Goal: Information Seeking & Learning: Learn about a topic

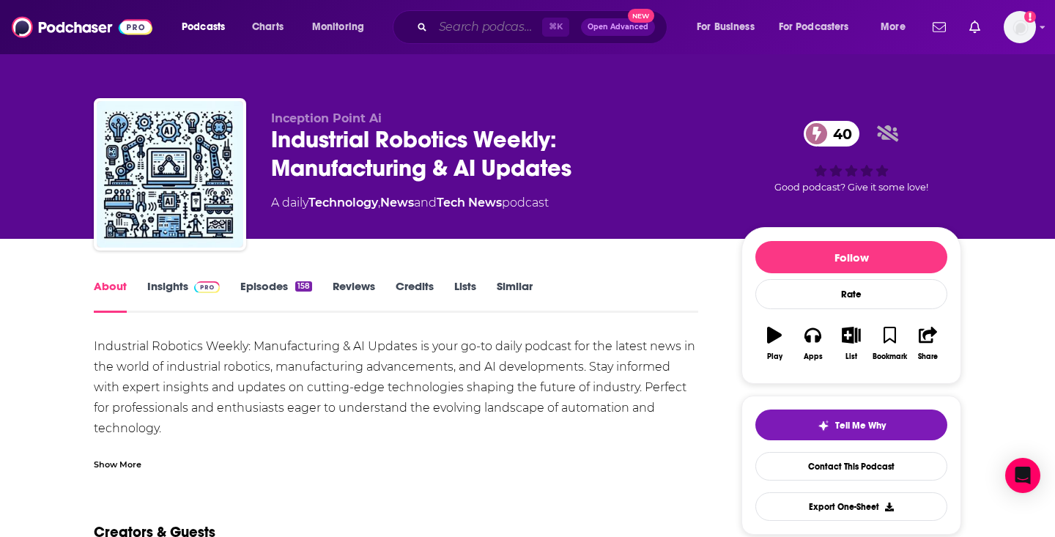
click at [457, 27] on input "Search podcasts, credits, & more..." at bounding box center [487, 26] width 109 height 23
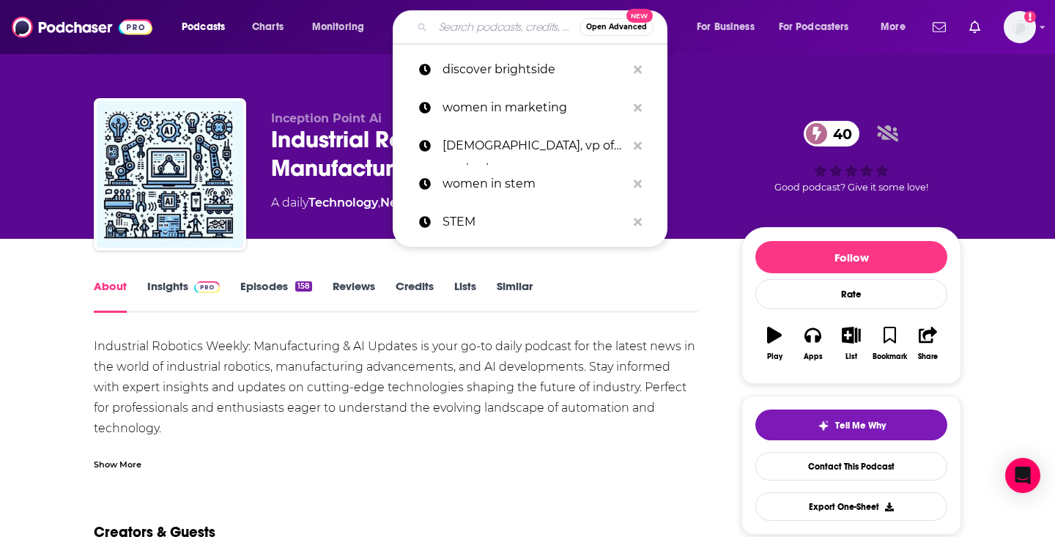
paste input "The marketing, women leadership/entrepreneurship and security podcasts"
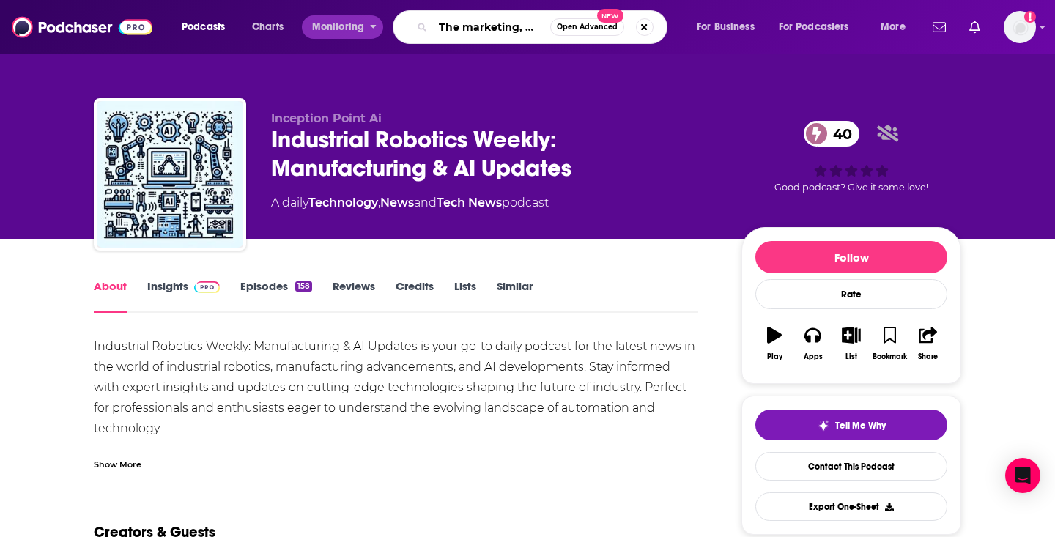
drag, startPoint x: 476, startPoint y: 28, endPoint x: 353, endPoint y: 27, distance: 123.1
click at [353, 27] on div "Podcasts Charts Monitoring The marketing, women leadership/entrepreneurship and…" at bounding box center [546, 27] width 748 height 34
click at [451, 29] on input "The marketing, women leadership/entrepreneurship and security podcasts" at bounding box center [491, 26] width 117 height 23
type input "marketing, women leadership/entrepreneurship and security"
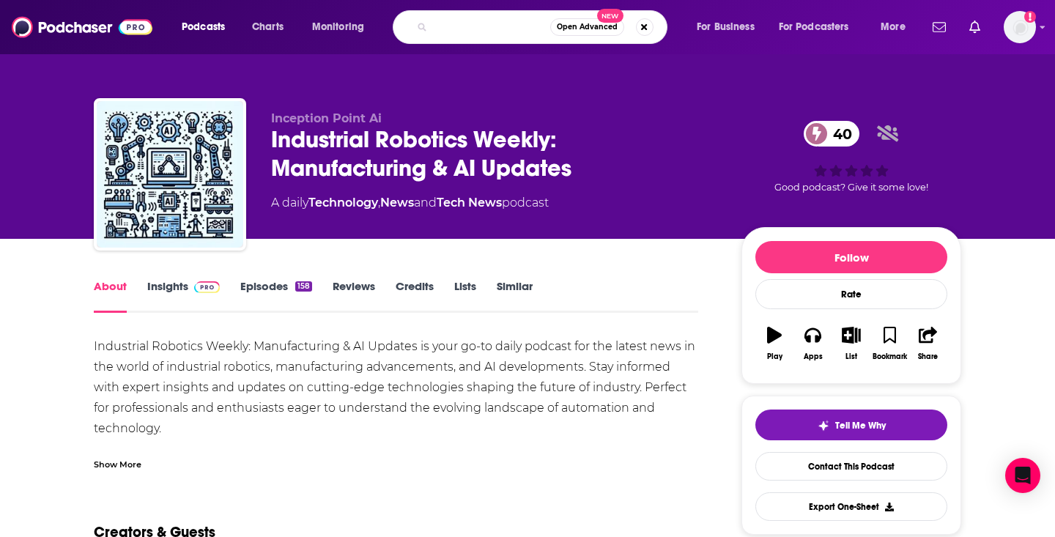
scroll to position [0, 228]
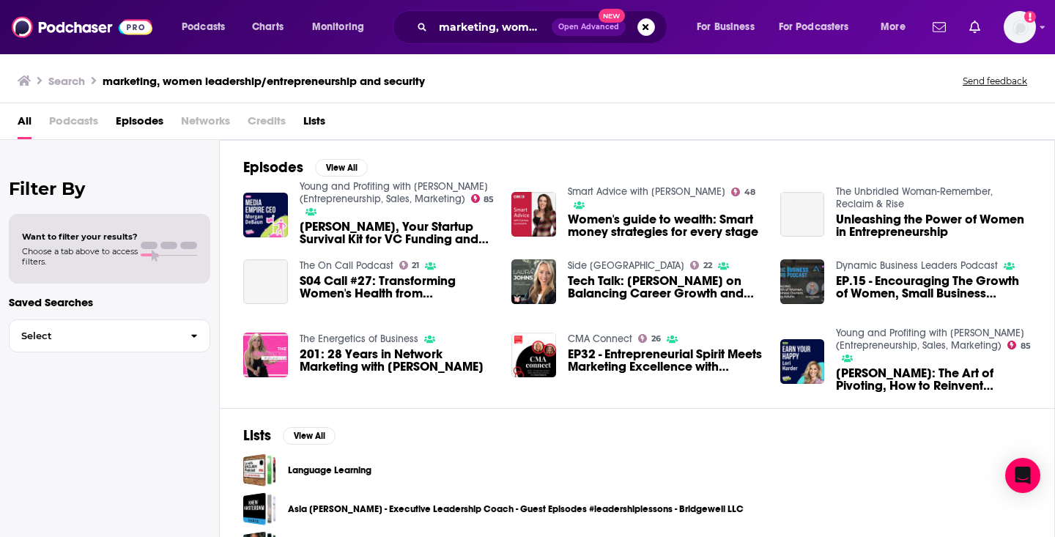
click at [79, 123] on span "Podcasts" at bounding box center [73, 124] width 49 height 30
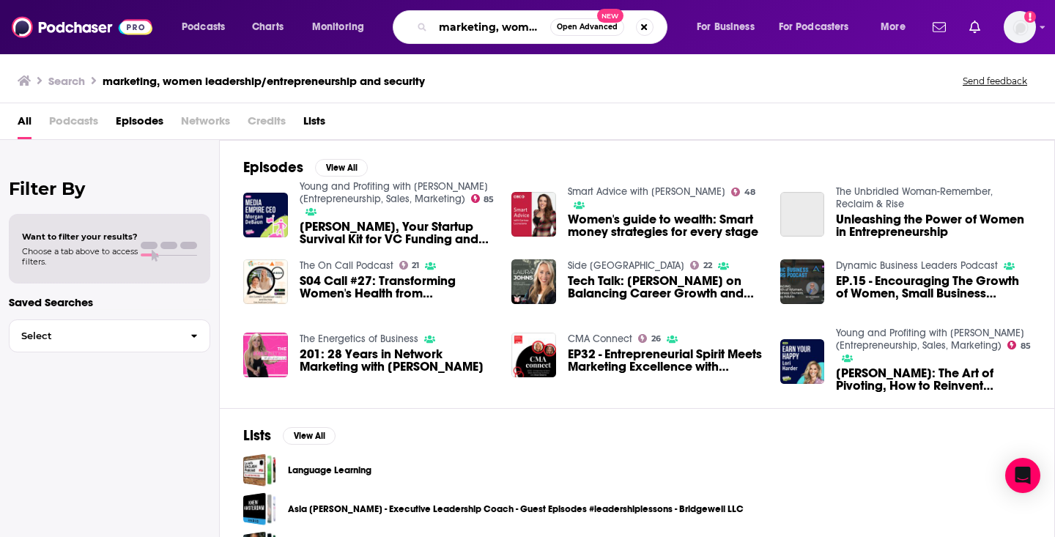
click at [454, 37] on input "marketing, women leadership/entrepreneurship and security" at bounding box center [491, 26] width 117 height 23
drag, startPoint x: 500, startPoint y: 29, endPoint x: 582, endPoint y: 29, distance: 82.1
click at [582, 29] on div "marketing, women leadership/entrepreneurship and security Open Advanced New" at bounding box center [530, 27] width 275 height 34
click at [476, 32] on input "marketing, women leadership/entrepreneurship and security" at bounding box center [491, 26] width 117 height 23
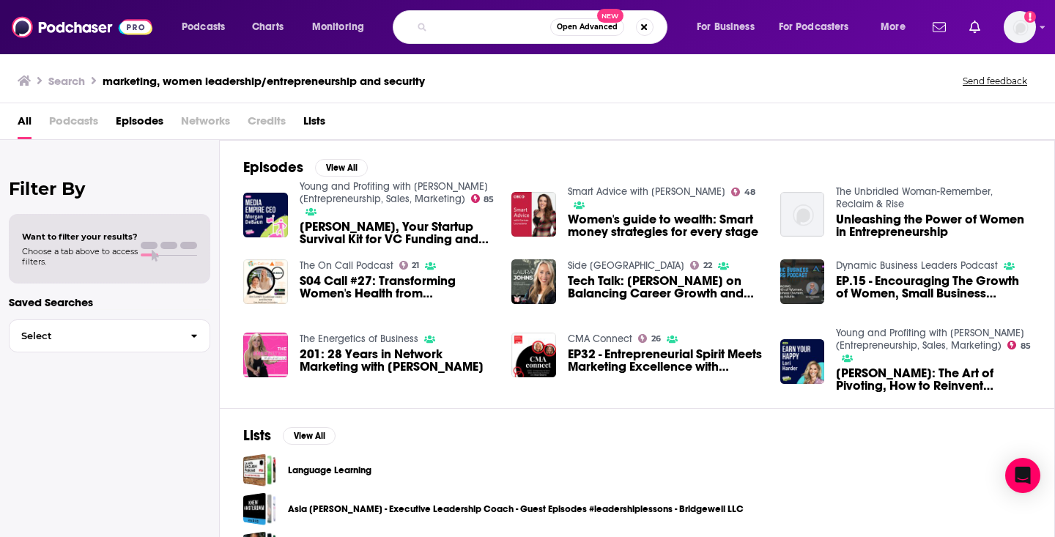
scroll to position [0, 158]
drag, startPoint x: 474, startPoint y: 29, endPoint x: 446, endPoint y: 26, distance: 28.7
click at [446, 26] on input "marketing, women leadership/entrepreneurship and security" at bounding box center [491, 26] width 117 height 23
type input "marketing, women leadership, and security"
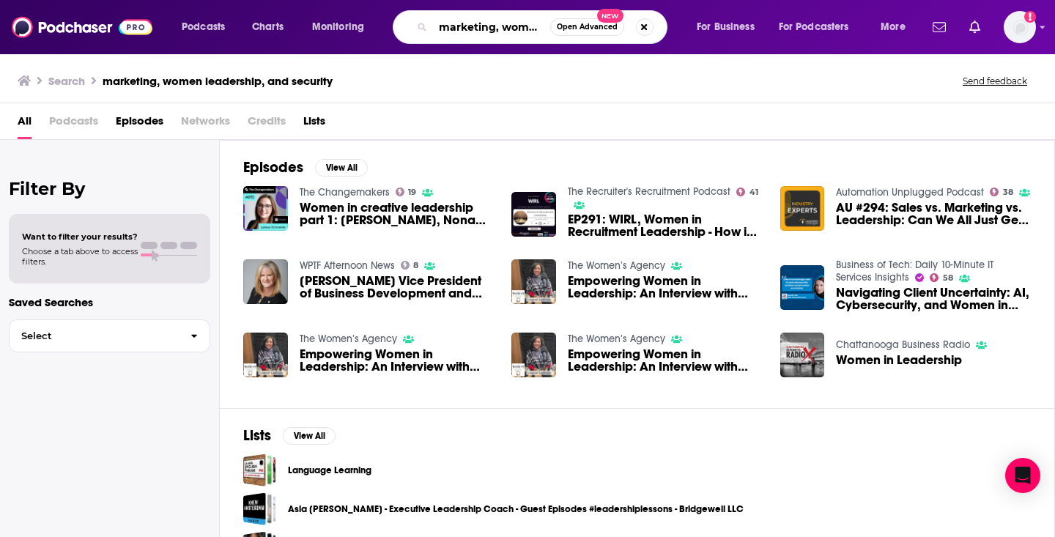
click at [510, 23] on input "marketing, women leadership, and security" at bounding box center [491, 26] width 117 height 23
drag, startPoint x: 515, startPoint y: 32, endPoint x: 581, endPoint y: 32, distance: 66.7
click at [581, 32] on div "marketing, women leadership, and security Open Advanced New" at bounding box center [530, 27] width 275 height 34
click at [507, 21] on input "marketing, women leadership, and security" at bounding box center [491, 26] width 117 height 23
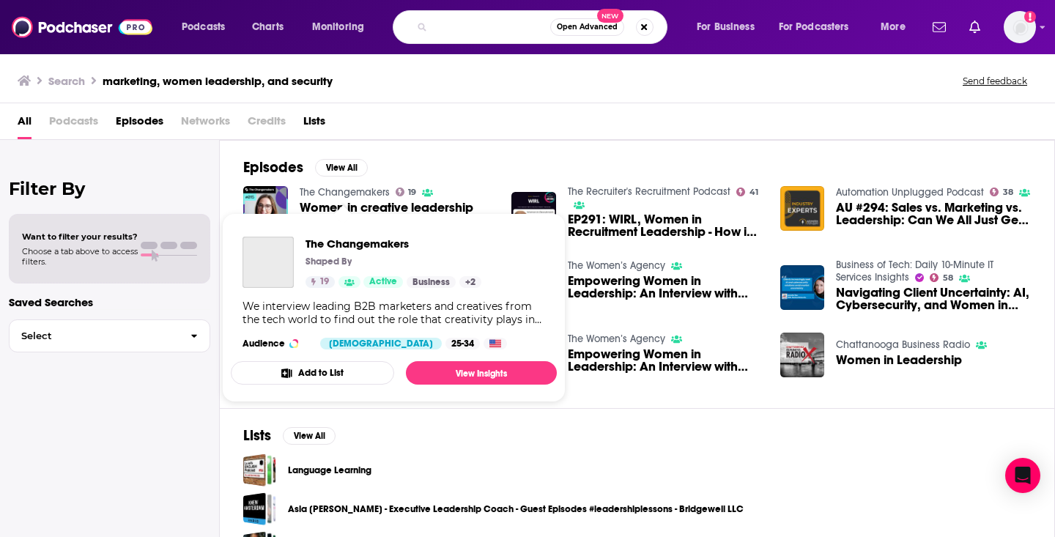
click at [364, 188] on link "The Changemakers" at bounding box center [345, 192] width 90 height 12
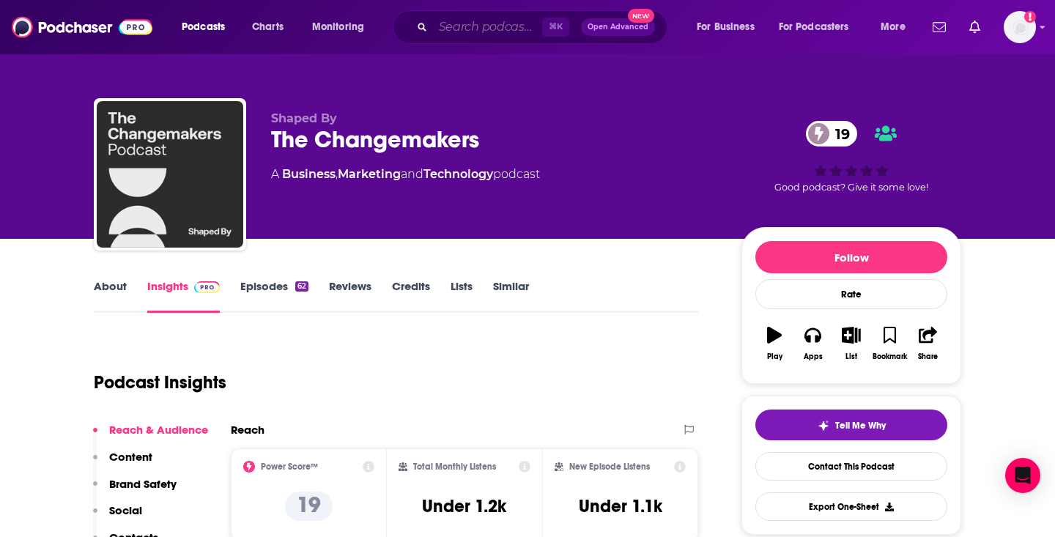
click at [442, 35] on input "Search podcasts, credits, & more..." at bounding box center [487, 26] width 109 height 23
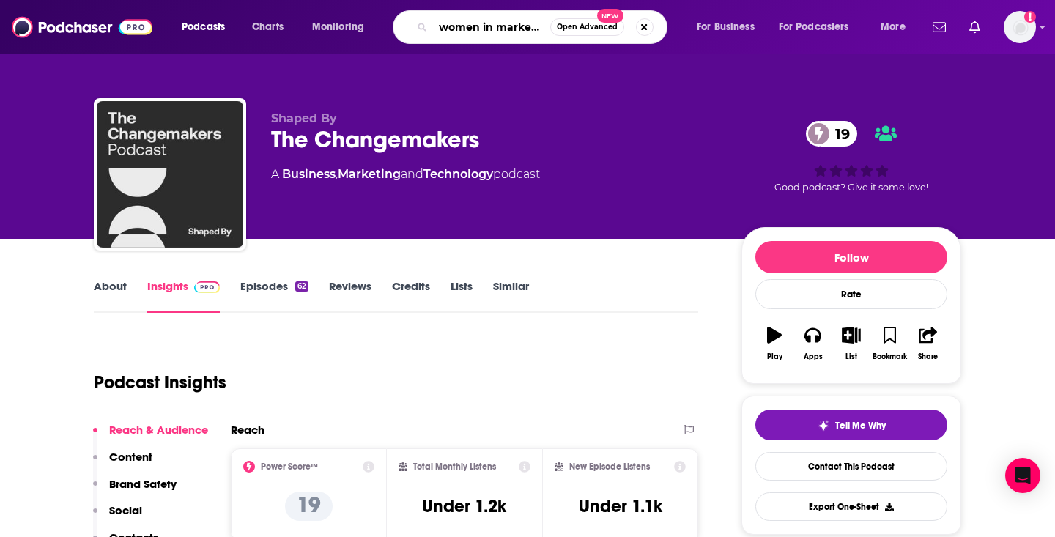
type input "women in marketing"
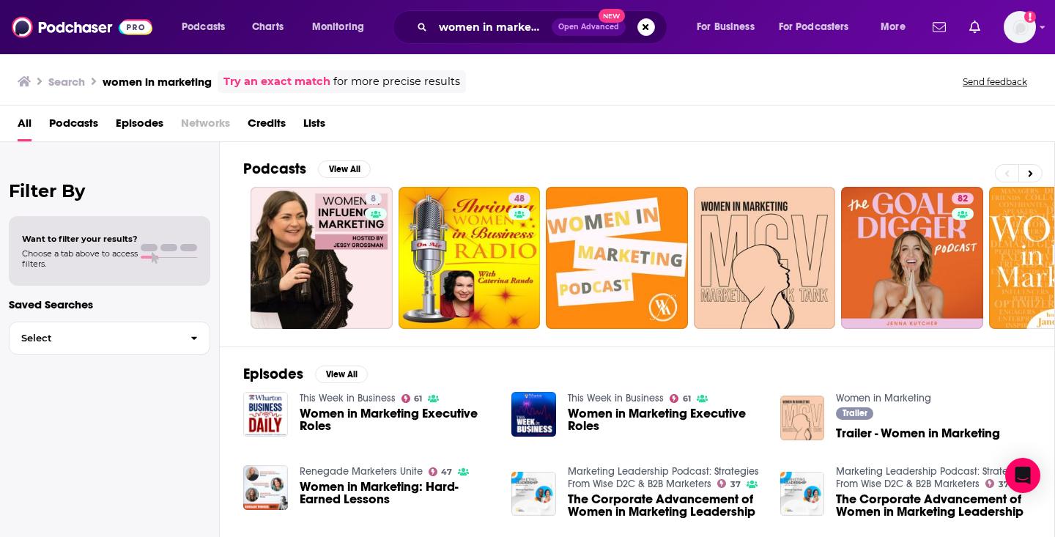
click at [72, 128] on span "Podcasts" at bounding box center [73, 126] width 49 height 30
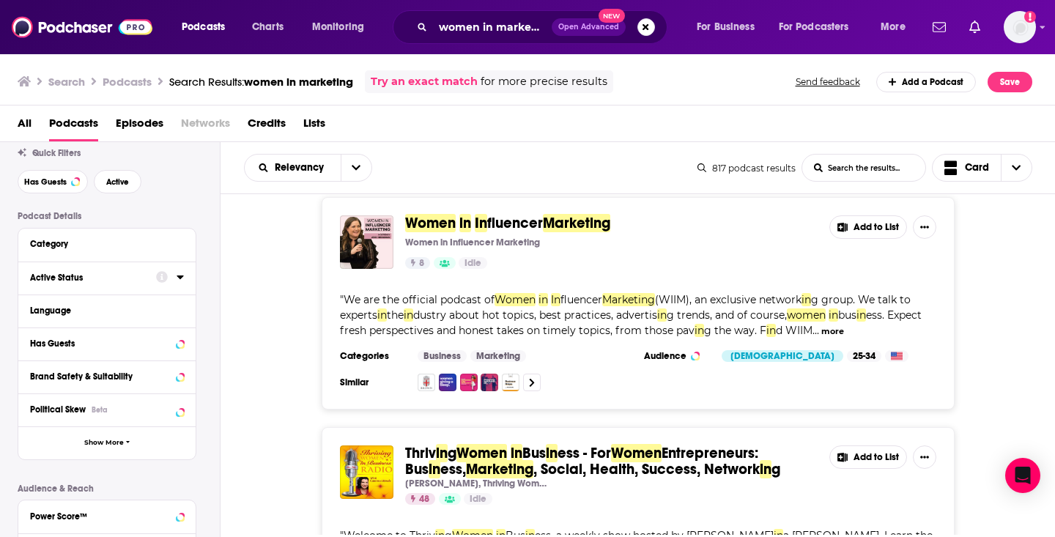
scroll to position [45, 0]
click at [85, 268] on button "Active Status" at bounding box center [93, 276] width 126 height 18
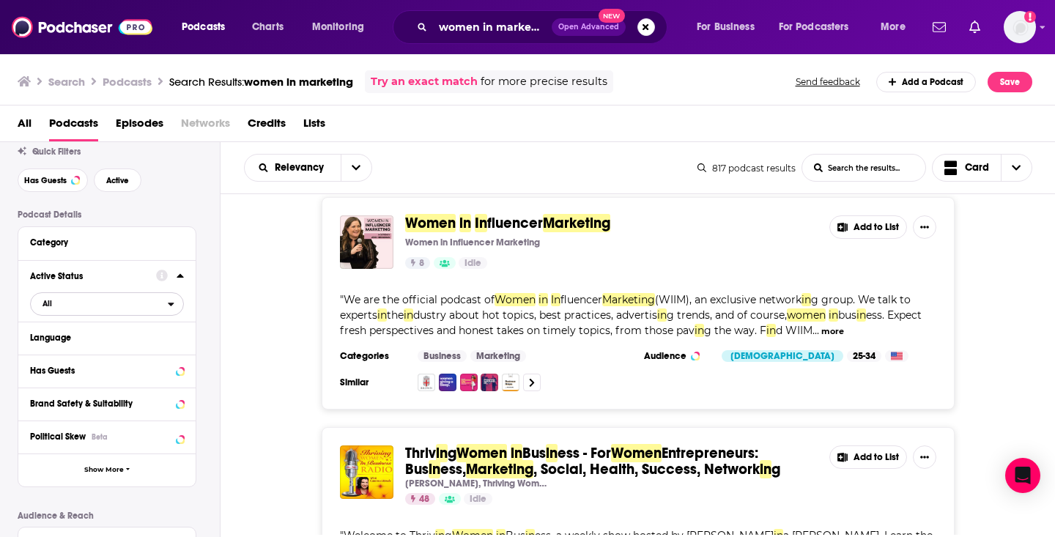
click at [63, 299] on span "All" at bounding box center [99, 303] width 137 height 19
click at [56, 355] on span "Active" at bounding box center [75, 352] width 77 height 8
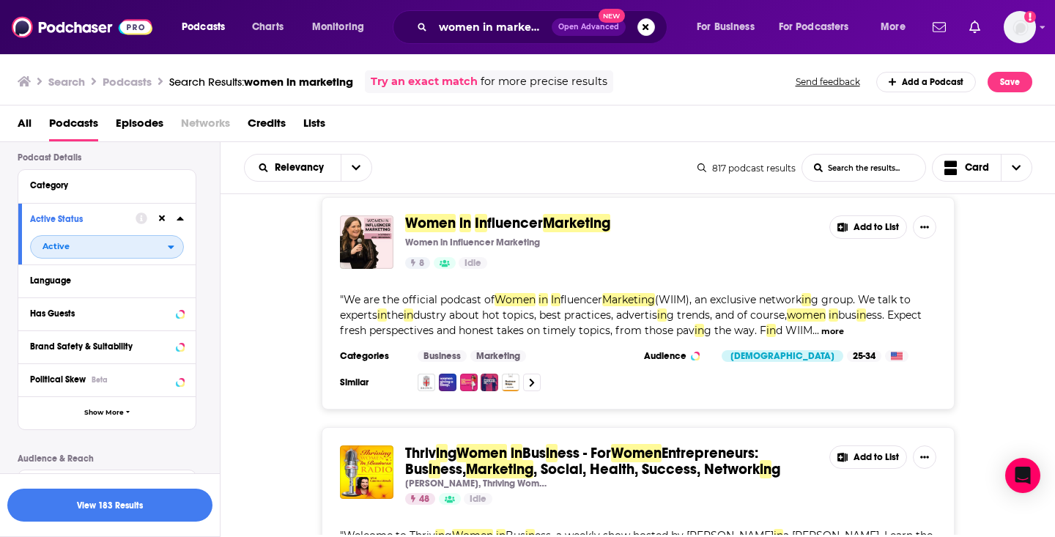
scroll to position [103, 0]
click at [78, 317] on div "Has Guests" at bounding box center [88, 312] width 117 height 10
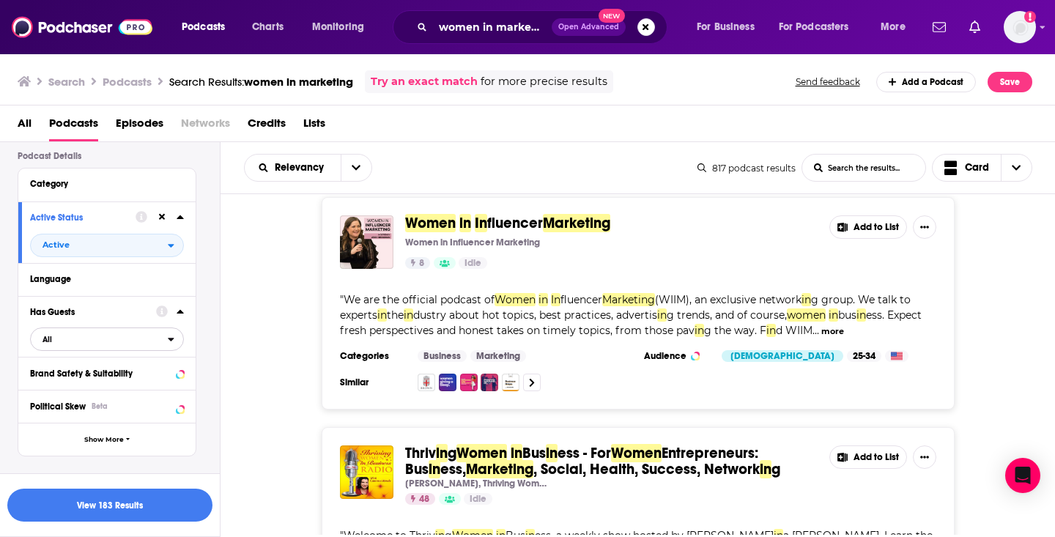
click at [75, 339] on span "All" at bounding box center [99, 339] width 137 height 19
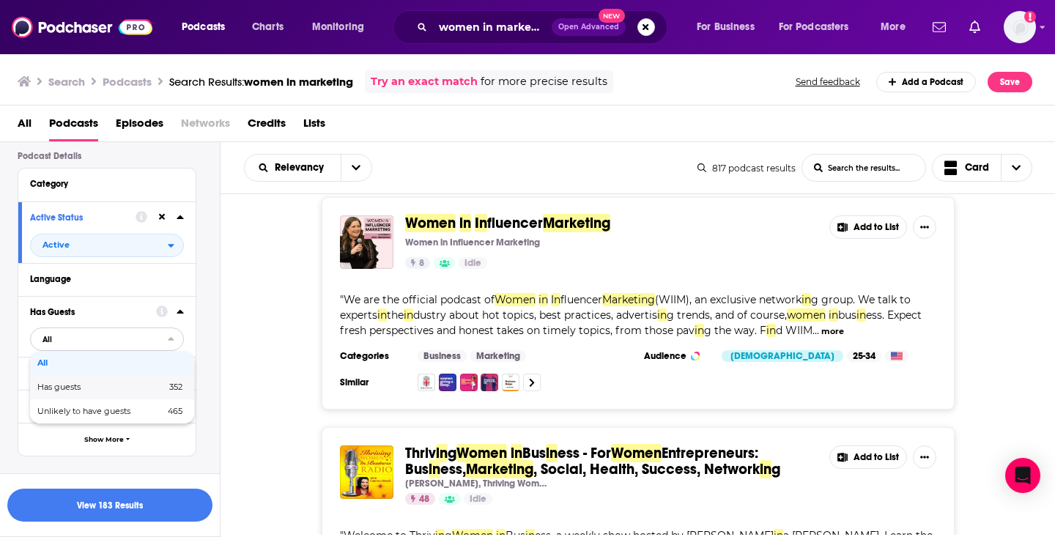
click at [74, 388] on span "Has guests" at bounding box center [80, 387] width 86 height 8
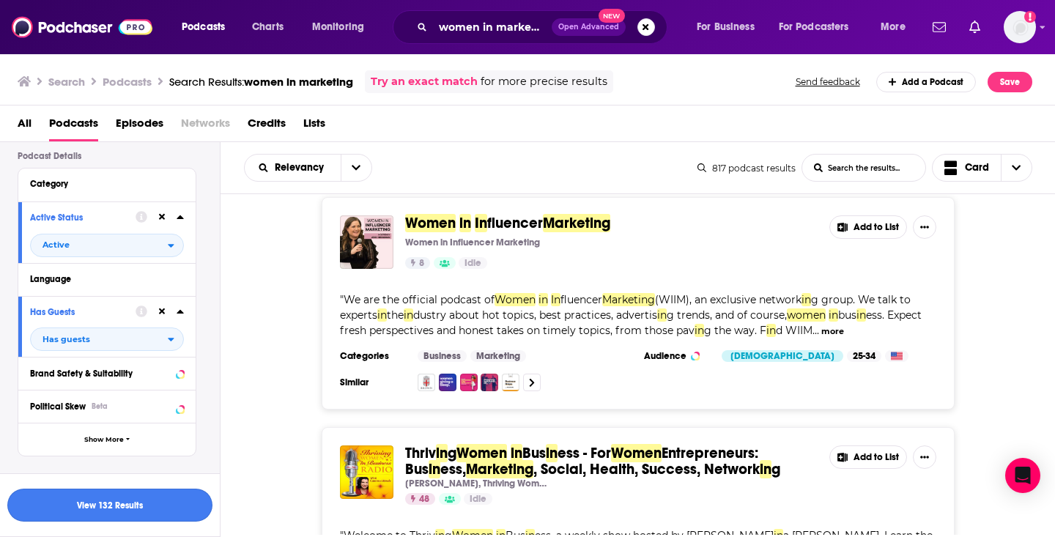
click at [98, 513] on button "View 132 Results" at bounding box center [109, 505] width 205 height 33
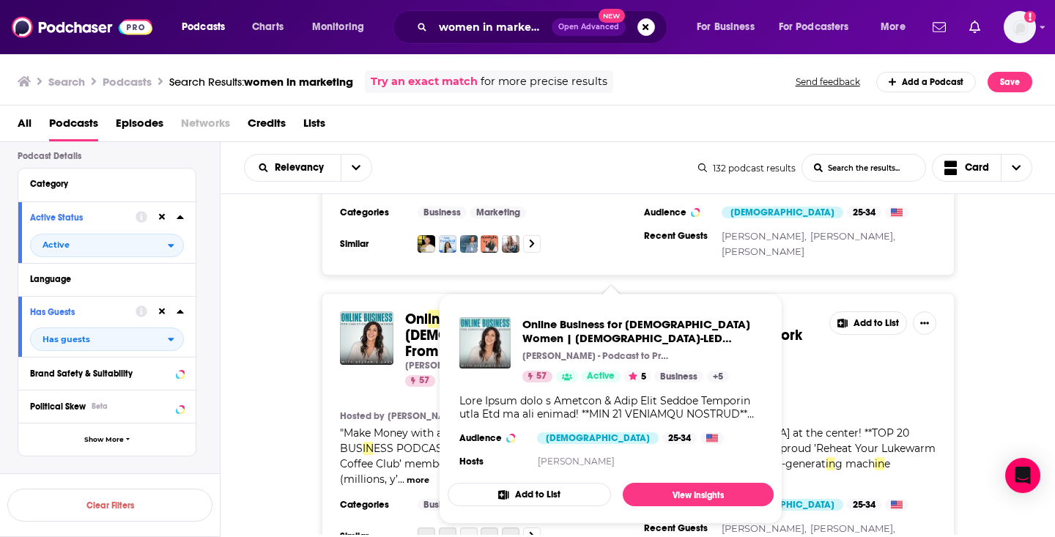
scroll to position [446, 0]
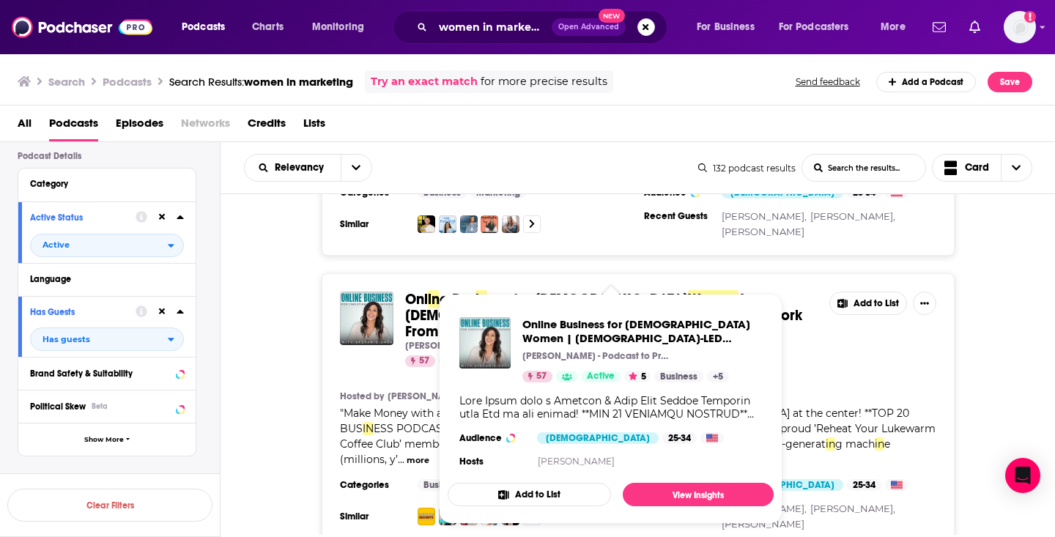
click at [295, 388] on div "Onl in e Bus in ess for Christian Women | GOD-LED BUS IN ESS, Start a Podcast, …" at bounding box center [639, 410] width 836 height 275
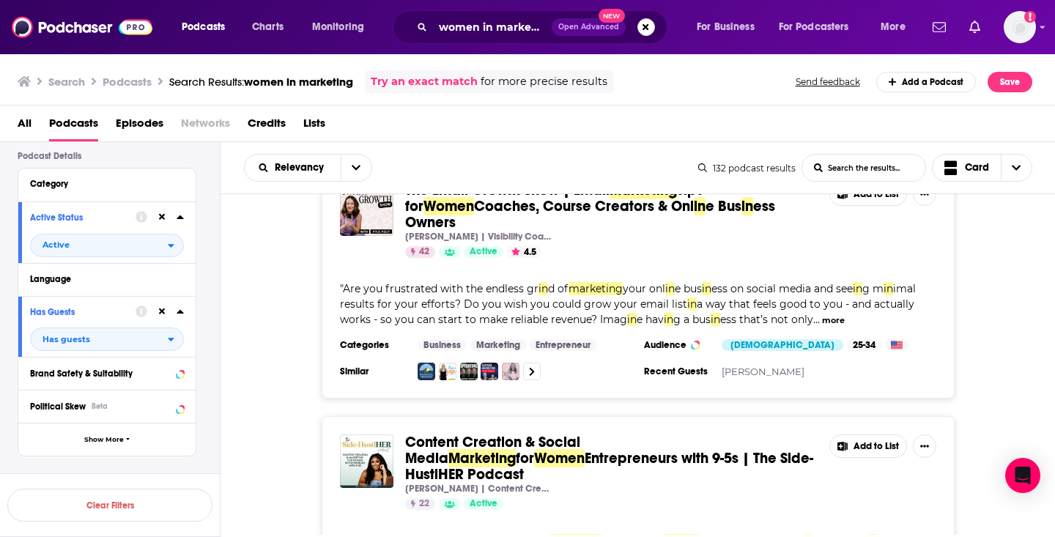
scroll to position [852, 0]
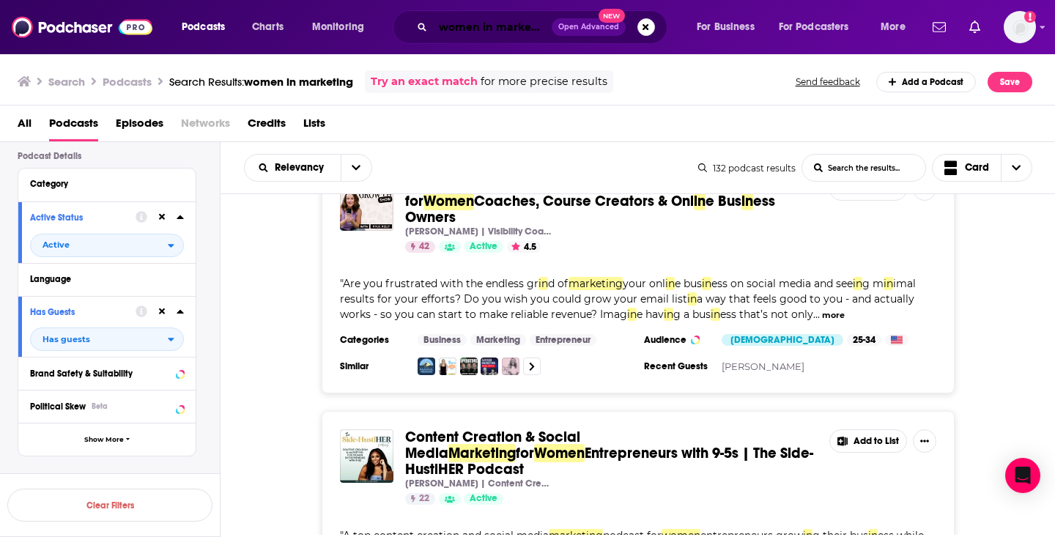
click at [481, 19] on input "women in marketing" at bounding box center [492, 26] width 119 height 23
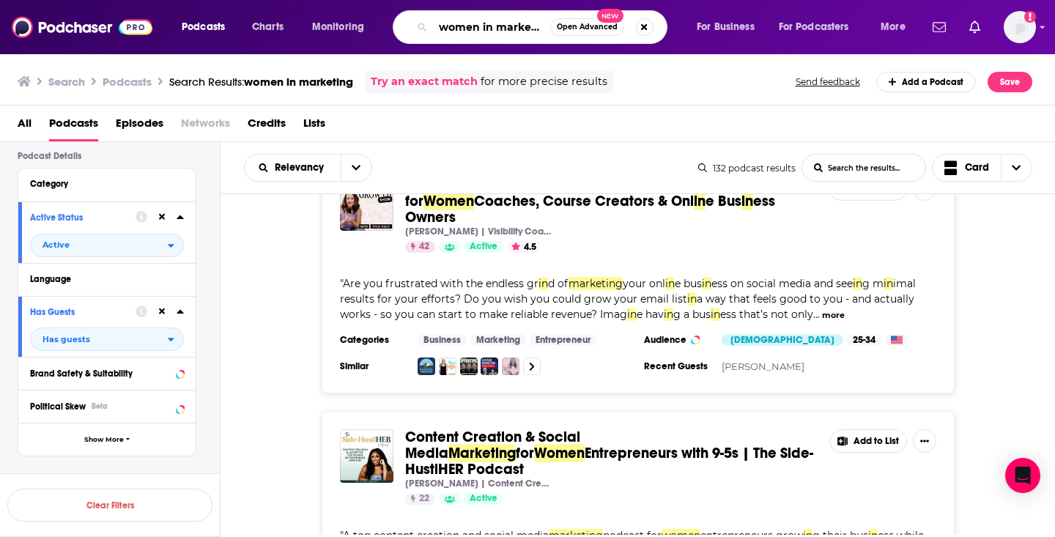
click at [481, 19] on input "women in marketing" at bounding box center [491, 26] width 117 height 23
type input "women in leadership"
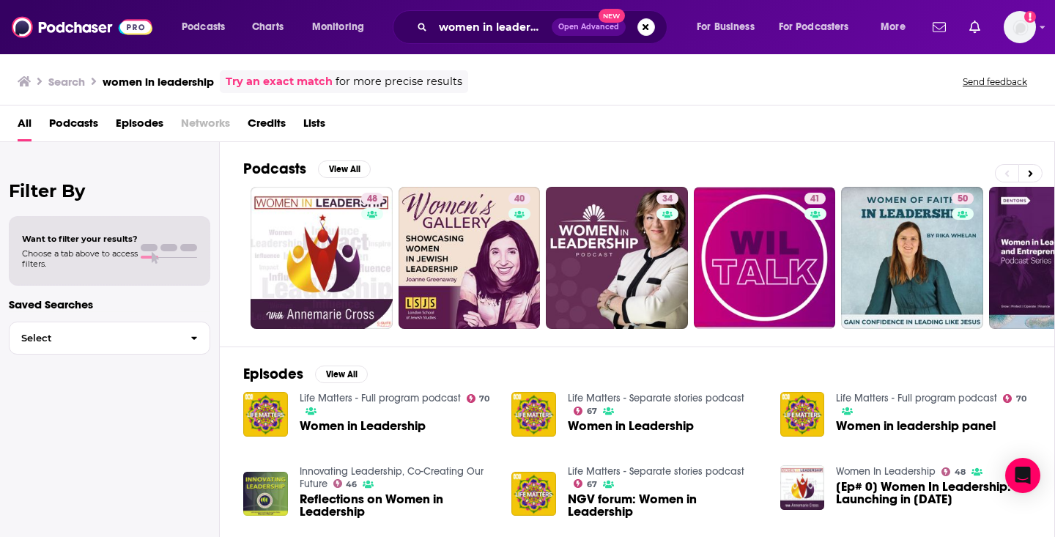
click at [89, 127] on span "Podcasts" at bounding box center [73, 126] width 49 height 30
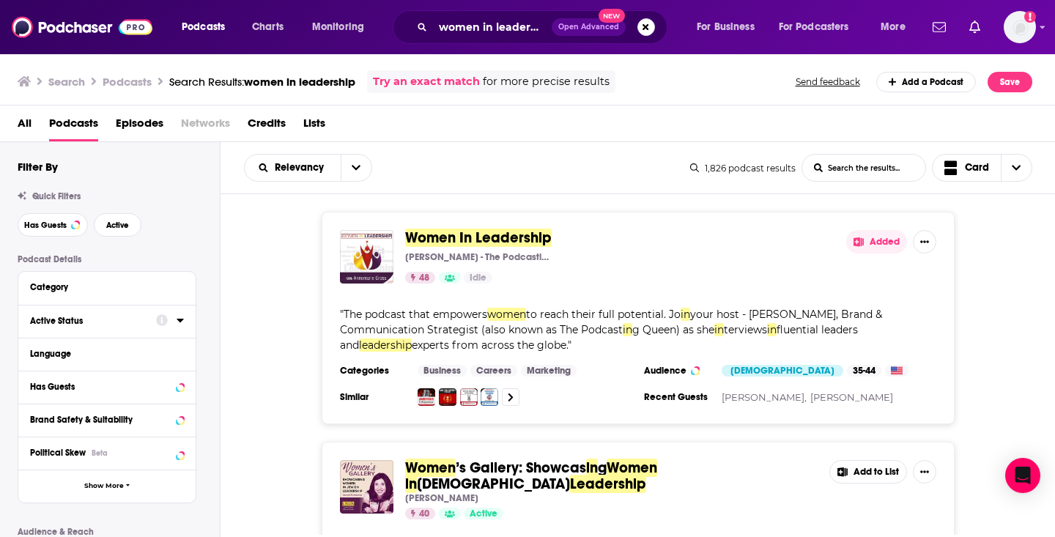
click at [67, 322] on div "Active Status" at bounding box center [88, 321] width 117 height 10
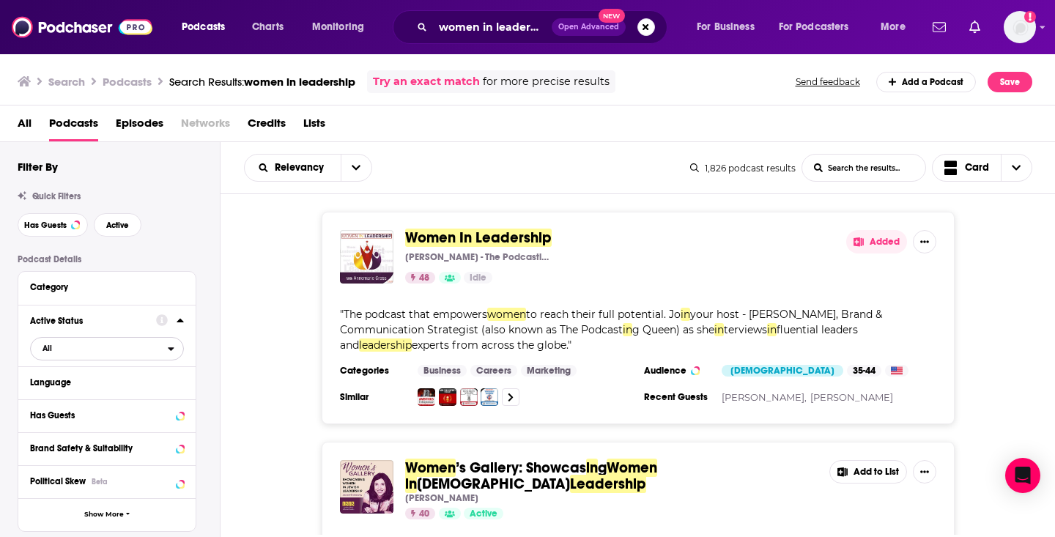
click at [62, 347] on span "All" at bounding box center [99, 348] width 137 height 19
click at [62, 396] on span "Active" at bounding box center [75, 397] width 76 height 8
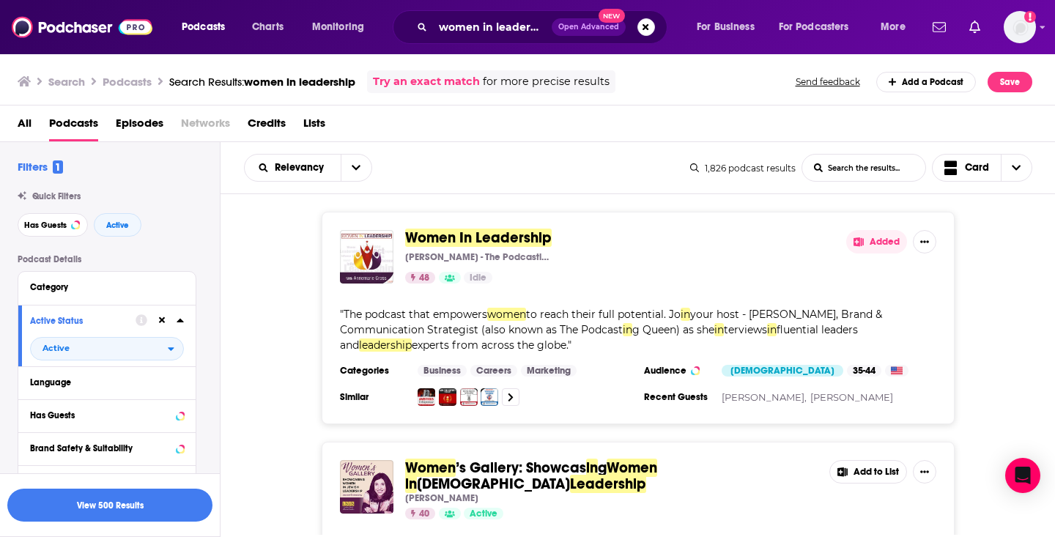
click at [62, 435] on div "Brand Safety & Suitability" at bounding box center [106, 448] width 177 height 33
click at [62, 424] on button "Has Guests" at bounding box center [93, 415] width 126 height 18
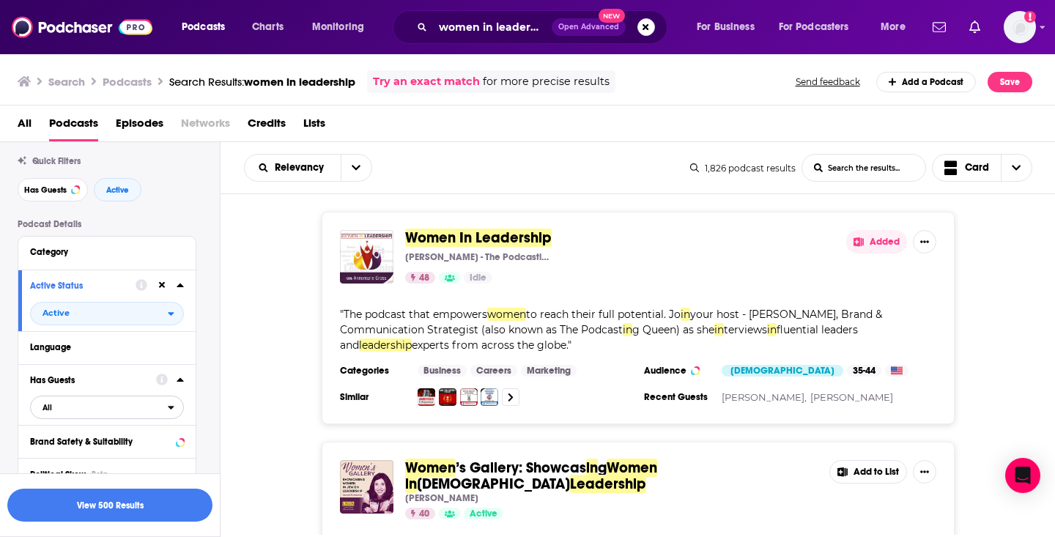
click at [61, 408] on span "All" at bounding box center [99, 407] width 137 height 19
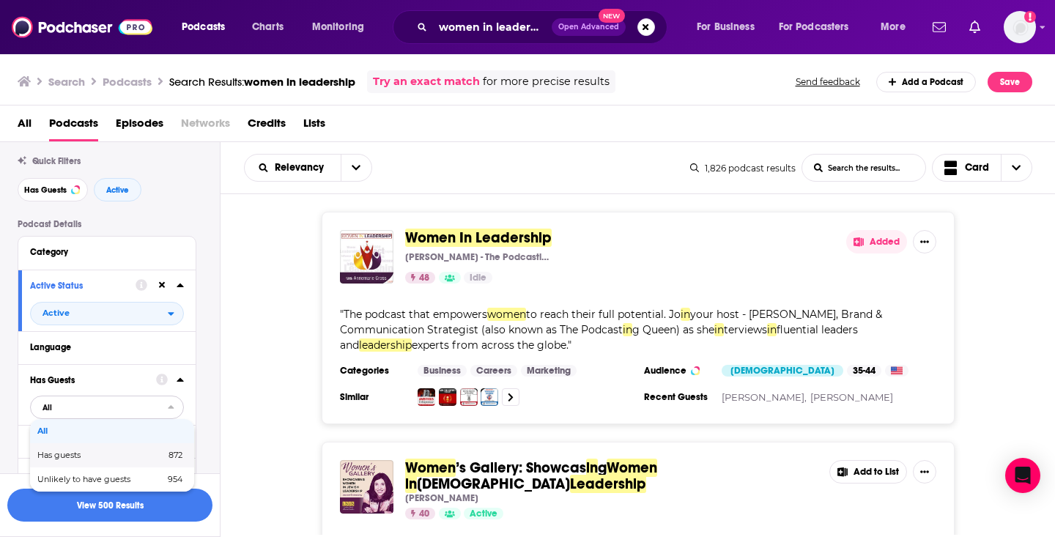
click at [61, 456] on span "Has guests" at bounding box center [80, 455] width 86 height 8
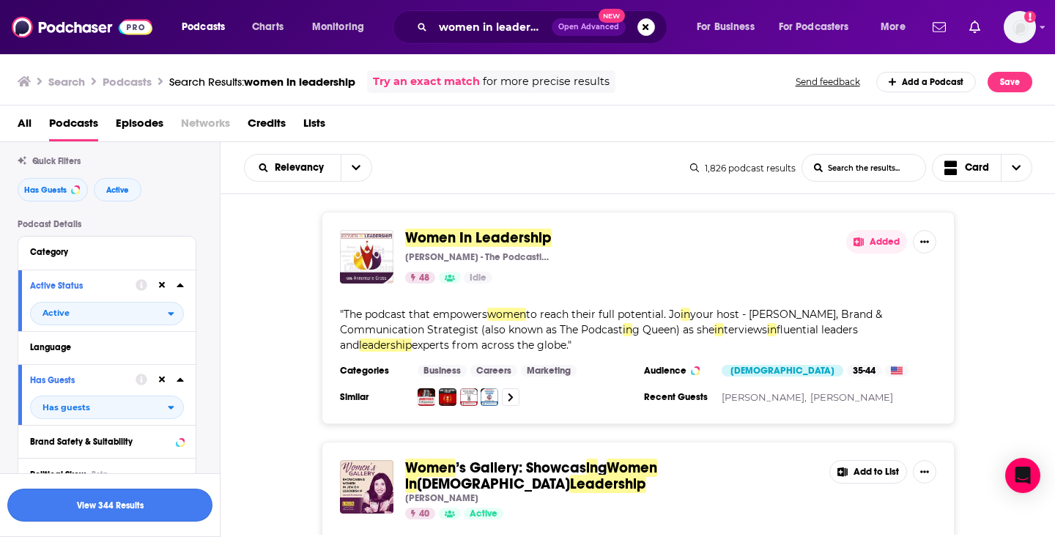
click at [62, 506] on button "View 344 Results" at bounding box center [109, 505] width 205 height 33
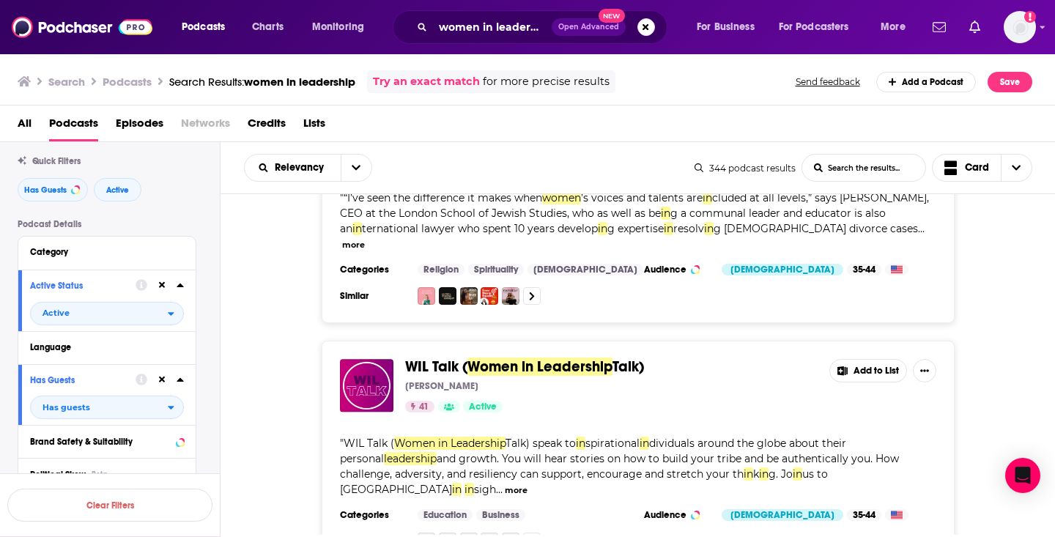
scroll to position [129, 0]
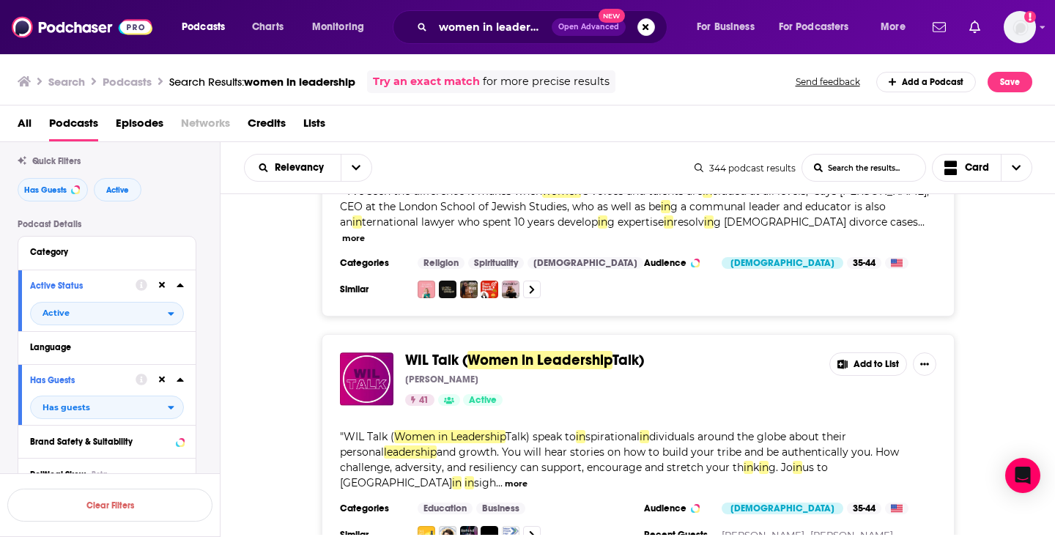
click at [626, 374] on div "Vicki Bradley" at bounding box center [611, 380] width 413 height 12
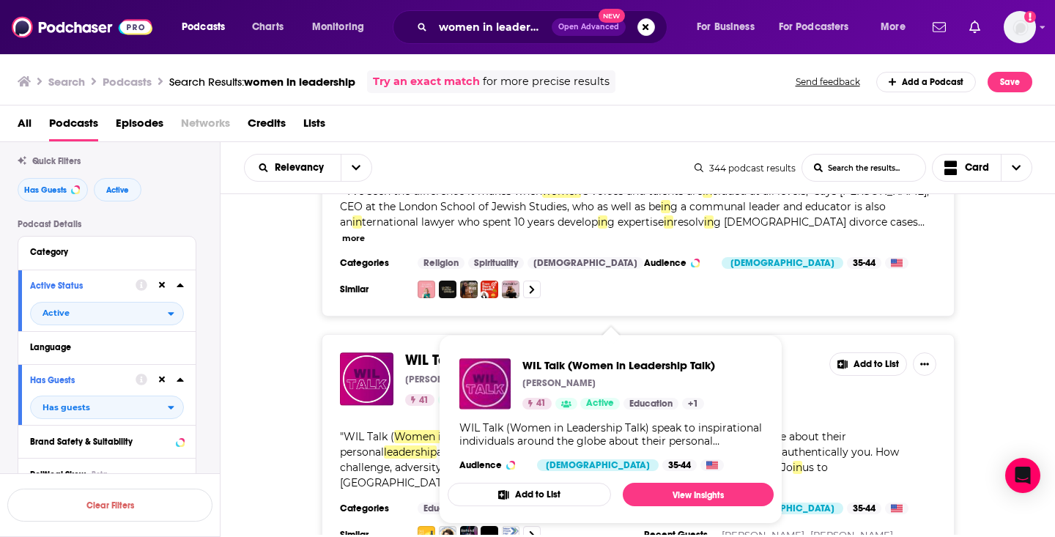
click at [674, 334] on div "WIL Talk ( Women in Leadership Talk) Vicki Bradley 41 Active Add to List " WIL …" at bounding box center [638, 448] width 633 height 228
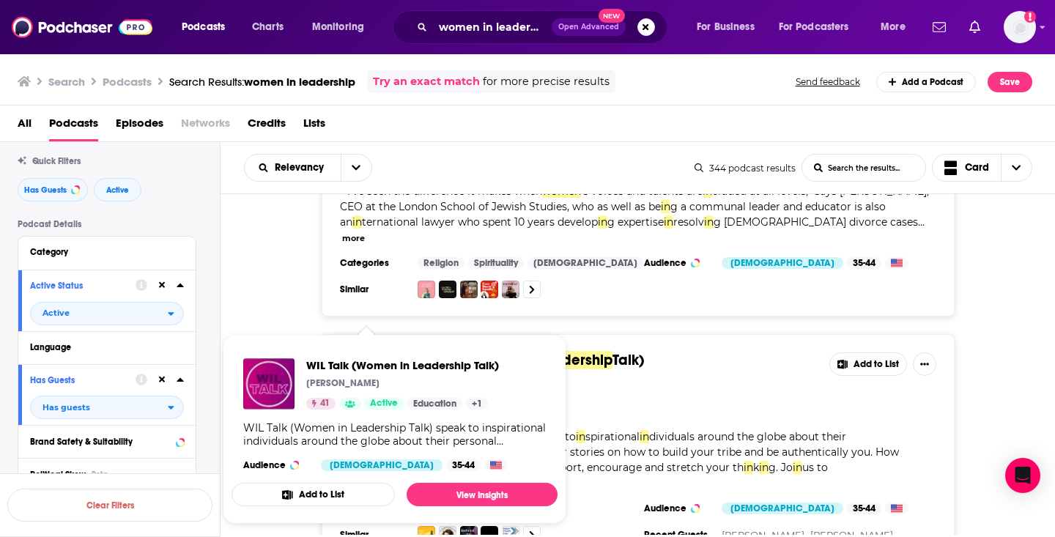
click at [491, 331] on span "WIL Talk (Women in Leadership Talk) Vicki Bradley 41 Active Education + 1 WIL T…" at bounding box center [395, 429] width 344 height 207
click at [250, 257] on div "Women ’s Gallery: Showcas in g Women in Jewish Leadership Joanne Greenaway 40 A…" at bounding box center [639, 200] width 836 height 234
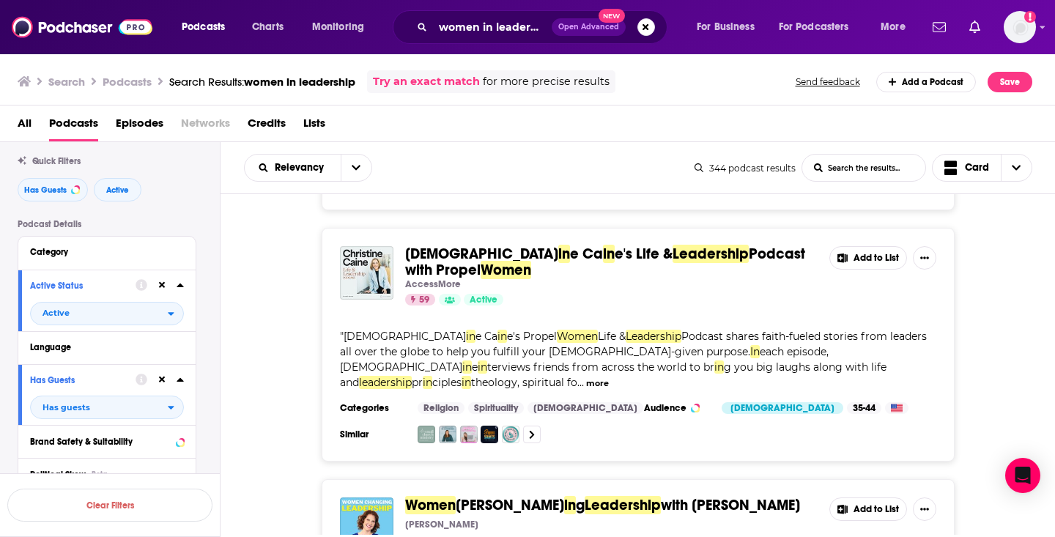
scroll to position [2581, 0]
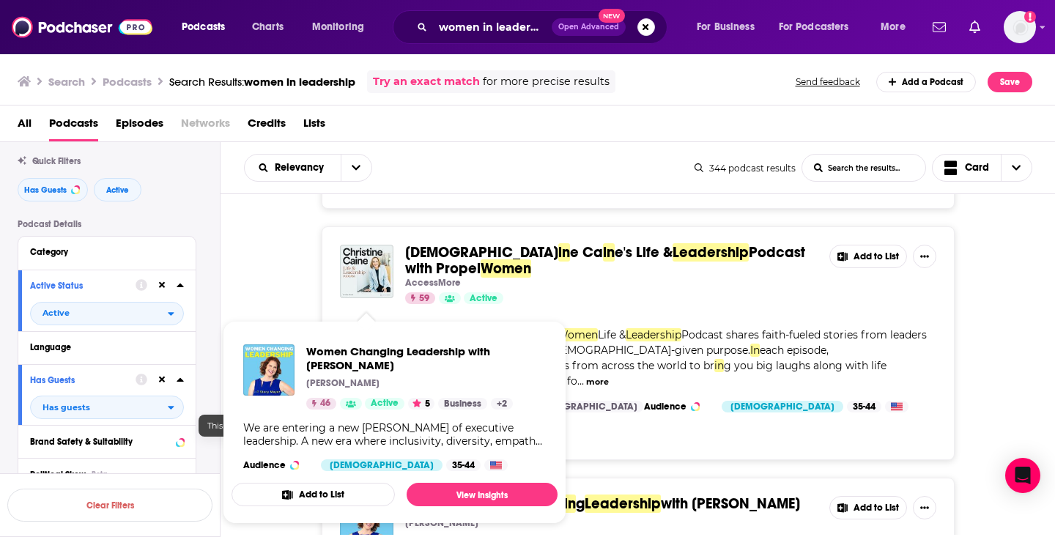
click at [273, 294] on div "Christ in e Ca in e's Life & Leadership Podcast with Propel Women AccessMore 59…" at bounding box center [639, 343] width 836 height 234
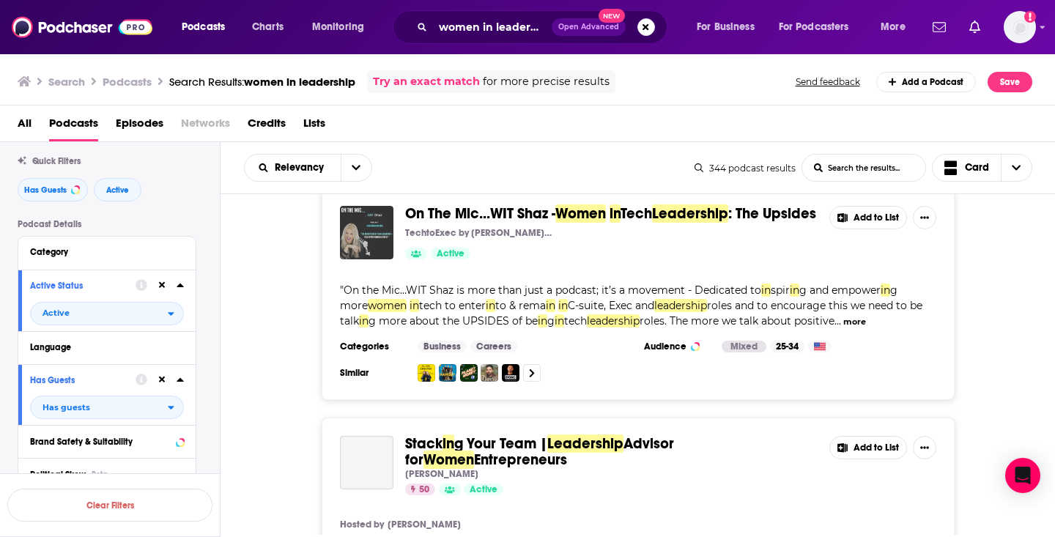
scroll to position [3117, 0]
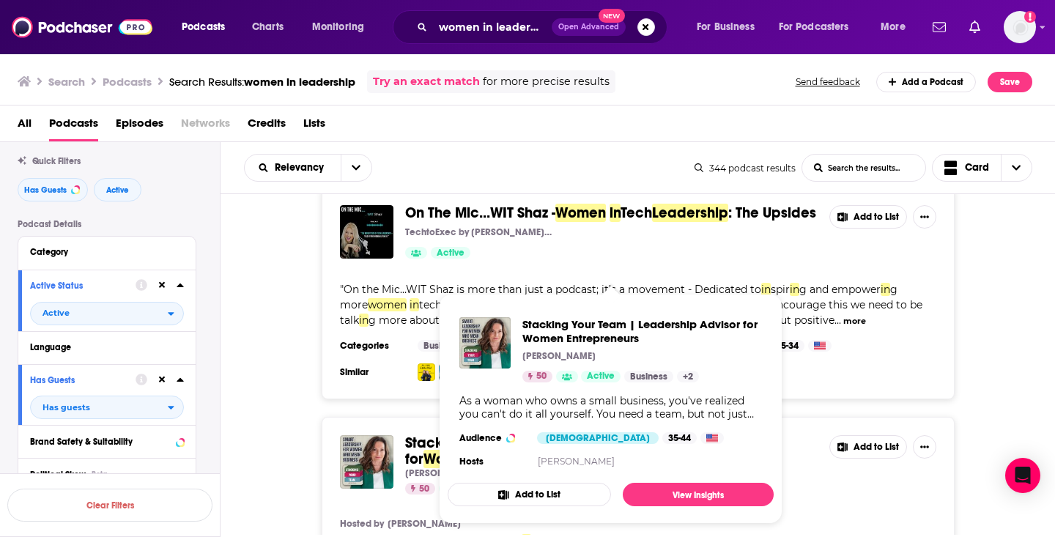
click at [248, 421] on div "Stack in g Your Team | Leadership Advisor for Women Entrepreneurs Shelli L. War…" at bounding box center [639, 538] width 836 height 243
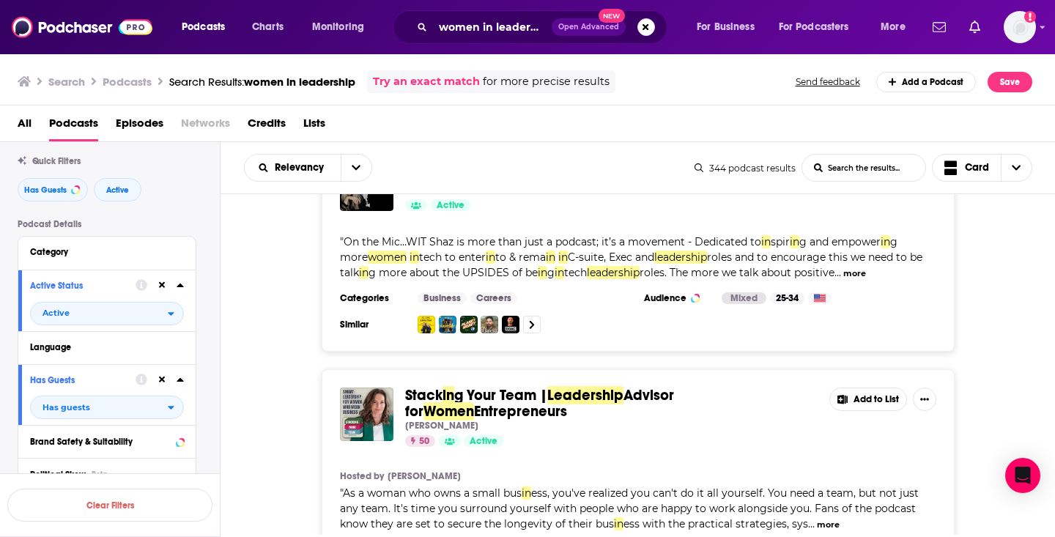
scroll to position [3168, 0]
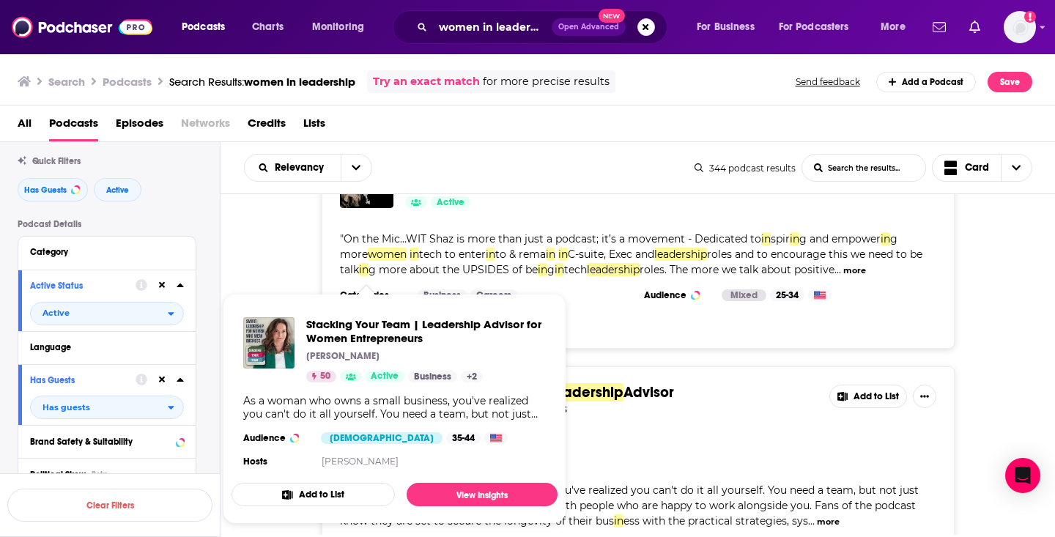
click at [265, 366] on div "Stack in g Your Team | Leadership Advisor for Women Entrepreneurs Shelli L. War…" at bounding box center [639, 487] width 836 height 243
click at [460, 383] on span "g Your Team |" at bounding box center [500, 392] width 93 height 18
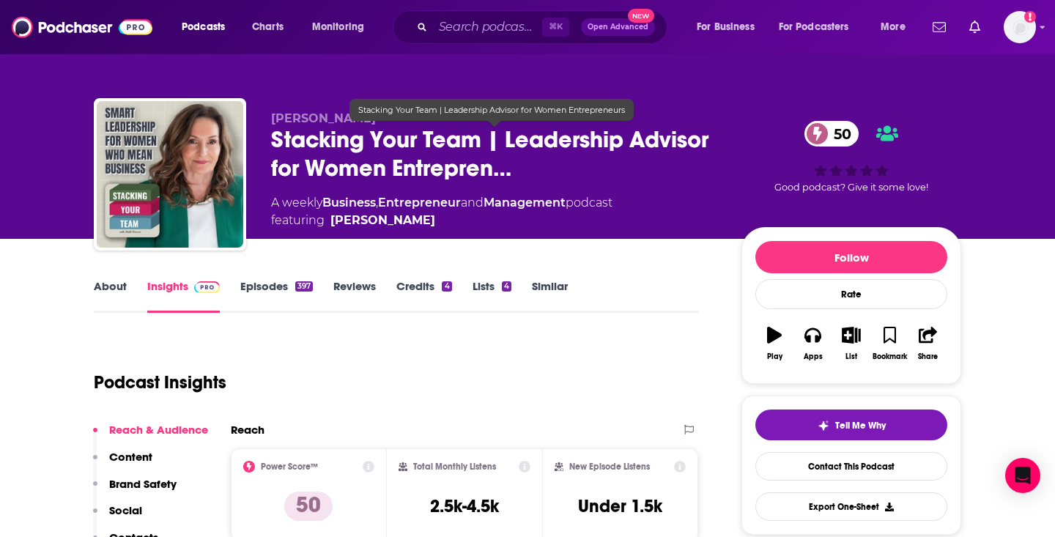
click at [451, 147] on span "Stacking Your Team | Leadership Advisor for Women Entrepren…" at bounding box center [494, 153] width 447 height 57
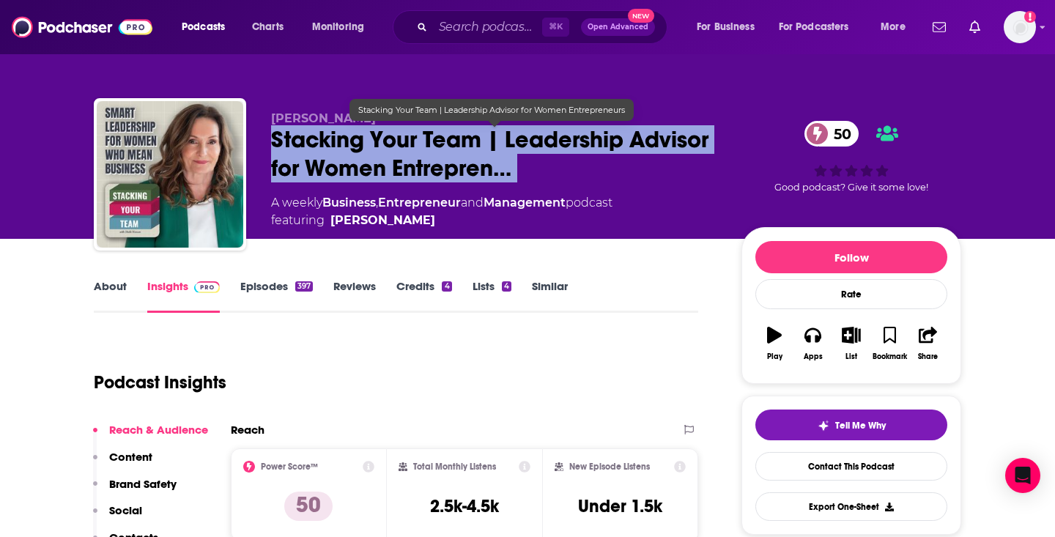
click at [451, 147] on span "Stacking Your Team | Leadership Advisor for Women Entrepren…" at bounding box center [494, 153] width 447 height 57
copy div "Stacking Your Team | Leadership Advisor for Women Entrepren… 50"
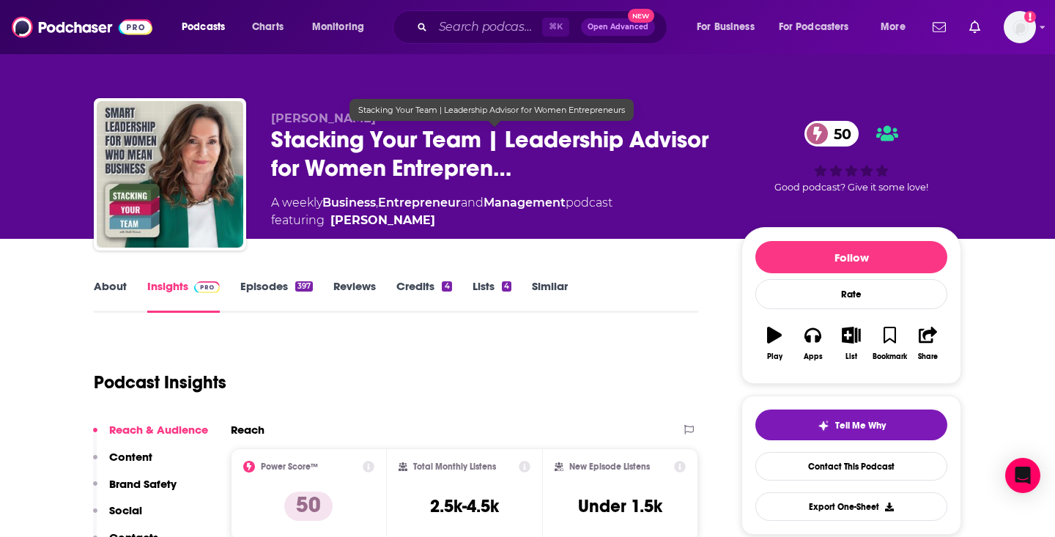
click at [280, 114] on span "Shelli L. Warren" at bounding box center [323, 118] width 105 height 14
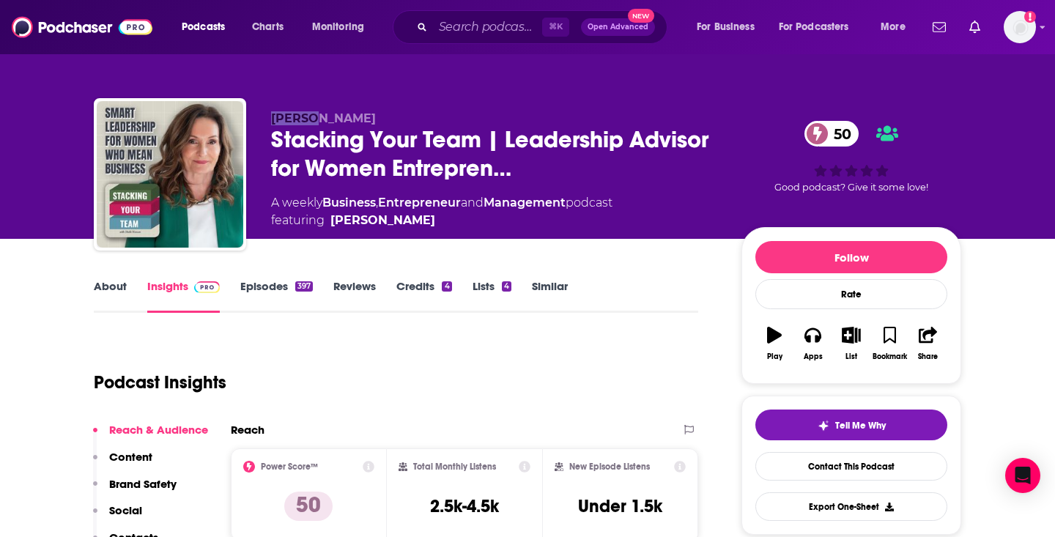
click at [280, 114] on span "Shelli L. Warren" at bounding box center [323, 118] width 105 height 14
copy p "Shelli L. Warren"
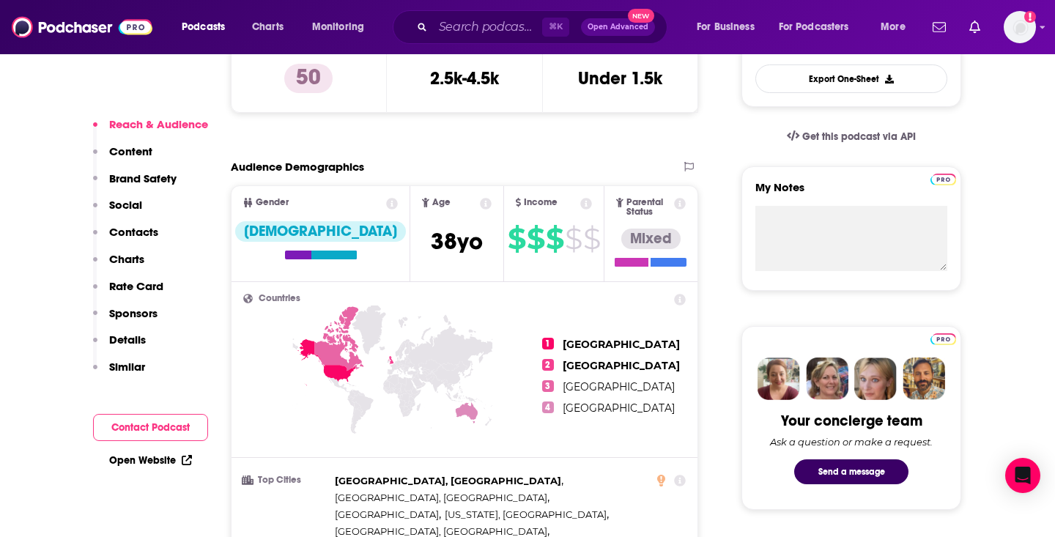
scroll to position [373, 0]
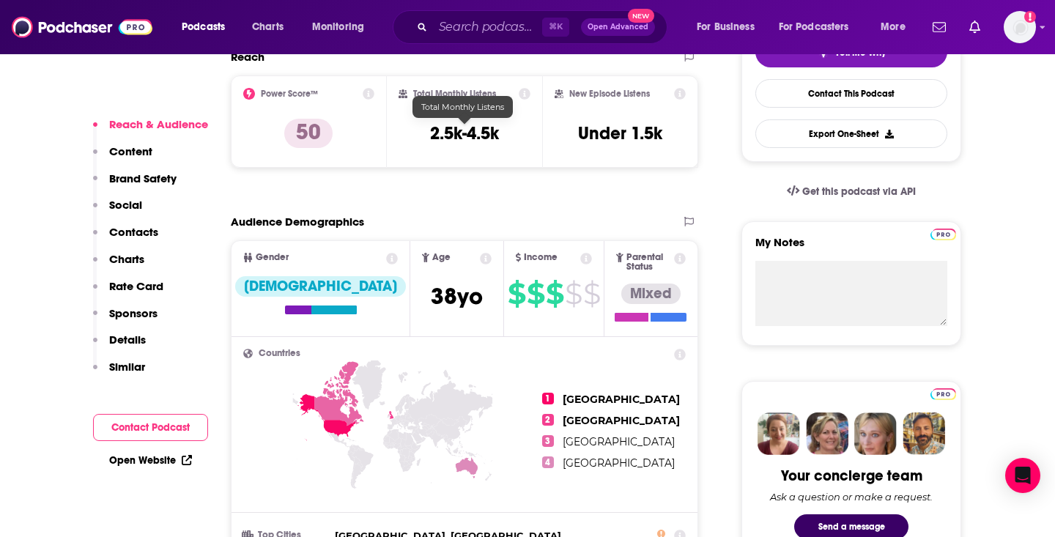
click at [462, 129] on h3 "2.5k-4.5k" at bounding box center [464, 133] width 69 height 22
copy div "2.5k-4.5k"
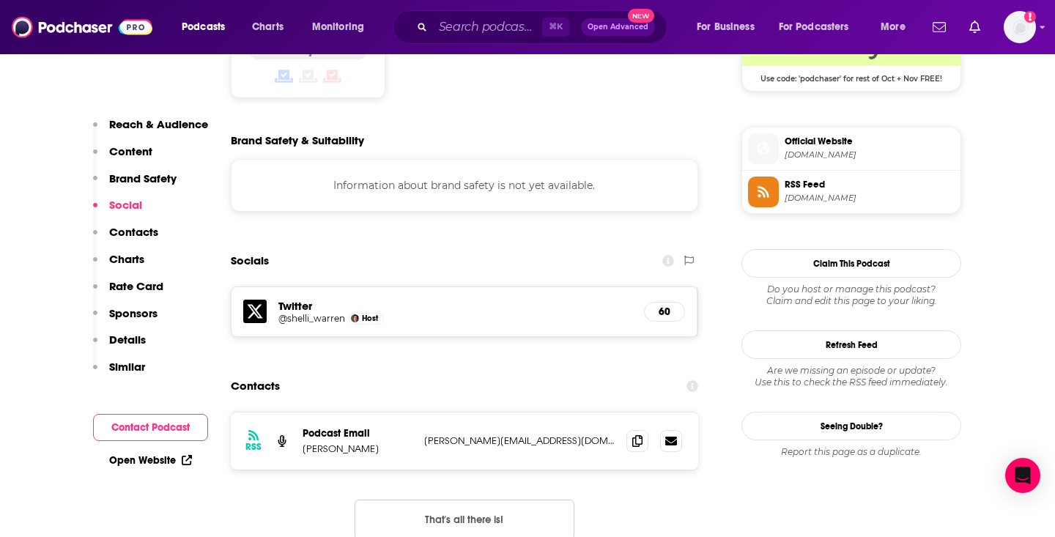
scroll to position [1253, 0]
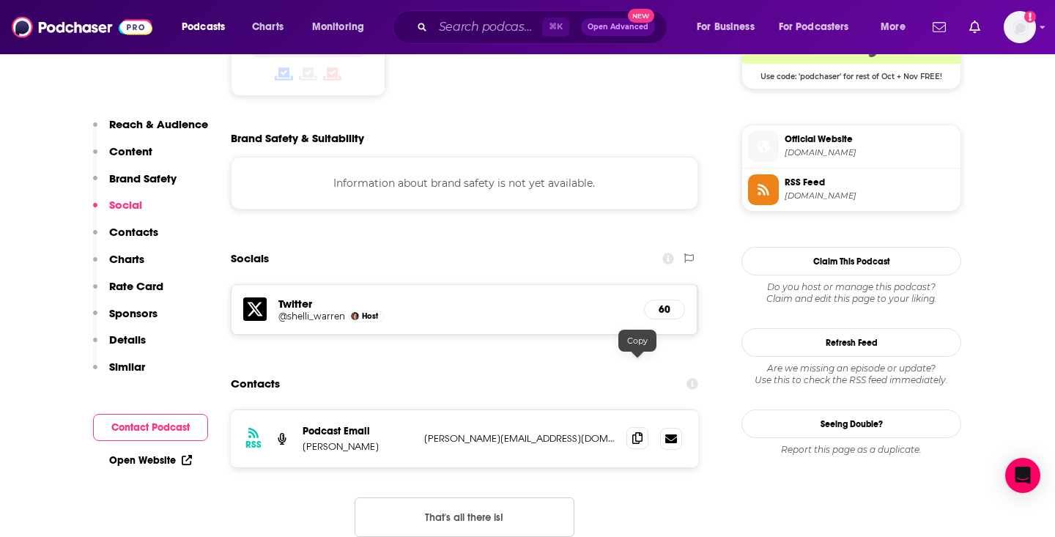
click at [642, 432] on icon at bounding box center [638, 438] width 10 height 12
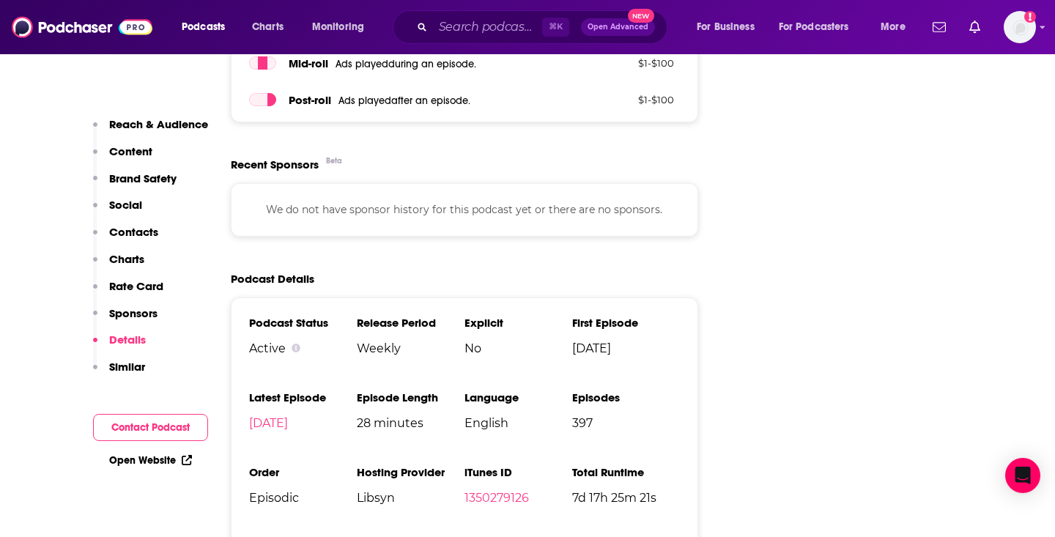
scroll to position [2111, 0]
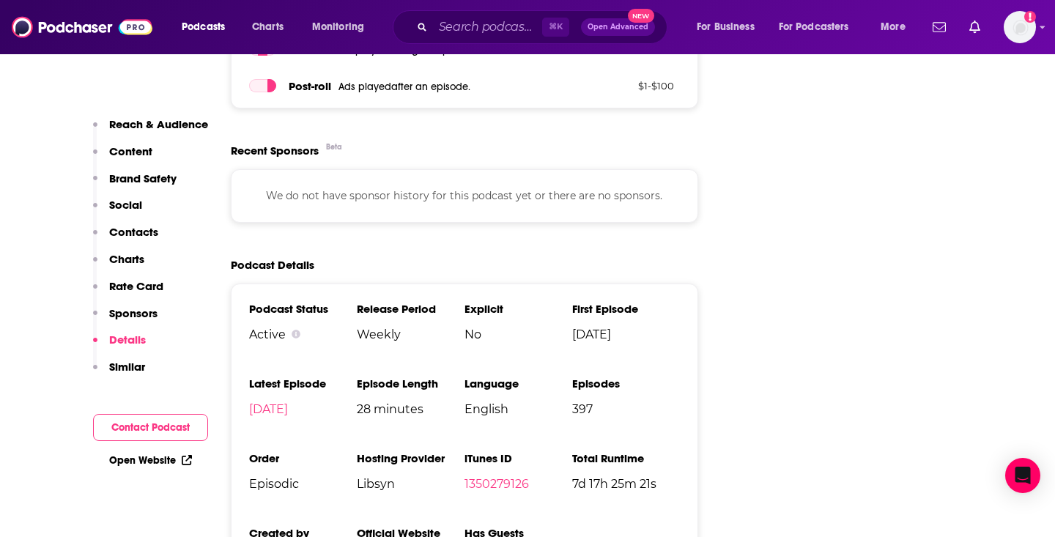
click at [369, 477] on span "Libsyn" at bounding box center [411, 484] width 108 height 14
copy span "Libsyn"
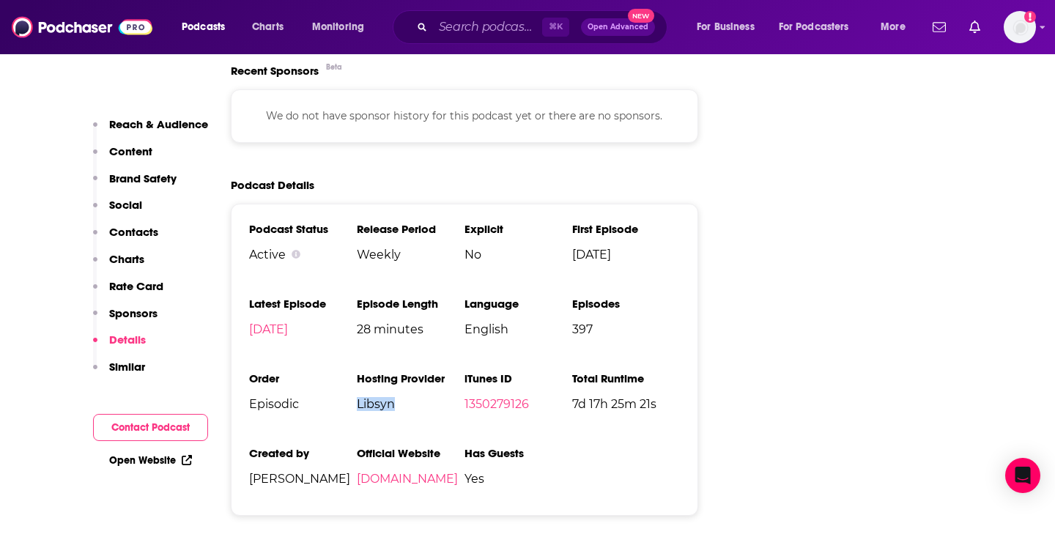
scroll to position [2202, 0]
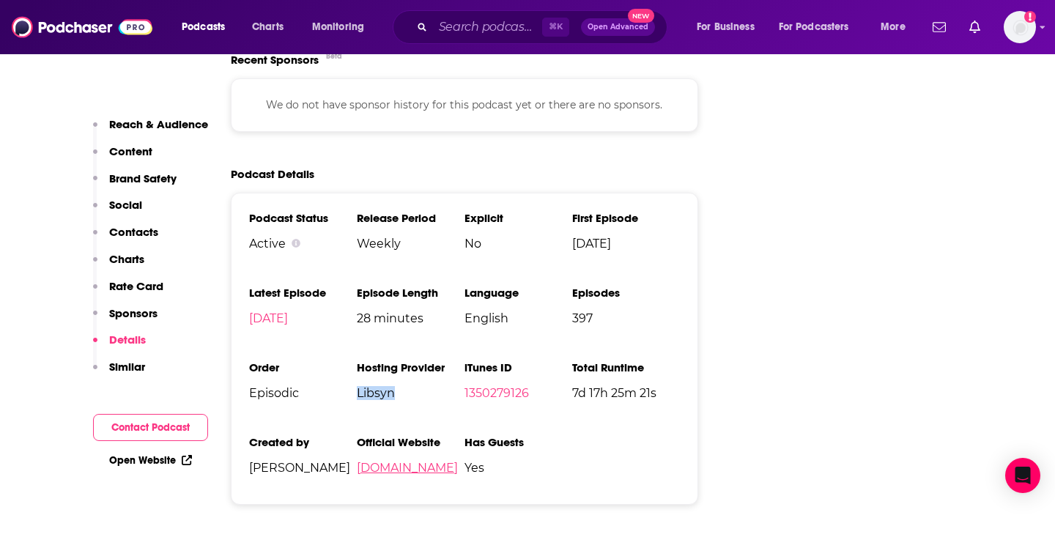
drag, startPoint x: 492, startPoint y: 413, endPoint x: 357, endPoint y: 401, distance: 135.4
click at [357, 435] on li "Official Website stackingyourteam.com" at bounding box center [411, 460] width 108 height 51
copy link "stackingyourteam.com"
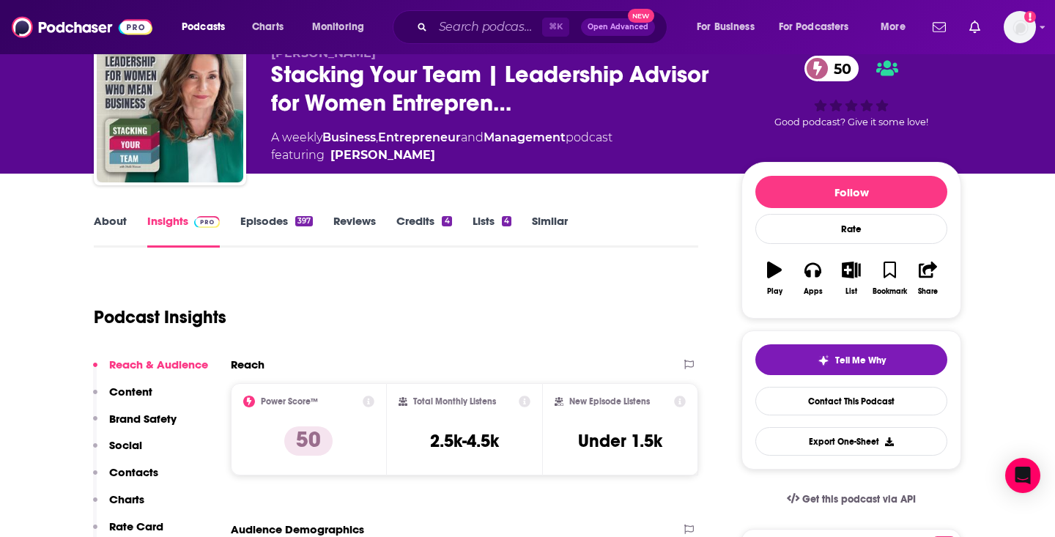
scroll to position [42, 0]
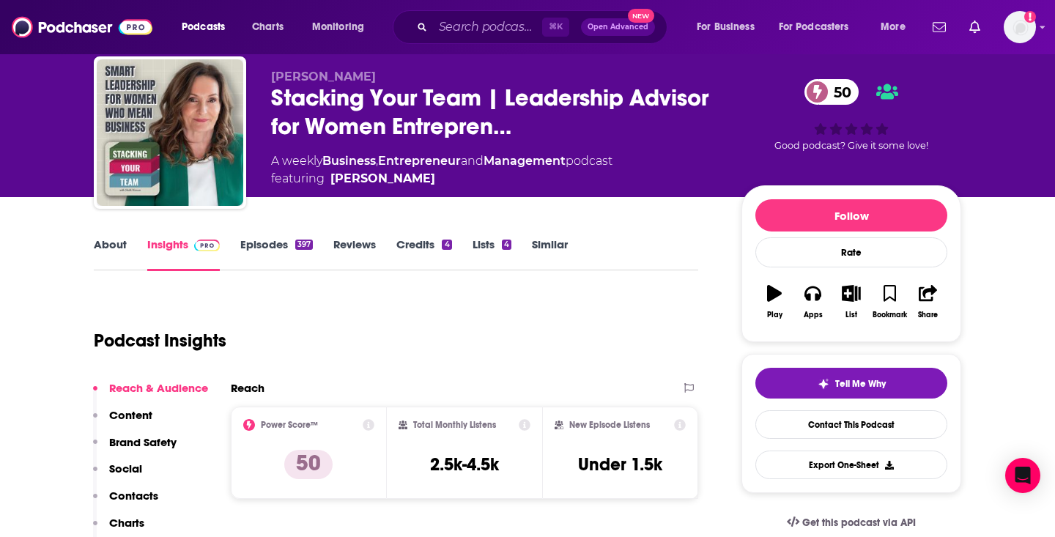
click at [599, 158] on div "A weekly Business , Entrepreneur and Management podcast featuring Shelli Warren" at bounding box center [442, 169] width 342 height 35
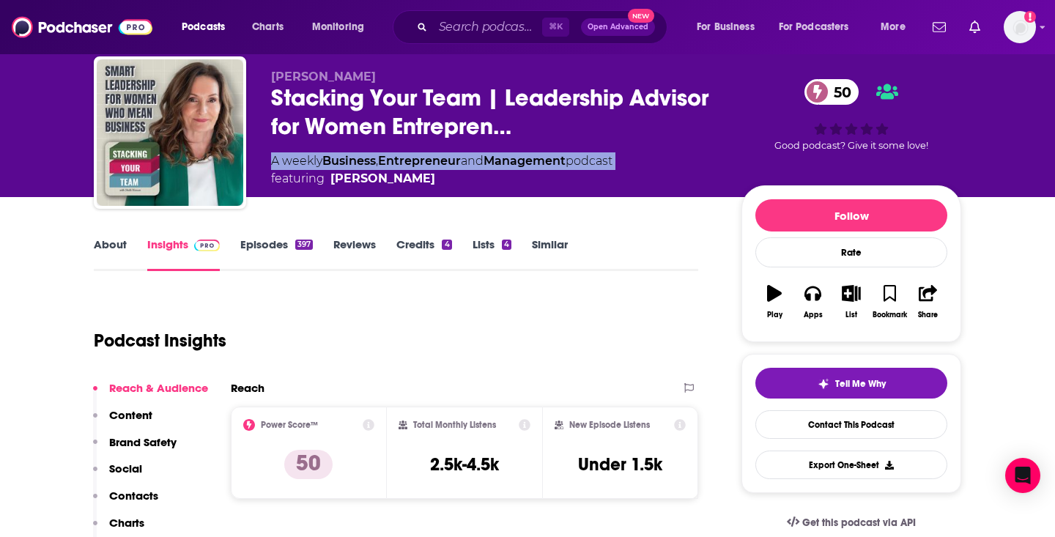
click at [599, 158] on div "A weekly Business , Entrepreneur and Management podcast featuring Shelli Warren" at bounding box center [442, 169] width 342 height 35
copy div "A weekly Business , Entrepreneur and Management podcast"
click at [120, 237] on link "About" at bounding box center [110, 254] width 33 height 34
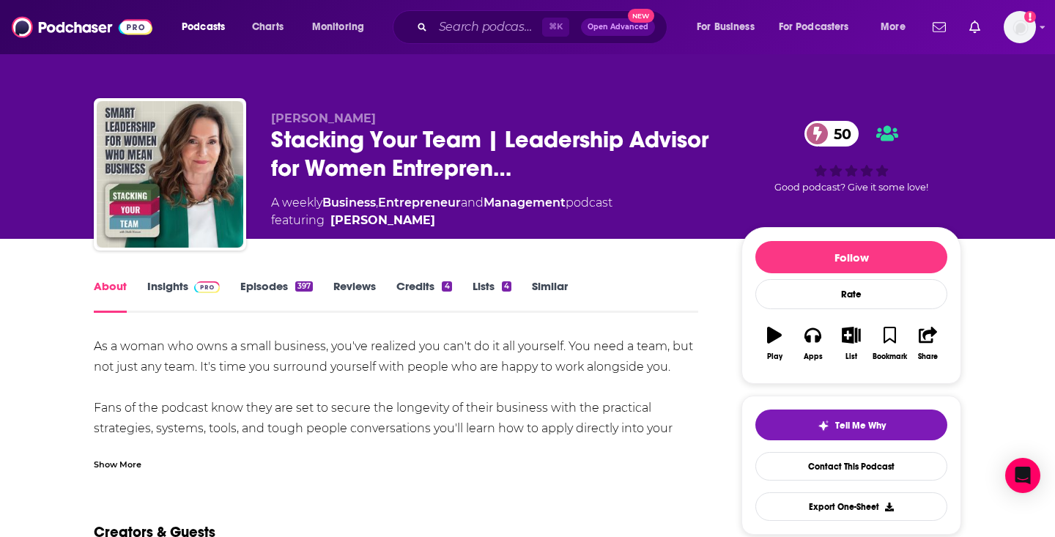
scroll to position [91, 0]
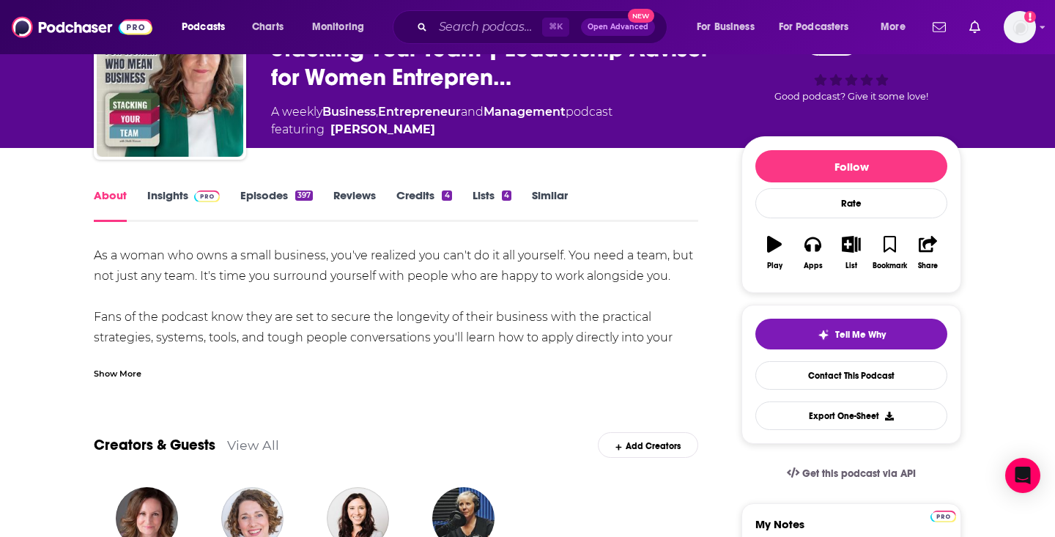
click at [125, 373] on div "Show More" at bounding box center [118, 373] width 48 height 14
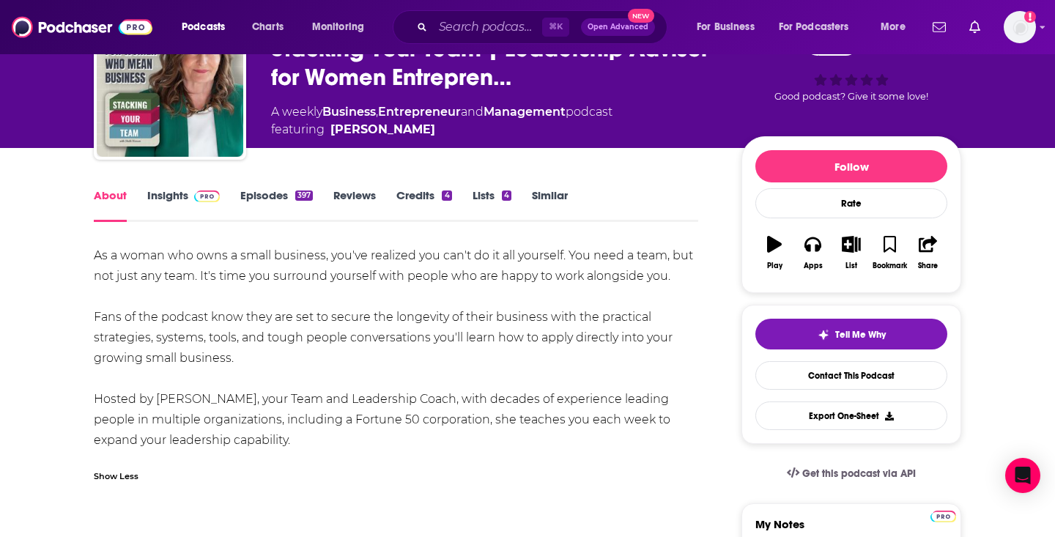
drag, startPoint x: 95, startPoint y: 257, endPoint x: 290, endPoint y: 444, distance: 271.1
click at [290, 444] on div "As a woman who owns a small business, you've realized you can't do it all yours…" at bounding box center [396, 348] width 605 height 205
copy div "As a woman who owns a small business, you've realized you can't do it all yours…"
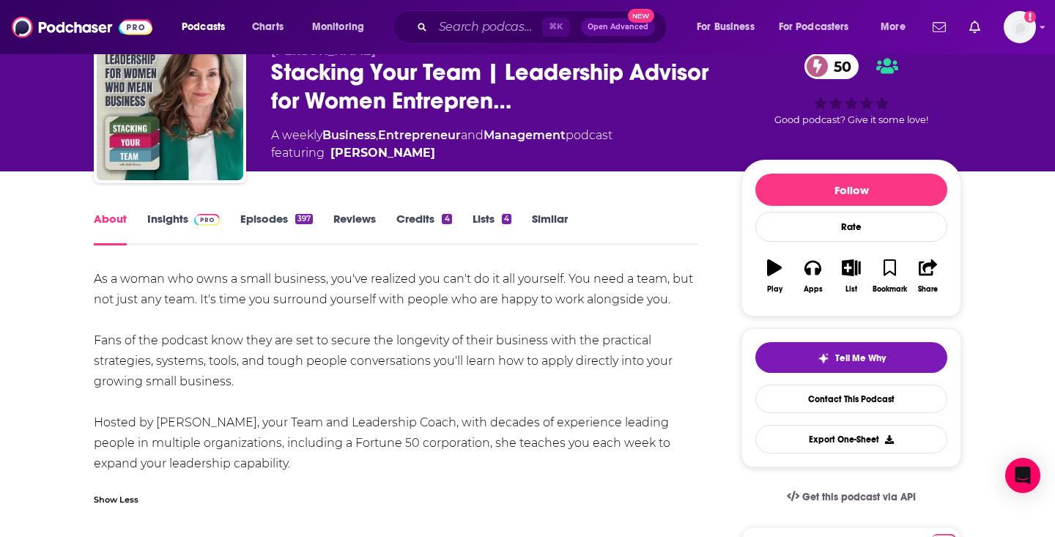
scroll to position [67, 0]
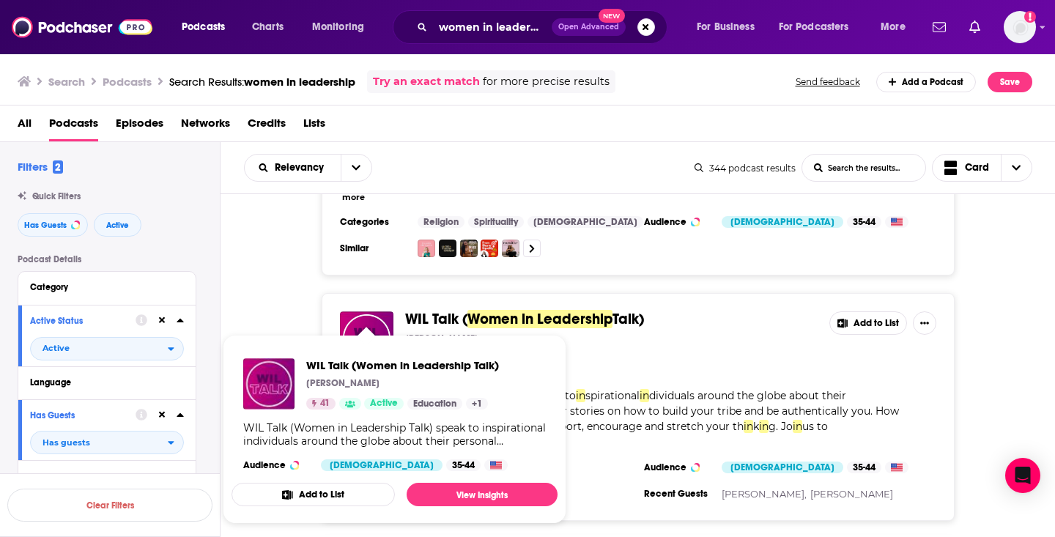
scroll to position [183, 0]
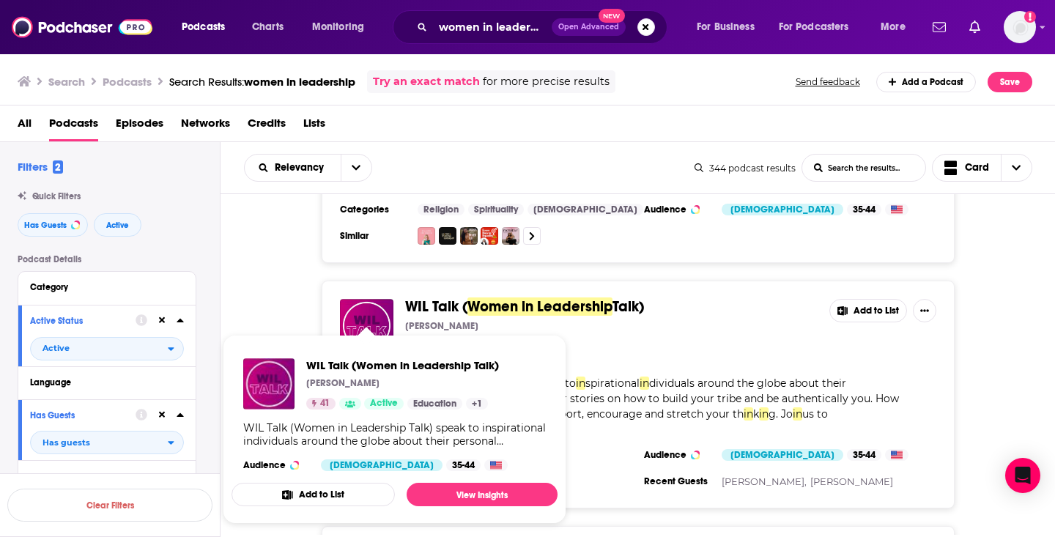
click at [301, 290] on div "WIL Talk ( Women in Leadership Talk) Vicki Bradley 41 Active Add to List " WIL …" at bounding box center [639, 395] width 836 height 228
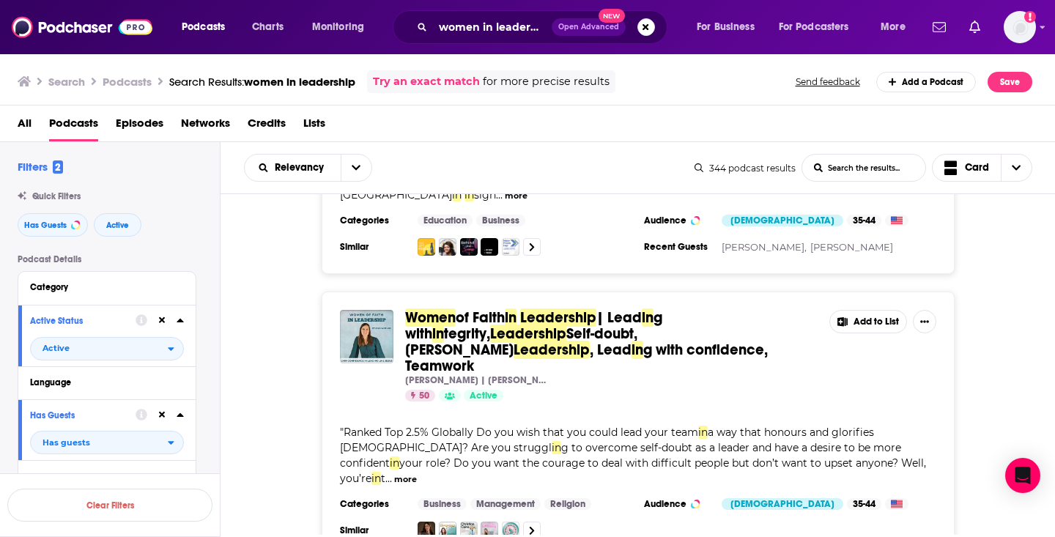
scroll to position [418, 0]
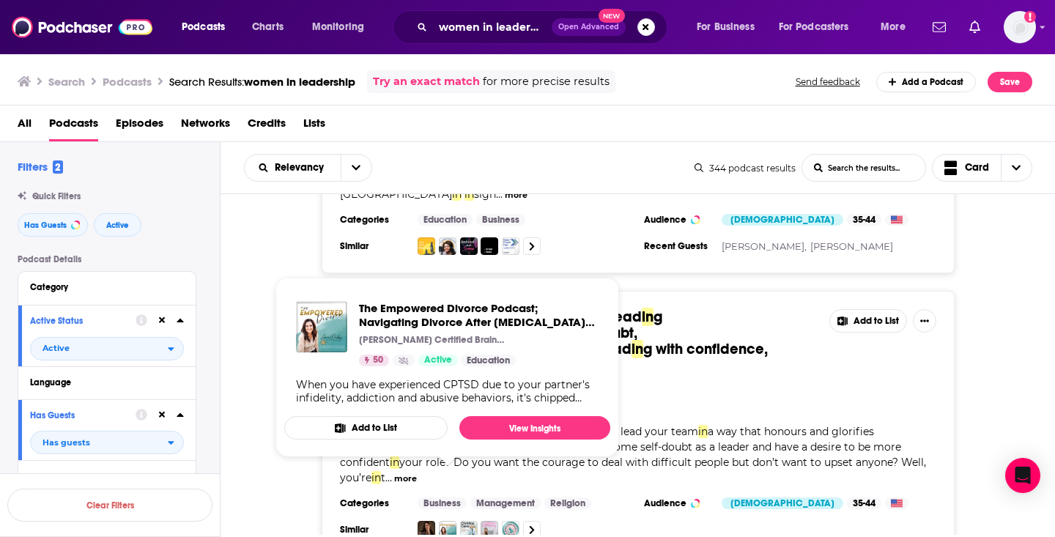
click at [252, 462] on div "Women of Faith in Leadership | Lead in g with in tegrity, Leadership Self-doubt…" at bounding box center [639, 424] width 836 height 266
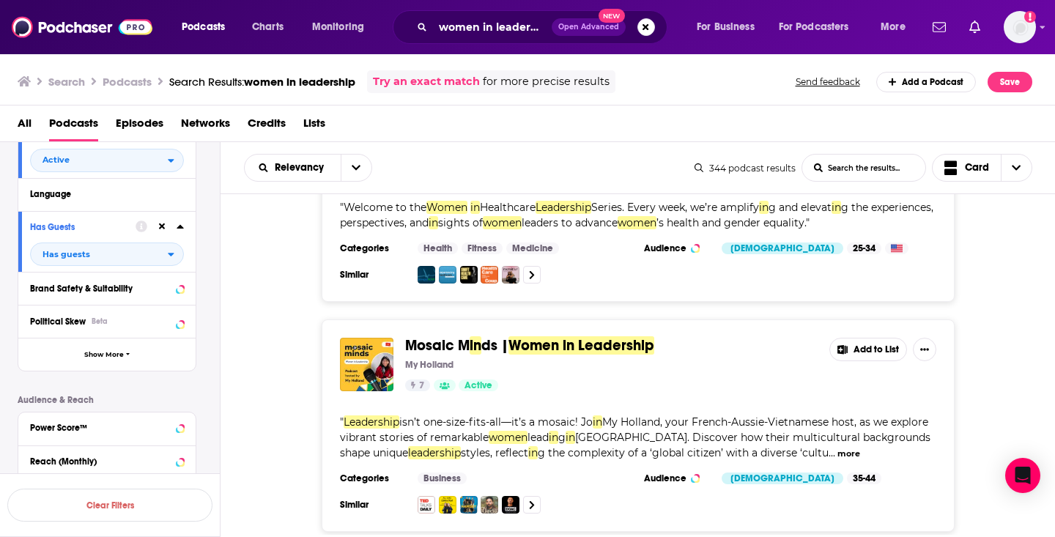
scroll to position [265, 0]
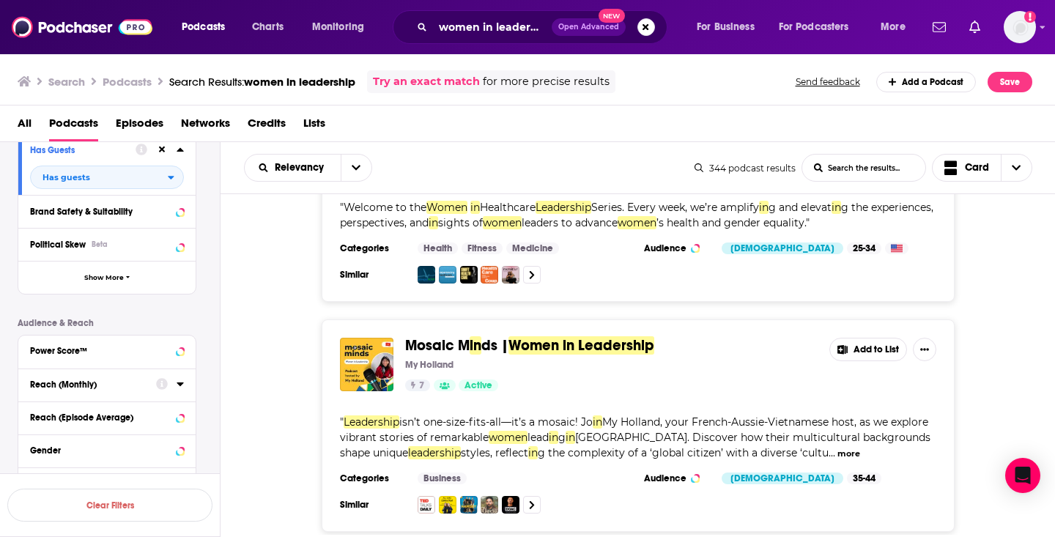
click at [86, 360] on button "Power Score™" at bounding box center [107, 351] width 154 height 18
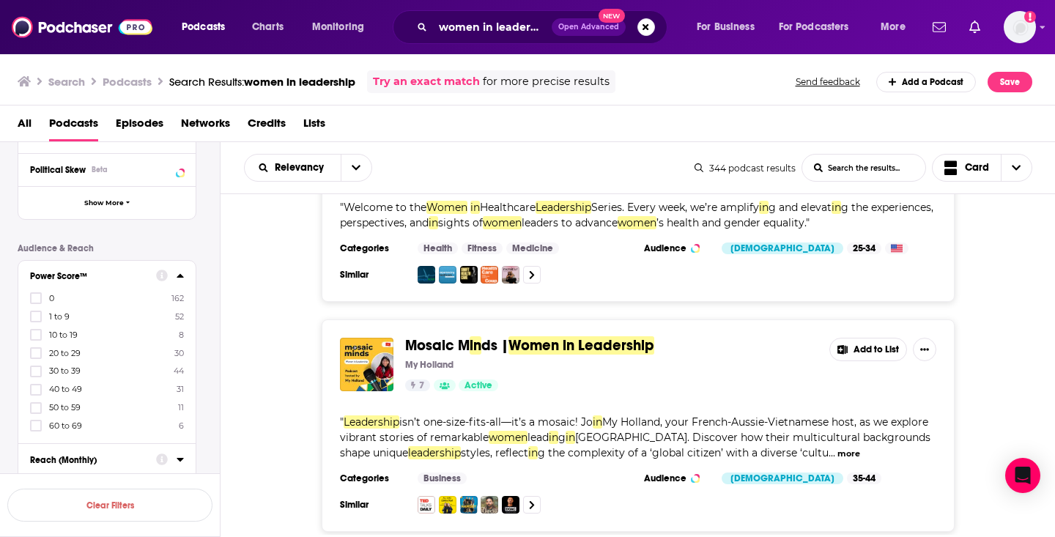
scroll to position [342, 0]
click at [64, 425] on span "60 to 69" at bounding box center [65, 424] width 33 height 10
click at [36, 428] on input "multiSelectOption-60-7" at bounding box center [36, 428] width 0 height 0
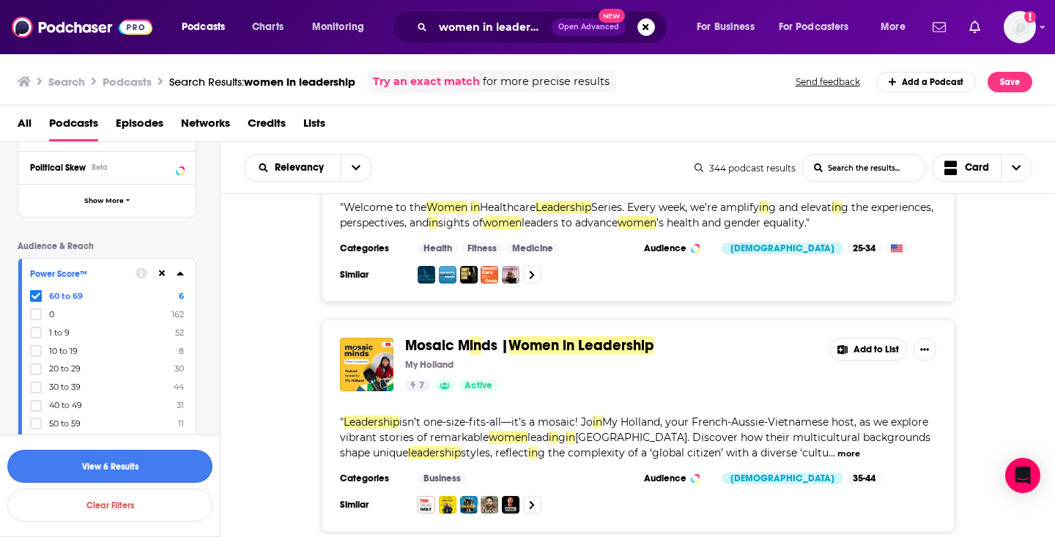
click at [67, 462] on button "View 6 Results" at bounding box center [109, 466] width 205 height 33
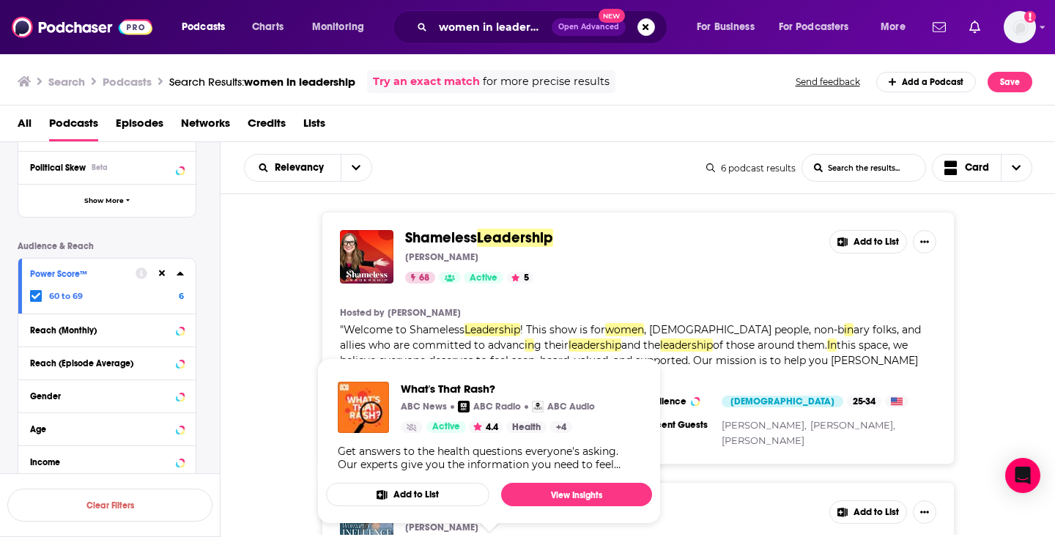
click at [272, 323] on div "Shameless Leadership Sara Dean 68 Active 5 Add to List Hosted by Sara Dean " We…" at bounding box center [639, 338] width 836 height 253
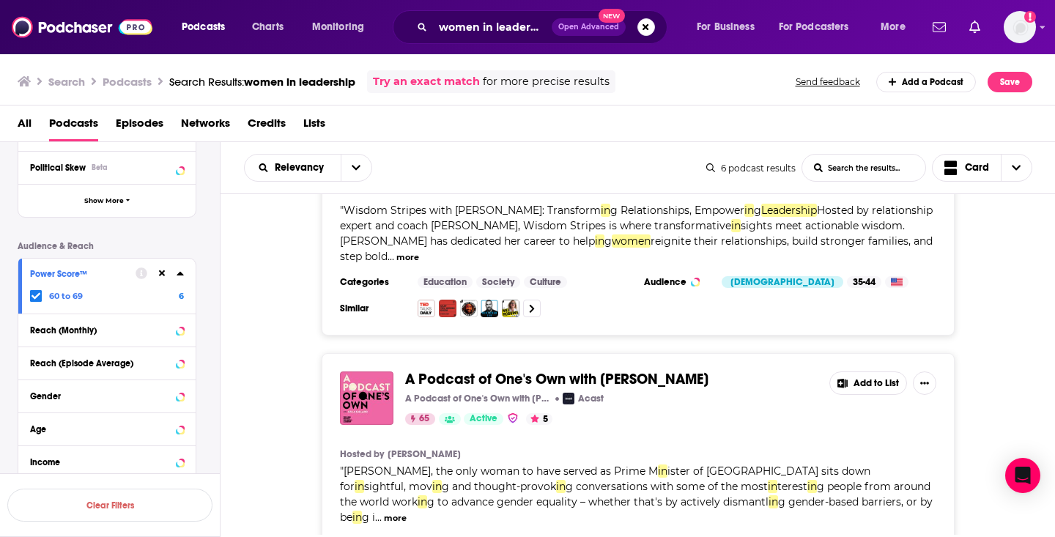
scroll to position [1123, 0]
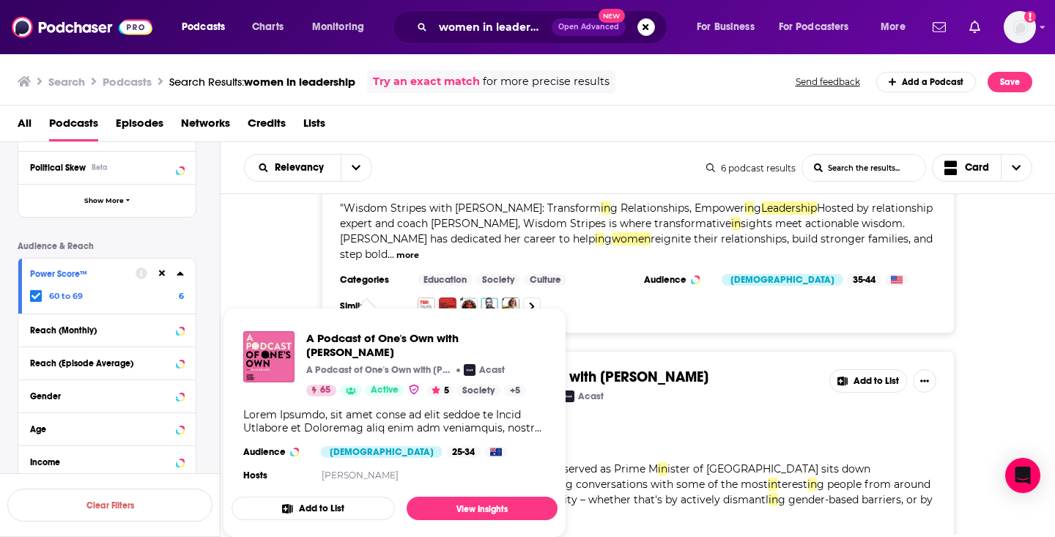
click at [282, 281] on div "Wisdom Stripes with Meg Tuohey Meg Tuohey 61 Active Add to List " Wisdom Stripe…" at bounding box center [639, 220] width 836 height 228
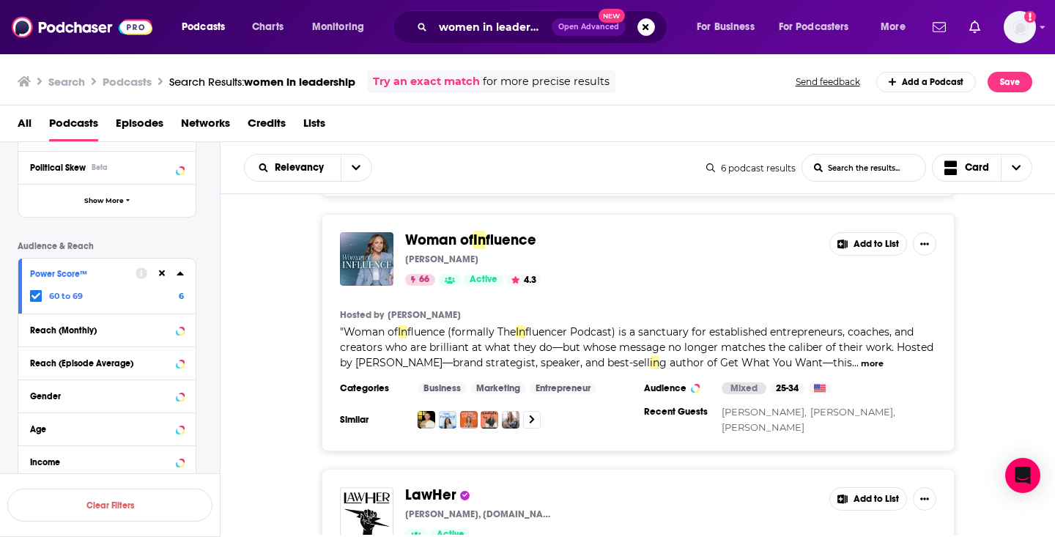
scroll to position [269, 0]
click at [496, 31] on input "women in leadership" at bounding box center [492, 26] width 119 height 23
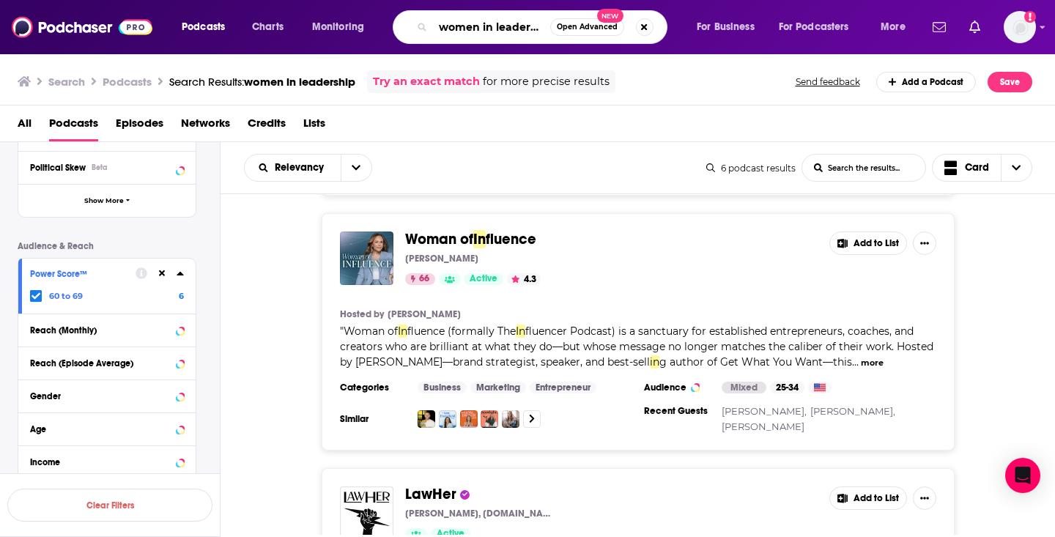
scroll to position [0, 9]
drag, startPoint x: 497, startPoint y: 27, endPoint x: 633, endPoint y: 27, distance: 135.6
click at [633, 27] on div "women in leadership Open Advanced New" at bounding box center [530, 27] width 275 height 34
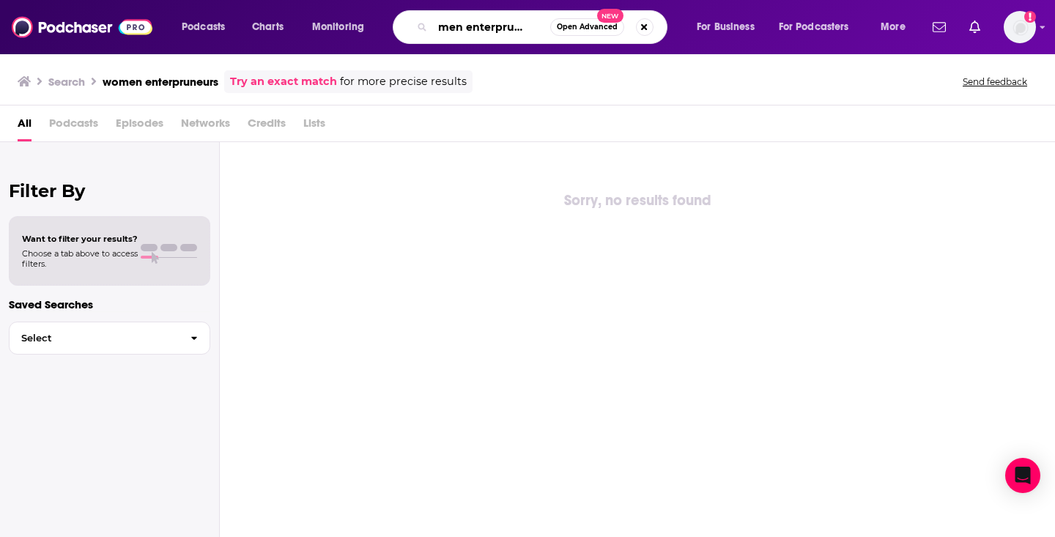
drag, startPoint x: 483, startPoint y: 29, endPoint x: 686, endPoint y: 29, distance: 203.0
click at [686, 29] on div "Podcasts Charts Monitoring women enterpruneurs Open Advanced New For Business F…" at bounding box center [546, 27] width 748 height 34
paste input "Entrepreneur"
type input "women Entrepreneurs"
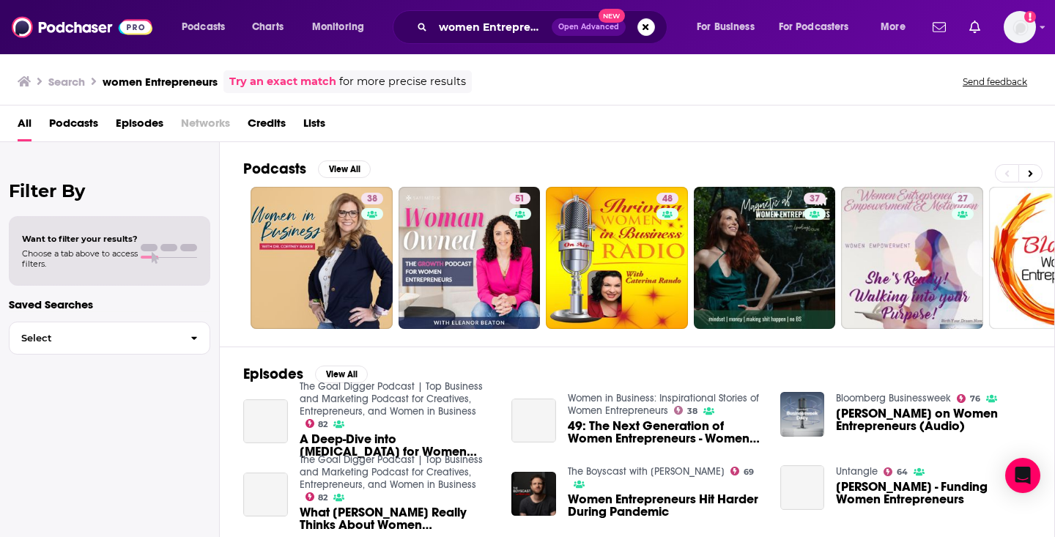
click at [73, 127] on span "Podcasts" at bounding box center [73, 126] width 49 height 30
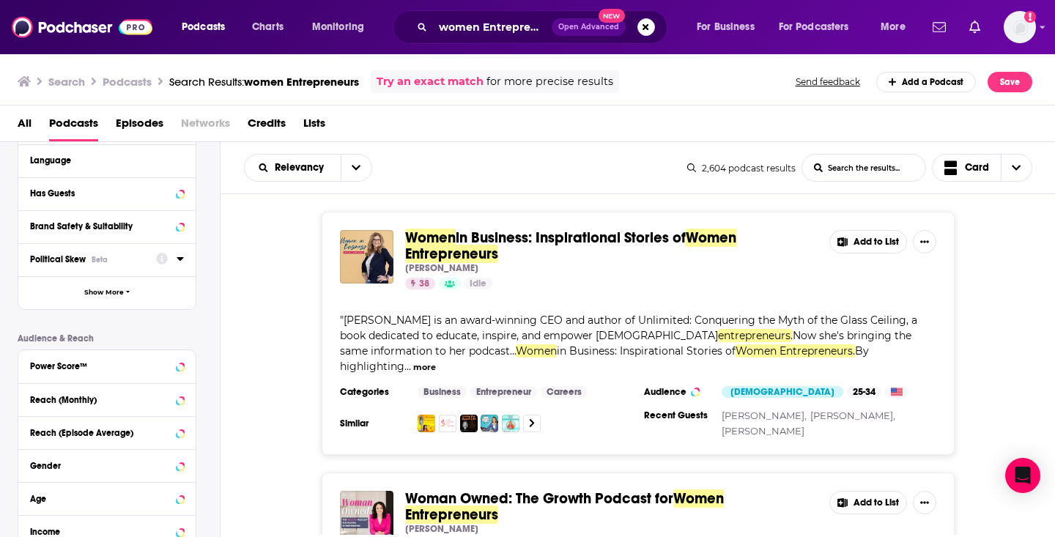
scroll to position [196, 0]
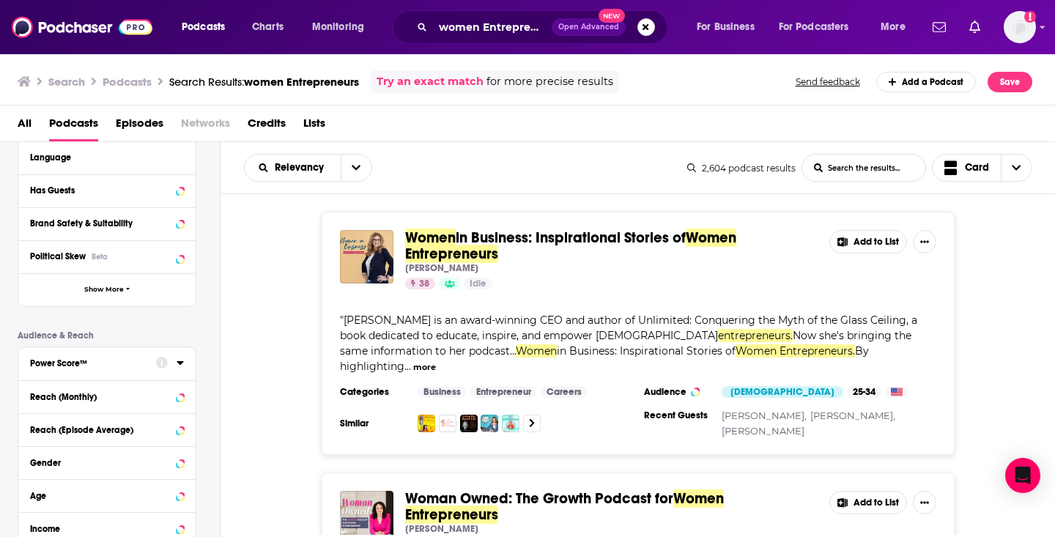
click at [51, 369] on div "Power Score™" at bounding box center [88, 363] width 117 height 10
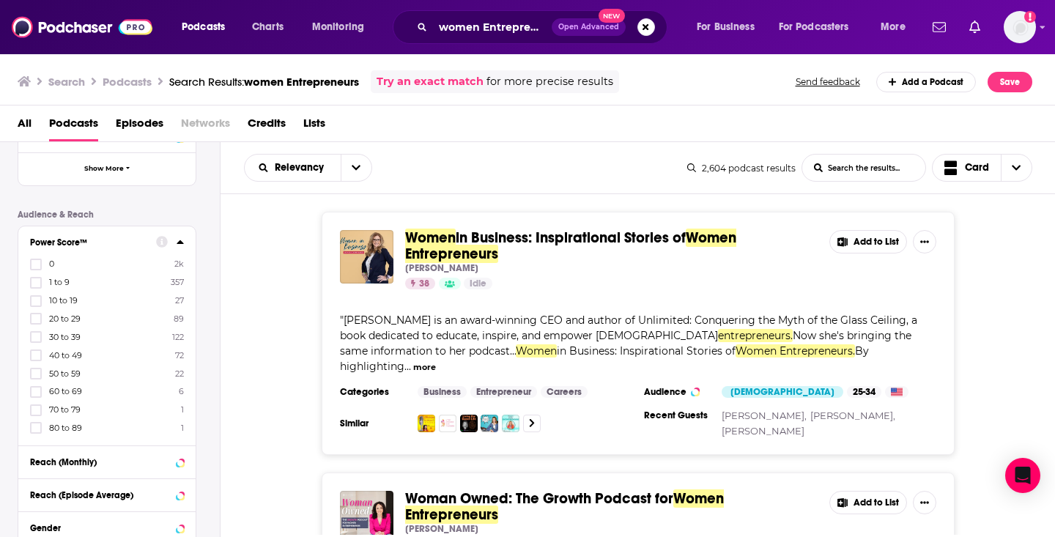
scroll to position [319, 0]
click at [73, 426] on span "80 to 89" at bounding box center [65, 426] width 33 height 10
click at [36, 431] on input "multiSelectOption-80-9" at bounding box center [36, 431] width 0 height 0
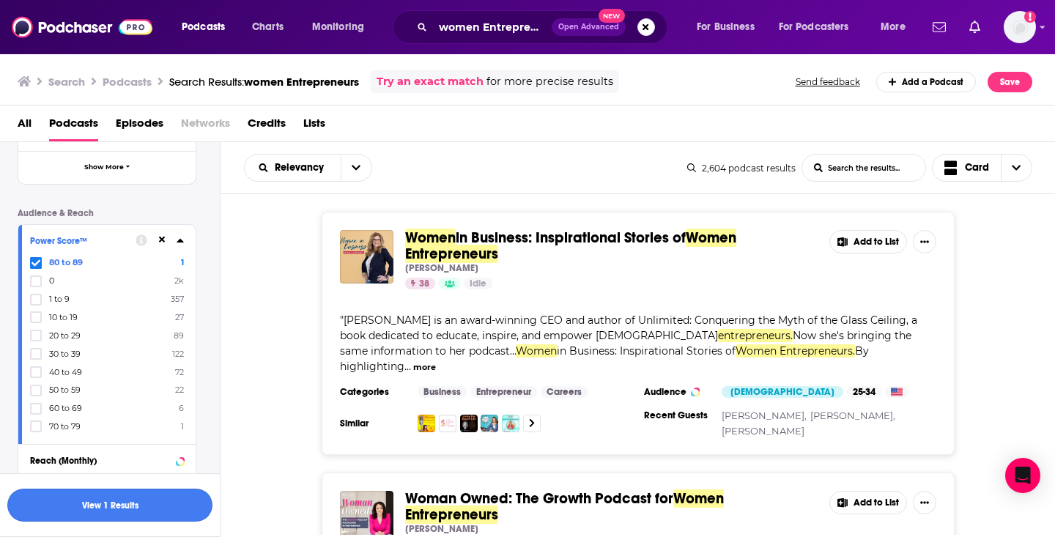
click at [80, 504] on button "View 1 Results" at bounding box center [109, 505] width 205 height 33
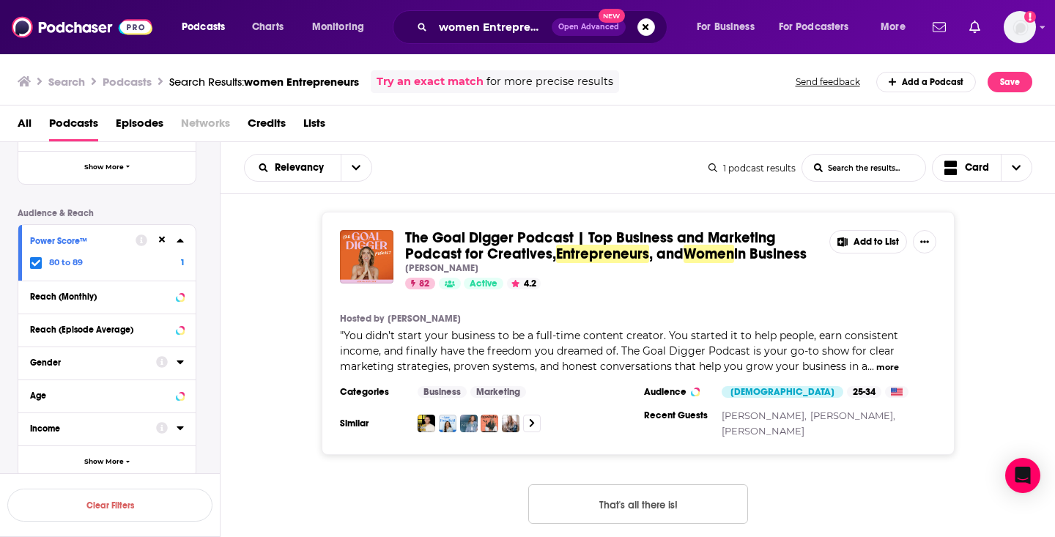
click at [37, 264] on icon at bounding box center [36, 262] width 9 height 7
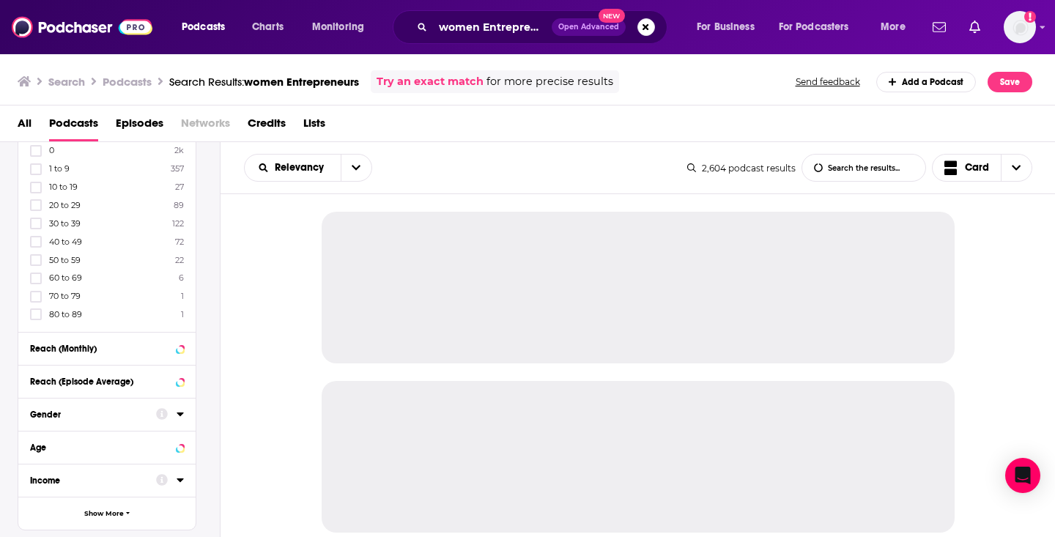
scroll to position [432, 0]
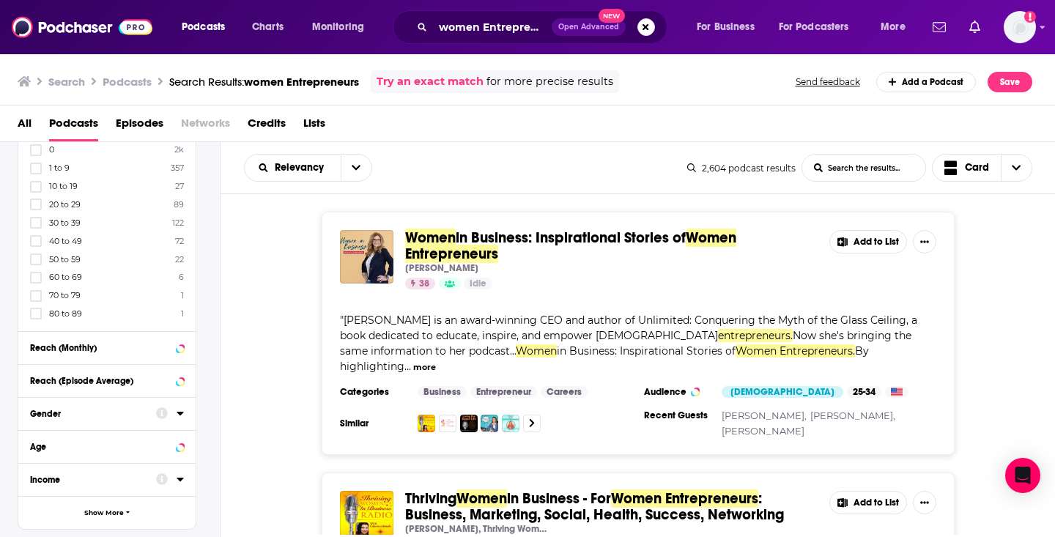
click at [72, 290] on span "70 to 79" at bounding box center [65, 295] width 32 height 10
click at [36, 301] on input "multiSelectOption-70-8" at bounding box center [36, 301] width 0 height 0
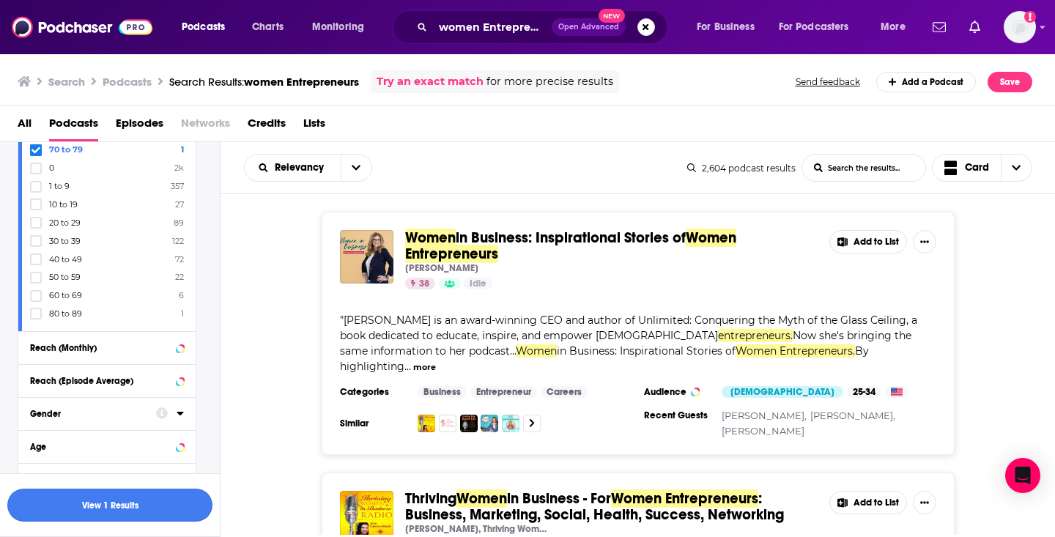
click at [150, 504] on button "View 1 Results" at bounding box center [109, 505] width 205 height 33
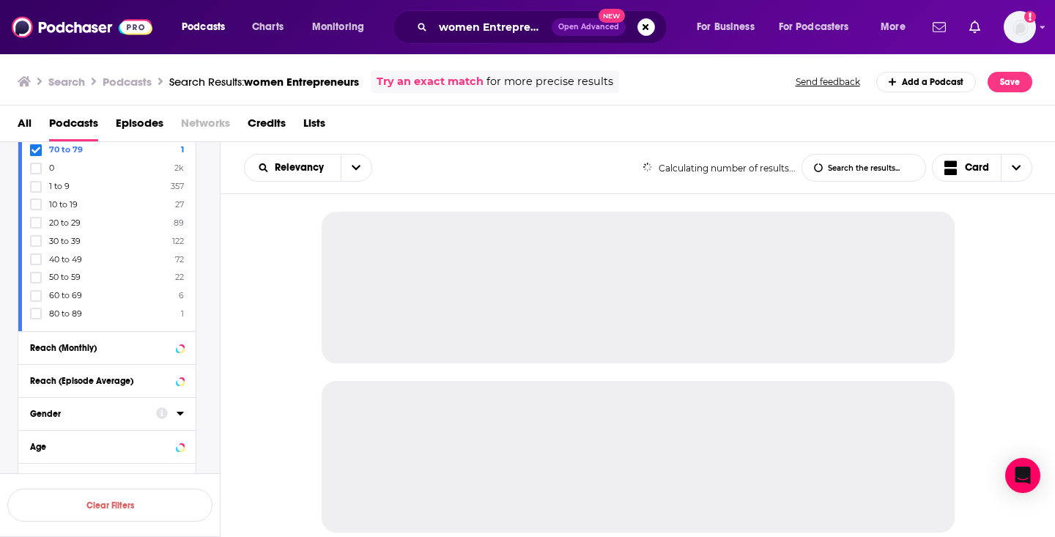
scroll to position [374, 0]
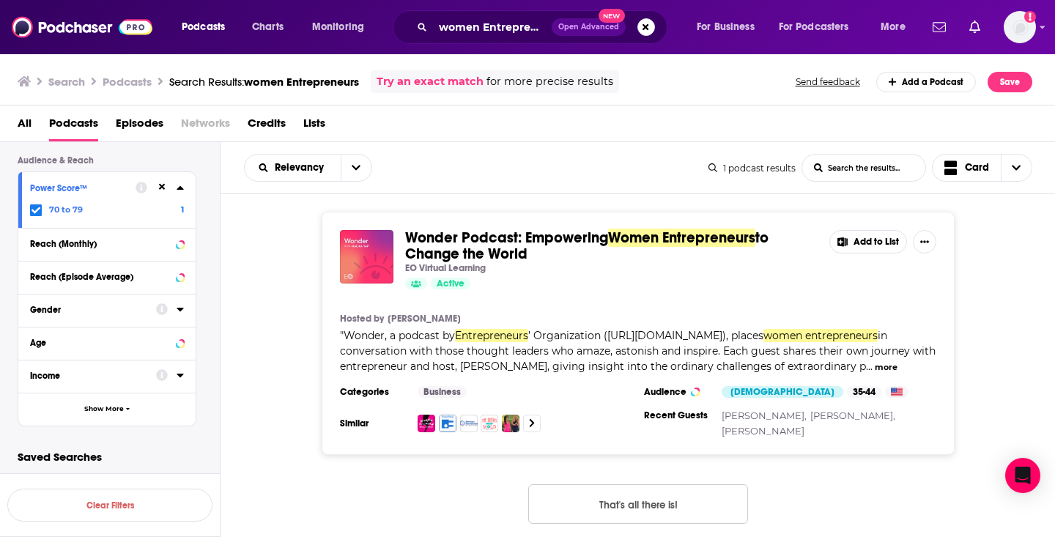
click at [64, 210] on span "70 to 79" at bounding box center [66, 209] width 34 height 10
click at [36, 213] on input "multiSelectOption-70-0" at bounding box center [36, 213] width 0 height 0
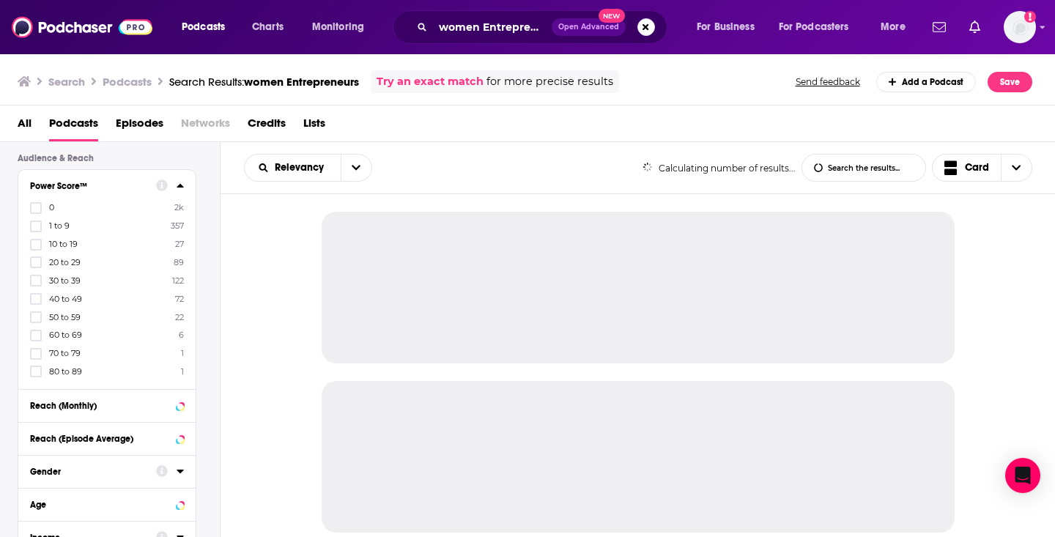
click at [78, 335] on span "60 to 69" at bounding box center [65, 335] width 33 height 10
click at [36, 340] on input "multiSelectOption-60-7" at bounding box center [36, 340] width 0 height 0
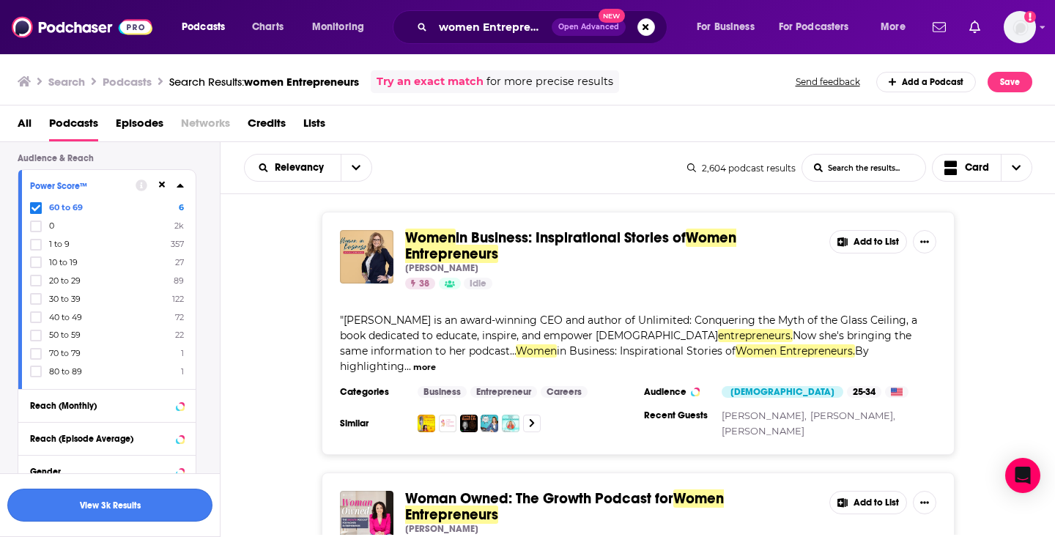
click at [92, 500] on button "View 3k Results" at bounding box center [109, 505] width 205 height 33
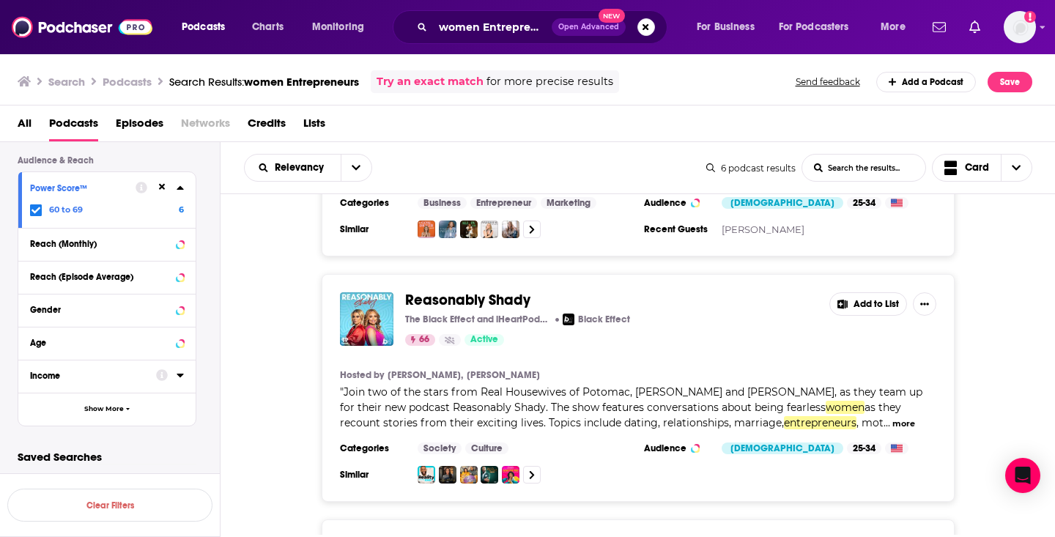
scroll to position [439, 0]
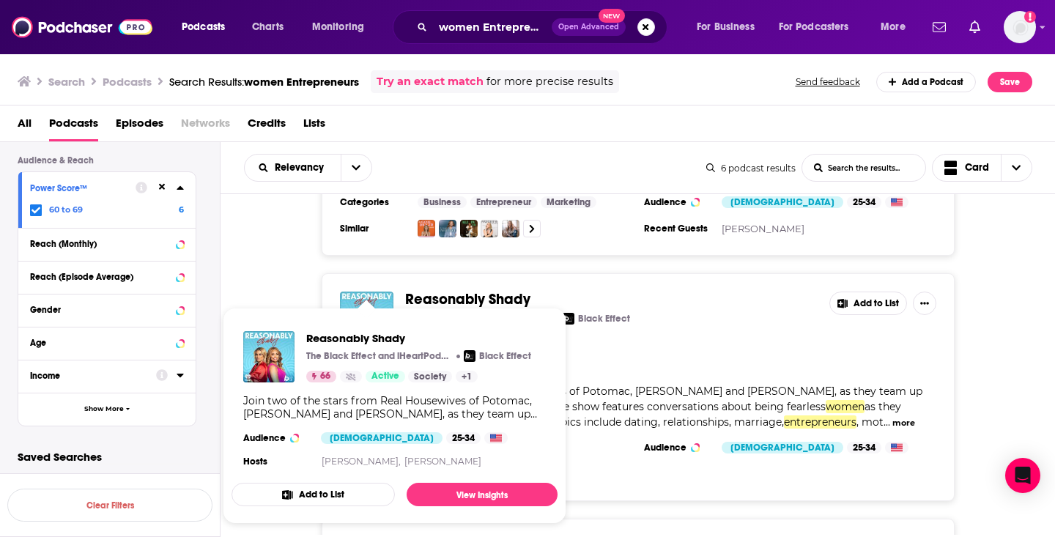
click at [274, 292] on div "Reasonably Shady The Black Effect and iHeartPodcasts Black Effect 66 Active Add…" at bounding box center [639, 387] width 836 height 228
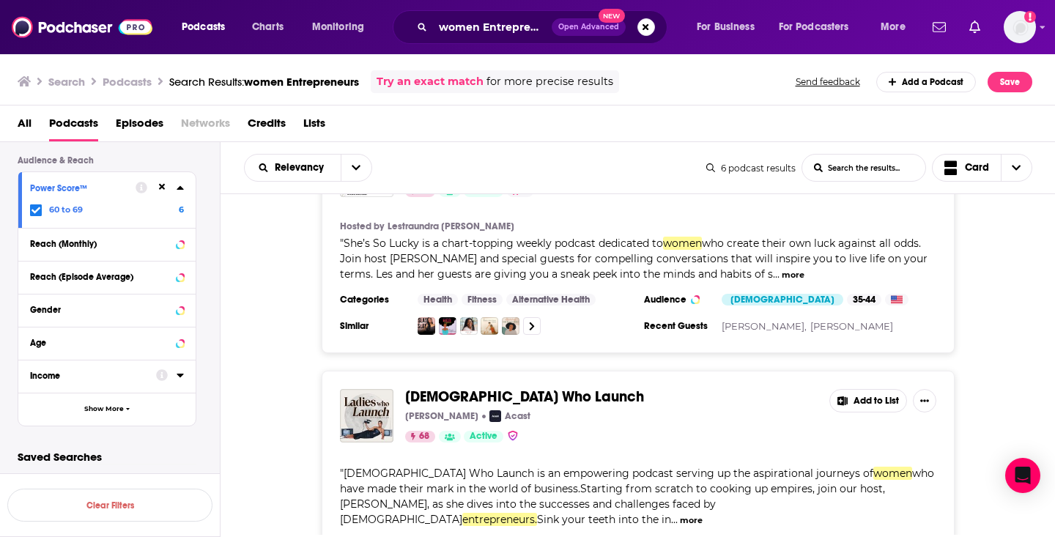
scroll to position [838, 0]
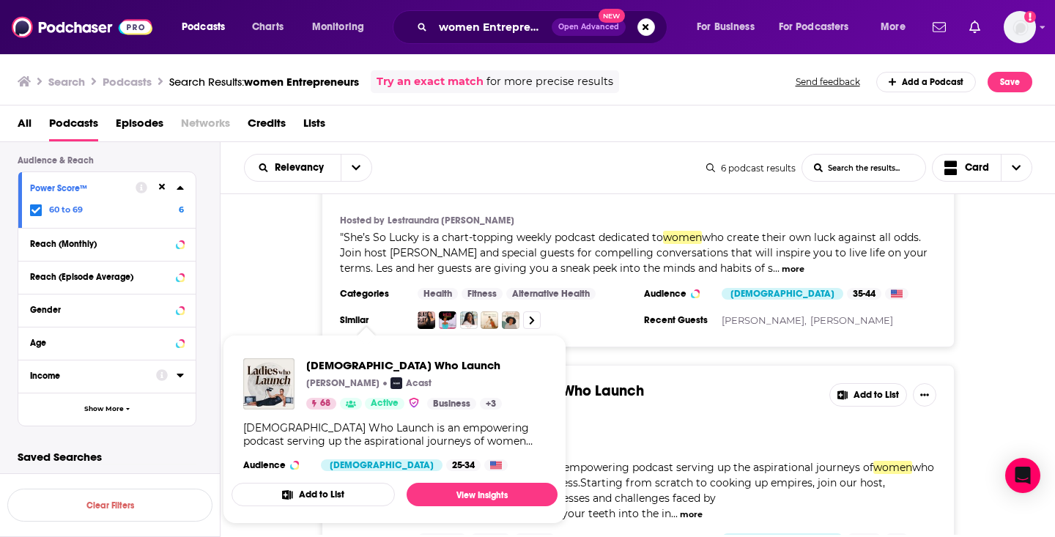
click at [246, 285] on div "She's So Lucky She's So Lucky 68 Active 5 Add to List Hosted by Lestraundra Joh…" at bounding box center [639, 233] width 836 height 228
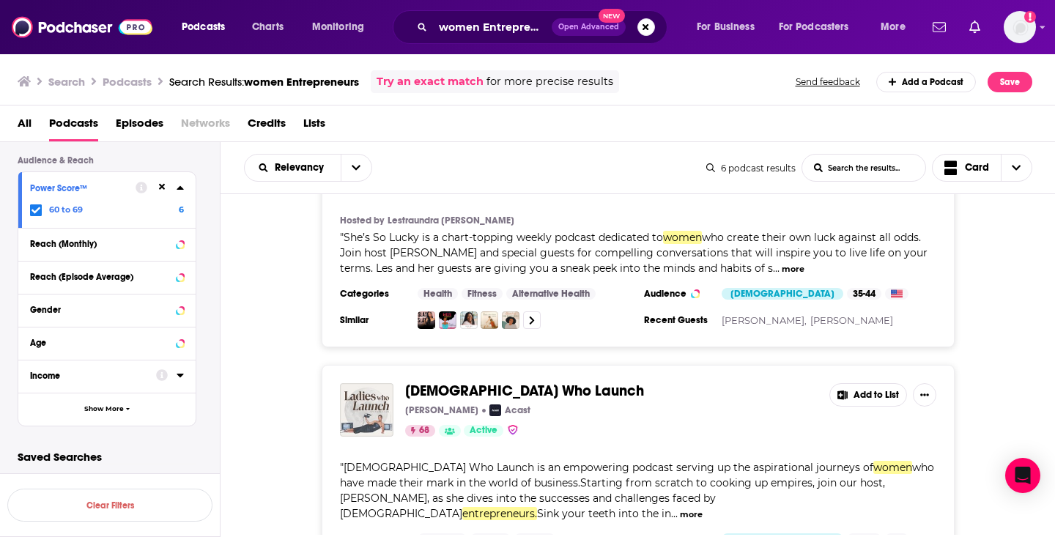
scroll to position [338, 0]
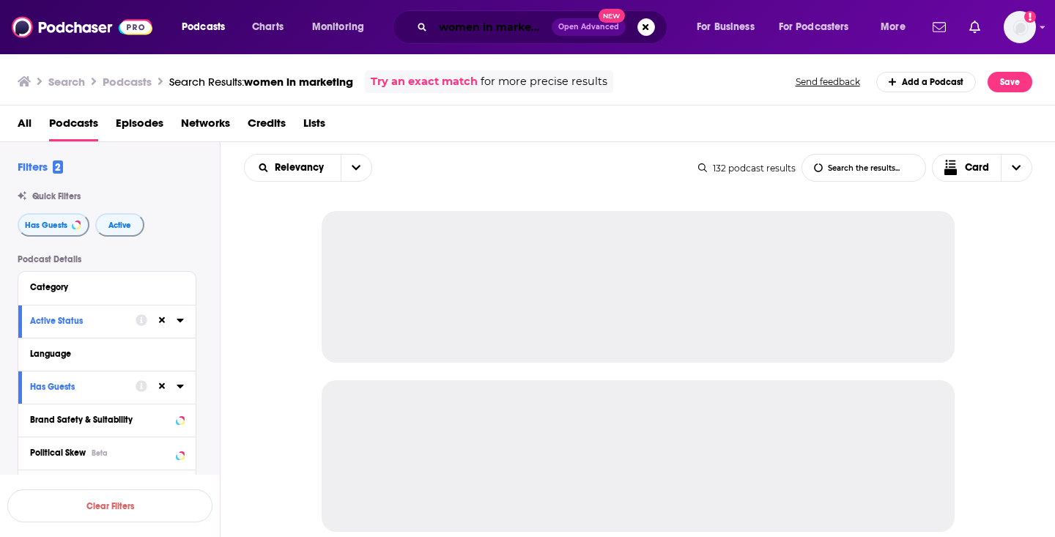
click at [489, 34] on input "women in marketing" at bounding box center [492, 26] width 119 height 23
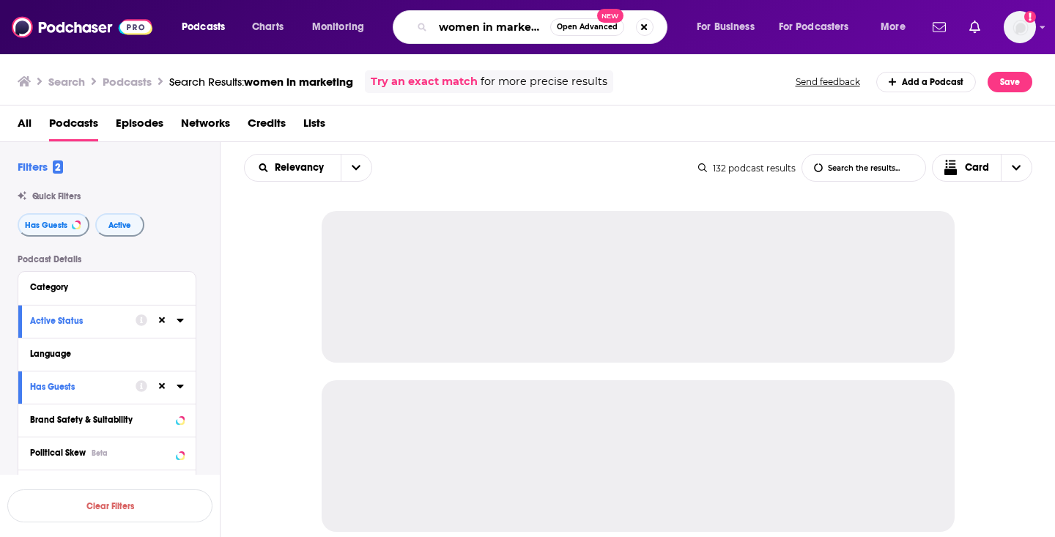
click at [489, 34] on input "women in marketing" at bounding box center [491, 26] width 117 height 23
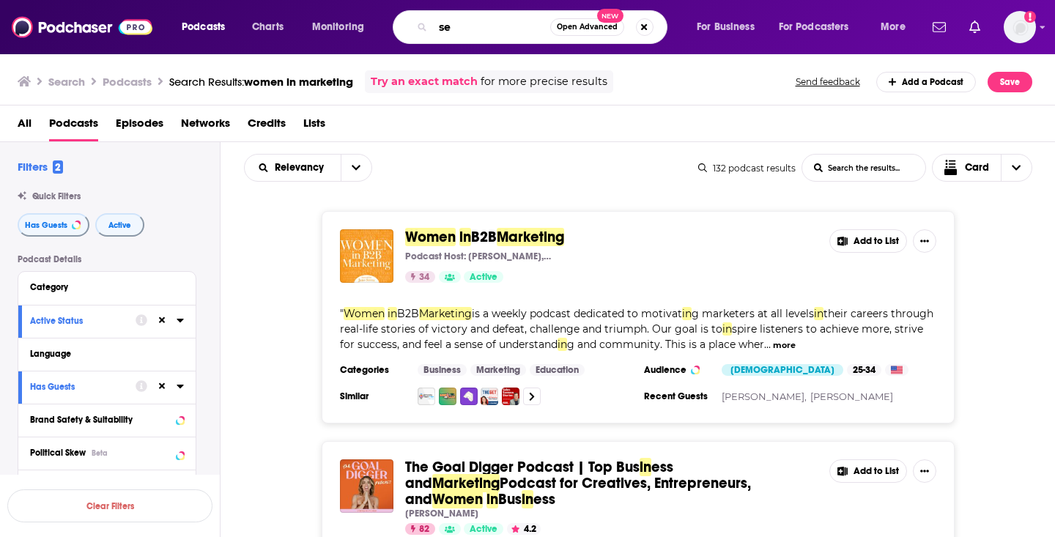
type input "s"
type input "women security"
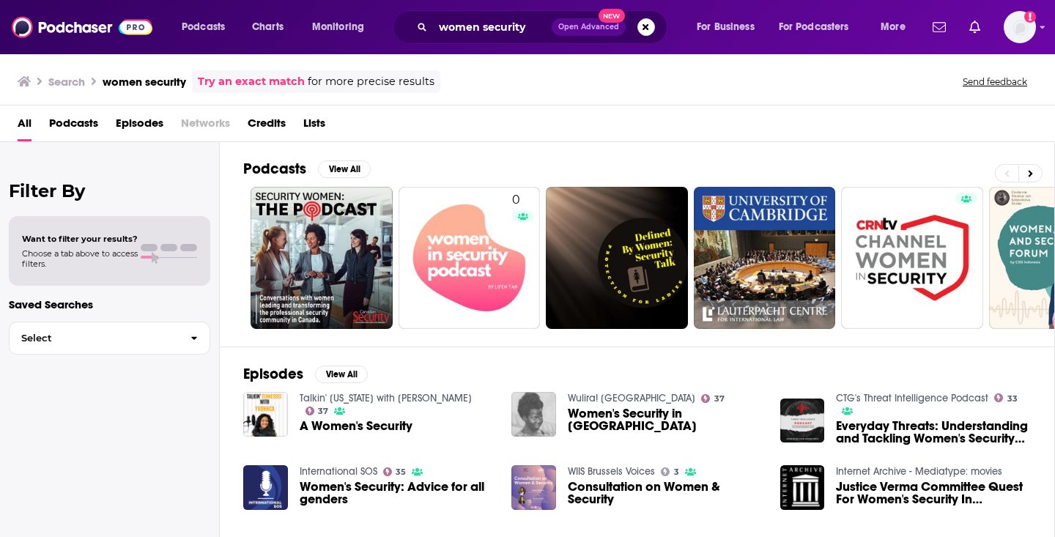
click at [78, 118] on span "Podcasts" at bounding box center [73, 126] width 49 height 30
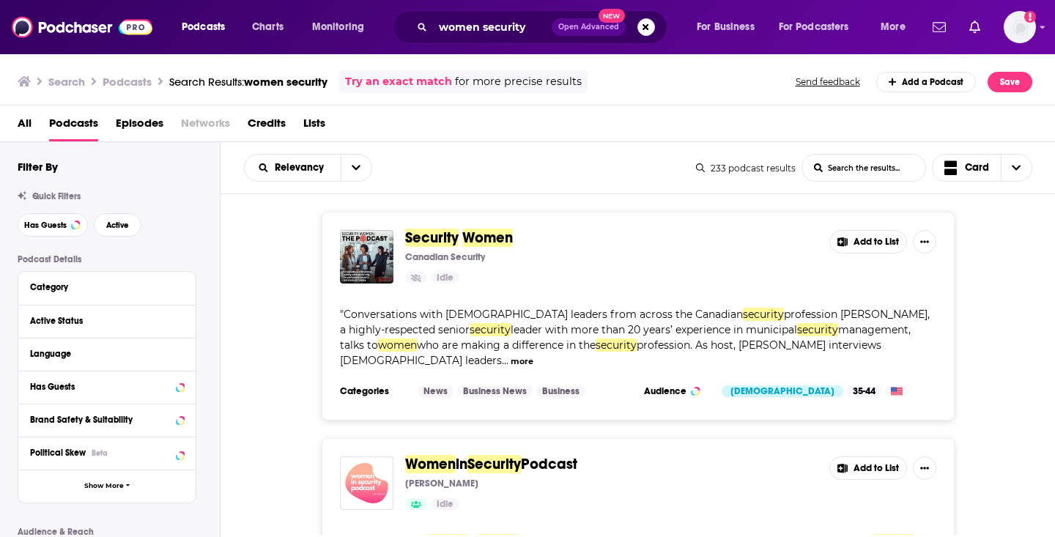
click at [61, 329] on button "Active Status" at bounding box center [107, 320] width 154 height 18
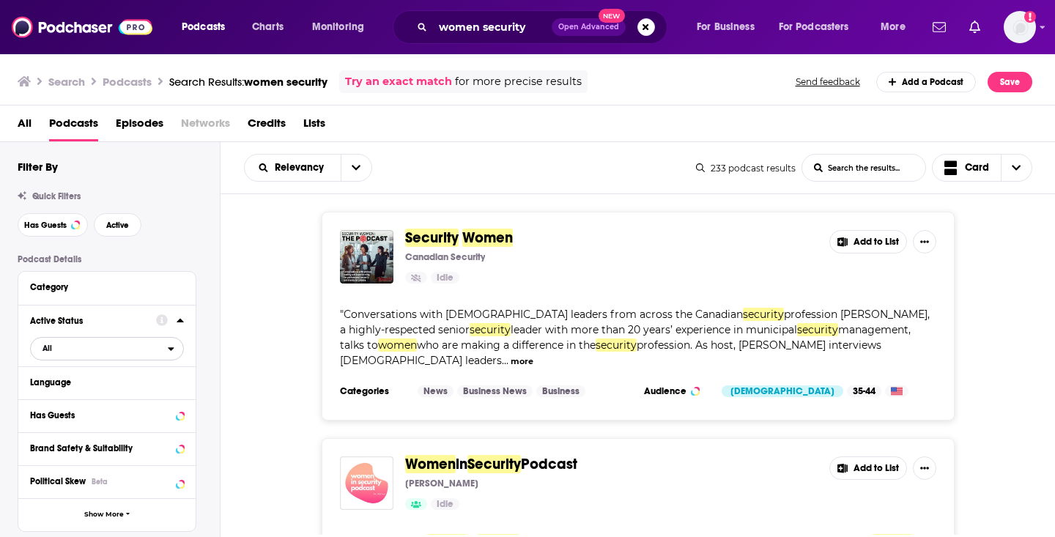
click at [64, 356] on span "All" at bounding box center [99, 348] width 137 height 19
click at [62, 399] on span "Active" at bounding box center [76, 397] width 79 height 8
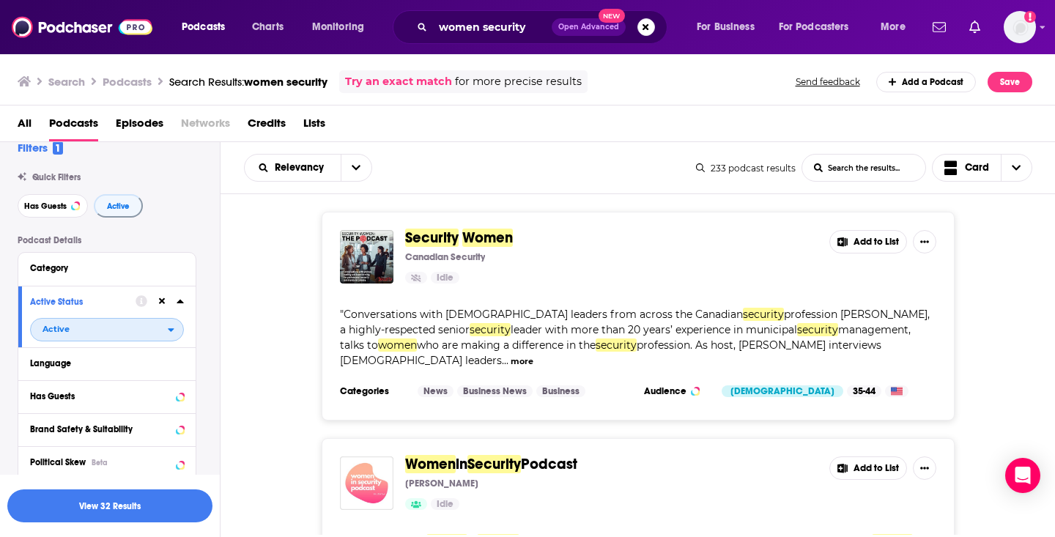
scroll to position [22, 0]
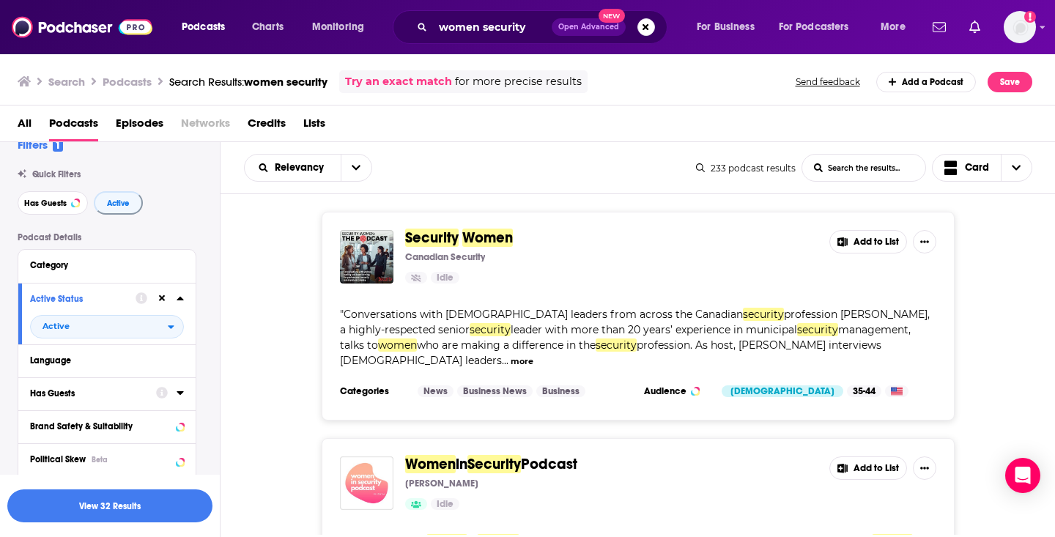
click at [62, 399] on div "Has Guests" at bounding box center [88, 393] width 117 height 10
click at [59, 418] on span "All" at bounding box center [99, 420] width 137 height 19
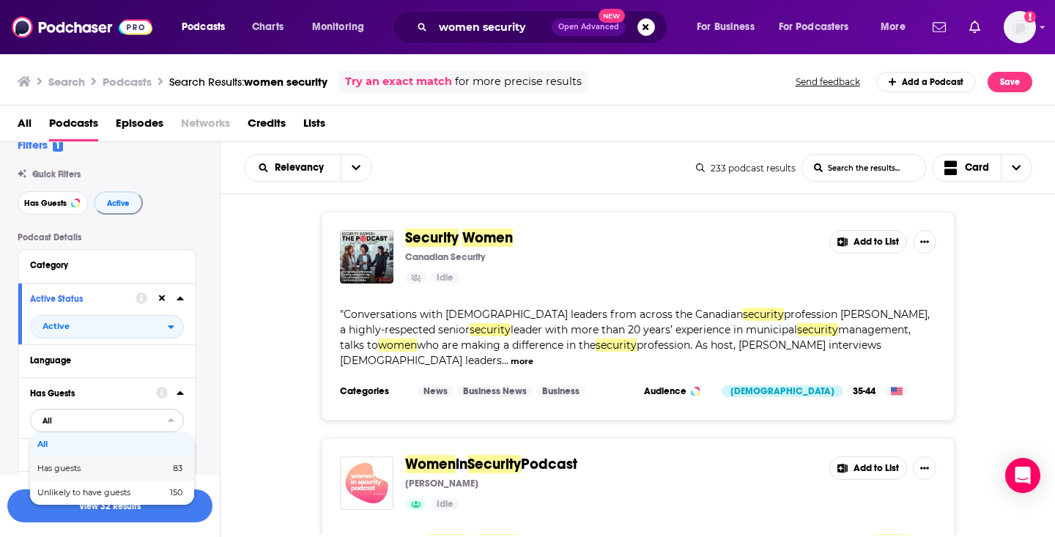
click at [64, 471] on span "Has guests" at bounding box center [81, 469] width 88 height 8
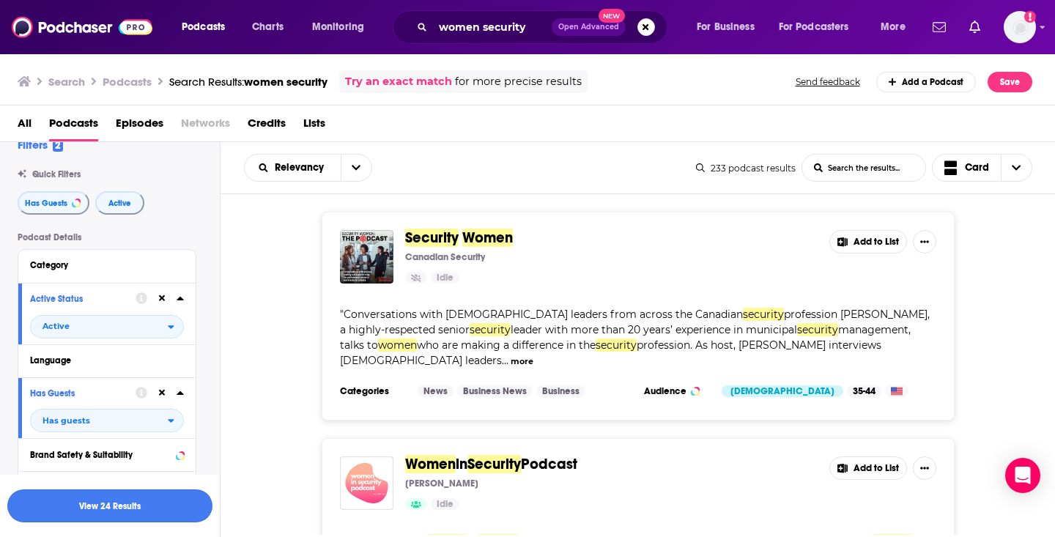
click at [69, 501] on button "View 24 Results" at bounding box center [109, 506] width 205 height 33
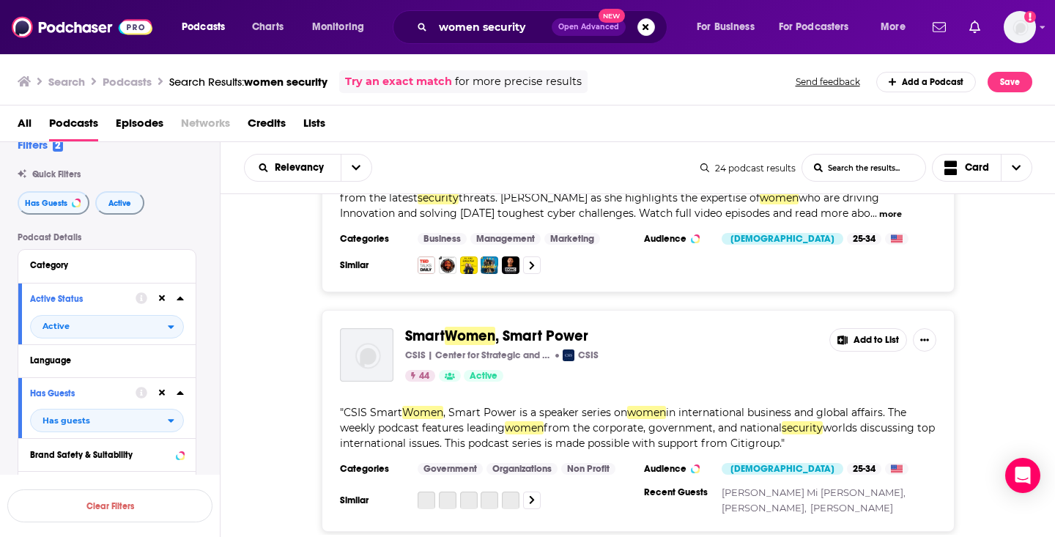
scroll to position [135, 0]
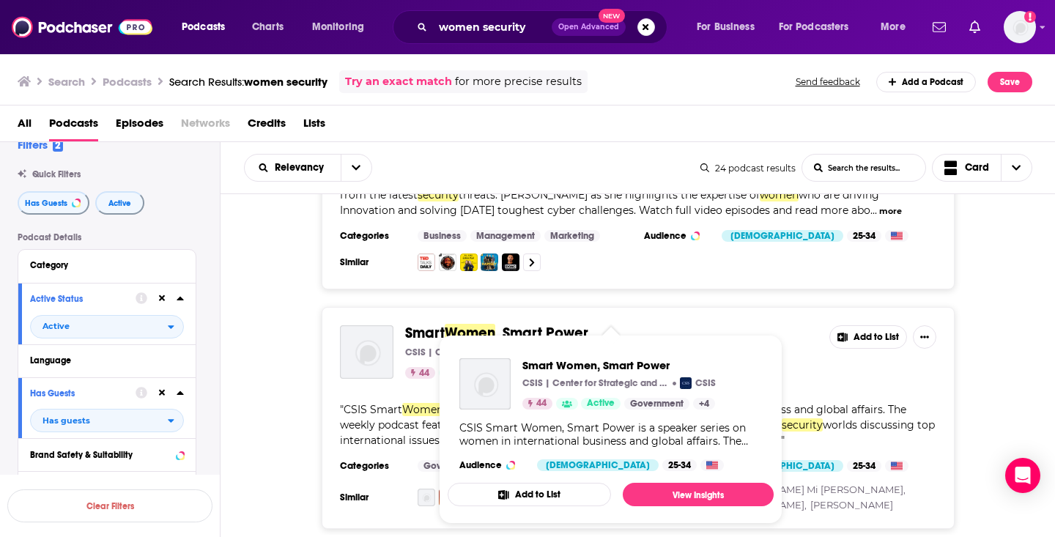
click at [513, 316] on div "Smart Women , Smart Power CSIS | Center for Strategic and International Studies…" at bounding box center [638, 418] width 633 height 222
click at [462, 329] on span "Smart Women, Smart Power CSIS | Center for Strategic and International Studies …" at bounding box center [611, 429] width 344 height 207
click at [408, 344] on div "Smart Women , Smart Power CSIS | Center for Strategic and International Studies…" at bounding box center [611, 352] width 413 height 54
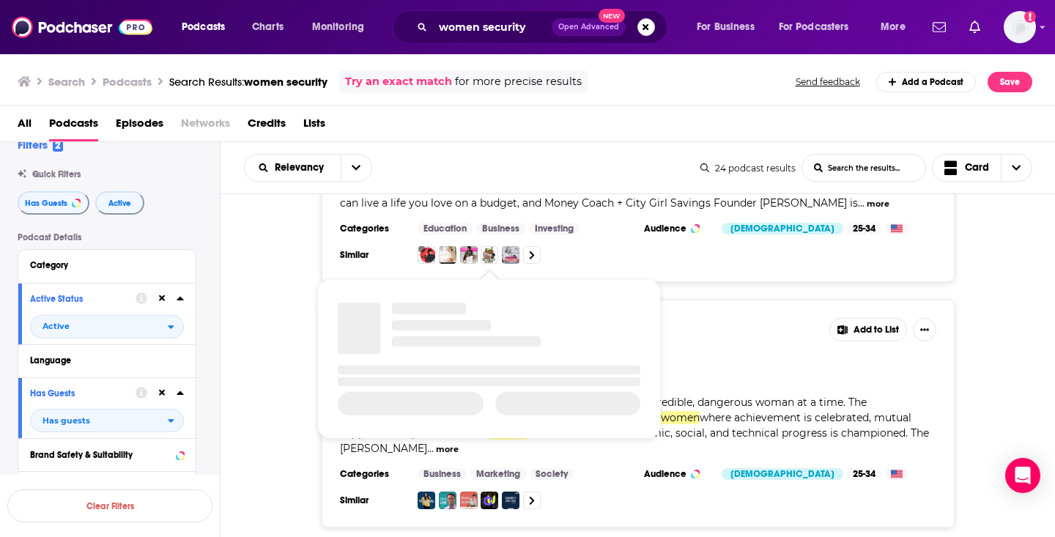
scroll to position [849, 0]
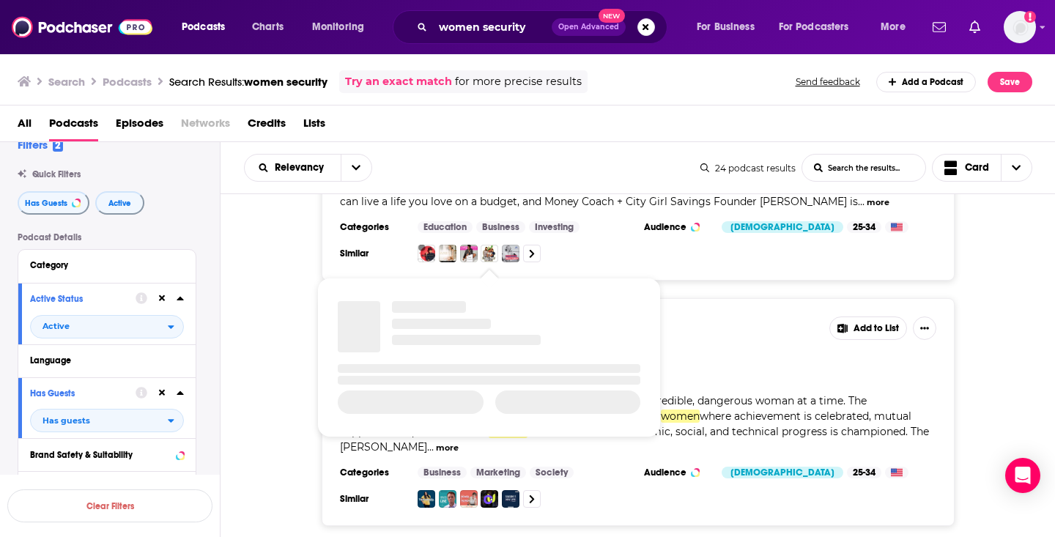
click at [232, 410] on div "The Dangerous Women Podcast Sophy Norris Acast 3 Active Add to List " Our podca…" at bounding box center [639, 412] width 836 height 228
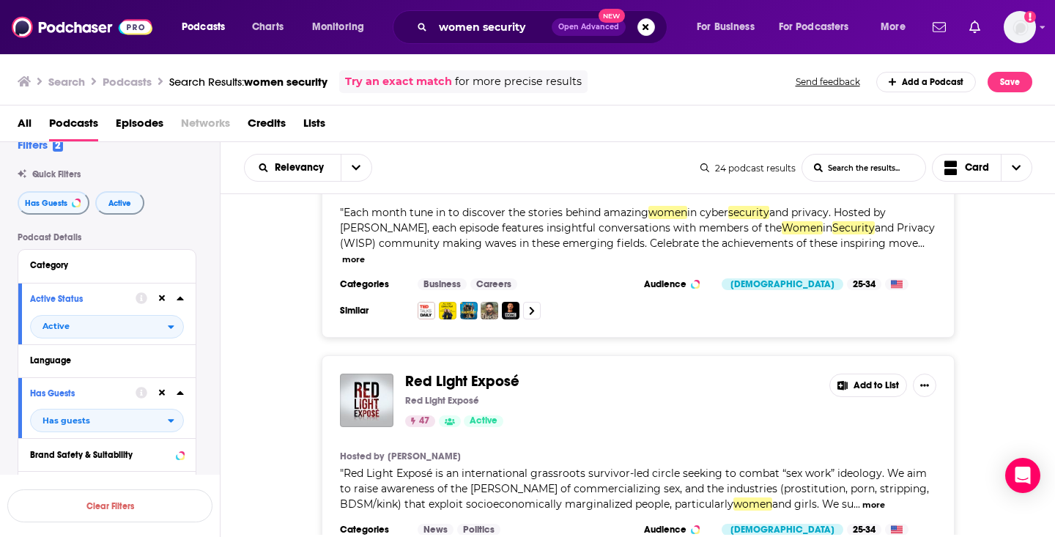
scroll to position [2000, 0]
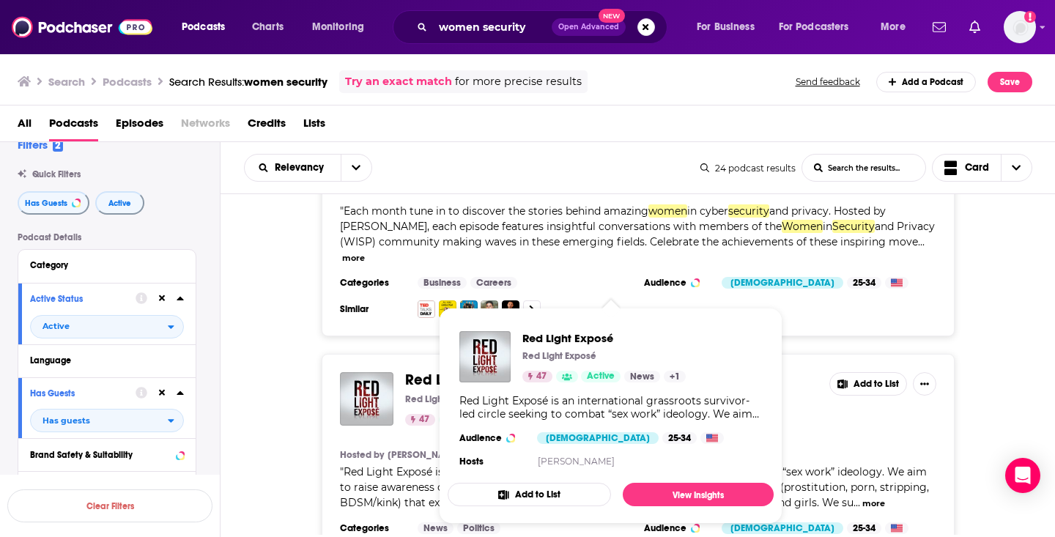
click at [306, 427] on div "Red Light Exposé Red Light Exposé 47 Active Add to List Hosted by Andrea Heinz …" at bounding box center [639, 472] width 836 height 237
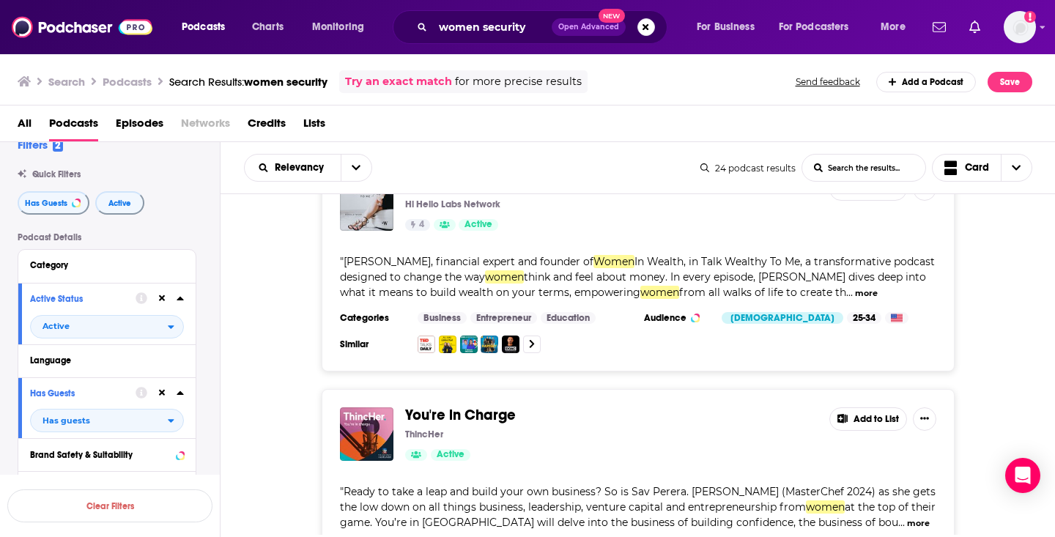
scroll to position [3643, 0]
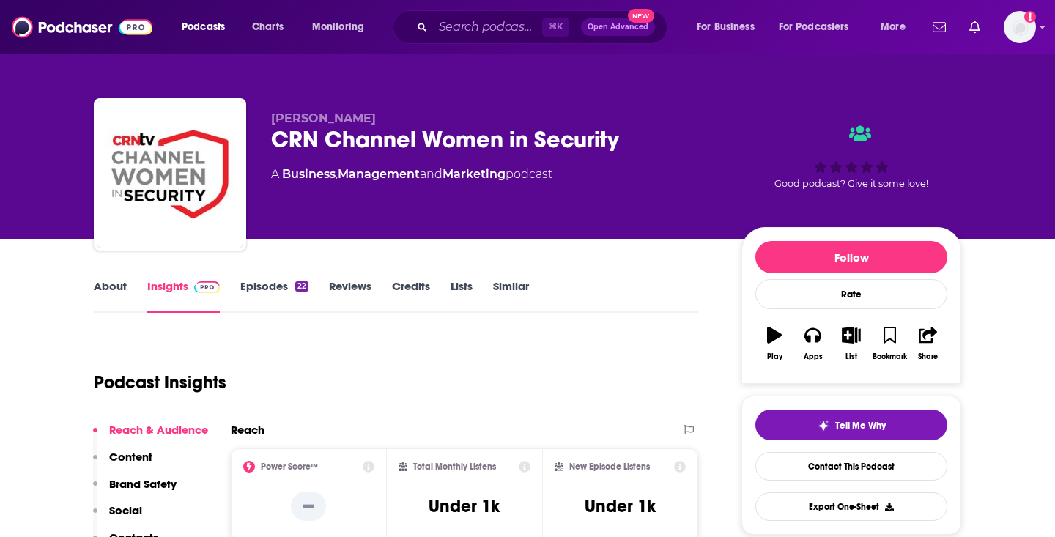
click at [311, 139] on div "CRN Channel Women in Security" at bounding box center [494, 139] width 447 height 29
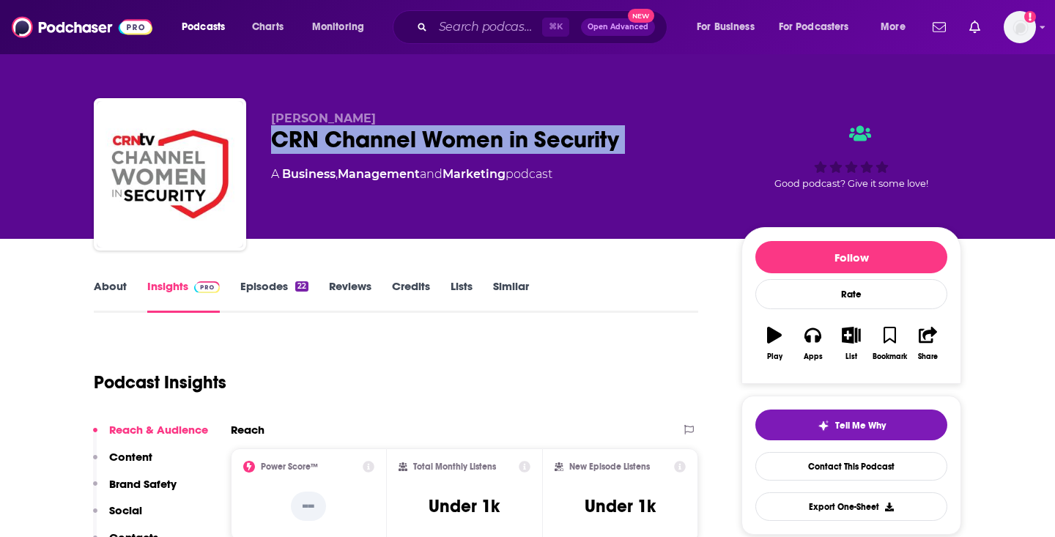
click at [311, 139] on div "CRN Channel Women in Security" at bounding box center [494, 139] width 447 height 29
copy div "CRN Channel Women in Security"
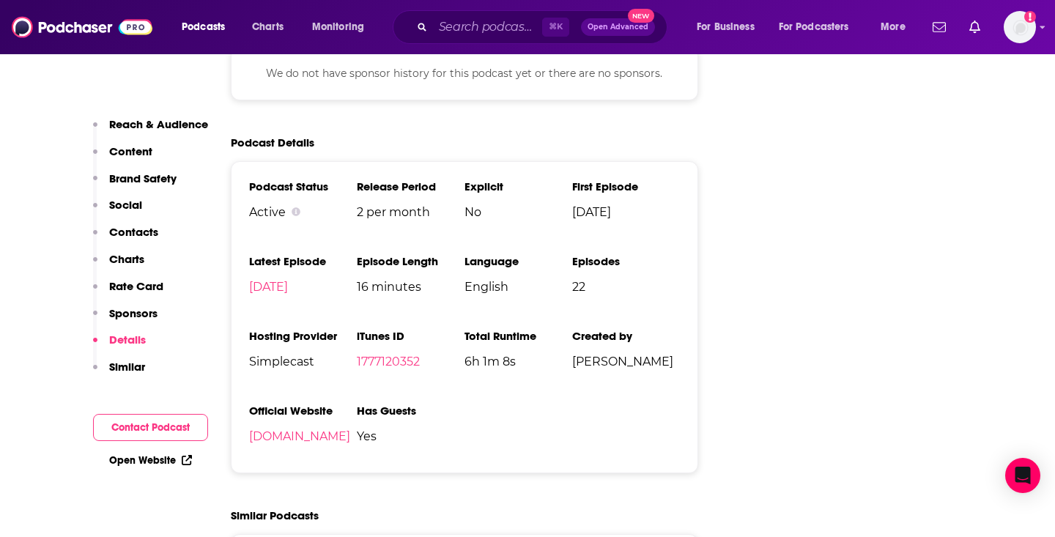
scroll to position [1921, 0]
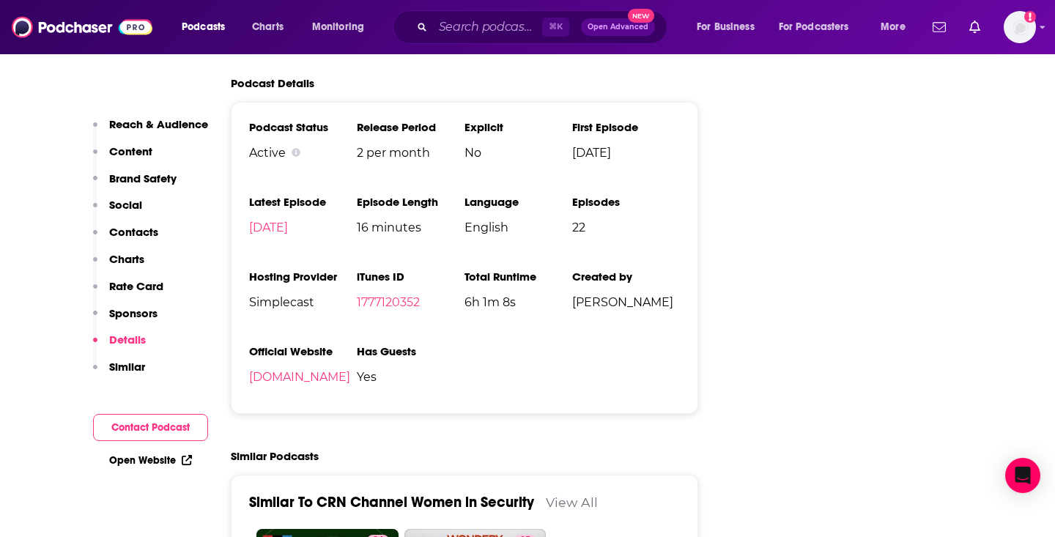
click at [295, 306] on span "Simplecast" at bounding box center [303, 302] width 108 height 14
copy span "Simplecast"
drag, startPoint x: 399, startPoint y: 398, endPoint x: 239, endPoint y: 386, distance: 160.2
click at [239, 386] on div "Podcast Status Active Release Period 2 per month Explicit No First Episode Oct …" at bounding box center [465, 258] width 468 height 312
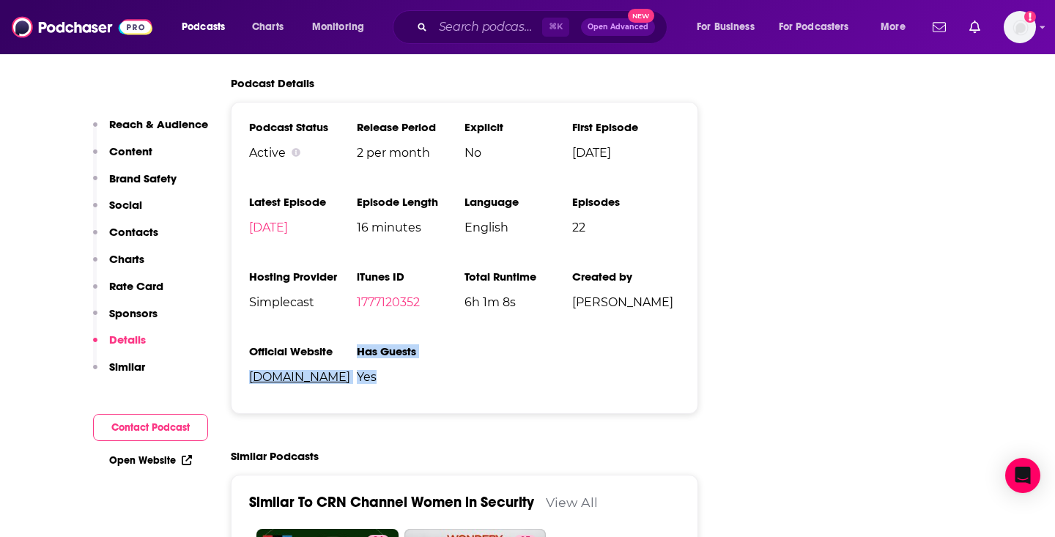
click at [289, 384] on link "channel-women-in-security.simplecast.com" at bounding box center [299, 377] width 101 height 14
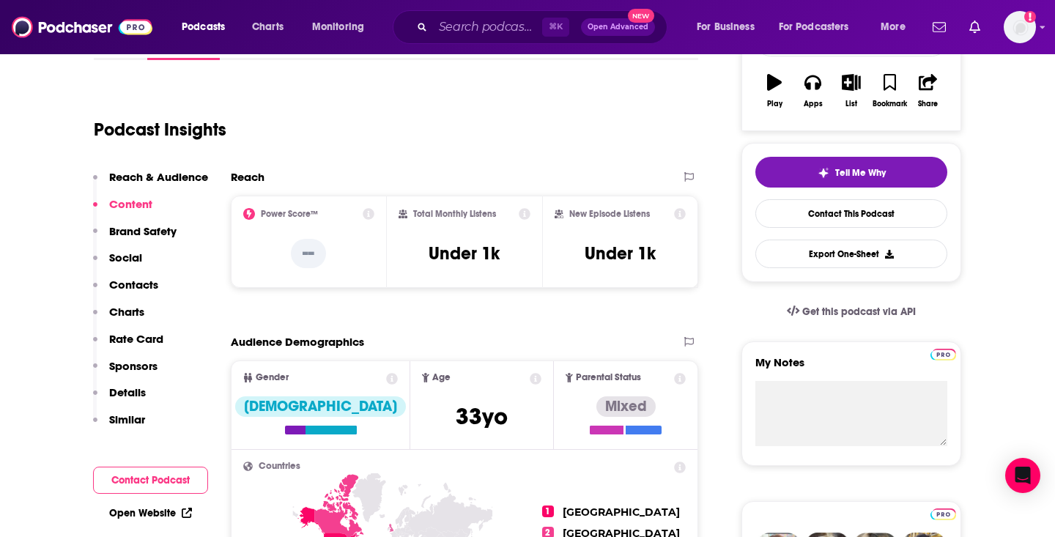
scroll to position [235, 0]
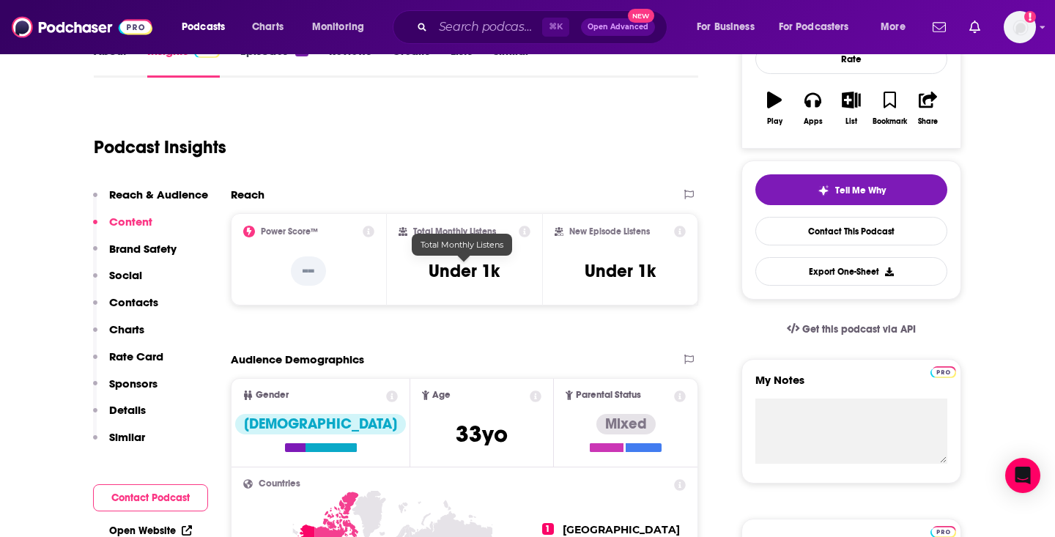
click at [468, 272] on h3 "Under 1k" at bounding box center [464, 271] width 71 height 22
copy div "Under 1k"
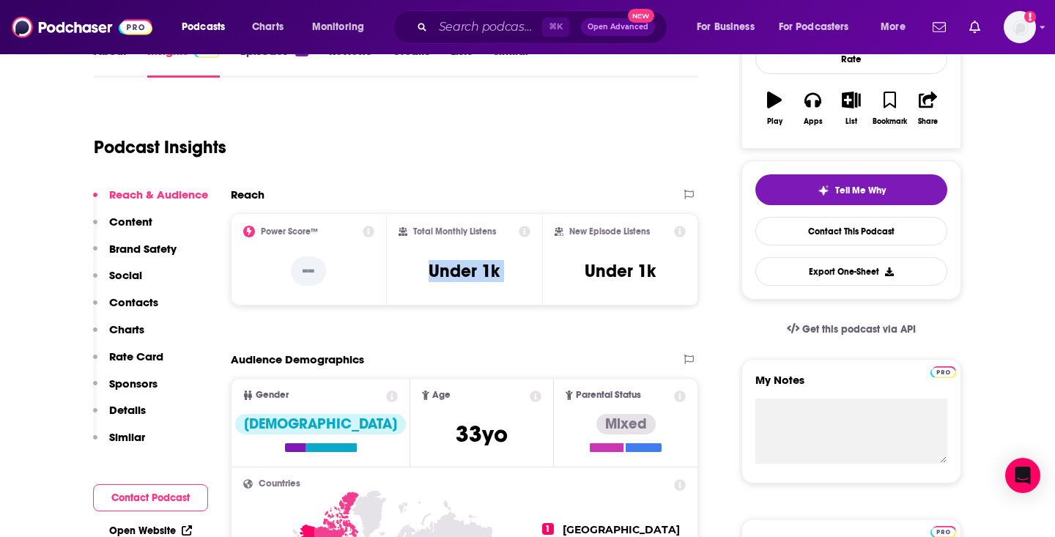
scroll to position [0, 0]
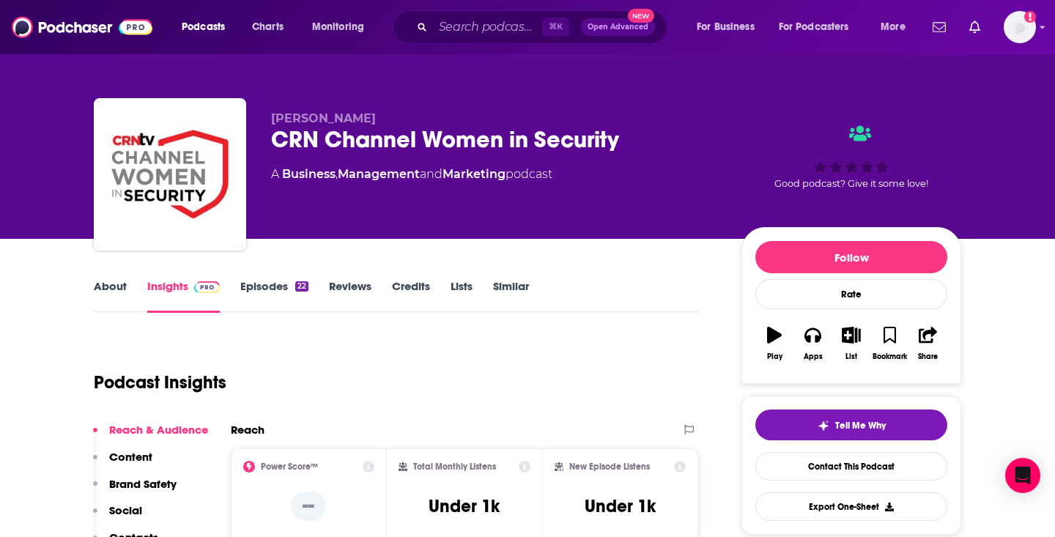
click at [528, 172] on div "A Business , Management and Marketing podcast" at bounding box center [411, 175] width 281 height 18
copy div
click at [111, 279] on link "About" at bounding box center [110, 296] width 33 height 34
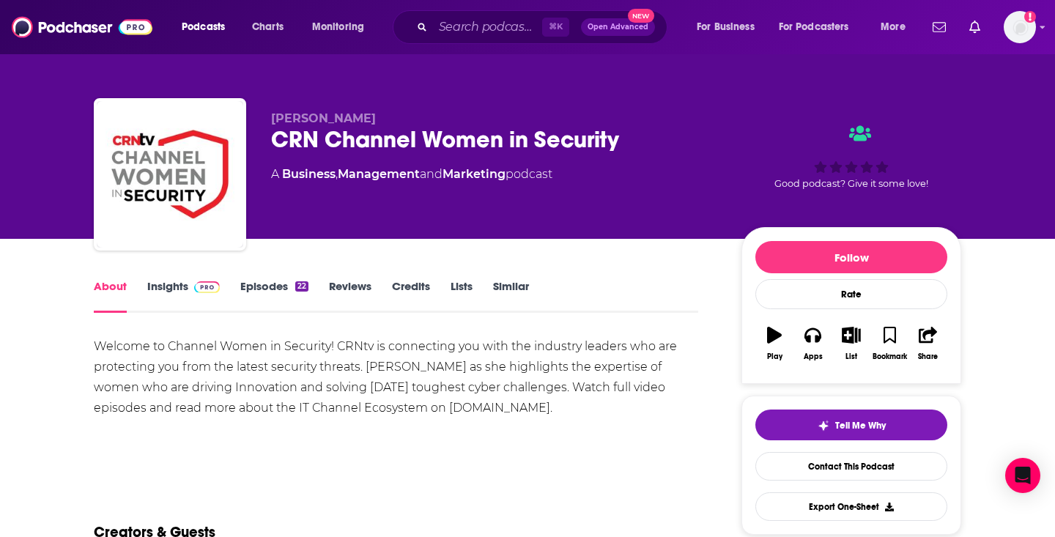
click at [291, 394] on div "Welcome to Channel Women in Security! CRNtv is connecting you with the industry…" at bounding box center [396, 377] width 605 height 82
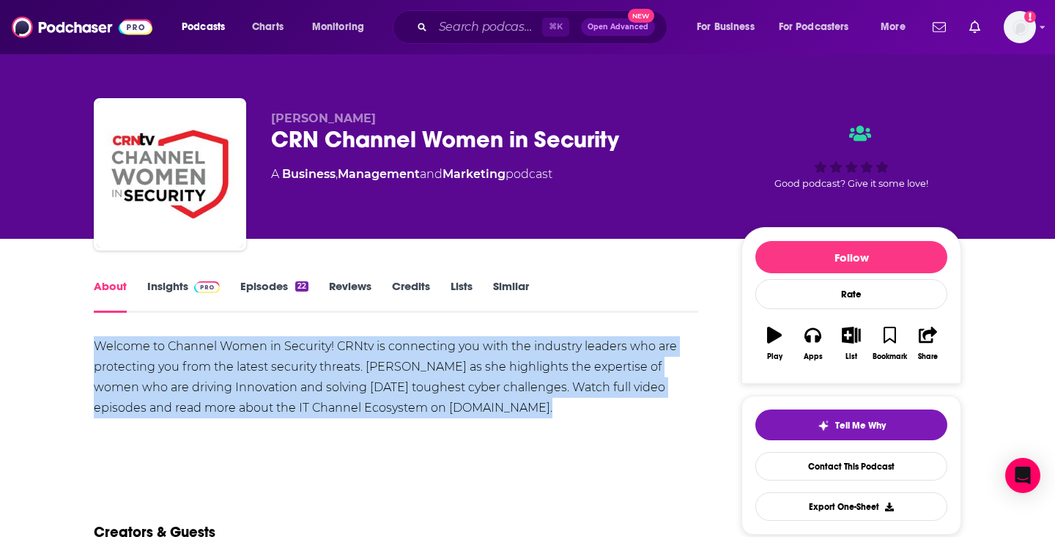
click at [291, 394] on div "Welcome to Channel Women in Security! CRNtv is connecting you with the industry…" at bounding box center [396, 377] width 605 height 82
copy div "Welcome to Channel Women in Security! CRNtv is connecting you with the industry…"
click at [162, 292] on link "Insights" at bounding box center [183, 296] width 73 height 34
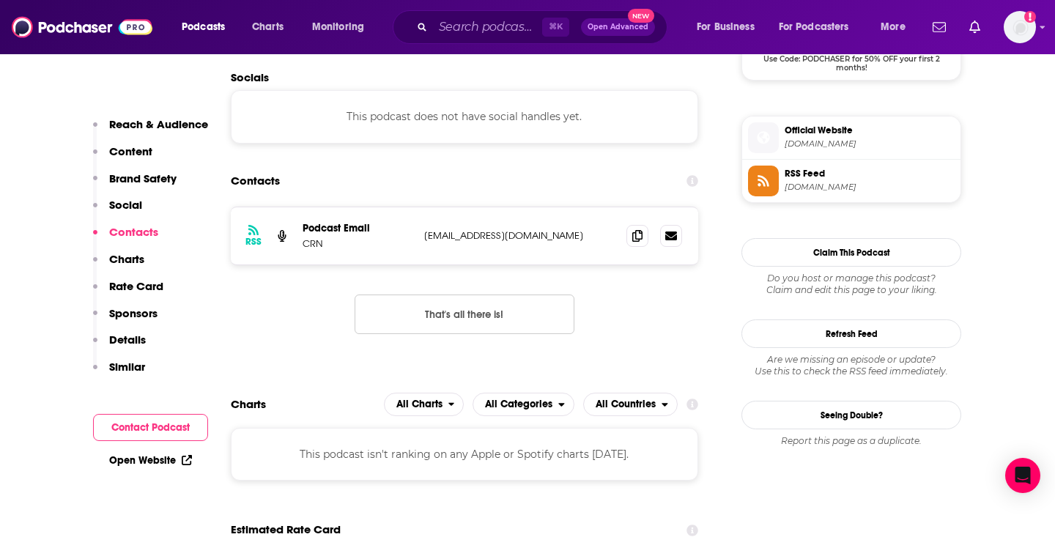
scroll to position [1162, 0]
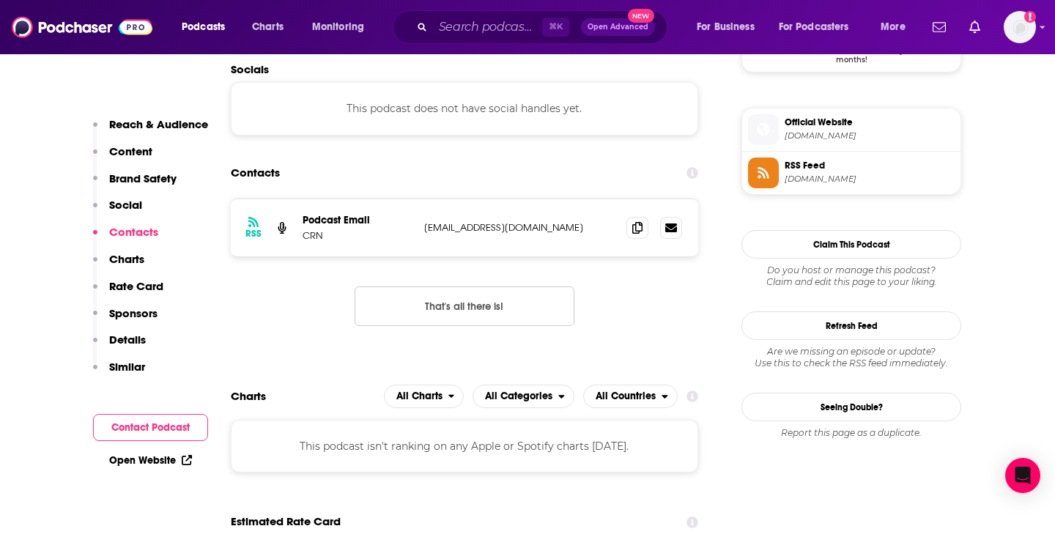
click at [500, 227] on p "ccooper@thechannelcompany.com" at bounding box center [519, 227] width 191 height 12
copy div "ccooper@thechannelcompany.com ccooper@thechannelcompany.com"
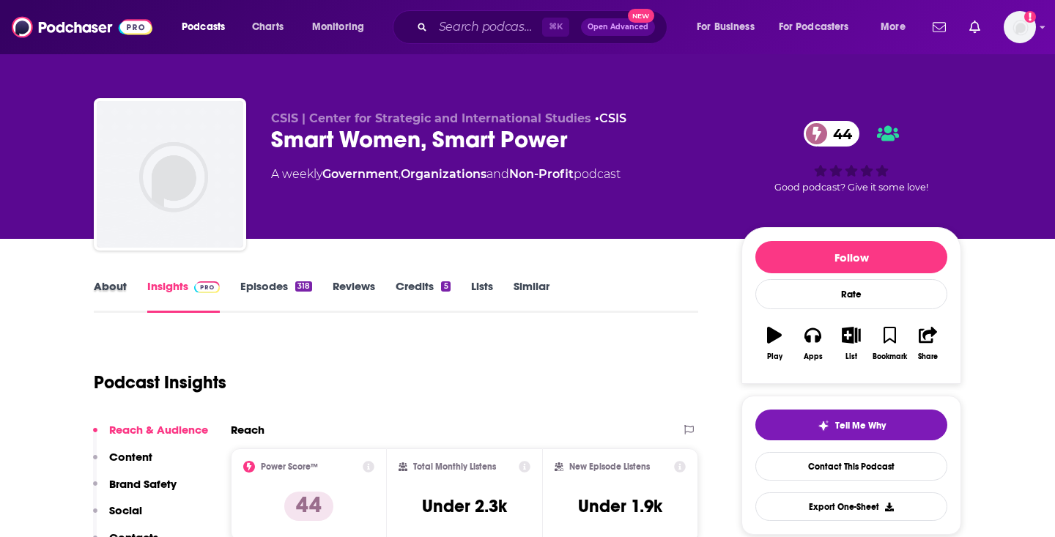
click at [128, 287] on div "About" at bounding box center [121, 296] width 54 height 34
click at [120, 287] on link "About" at bounding box center [110, 296] width 33 height 34
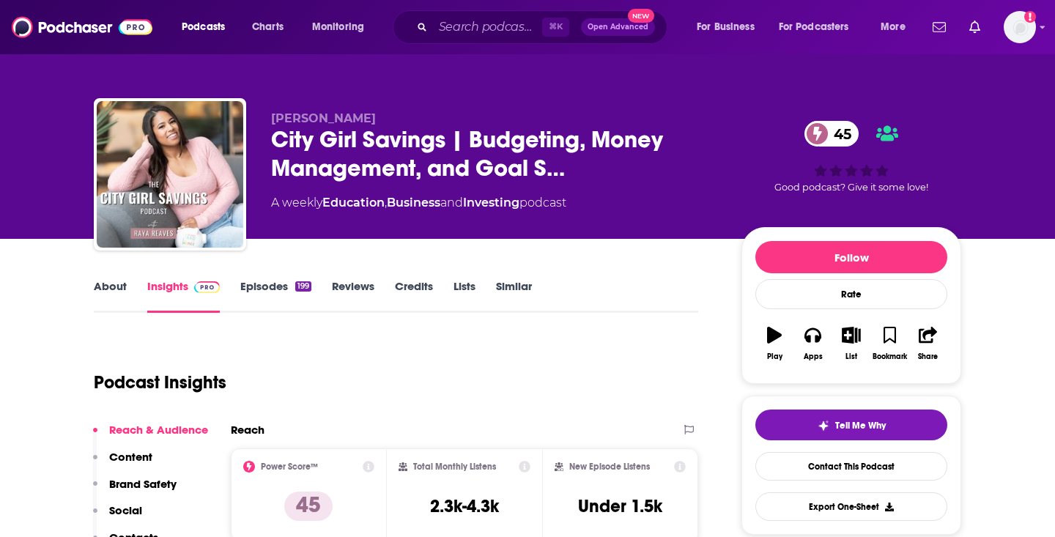
click at [119, 290] on link "About" at bounding box center [110, 296] width 33 height 34
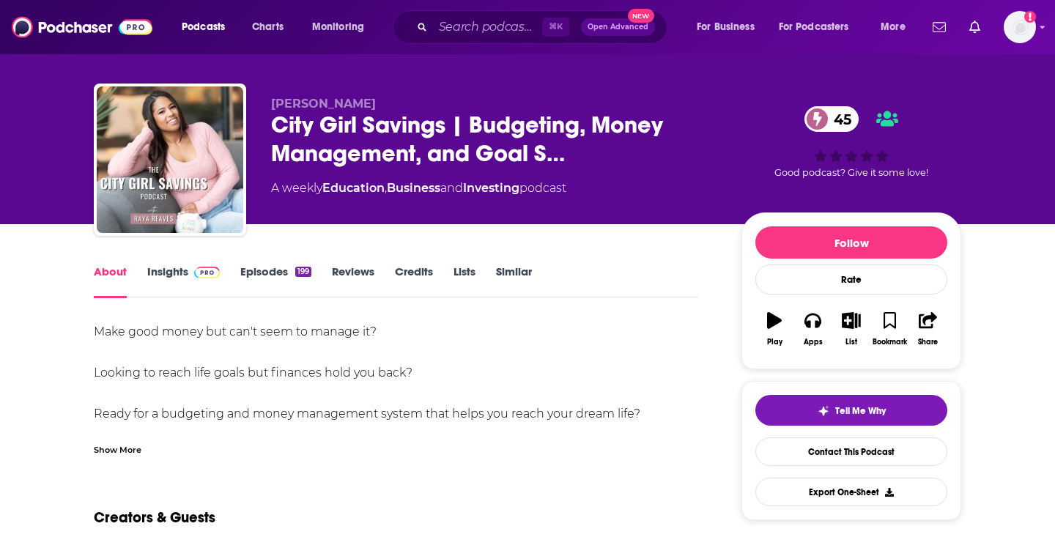
scroll to position [19, 0]
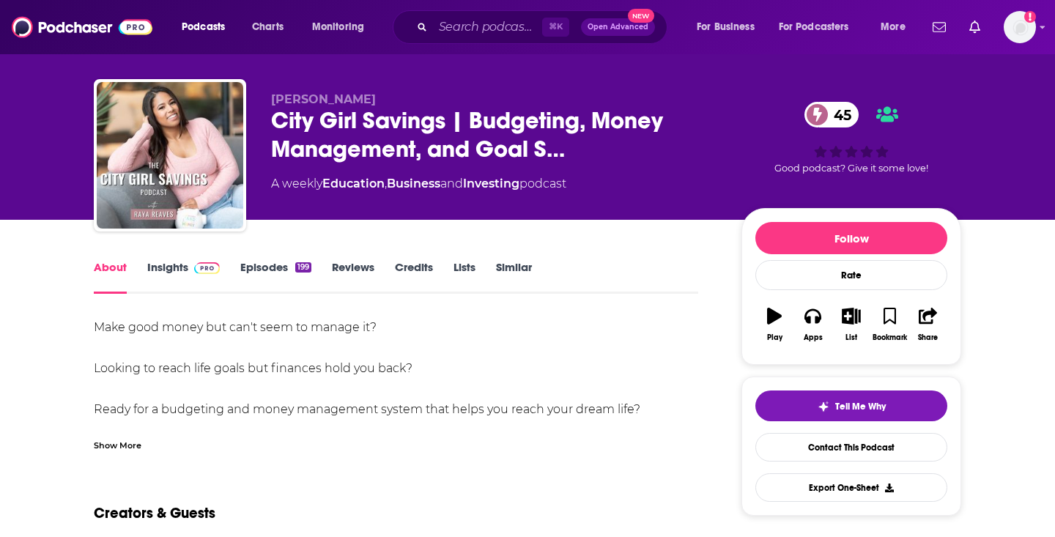
click at [129, 449] on div "Show More" at bounding box center [118, 445] width 48 height 14
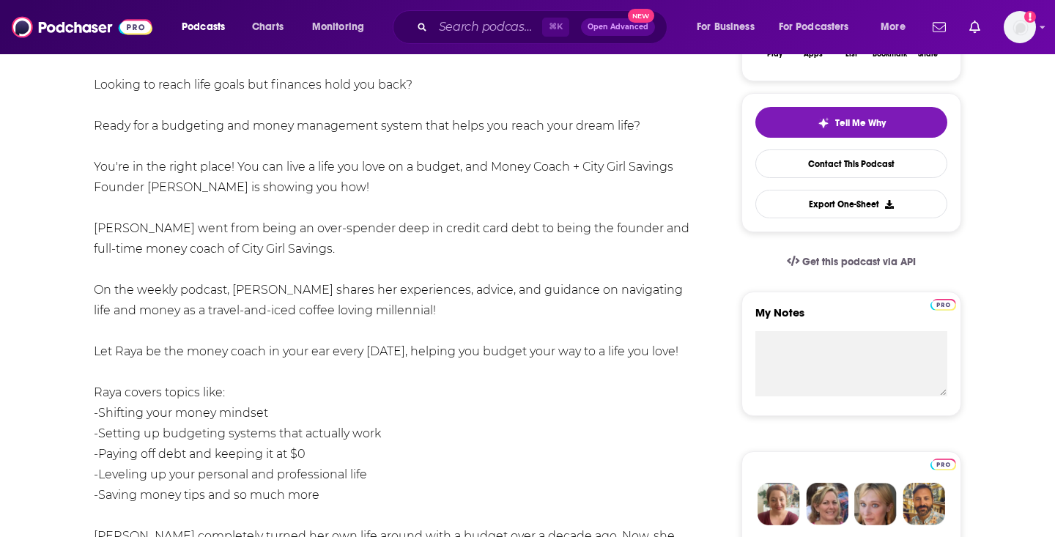
scroll to position [304, 0]
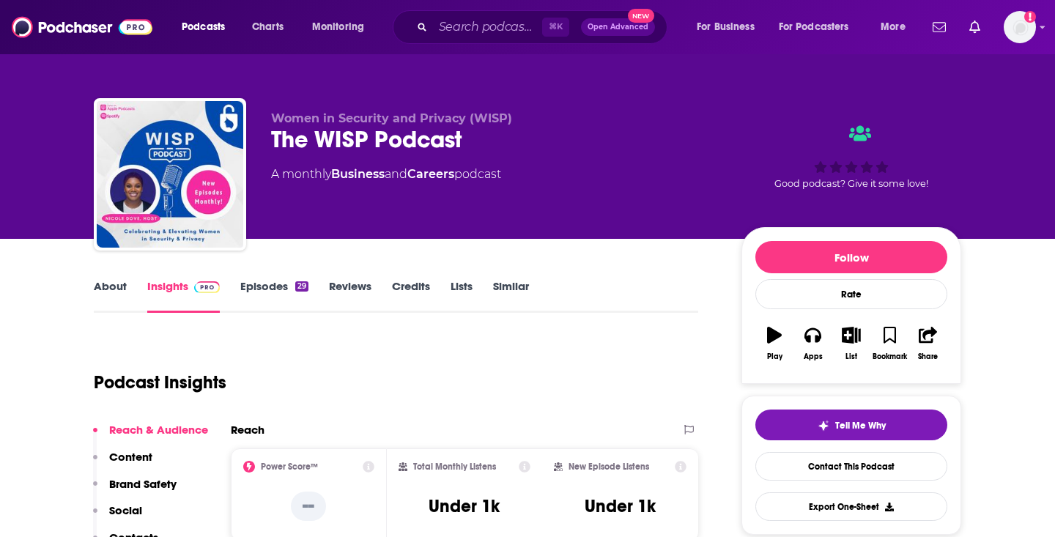
click at [370, 139] on div "The WISP Podcast" at bounding box center [494, 139] width 447 height 29
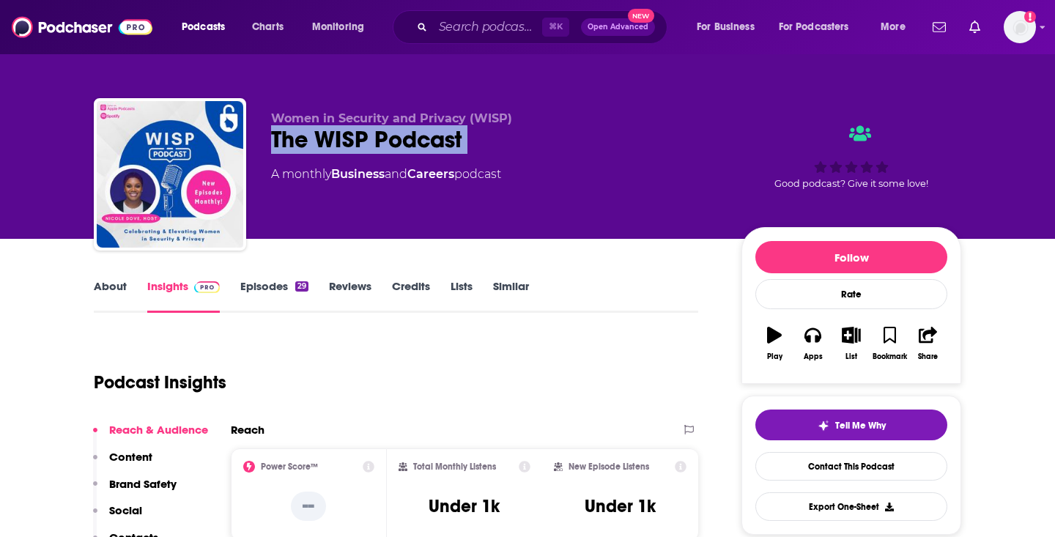
click at [370, 139] on div "The WISP Podcast" at bounding box center [494, 139] width 447 height 29
copy div "The WISP Podcast"
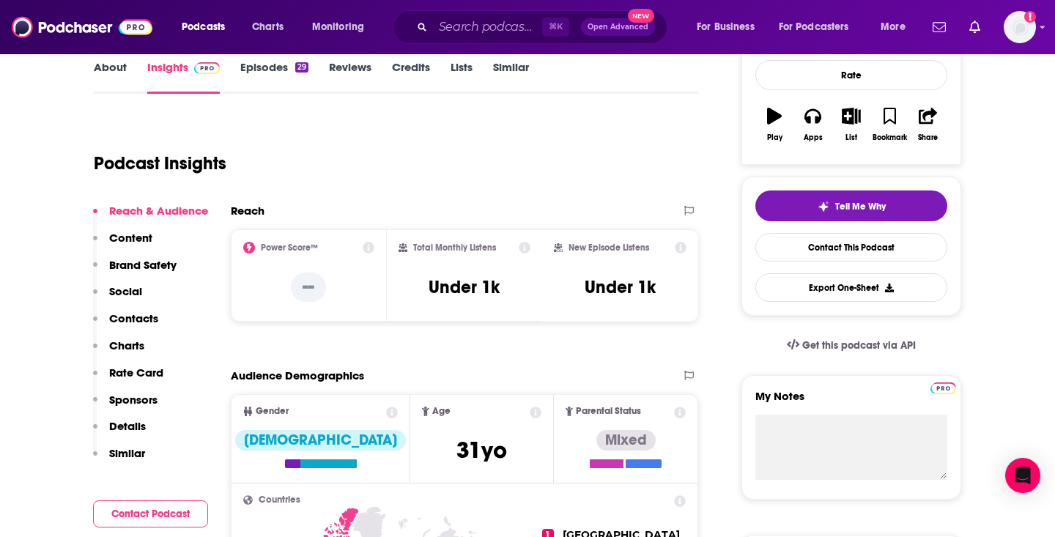
scroll to position [223, 0]
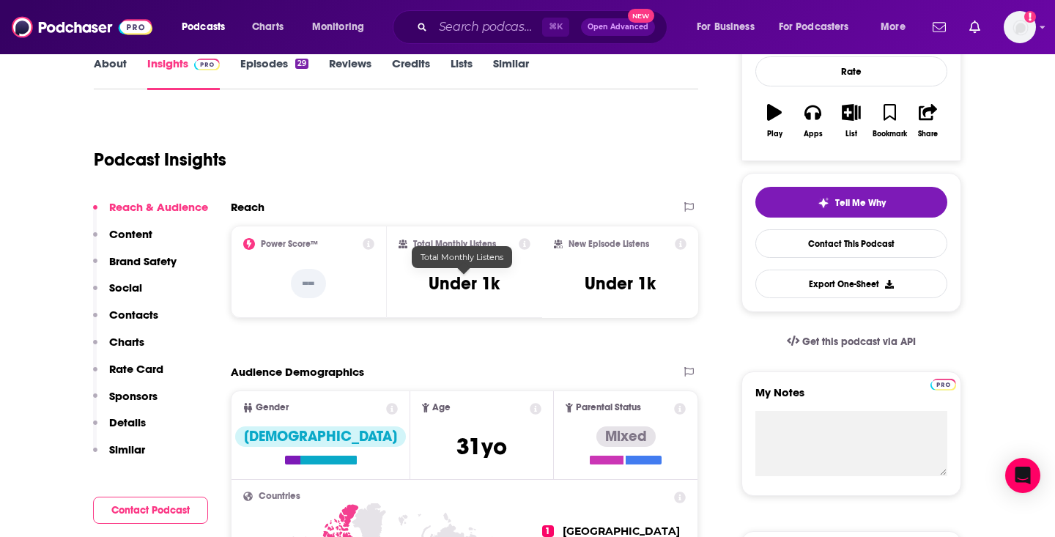
click at [461, 276] on h3 "Under 1k" at bounding box center [464, 284] width 71 height 22
copy div "Under 1k"
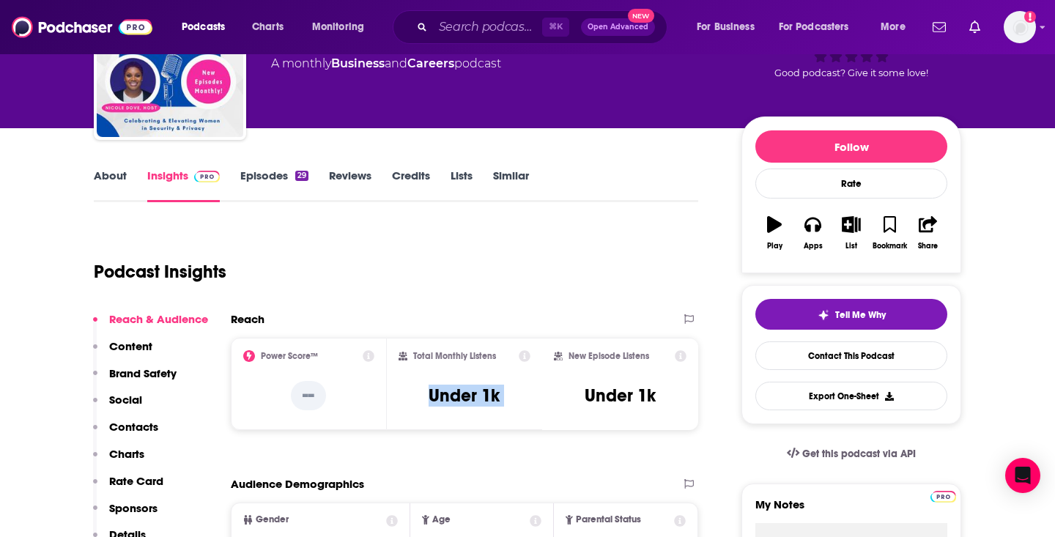
scroll to position [0, 0]
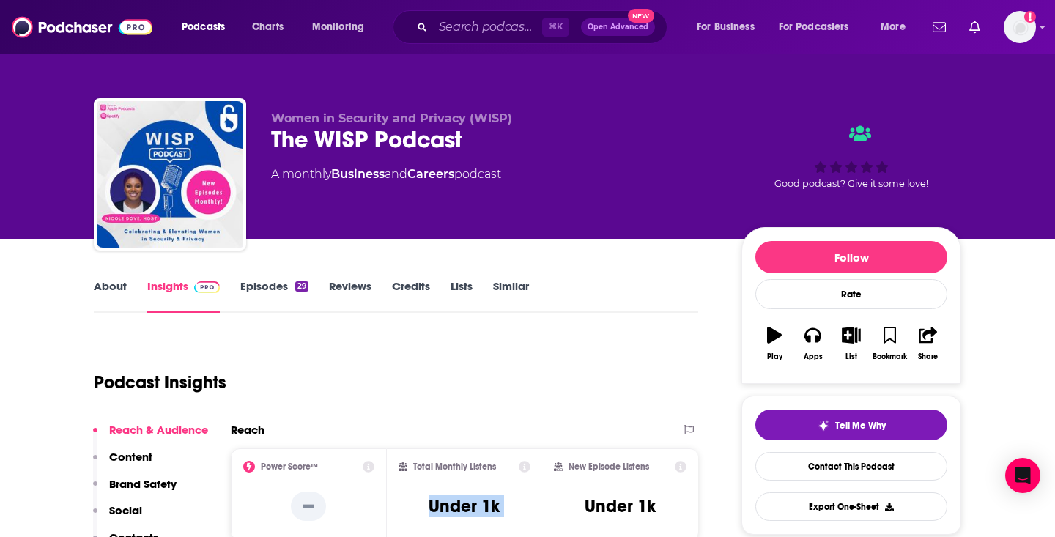
drag, startPoint x: 516, startPoint y: 171, endPoint x: 259, endPoint y: 171, distance: 256.5
click at [259, 171] on div "Women in Security and Privacy (WISP) The WISP Podcast A monthly Business and Ca…" at bounding box center [528, 177] width 868 height 158
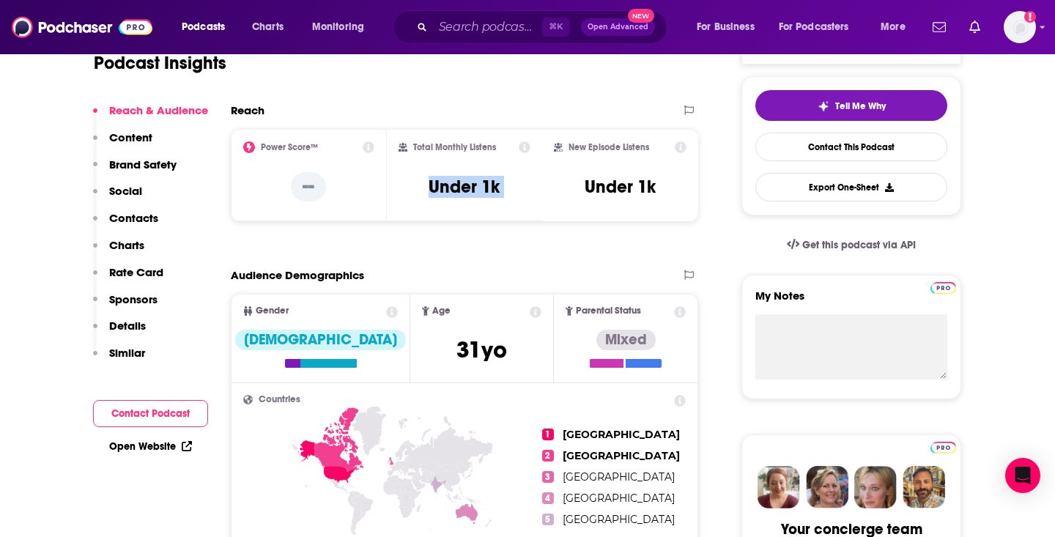
scroll to position [4, 0]
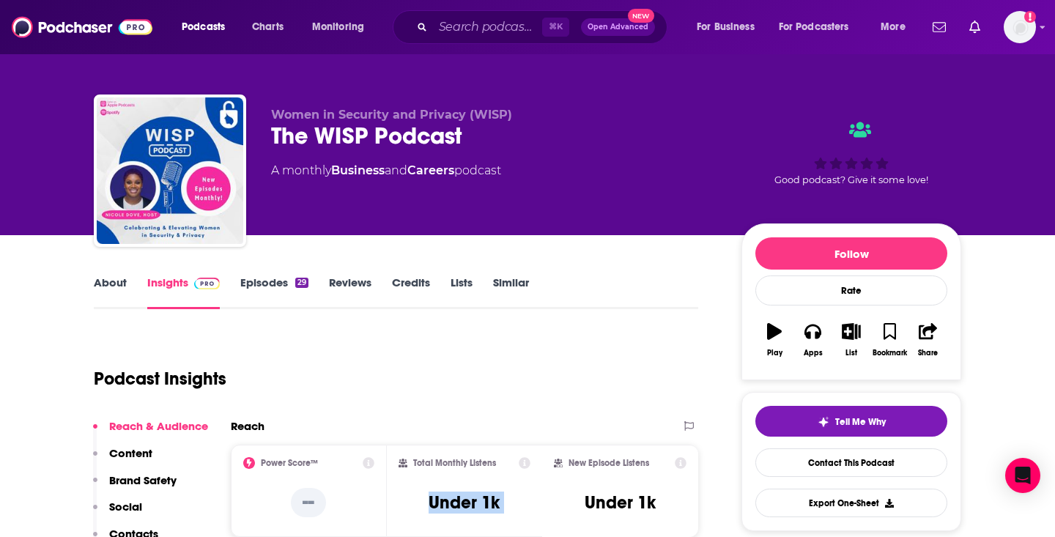
copy div "A monthly Business and Careers podcast"
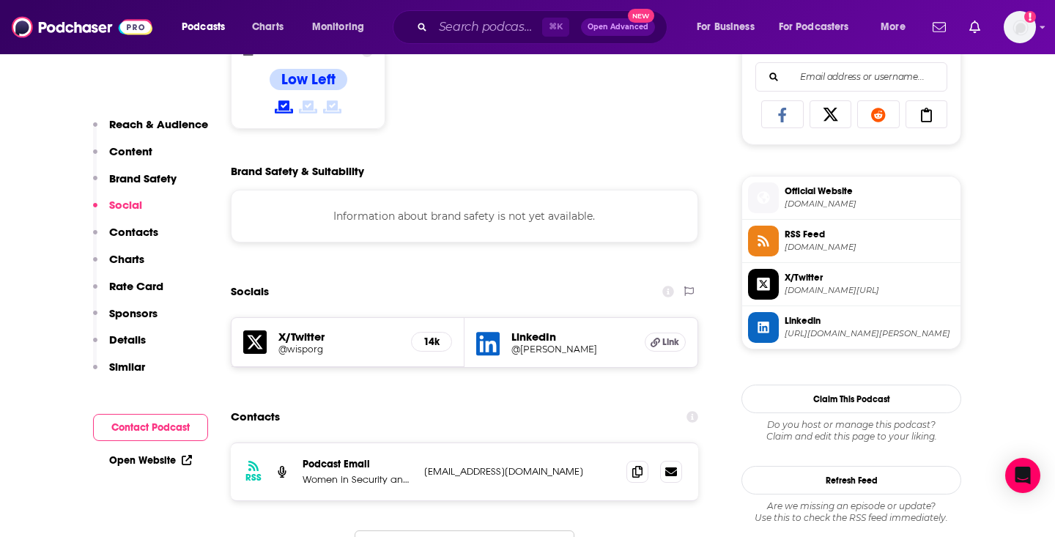
scroll to position [1021, 0]
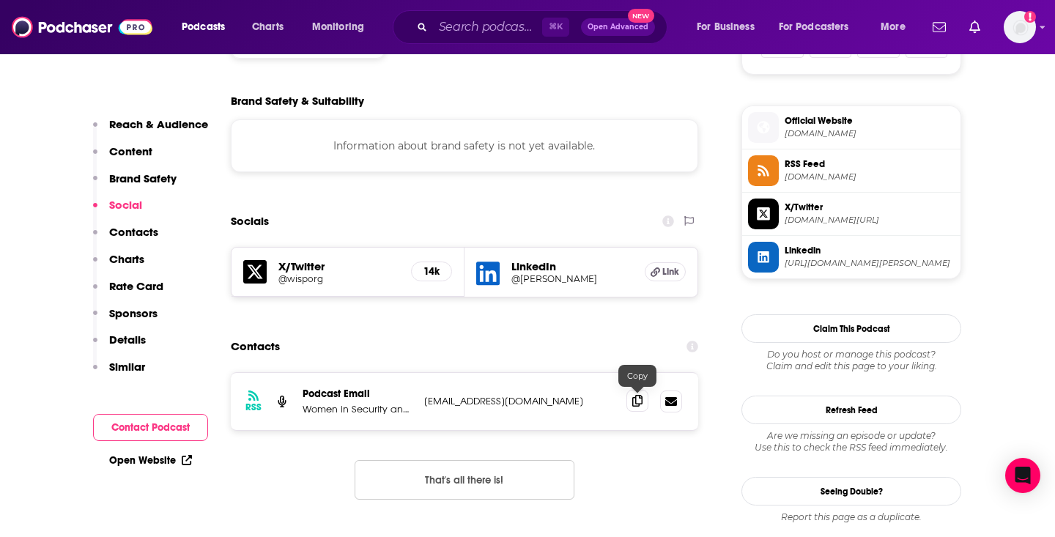
click at [633, 400] on icon at bounding box center [638, 401] width 10 height 12
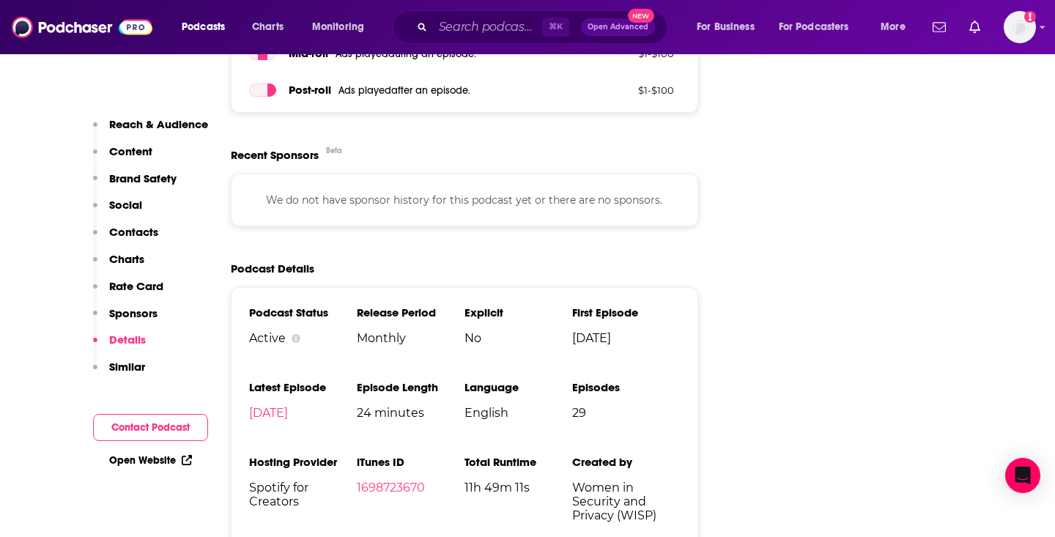
scroll to position [1913, 0]
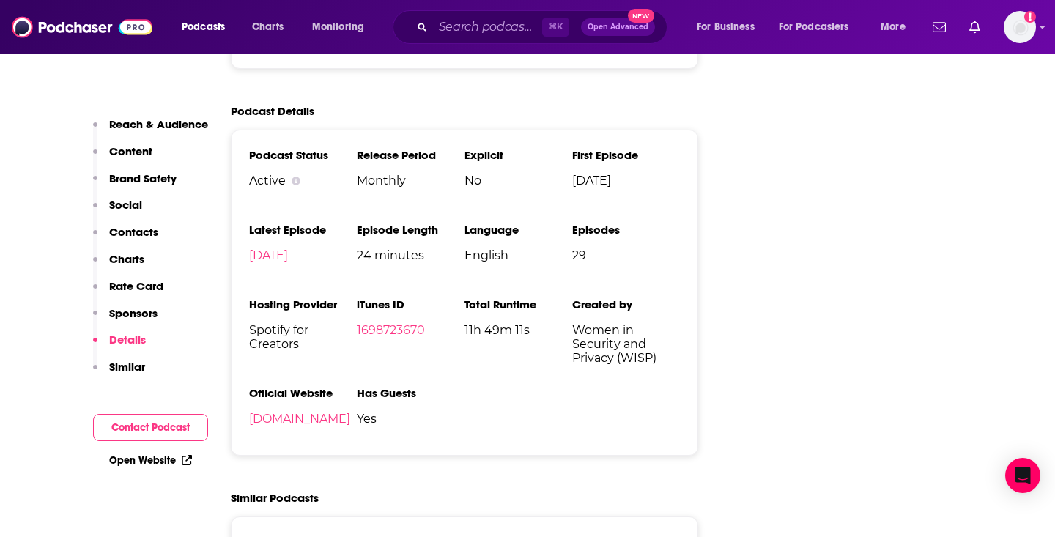
click at [273, 342] on span "Spotify for Creators" at bounding box center [303, 337] width 108 height 28
copy span "Spotify for Creators"
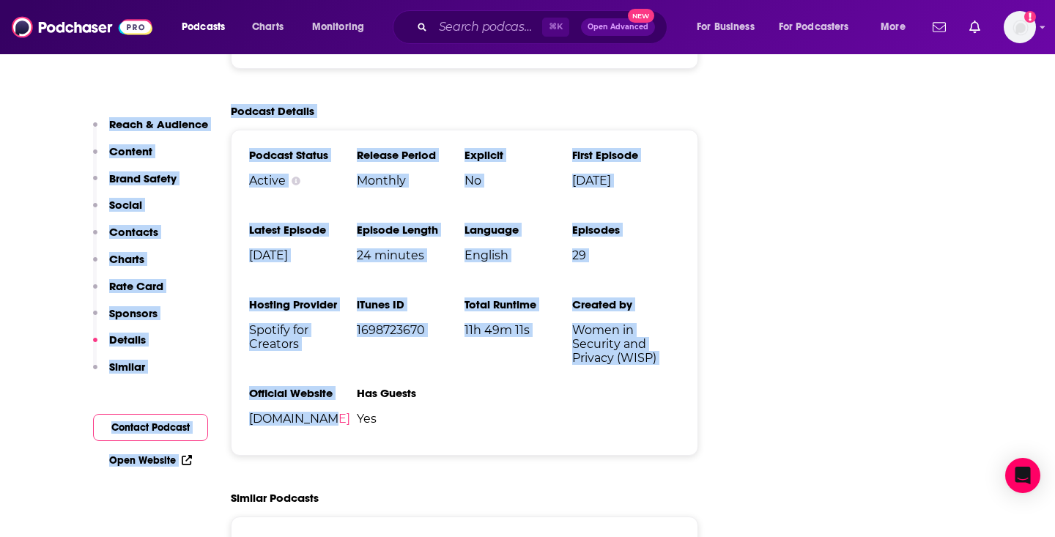
drag, startPoint x: 330, startPoint y: 423, endPoint x: 210, endPoint y: 423, distance: 120.2
copy div "Lorem & Ipsumdol Sitamet Conse Adipis Elitse Doeiusmo Tempor Inci Utla Etdolore…"
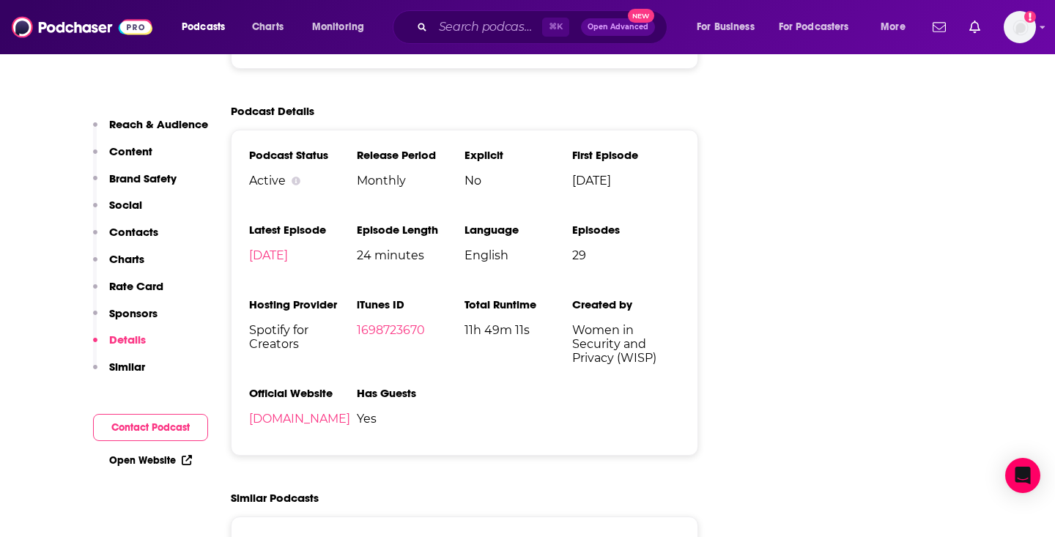
click at [331, 416] on li "Official Website [DOMAIN_NAME]" at bounding box center [303, 411] width 108 height 51
drag, startPoint x: 328, startPoint y: 425, endPoint x: 251, endPoint y: 425, distance: 77.0
click at [251, 425] on span "[DOMAIN_NAME]" at bounding box center [303, 419] width 108 height 14
copy link "[DOMAIN_NAME]"
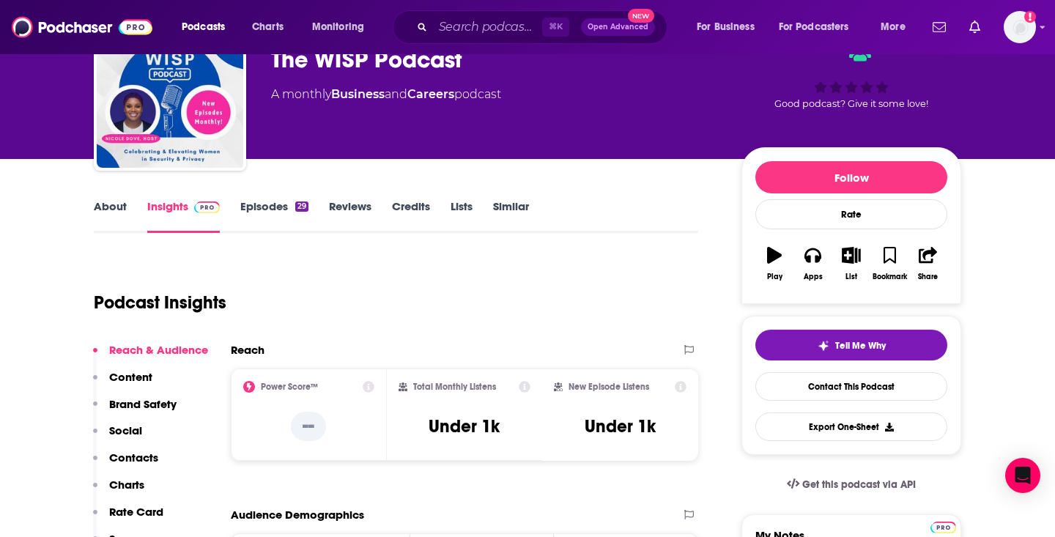
scroll to position [73, 0]
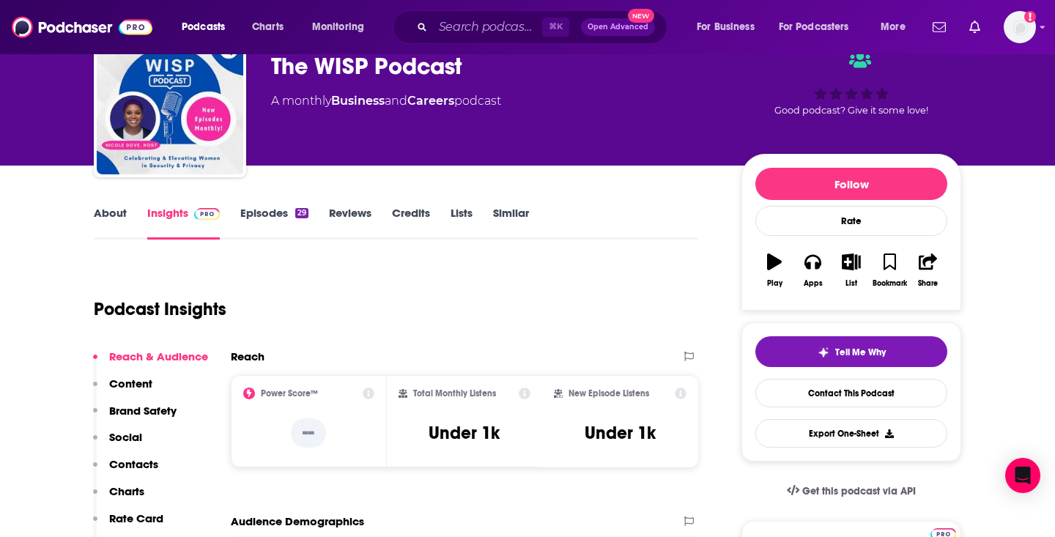
click at [109, 217] on link "About" at bounding box center [110, 223] width 33 height 34
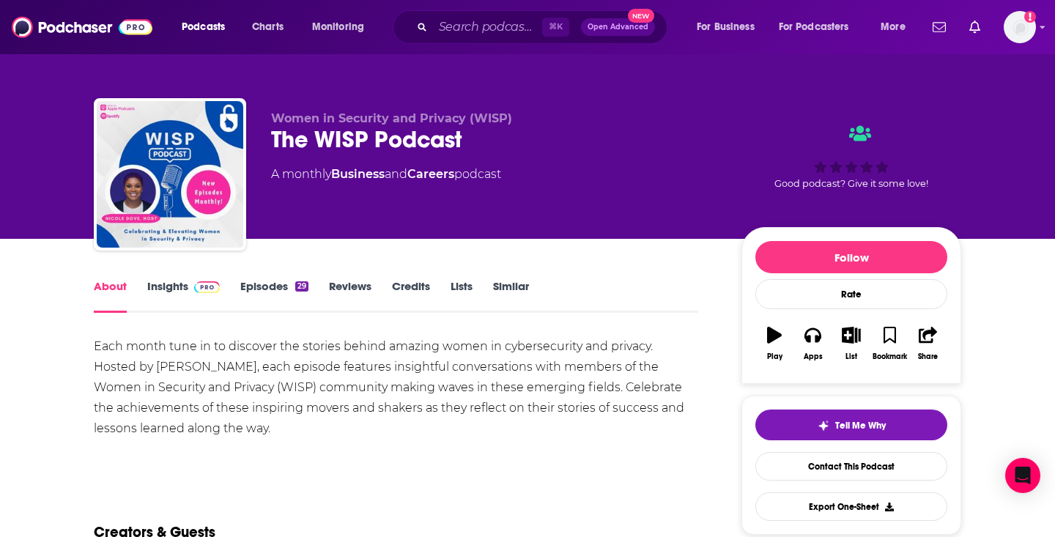
scroll to position [78, 0]
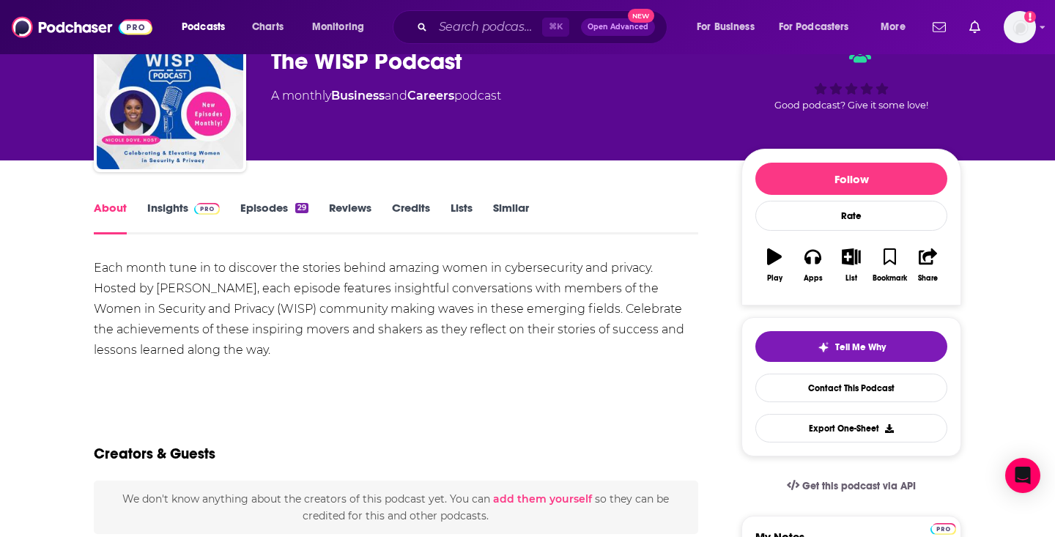
click at [274, 334] on div "Each month tune in to discover the stories behind amazing women in cybersecurit…" at bounding box center [396, 309] width 605 height 103
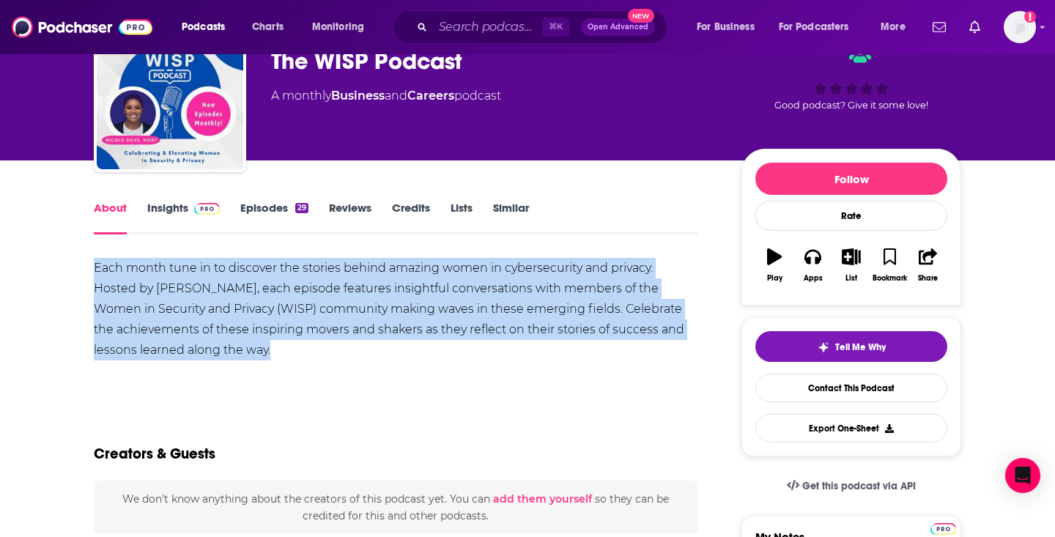
click at [274, 334] on div "Each month tune in to discover the stories behind amazing women in cybersecurit…" at bounding box center [396, 309] width 605 height 103
copy div "Each month tune in to discover the stories behind amazing women in cybersecurit…"
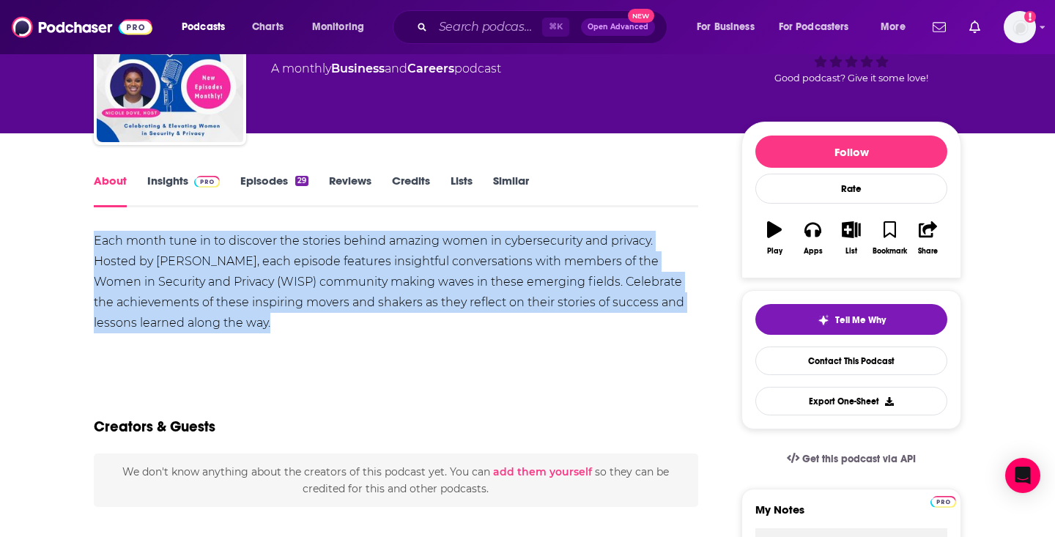
scroll to position [111, 0]
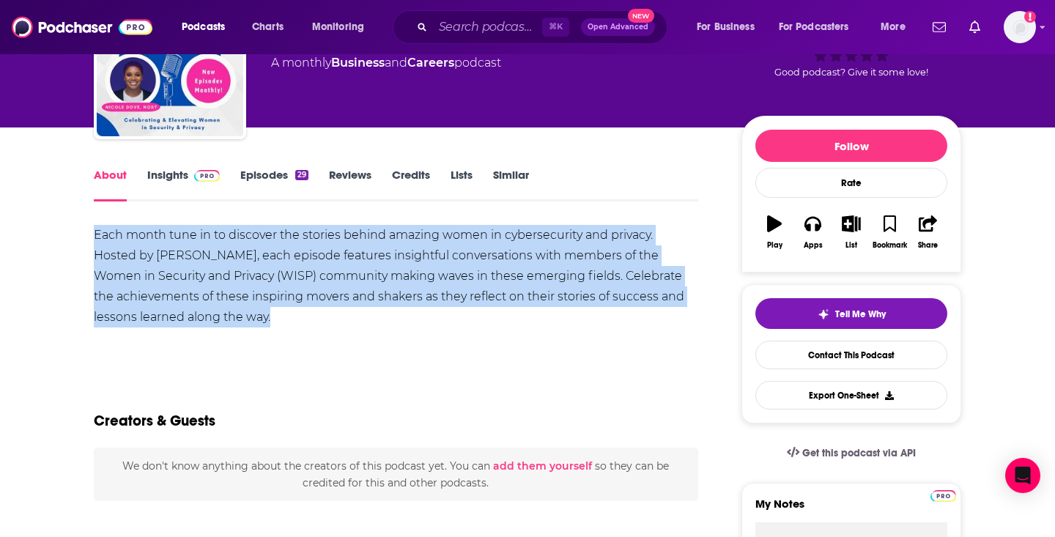
click at [322, 259] on div "Each month tune in to discover the stories behind amazing women in cybersecurit…" at bounding box center [396, 276] width 605 height 103
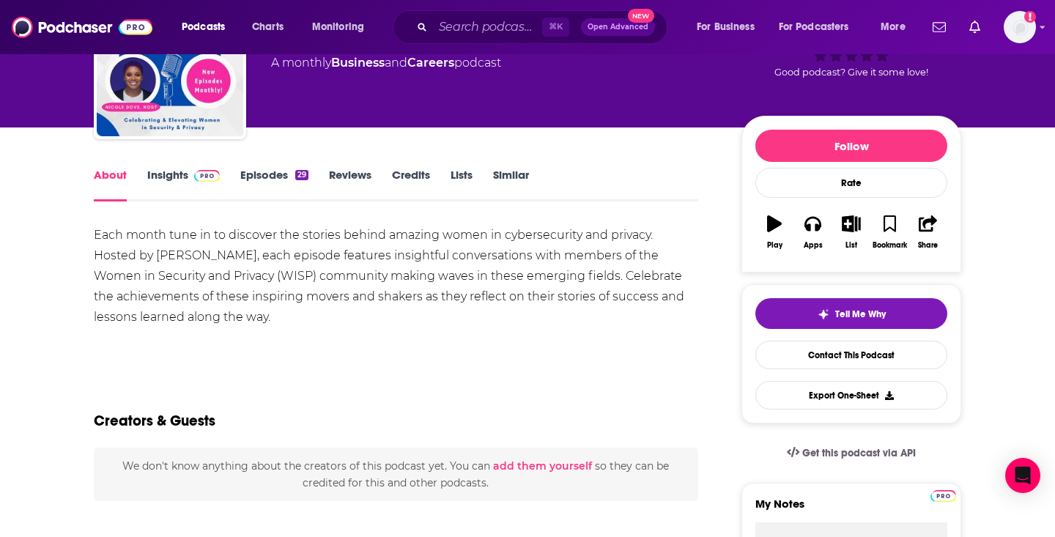
click at [161, 178] on link "Insights" at bounding box center [183, 185] width 73 height 34
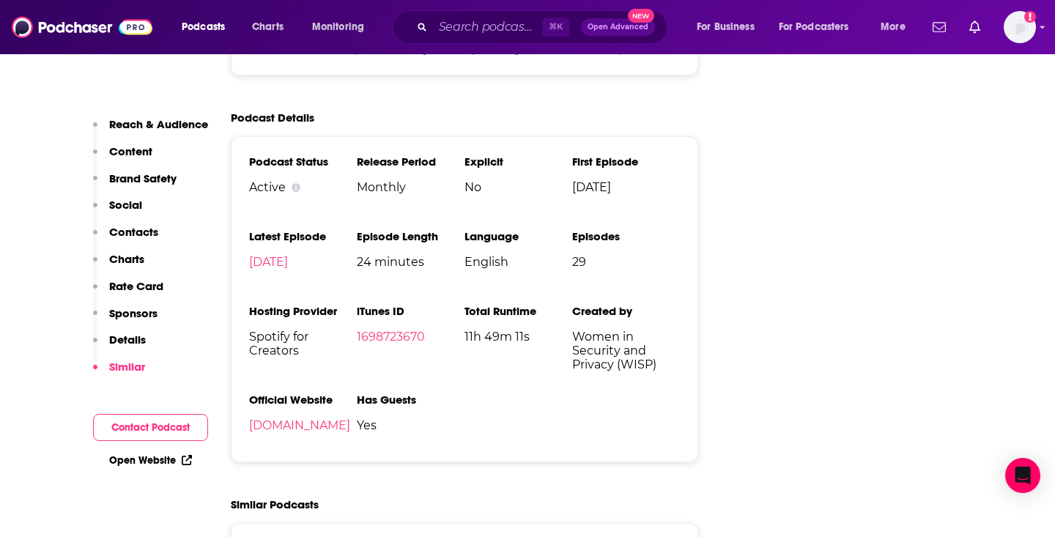
scroll to position [1906, 0]
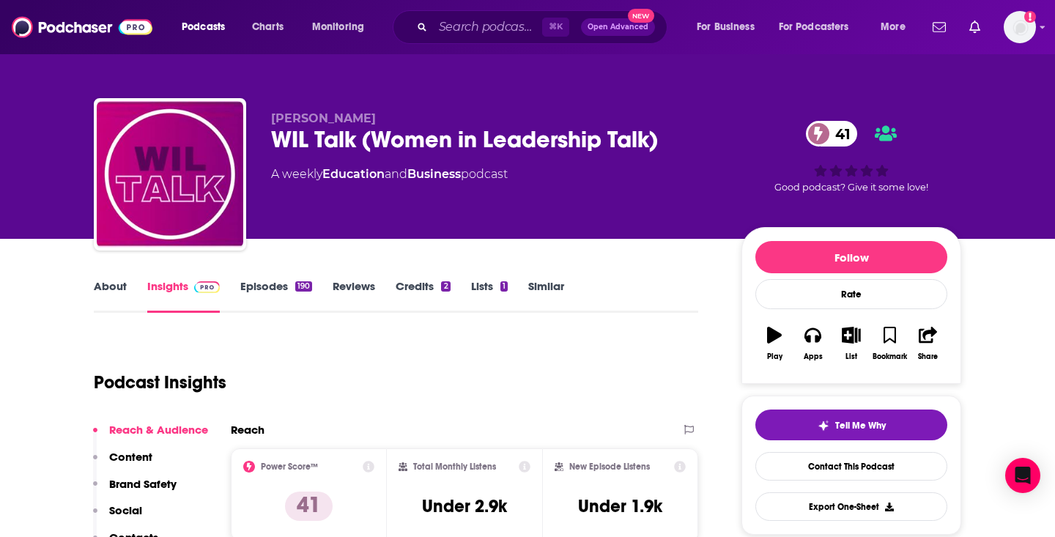
click at [621, 136] on div "WIL Talk (Women in Leadership Talk) 41" at bounding box center [494, 139] width 447 height 29
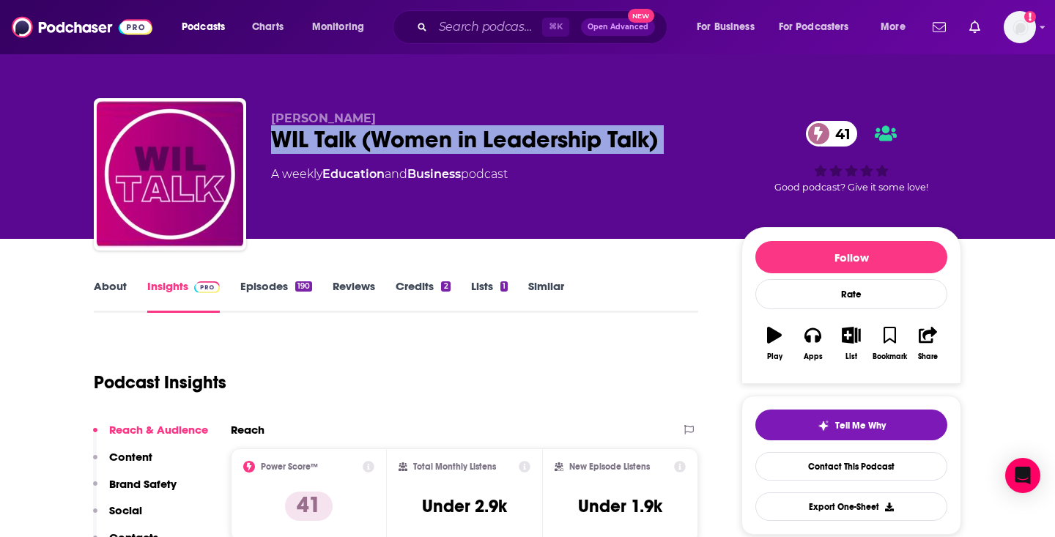
click at [621, 136] on div "WIL Talk (Women in Leadership Talk) 41" at bounding box center [494, 139] width 447 height 29
copy div "WIL Talk (Women in Leadership Talk) 41"
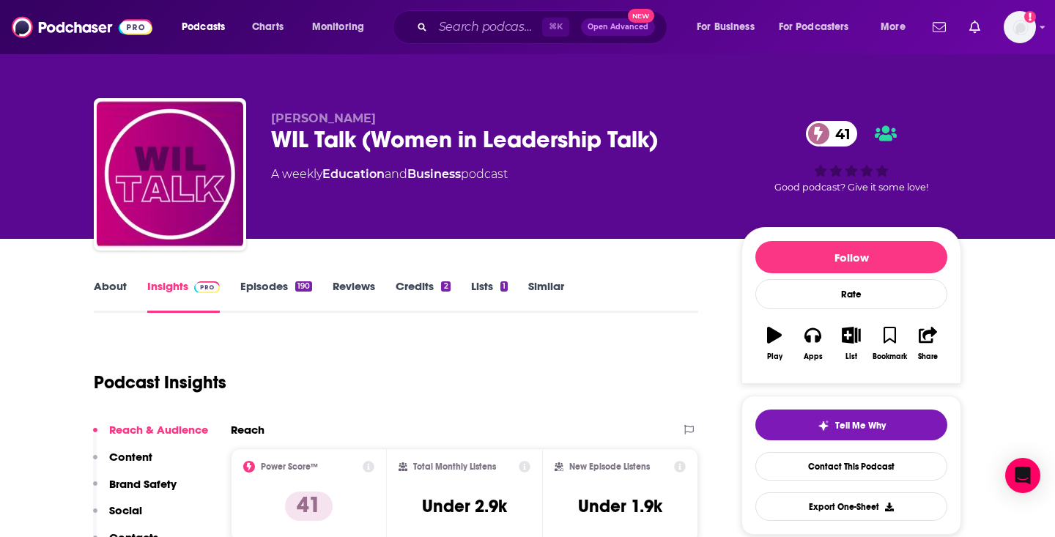
click at [303, 108] on div "Vicki Bradley WIL Talk (Women in Leadership Talk) 41 A weekly Education and Bus…" at bounding box center [528, 177] width 868 height 158
copy p "Vicki Bradley"
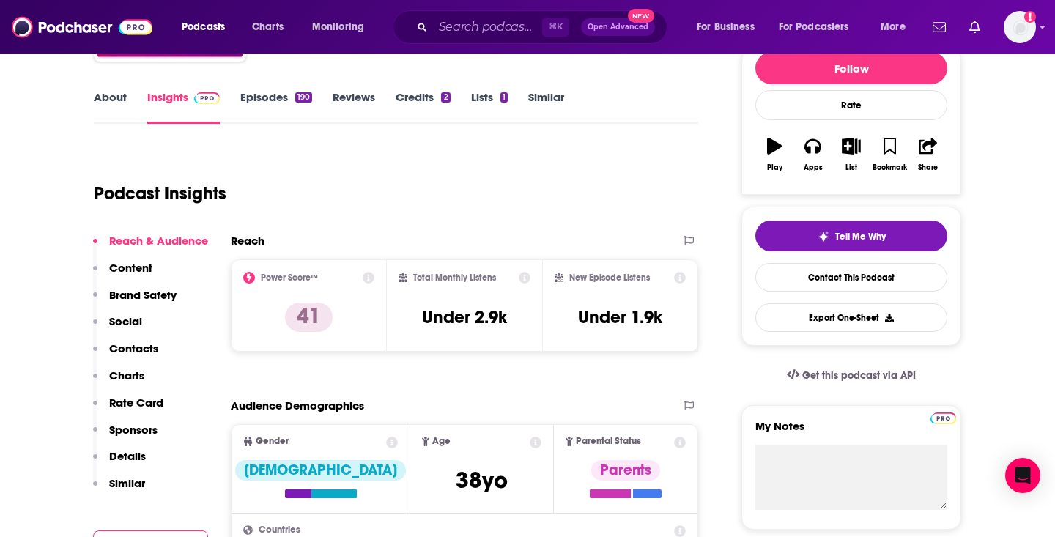
scroll to position [203, 0]
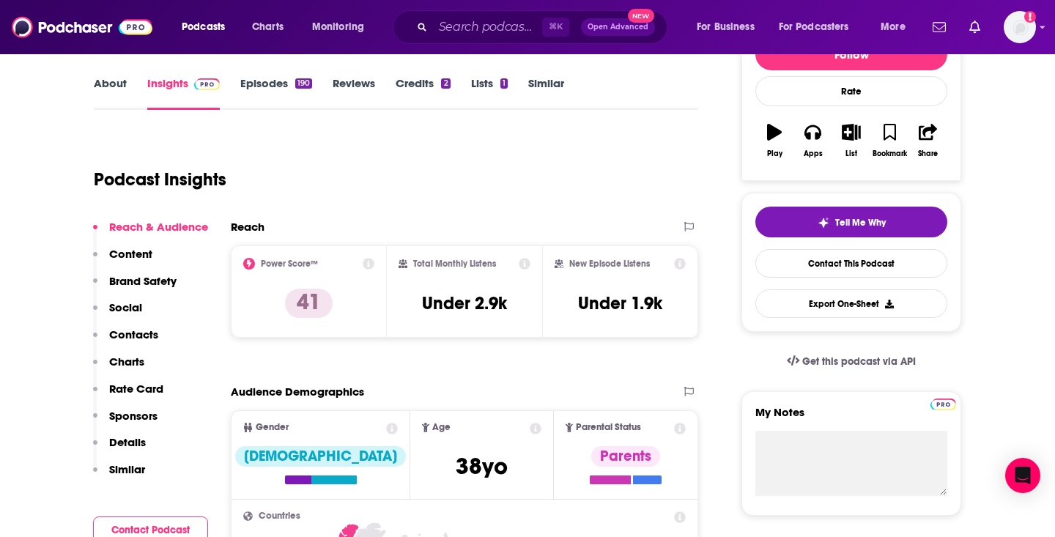
click at [442, 301] on h3 "Under 2.9k" at bounding box center [464, 303] width 85 height 22
copy div "Under 2.9k"
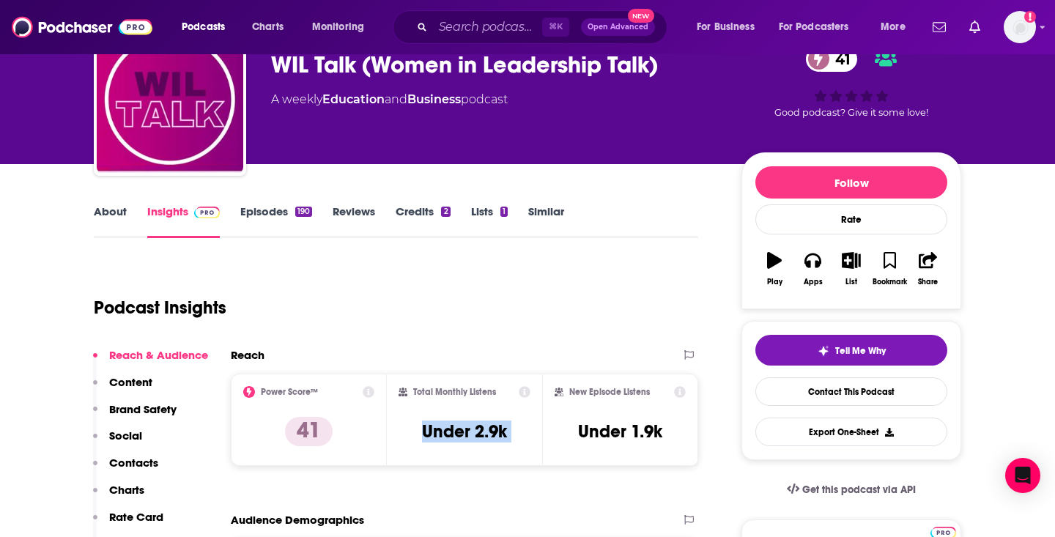
scroll to position [2, 0]
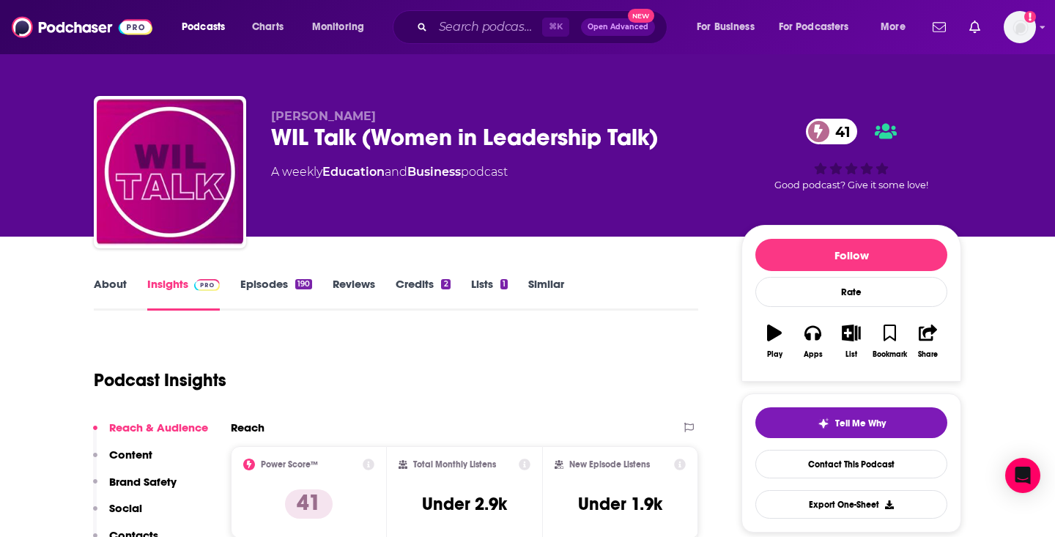
click at [493, 171] on div "A weekly Education and Business podcast" at bounding box center [389, 172] width 237 height 18
copy div
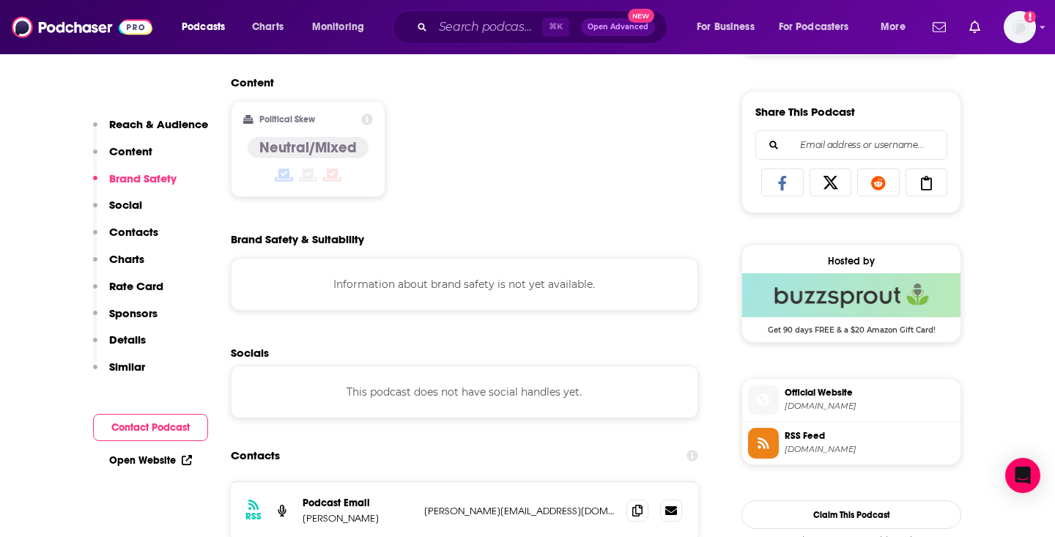
scroll to position [1085, 0]
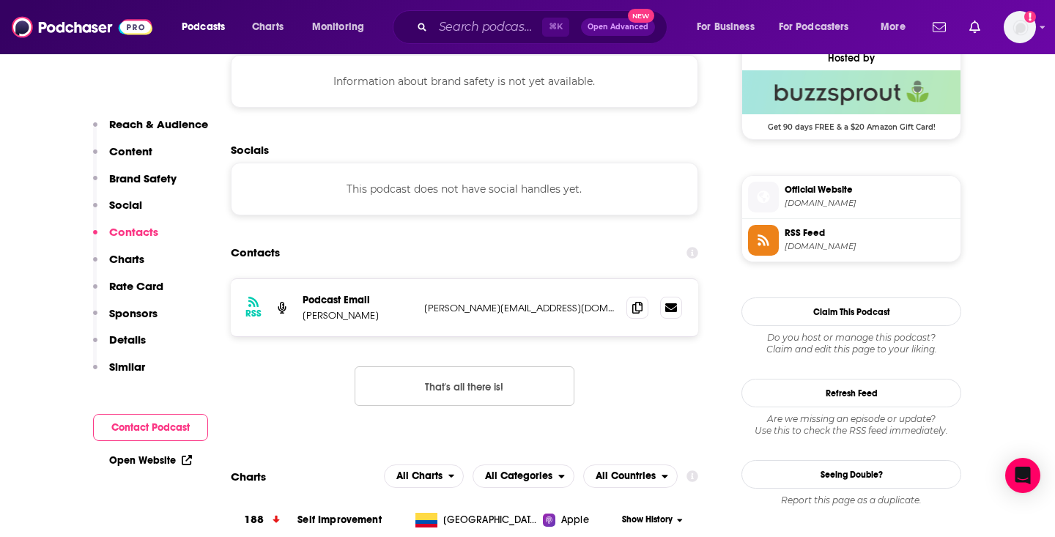
click at [479, 311] on p "vicki@wilempowered.com" at bounding box center [519, 308] width 191 height 12
copy div "vicki@wilempowered.com vicki@wilempowered.com"
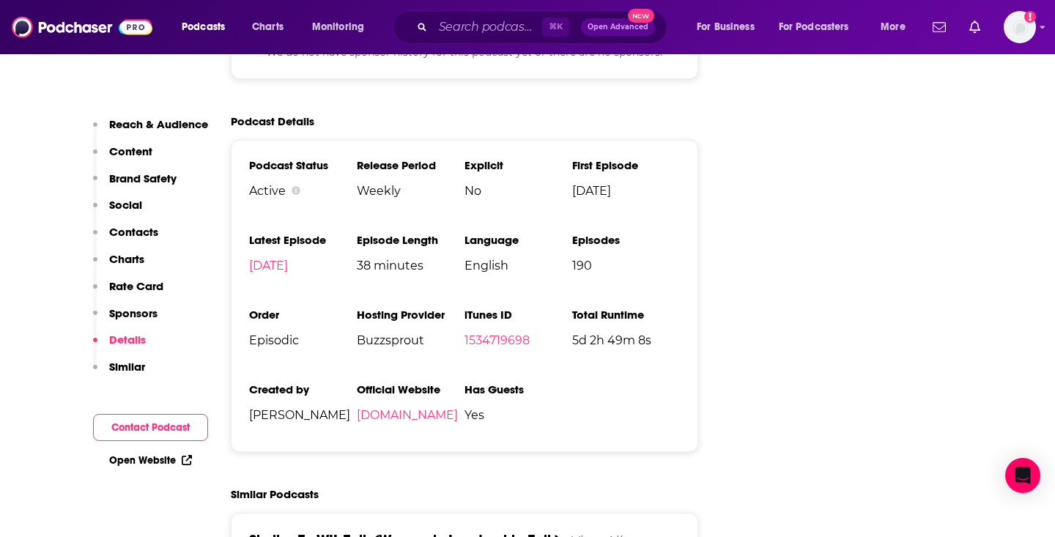
scroll to position [1876, 0]
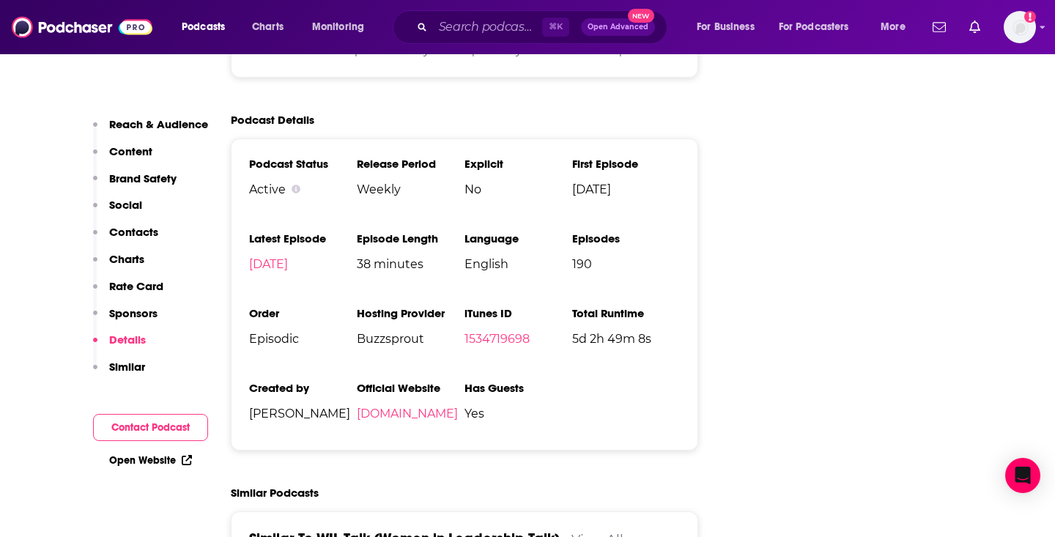
click at [262, 344] on span "Episodic" at bounding box center [303, 339] width 108 height 14
click at [410, 346] on span "Buzzsprout" at bounding box center [411, 339] width 108 height 14
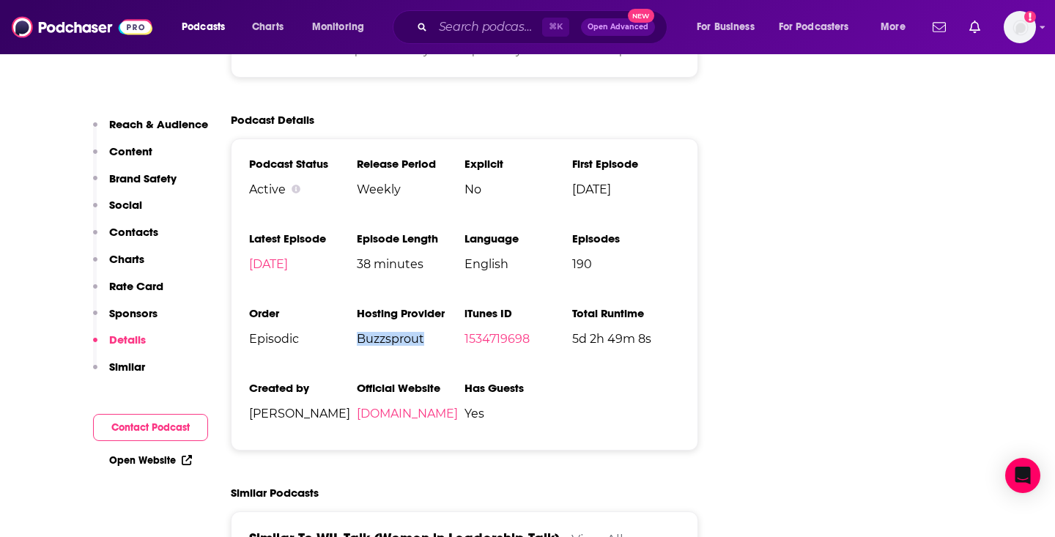
copy span "Buzzsprout"
copy link "wilempowered.com"
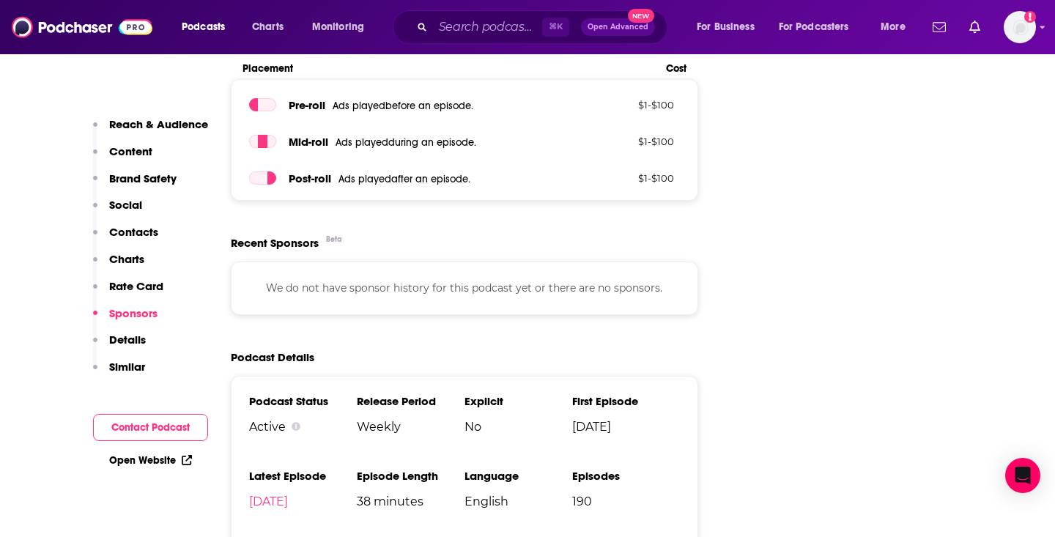
click at [150, 128] on p "Reach & Audience" at bounding box center [158, 124] width 99 height 14
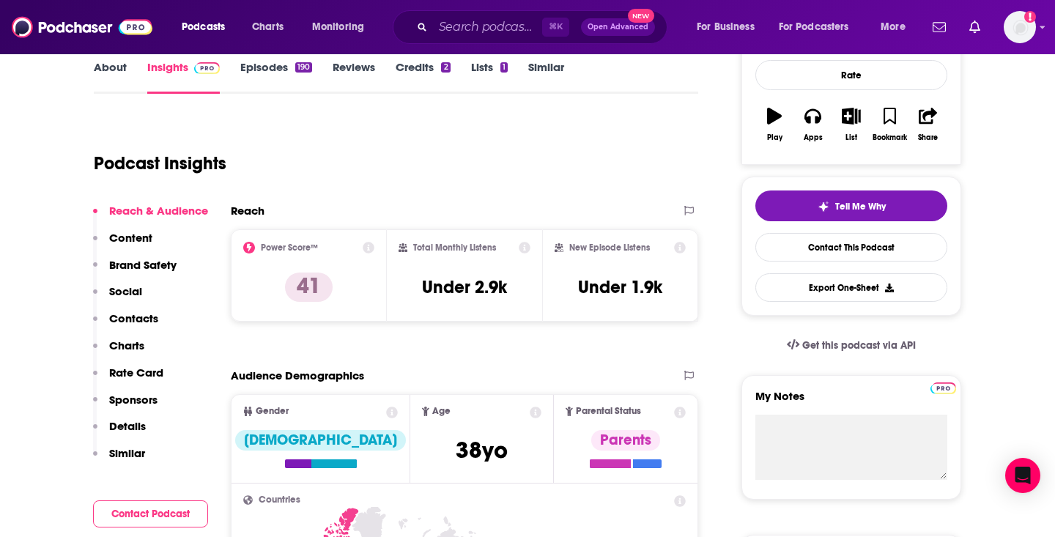
scroll to position [219, 0]
click at [119, 68] on link "About" at bounding box center [110, 77] width 33 height 34
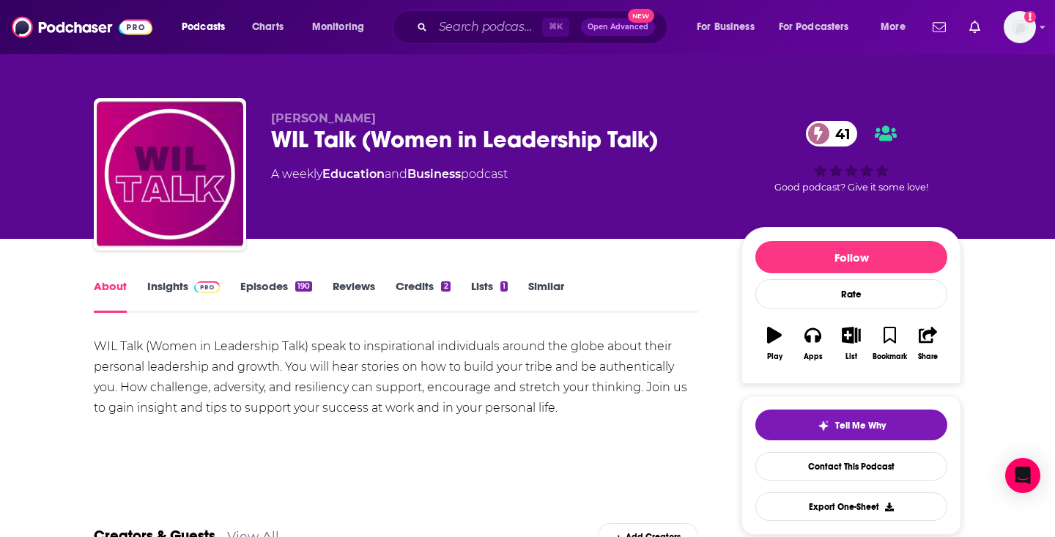
click at [240, 400] on div "WIL Talk (Women in Leadership Talk) speak to inspirational individuals around t…" at bounding box center [396, 377] width 605 height 82
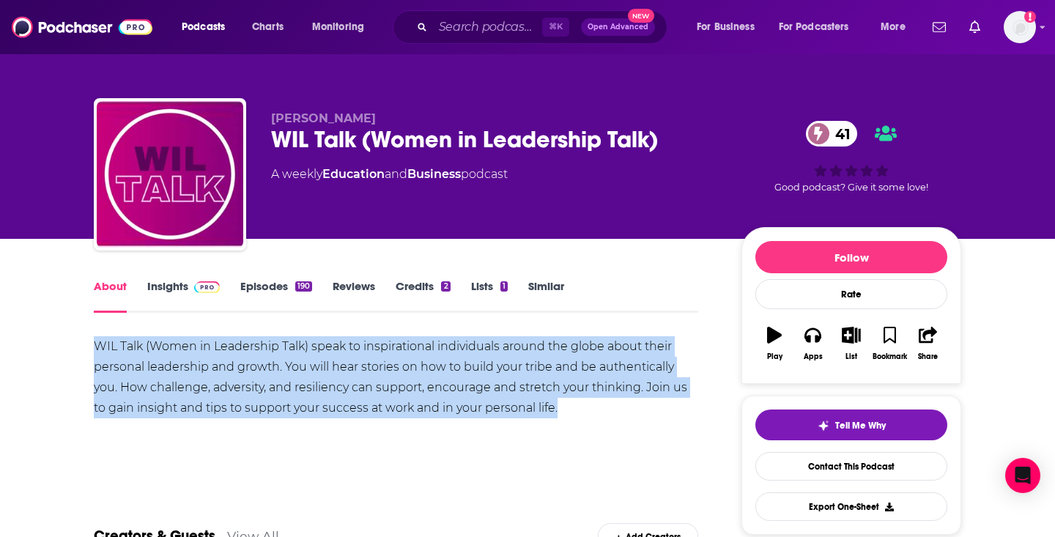
click at [240, 400] on div "WIL Talk (Women in Leadership Talk) speak to inspirational individuals around t…" at bounding box center [396, 377] width 605 height 82
copy div "WIL Talk (Women in Leadership Talk) speak to inspirational individuals around t…"
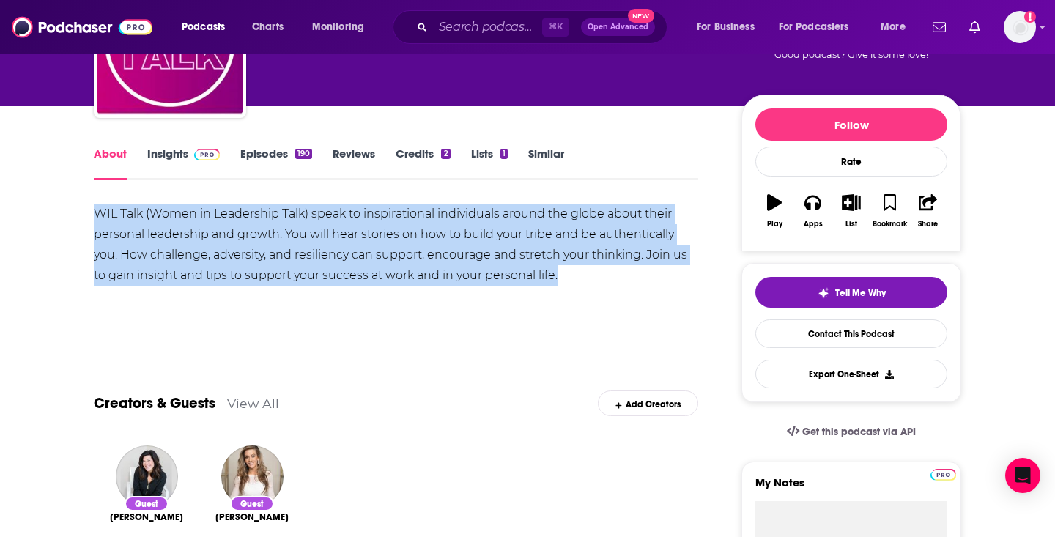
scroll to position [221, 0]
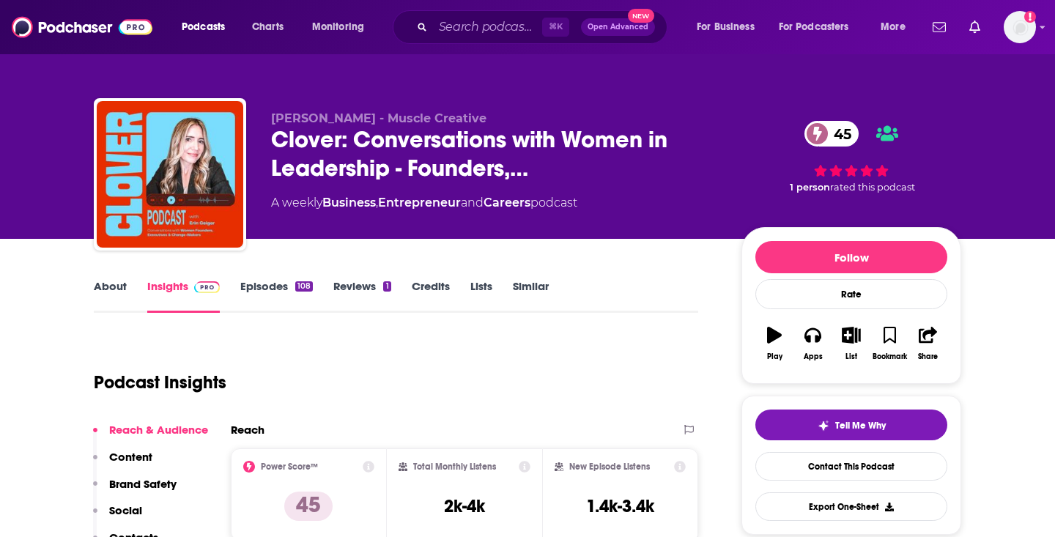
click at [557, 215] on div "[PERSON_NAME] - Muscle Creative Clover: Conversations with Women in Leadership …" at bounding box center [494, 169] width 447 height 117
click at [557, 207] on div "A weekly Business , Entrepreneur and Careers podcast" at bounding box center [424, 203] width 306 height 18
copy div
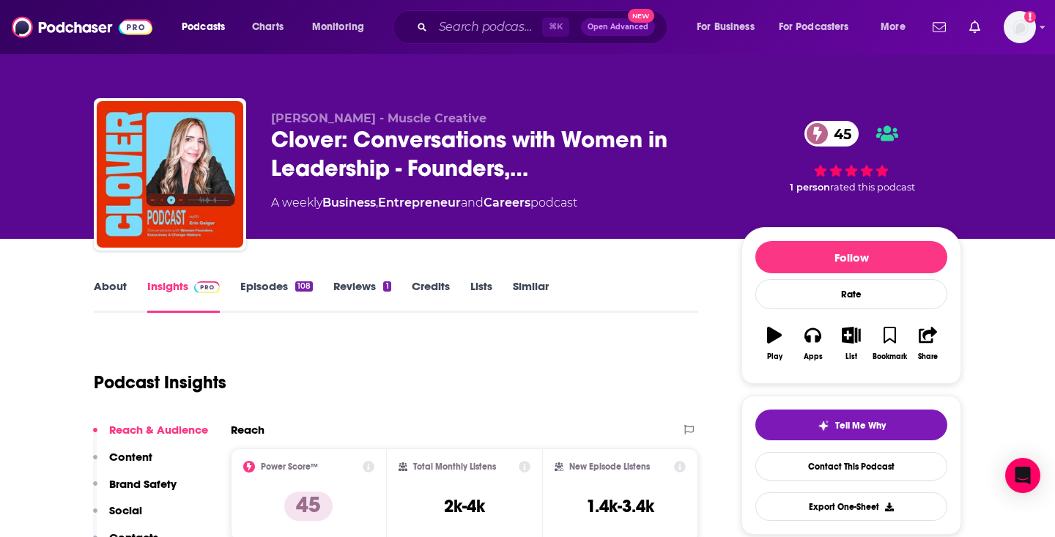
click at [459, 500] on h3 "2k-4k" at bounding box center [464, 506] width 41 height 22
copy div "2k-4k"
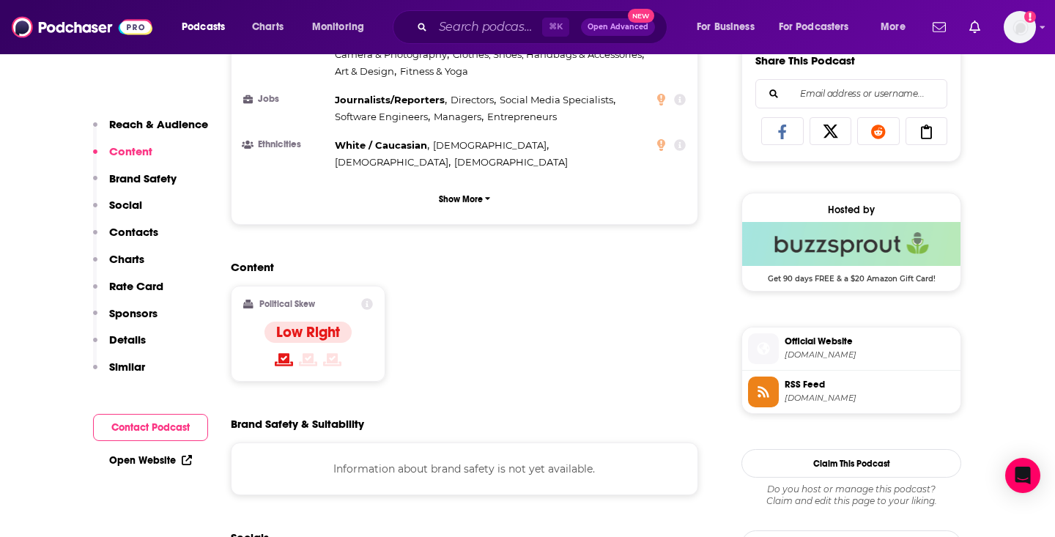
scroll to position [1269, 0]
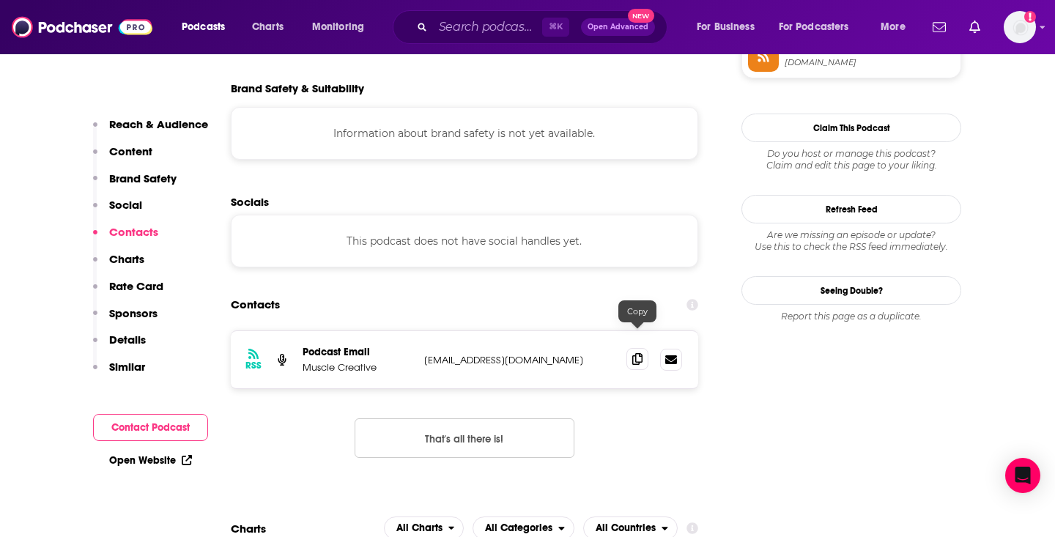
click at [631, 348] on span at bounding box center [638, 359] width 22 height 22
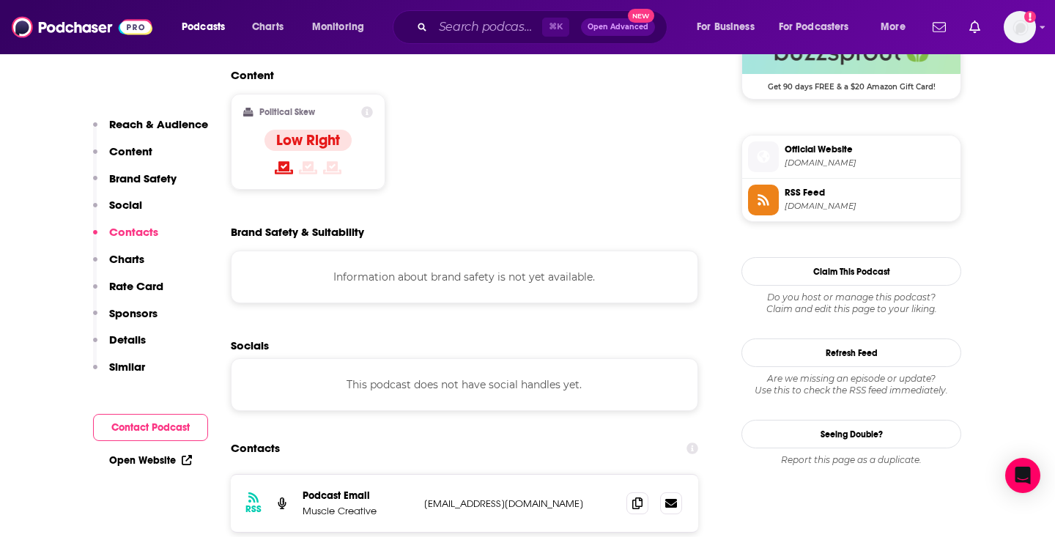
scroll to position [1090, 0]
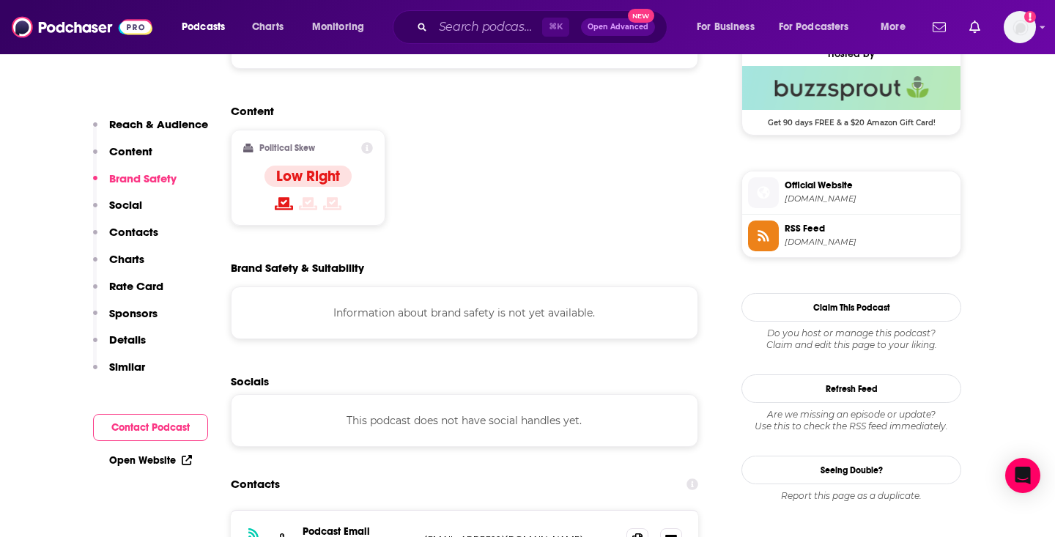
click at [183, 132] on button "Reach & Audience" at bounding box center [150, 130] width 115 height 27
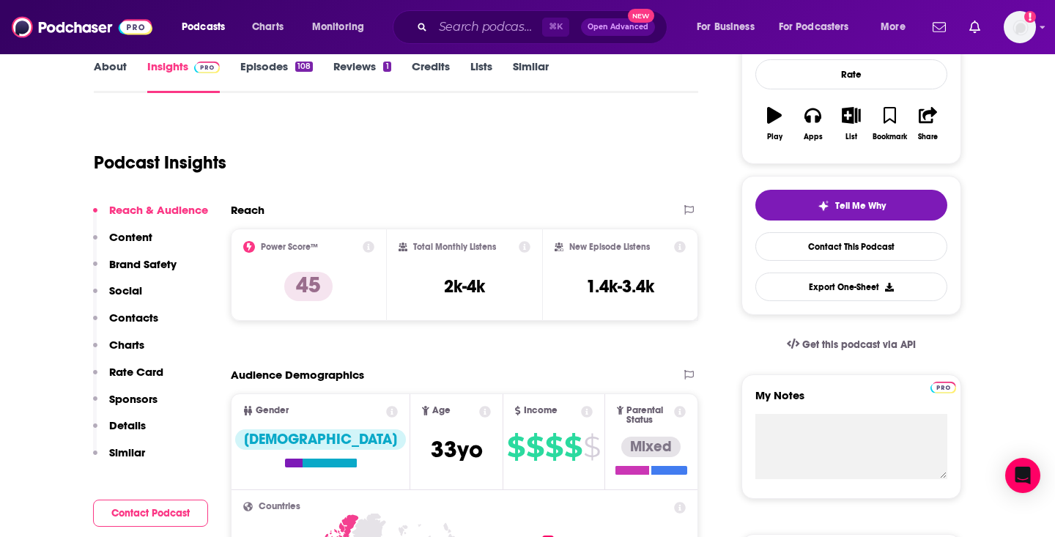
scroll to position [219, 0]
click at [101, 62] on link "About" at bounding box center [110, 77] width 33 height 34
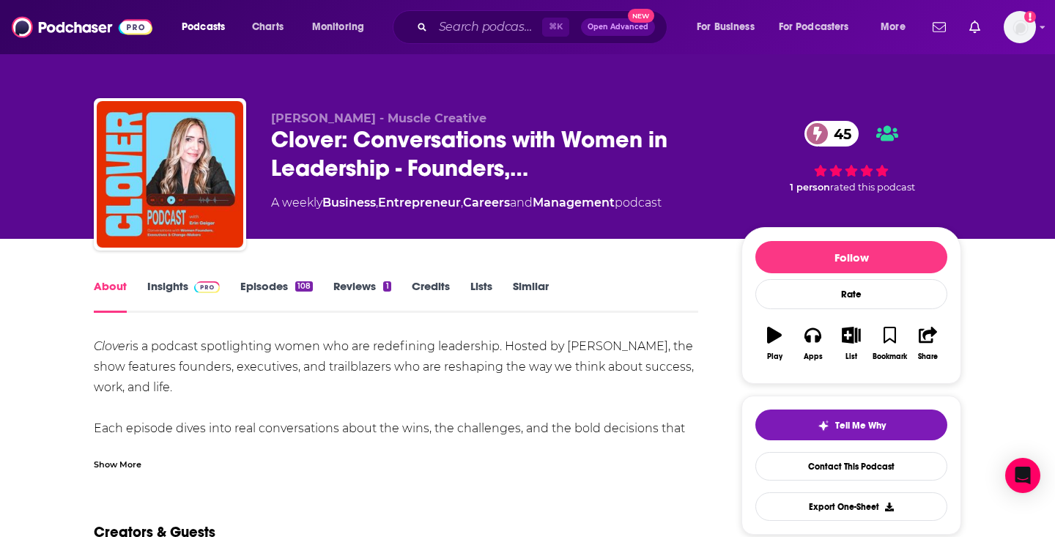
click at [130, 460] on div "Show More" at bounding box center [118, 464] width 48 height 14
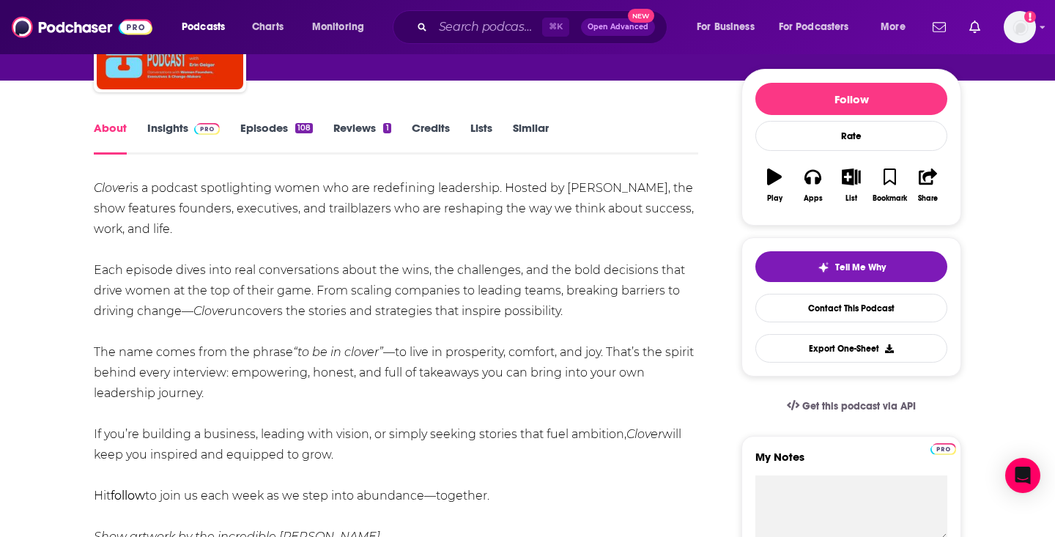
scroll to position [163, 0]
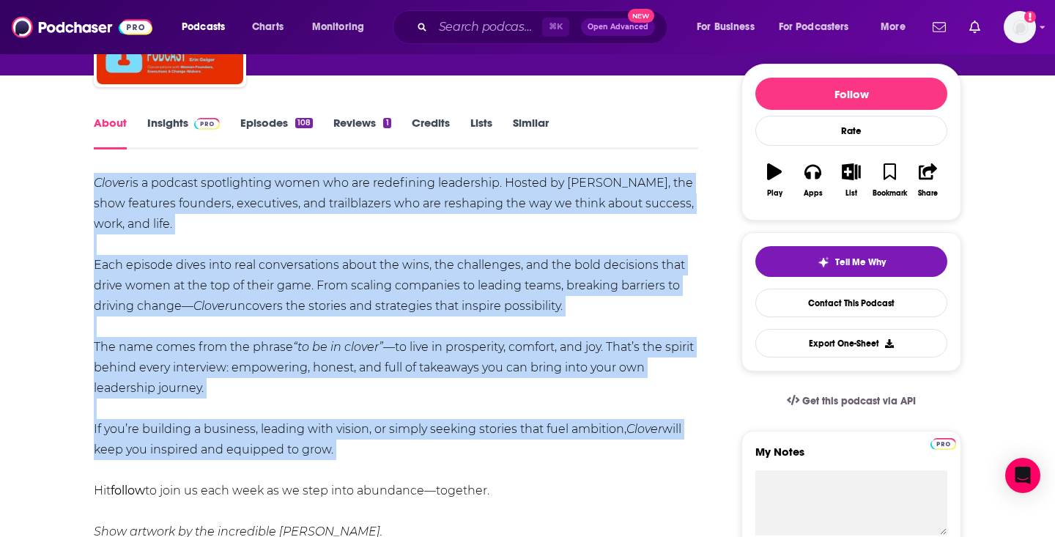
drag, startPoint x: 97, startPoint y: 181, endPoint x: 336, endPoint y: 471, distance: 375.9
click at [336, 471] on div "Clover is a podcast spotlighting women who are redefining leadership. Hosted by…" at bounding box center [396, 357] width 605 height 369
copy div "Clover is a podcast spotlighting women who are redefining leadership. Hosted by…"
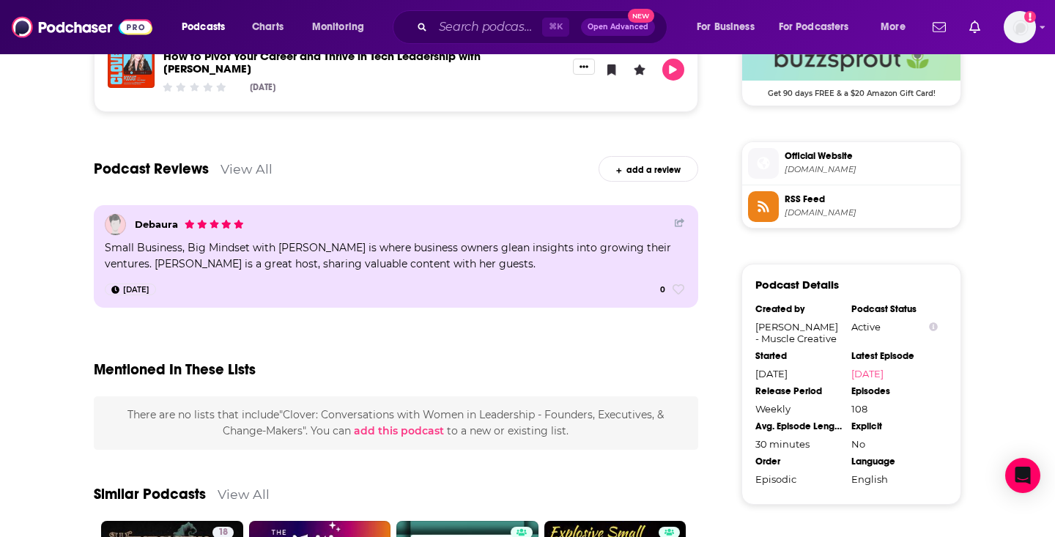
scroll to position [1102, 0]
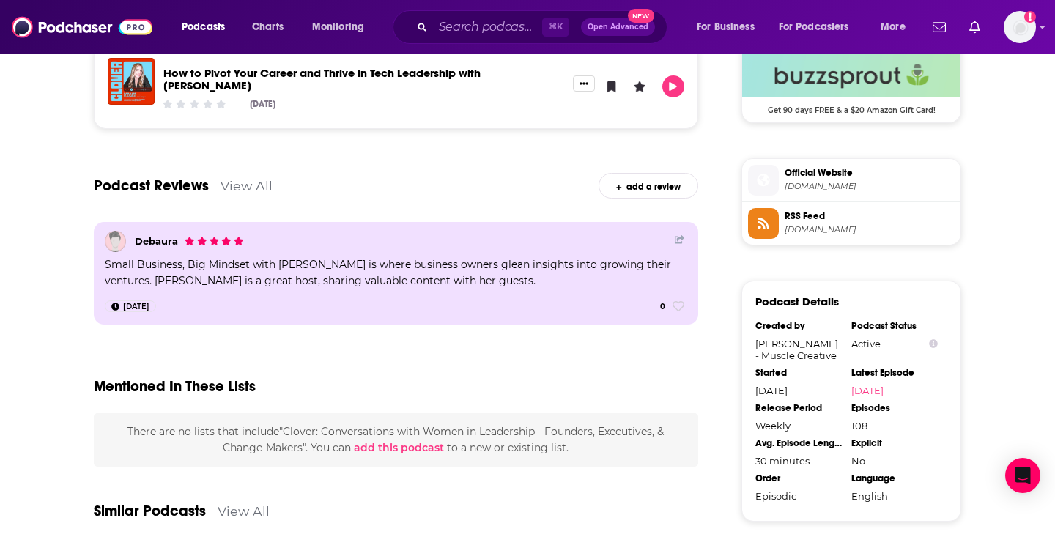
click at [803, 176] on span "Official Website" at bounding box center [870, 172] width 170 height 13
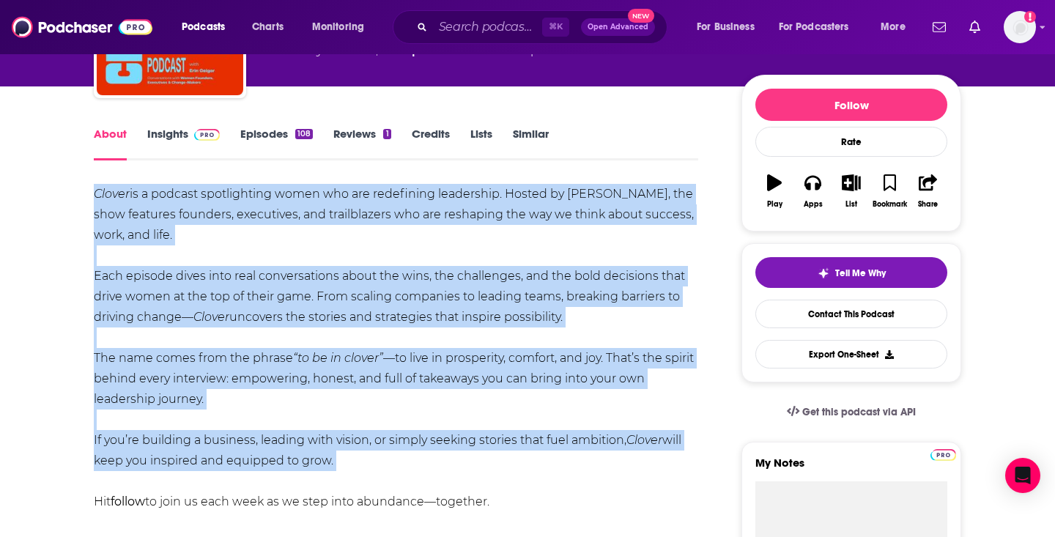
scroll to position [0, 0]
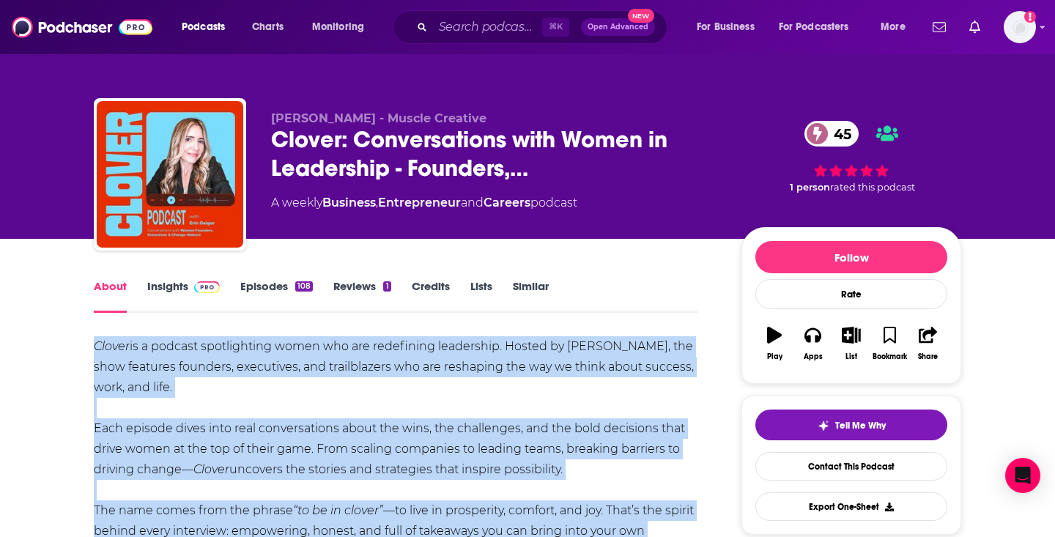
click at [196, 291] on img at bounding box center [207, 287] width 26 height 12
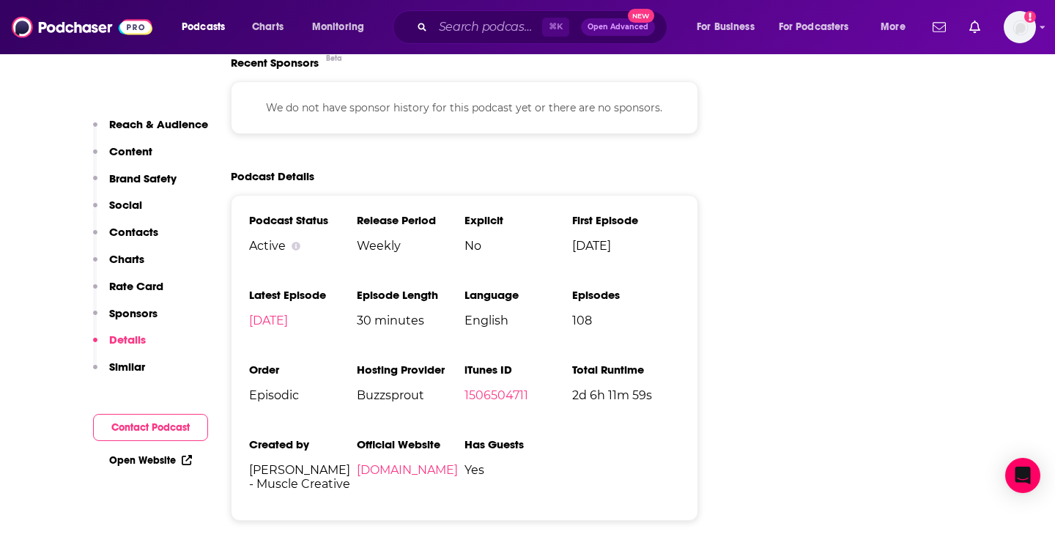
scroll to position [2079, 0]
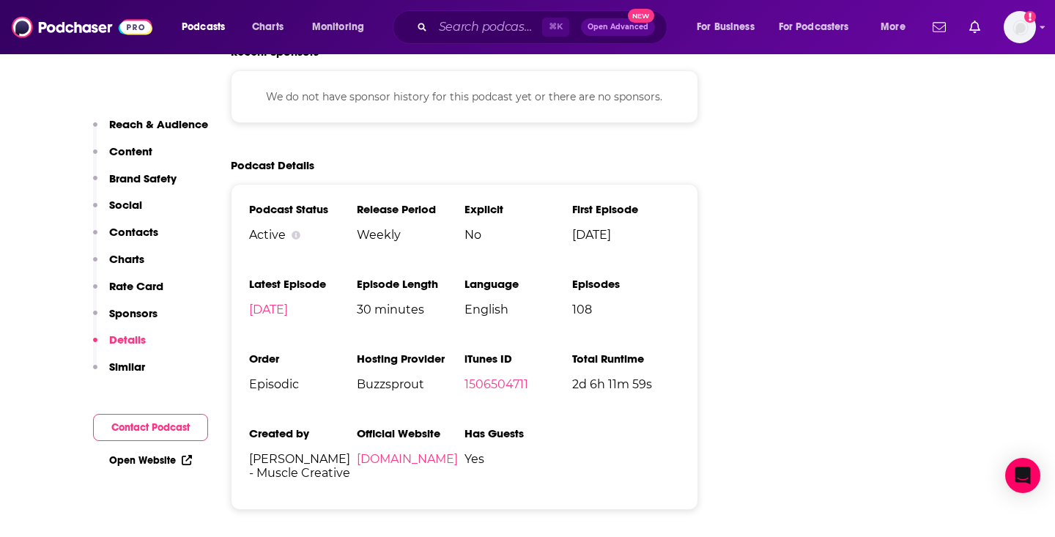
click at [395, 377] on span "Buzzsprout" at bounding box center [411, 384] width 108 height 14
copy span "Buzzsprout"
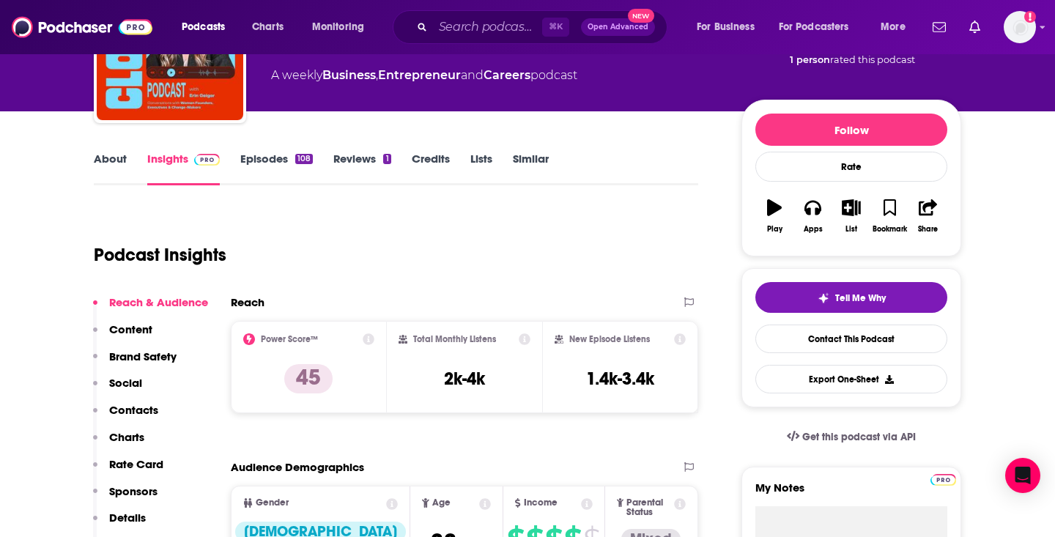
scroll to position [0, 0]
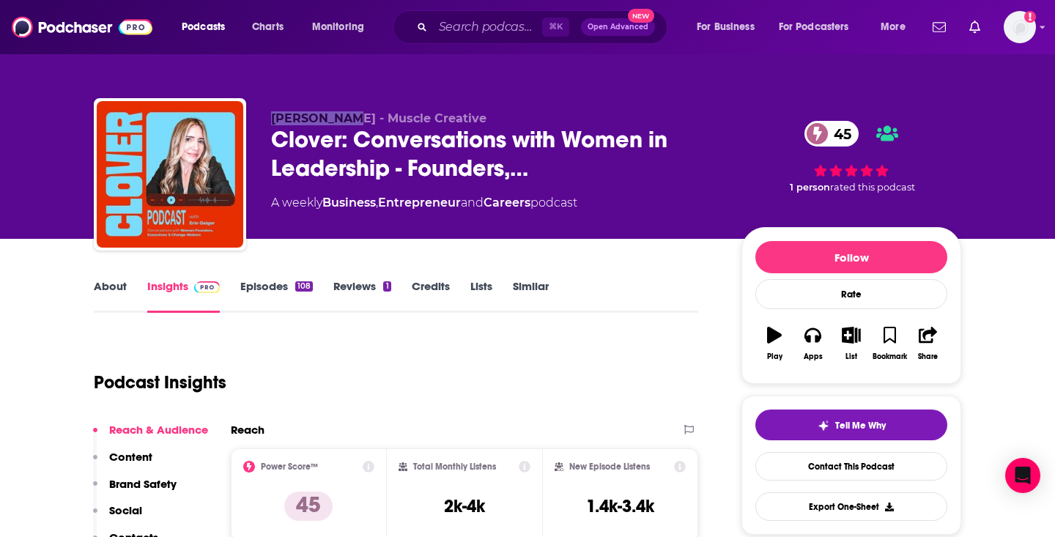
drag, startPoint x: 272, startPoint y: 119, endPoint x: 337, endPoint y: 119, distance: 65.2
click at [337, 119] on span "Erin Geiger - Muscle Creative" at bounding box center [378, 118] width 215 height 14
copy span "Erin Geiger"
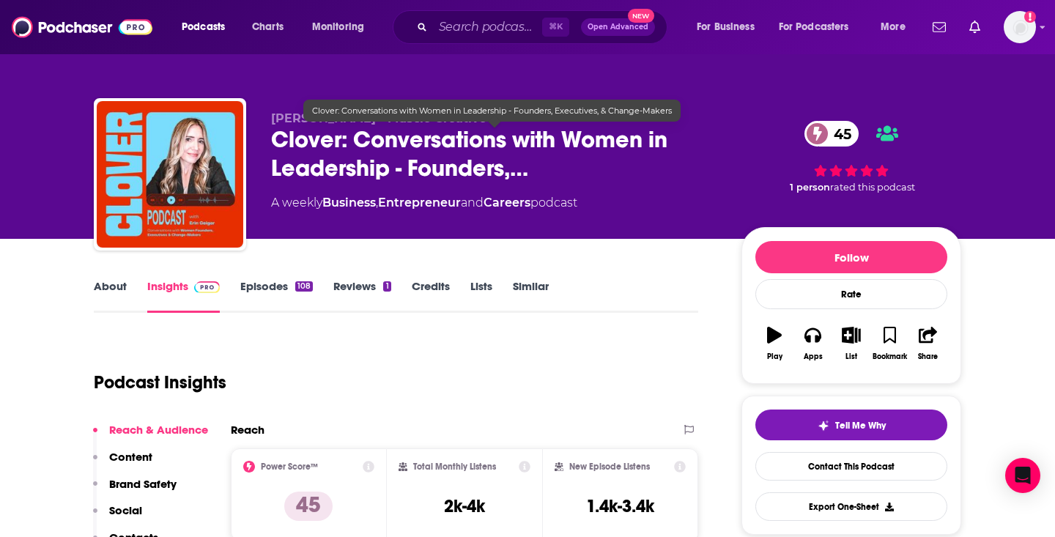
click at [306, 172] on span "Clover: Conversations with Women in Leadership - Founders,…" at bounding box center [494, 153] width 447 height 57
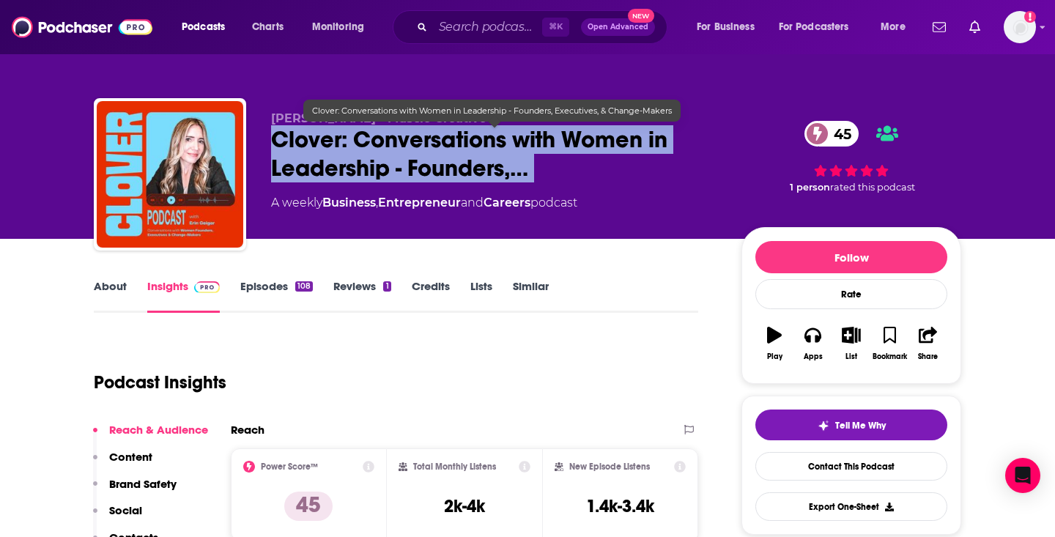
click at [306, 172] on span "Clover: Conversations with Women in Leadership - Founders,…" at bounding box center [494, 153] width 447 height 57
copy div "Clover: Conversations with Women in Leadership - Founders,… 45"
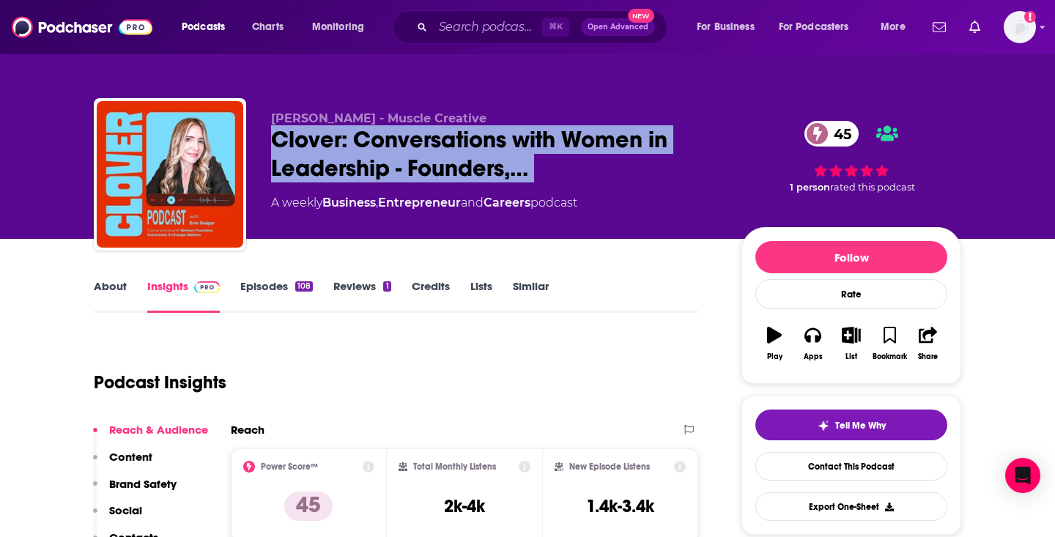
click at [111, 294] on link "About" at bounding box center [110, 296] width 33 height 34
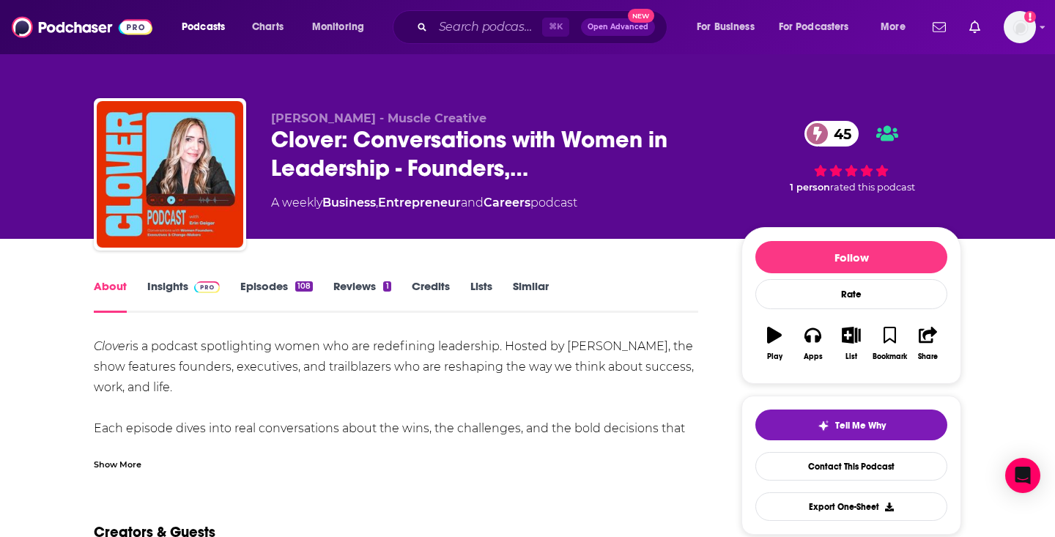
click at [478, 107] on div "Erin Geiger - Muscle Creative Clover: Conversations with Women in Leadership - …" at bounding box center [528, 177] width 868 height 158
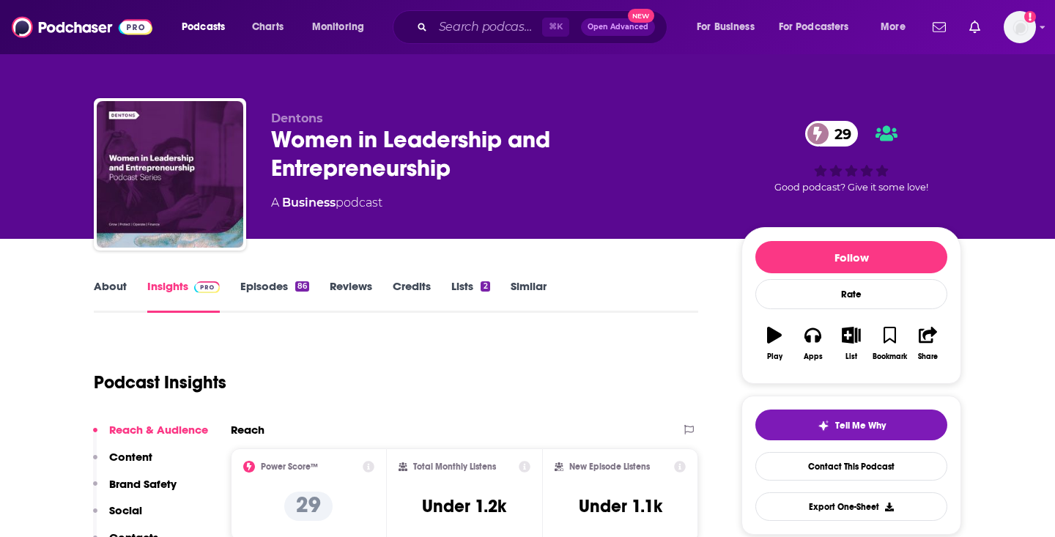
click at [109, 281] on link "About" at bounding box center [110, 296] width 33 height 34
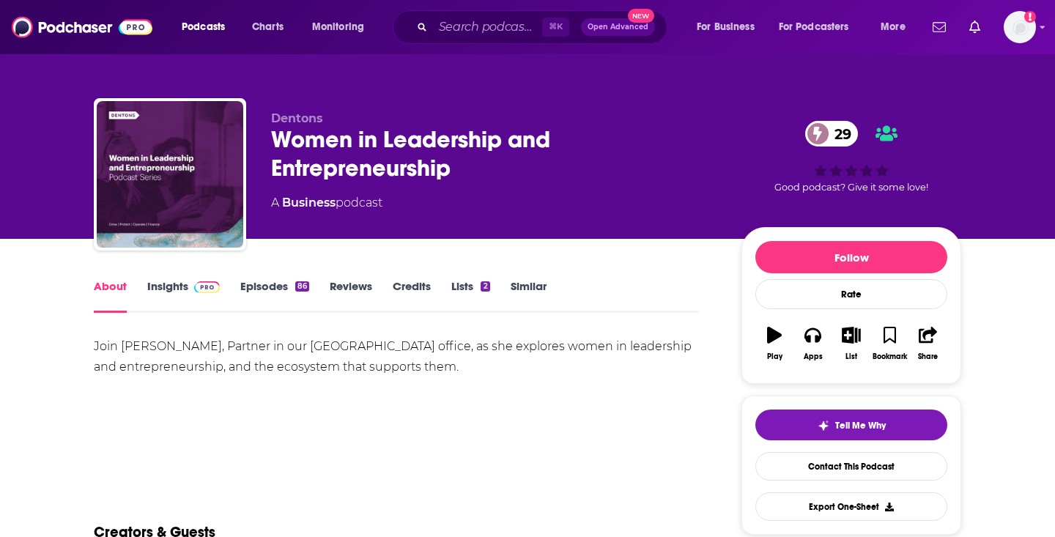
scroll to position [185, 0]
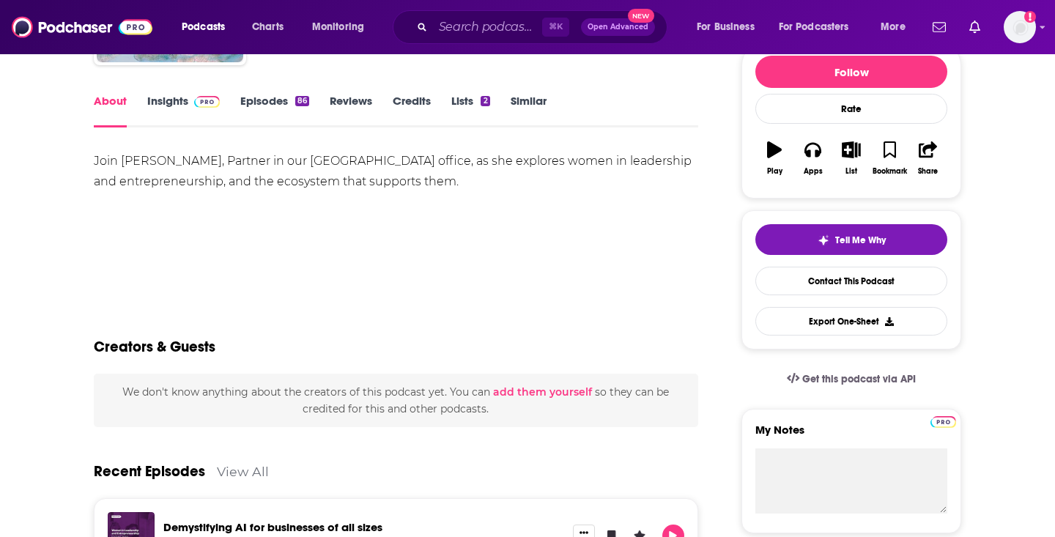
click at [218, 166] on div "Join Heather Barnhouse, Partner in our Edmonton office, as she explores women i…" at bounding box center [396, 171] width 605 height 41
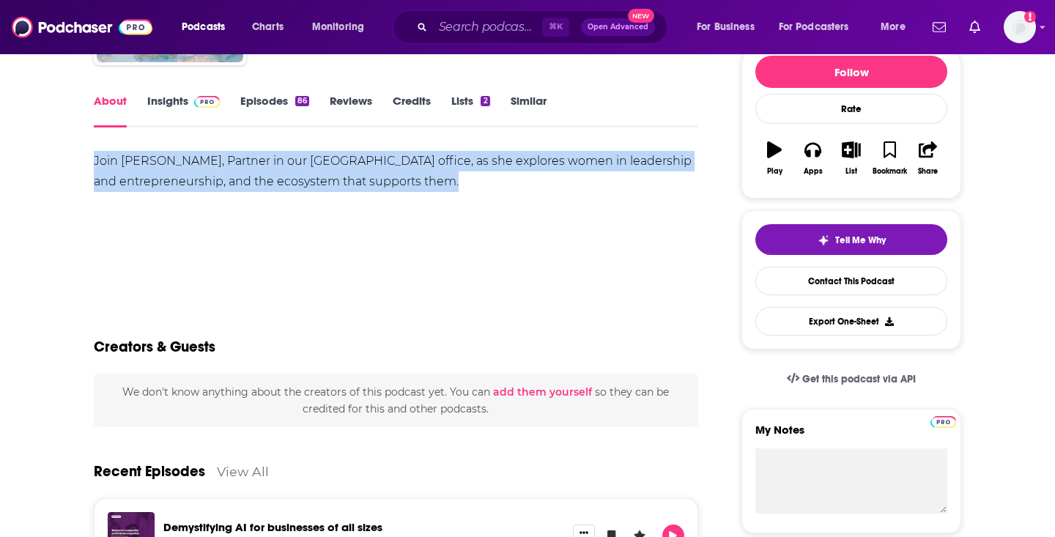
click at [218, 166] on div "Join Heather Barnhouse, Partner in our Edmonton office, as she explores women i…" at bounding box center [396, 171] width 605 height 41
click at [198, 102] on img at bounding box center [207, 102] width 26 height 12
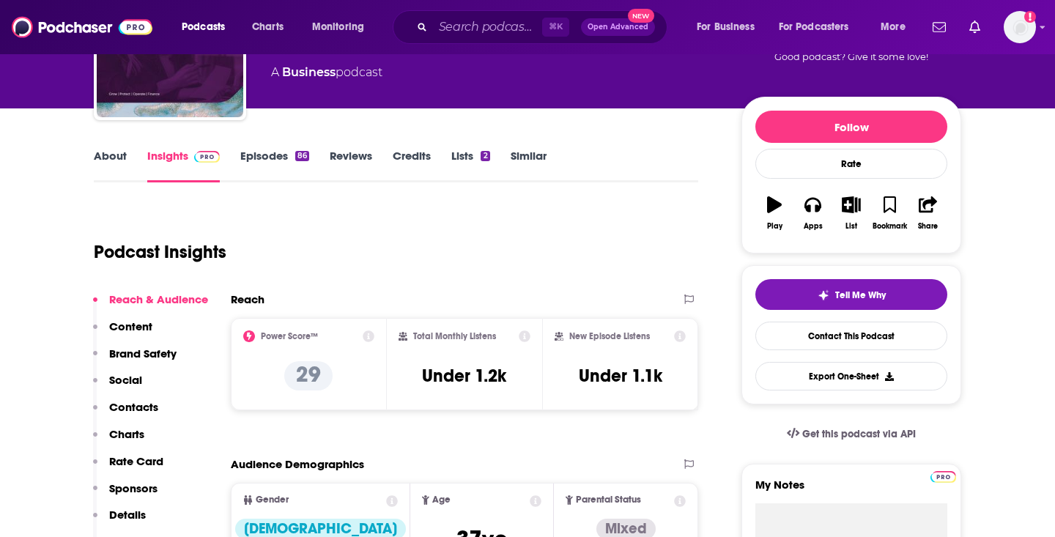
scroll to position [178, 0]
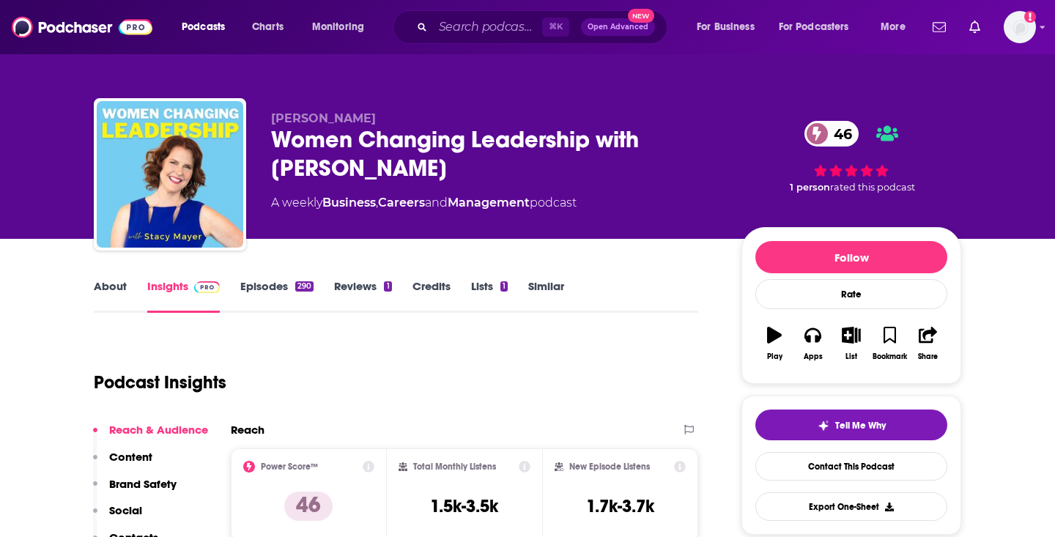
click at [377, 147] on div "Women Changing Leadership with [PERSON_NAME] 46" at bounding box center [494, 153] width 447 height 57
click at [377, 147] on div "Women Changing Leadership with Stacy Mayer 46" at bounding box center [494, 153] width 447 height 57
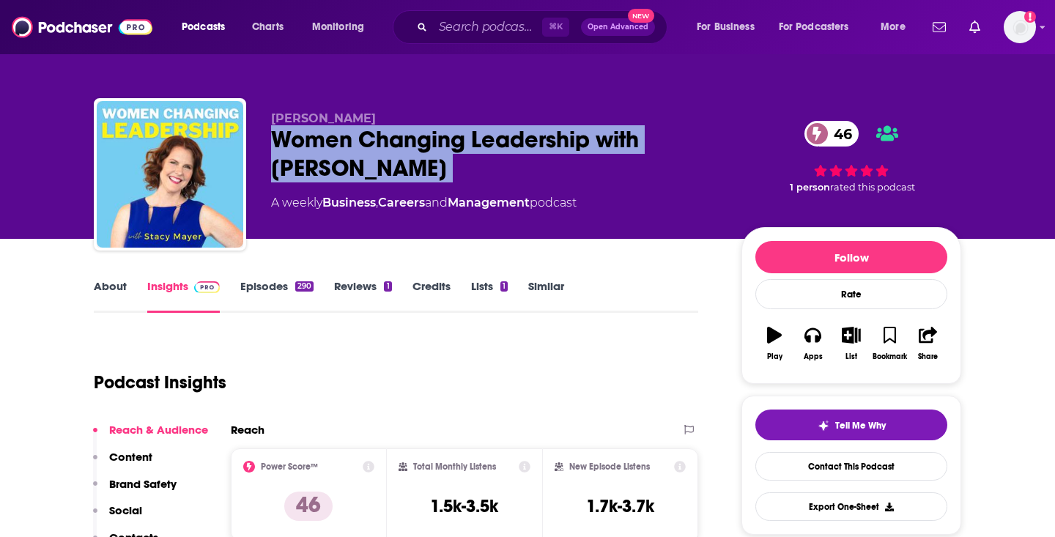
click at [377, 147] on div "Women Changing Leadership with Stacy Mayer 46" at bounding box center [494, 153] width 447 height 57
copy div "Women Changing Leadership with Stacy Mayer 46"
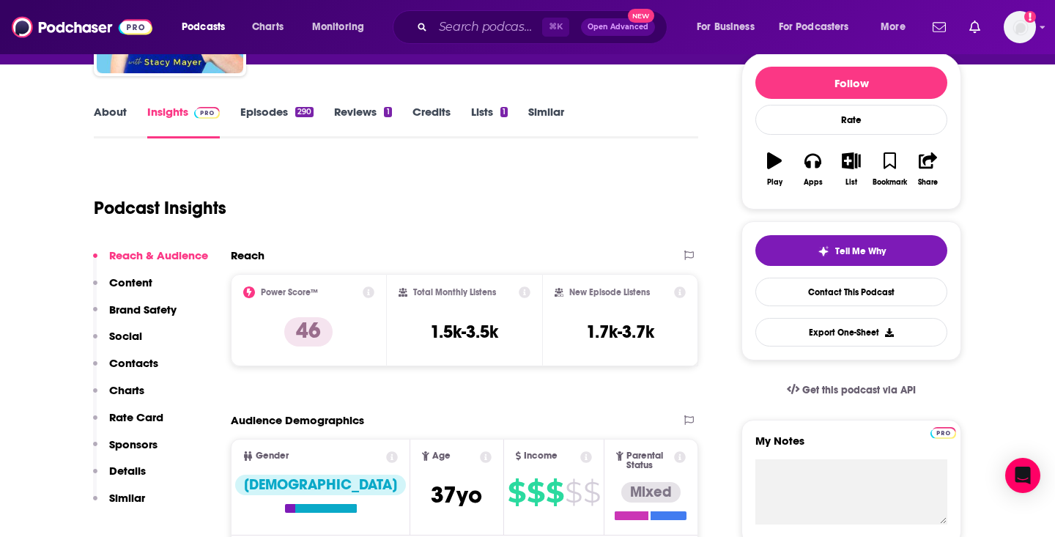
scroll to position [203, 0]
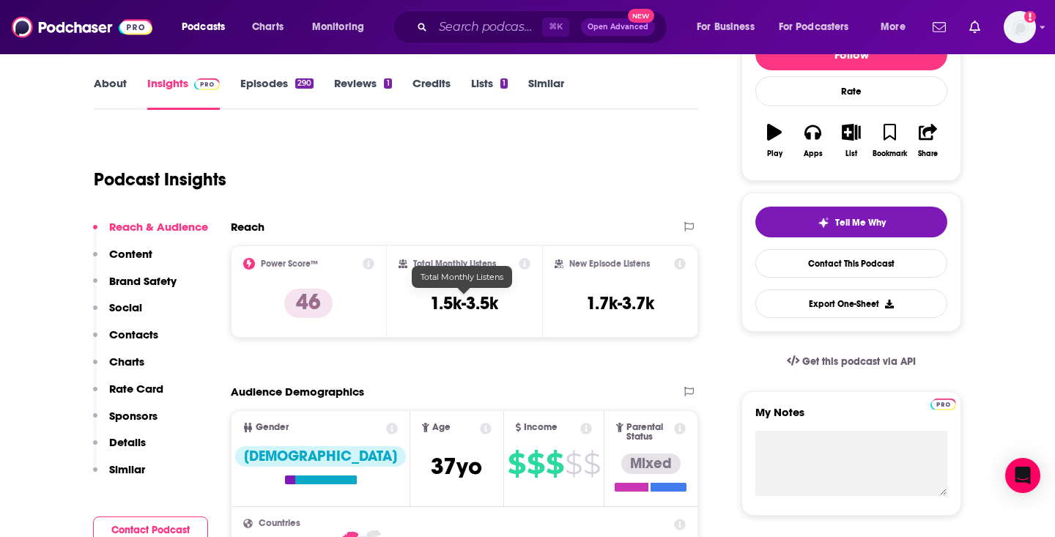
click at [473, 303] on h3 "1.5k-3.5k" at bounding box center [464, 303] width 68 height 22
copy div "1.5k-3.5k"
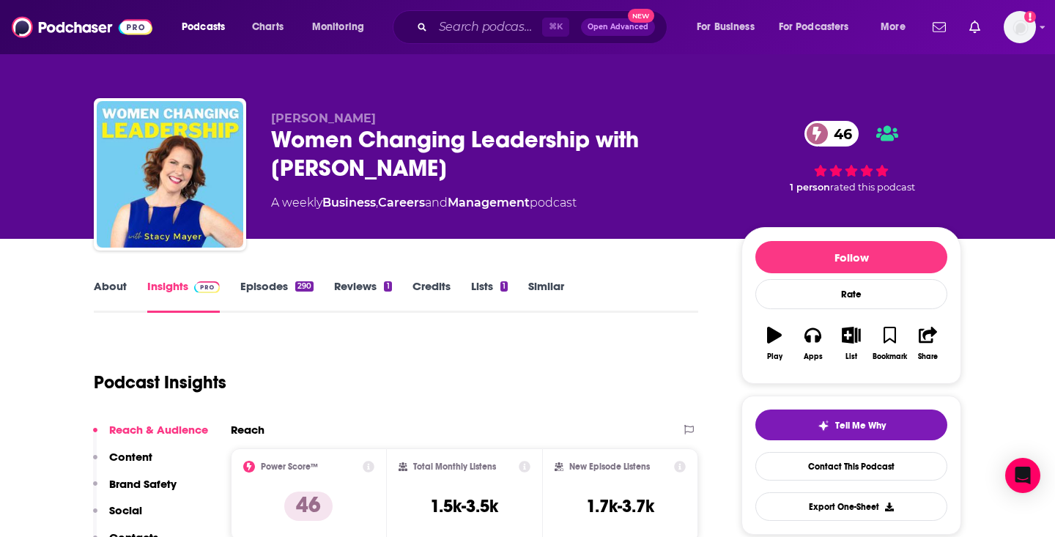
click at [567, 202] on div "A weekly Business , Careers and Management podcast" at bounding box center [424, 203] width 306 height 18
copy div
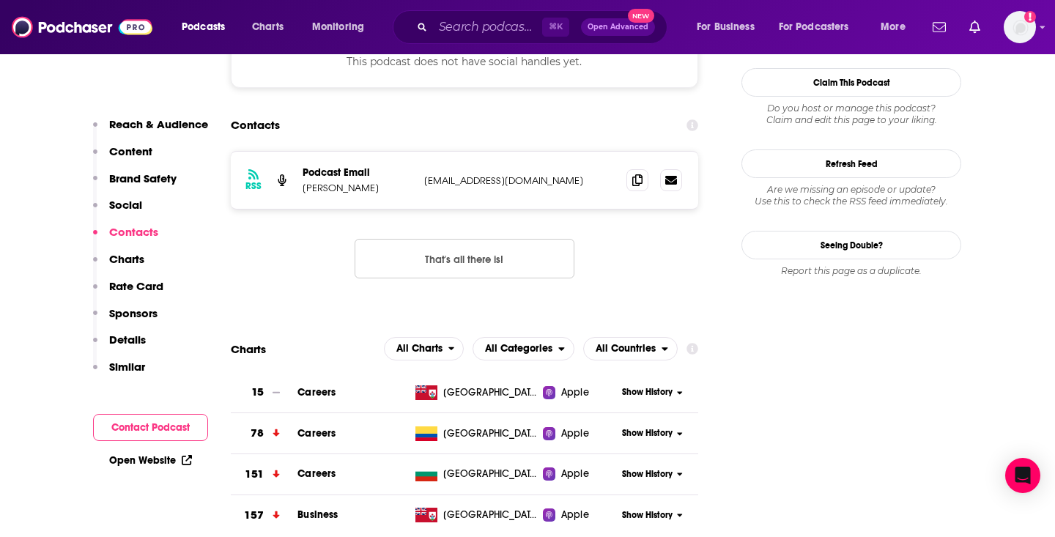
scroll to position [1430, 0]
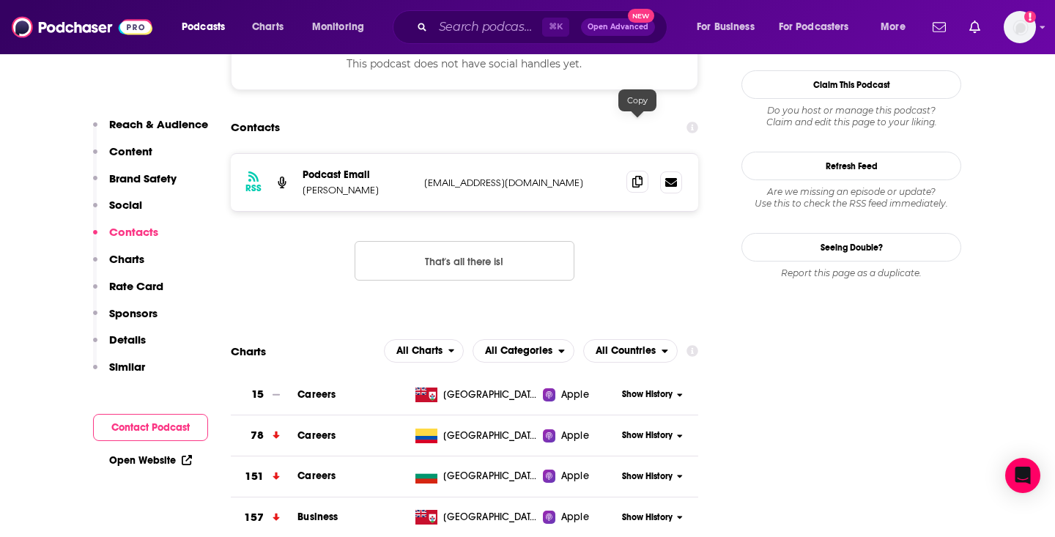
click at [642, 176] on icon at bounding box center [638, 182] width 10 height 12
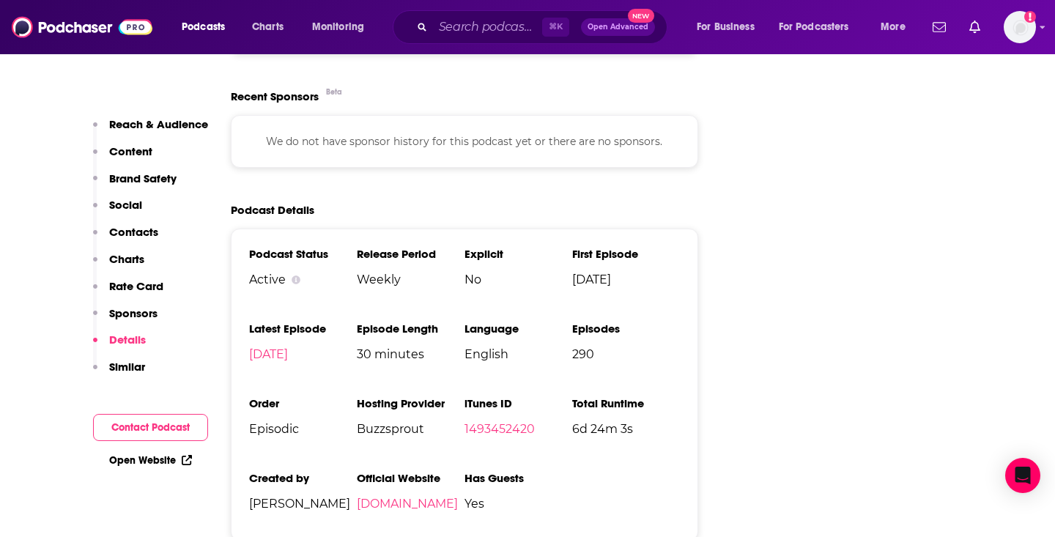
scroll to position [2131, 0]
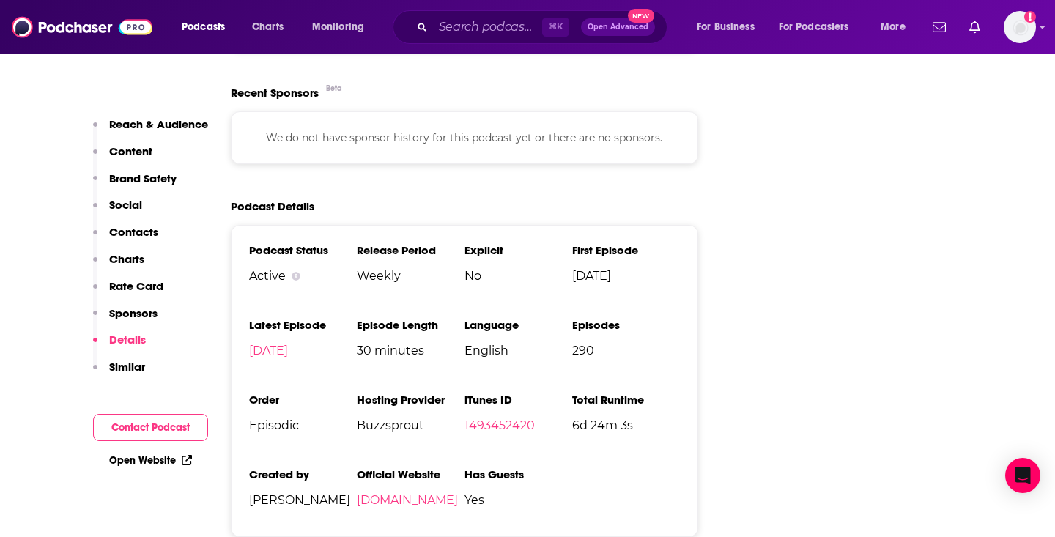
click at [379, 419] on span "Buzzsprout" at bounding box center [411, 426] width 108 height 14
copy span "Buzzsprout"
drag, startPoint x: 454, startPoint y: 465, endPoint x: 357, endPoint y: 451, distance: 97.7
click at [357, 468] on li "Official Website stacymayer.com" at bounding box center [411, 493] width 108 height 51
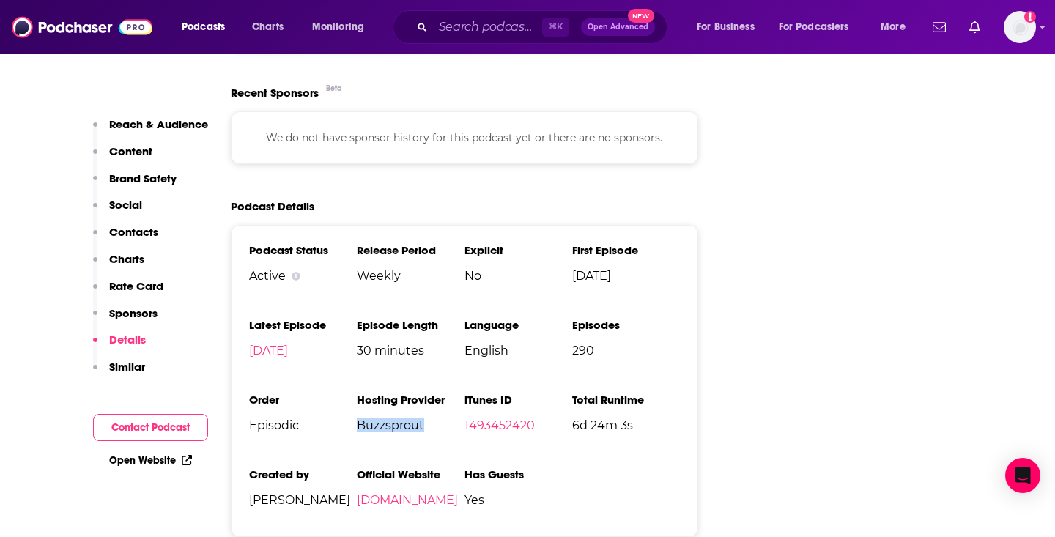
copy link "stacymayer.com"
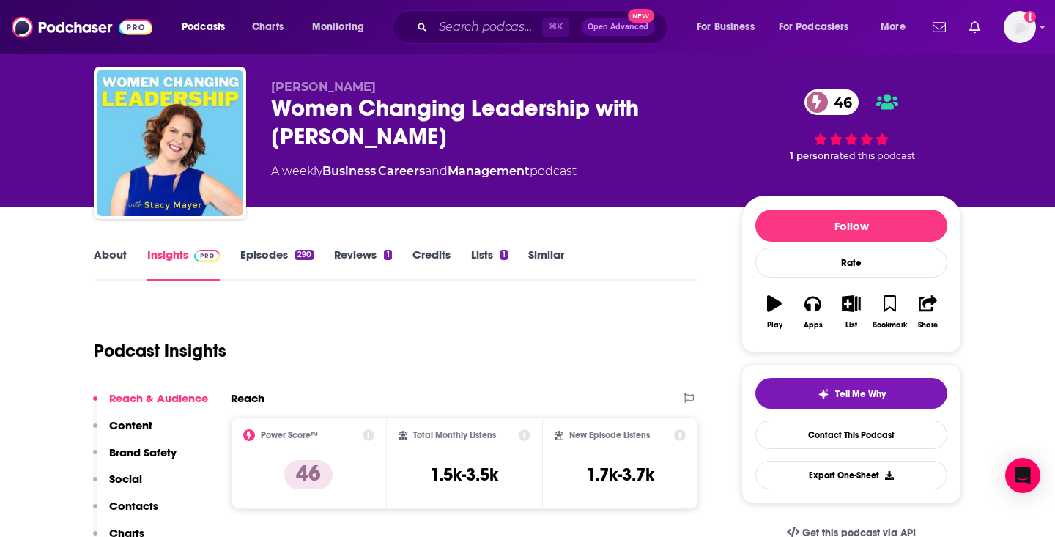
scroll to position [0, 0]
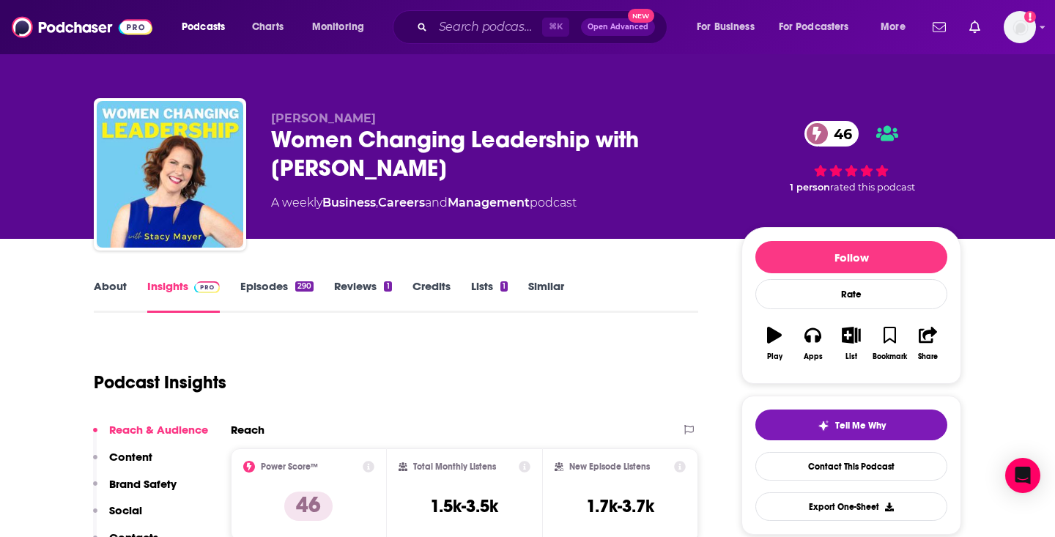
click at [114, 295] on link "About" at bounding box center [110, 296] width 33 height 34
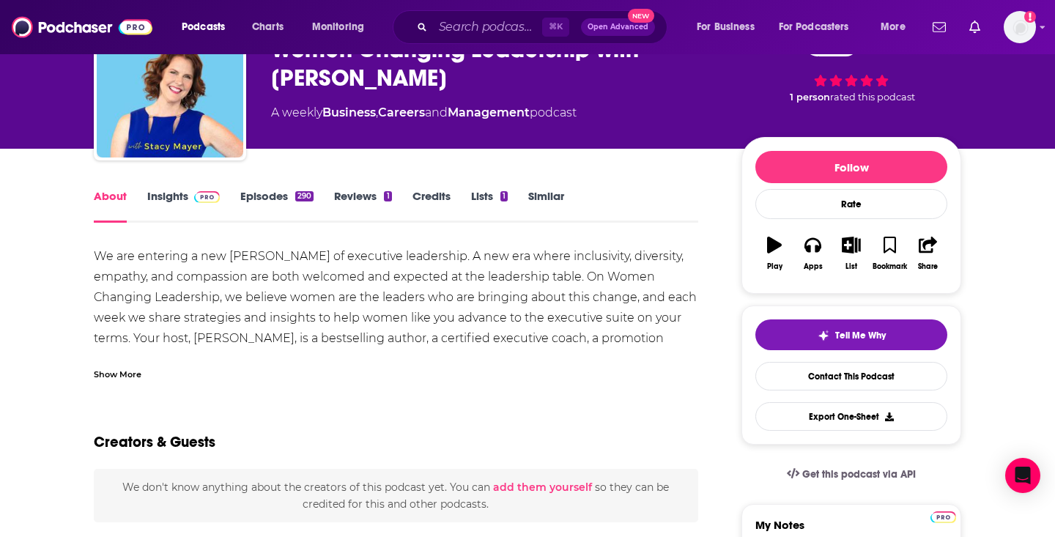
scroll to position [103, 0]
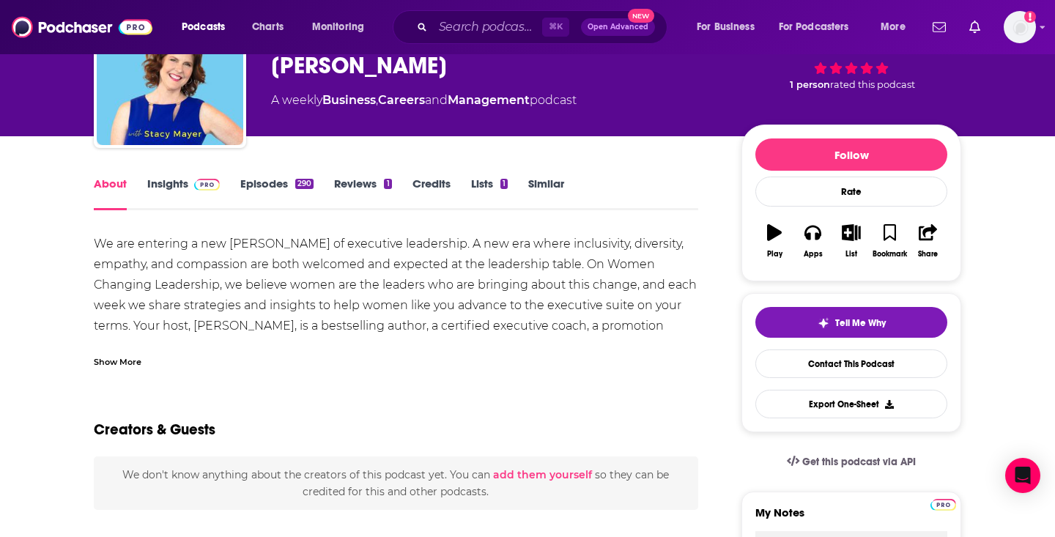
click at [122, 362] on div "Show More" at bounding box center [118, 361] width 48 height 14
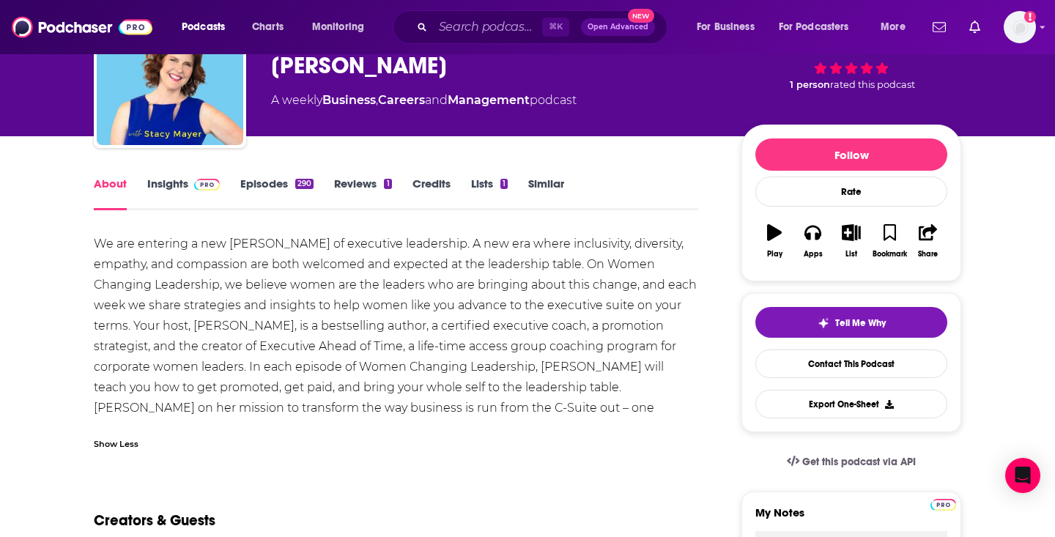
click at [254, 283] on div "We are entering a new dawn of executive leadership. A new era where inclusivity…" at bounding box center [396, 336] width 605 height 205
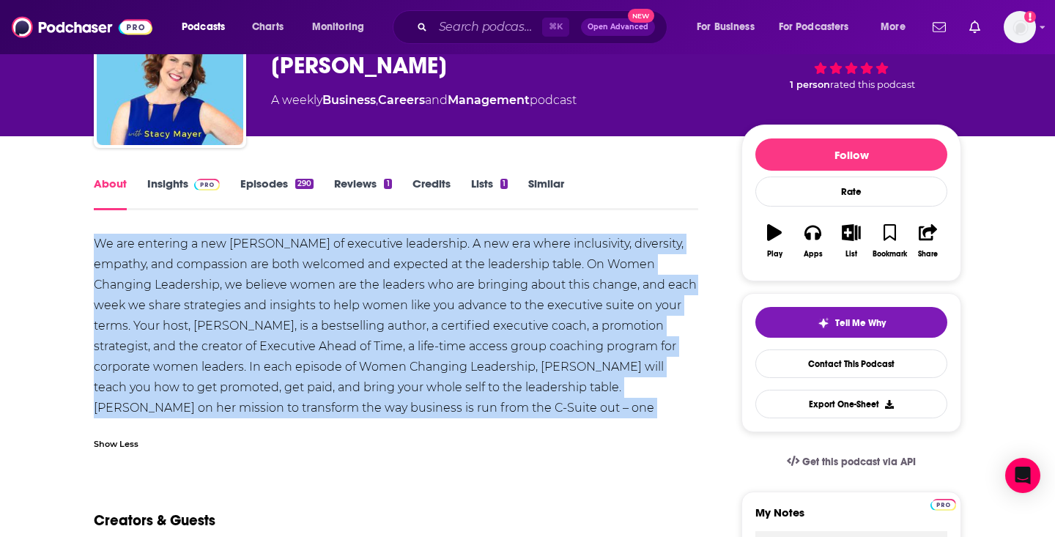
click at [254, 283] on div "We are entering a new dawn of executive leadership. A new era where inclusivity…" at bounding box center [396, 336] width 605 height 205
copy div "We are entering a new dawn of executive leadership. A new era where inclusivity…"
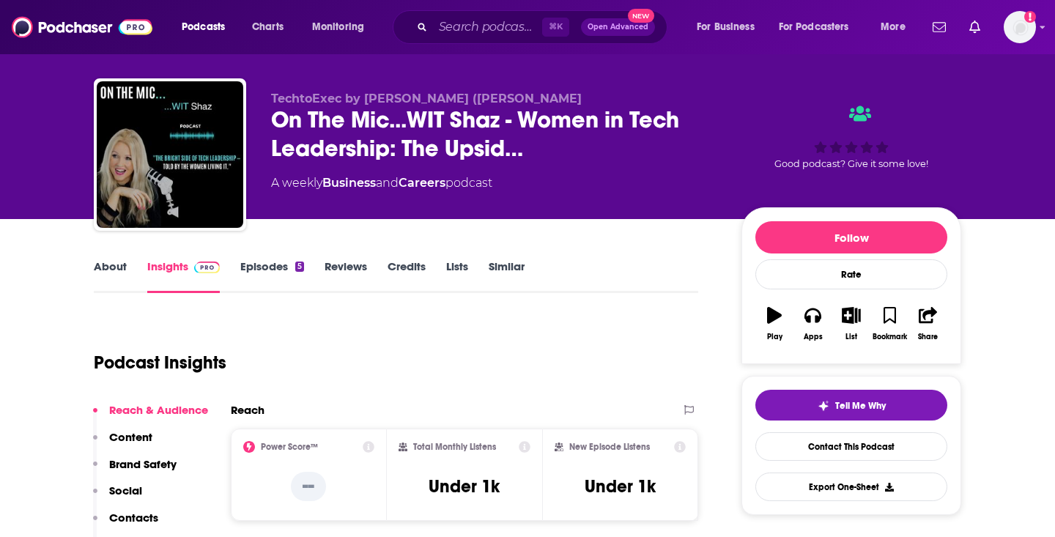
scroll to position [19, 0]
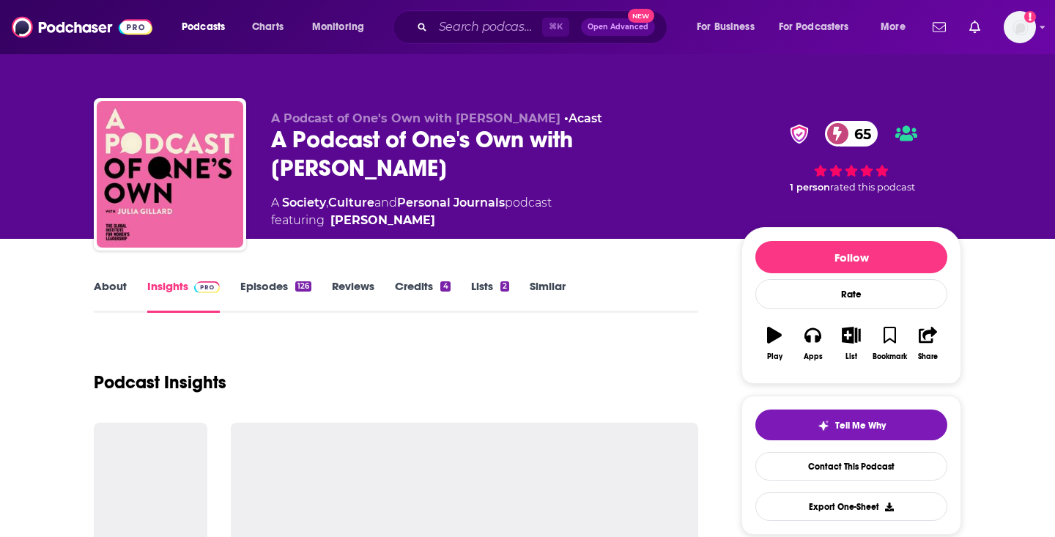
click at [390, 134] on div "A Podcast of One's Own with [PERSON_NAME] 65" at bounding box center [494, 153] width 447 height 57
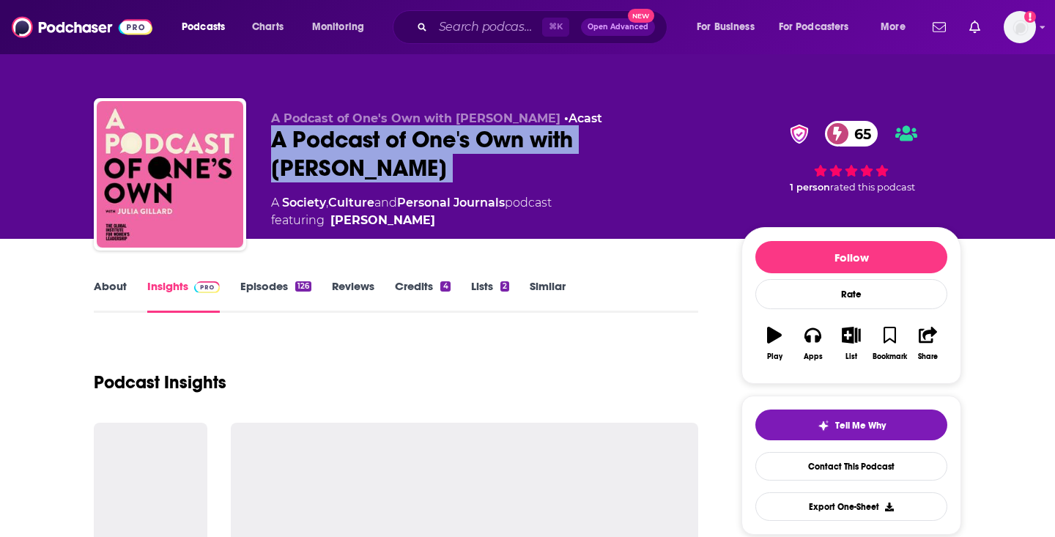
click at [390, 134] on div "A Podcast of One's Own with [PERSON_NAME] 65" at bounding box center [494, 153] width 447 height 57
copy div "A Podcast of One's Own with [PERSON_NAME] 65"
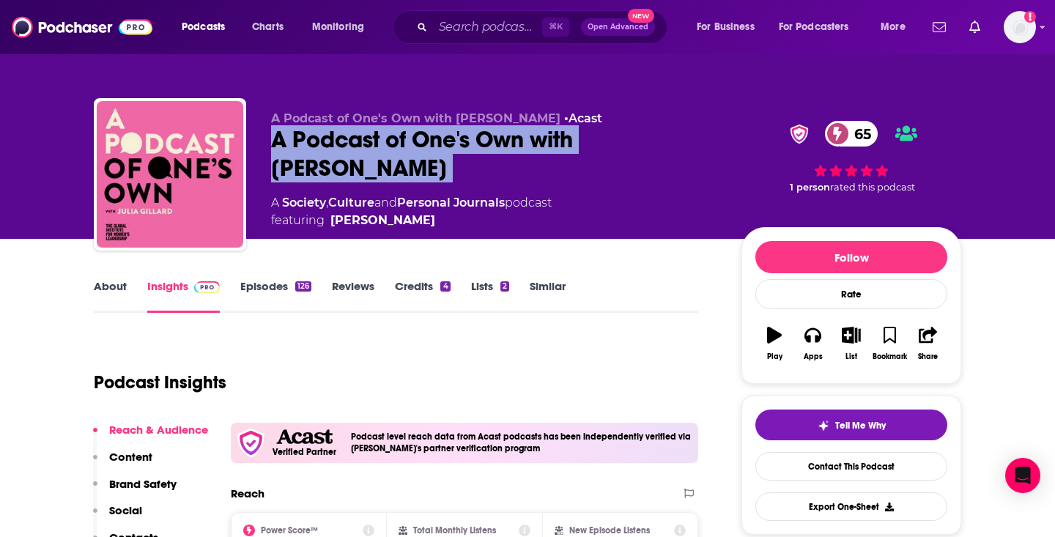
click at [106, 295] on link "About" at bounding box center [110, 296] width 33 height 34
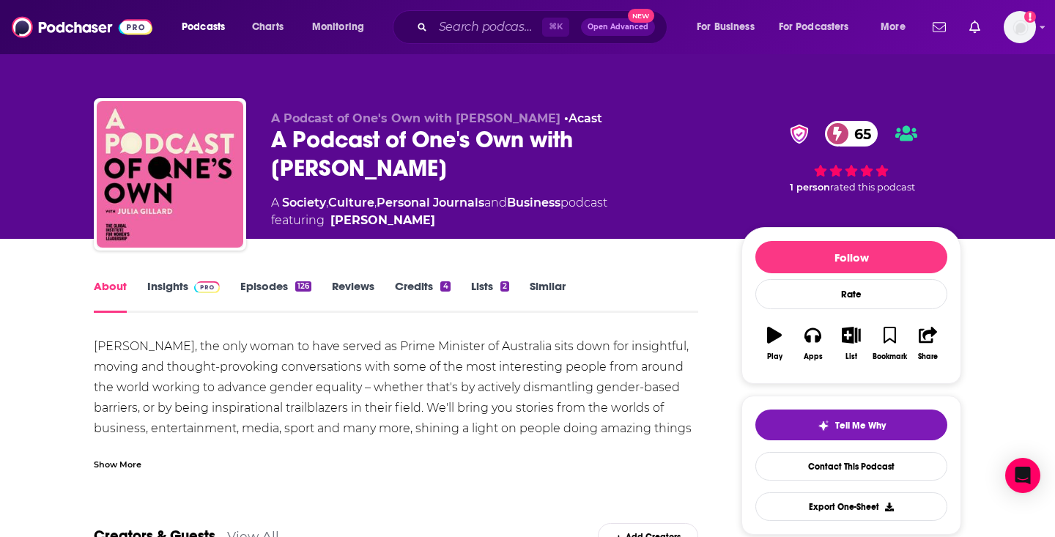
click at [131, 468] on div "Show More" at bounding box center [118, 464] width 48 height 14
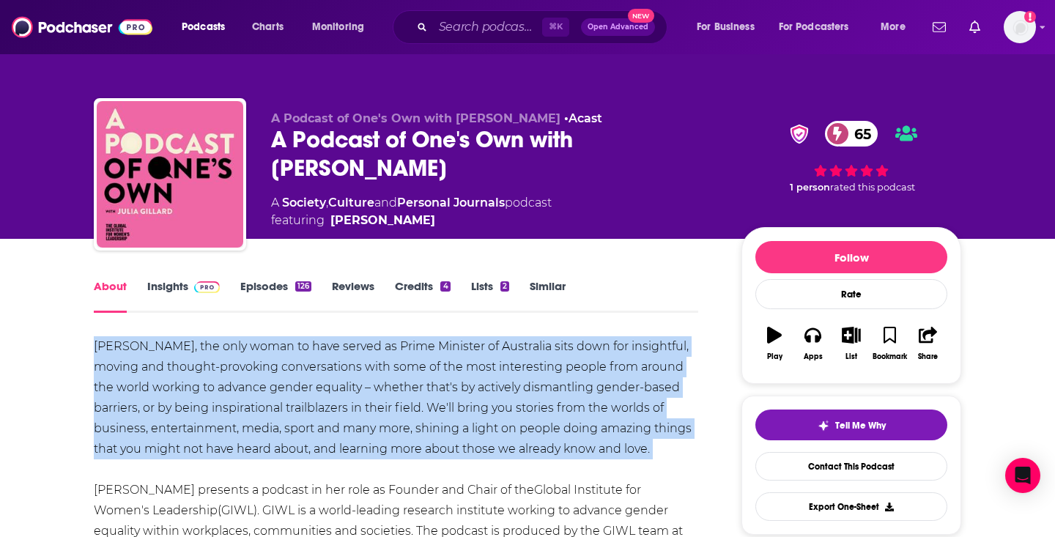
copy div "Julia Gillard, the only woman to have served as Prime Minister of Australia sit…"
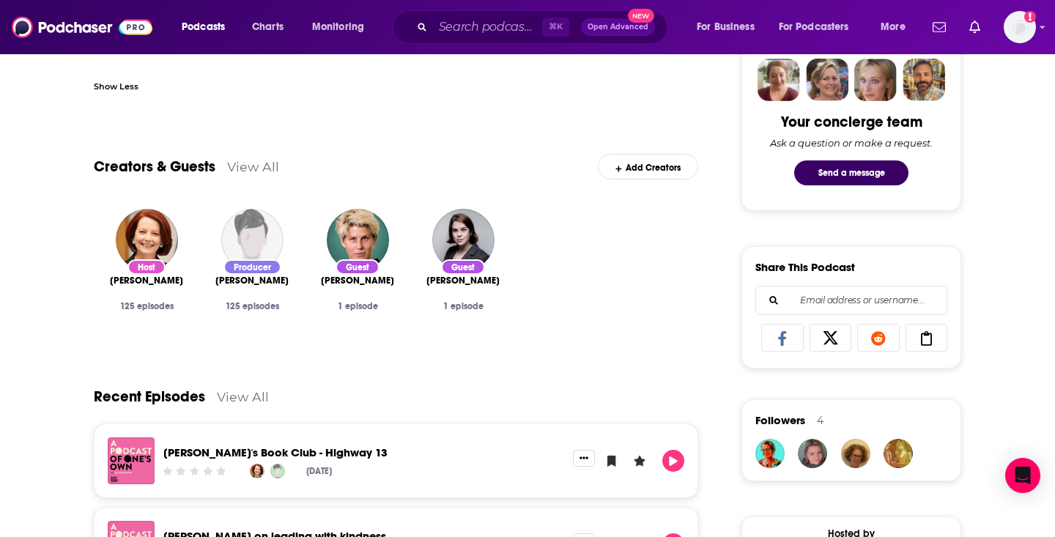
scroll to position [791, 0]
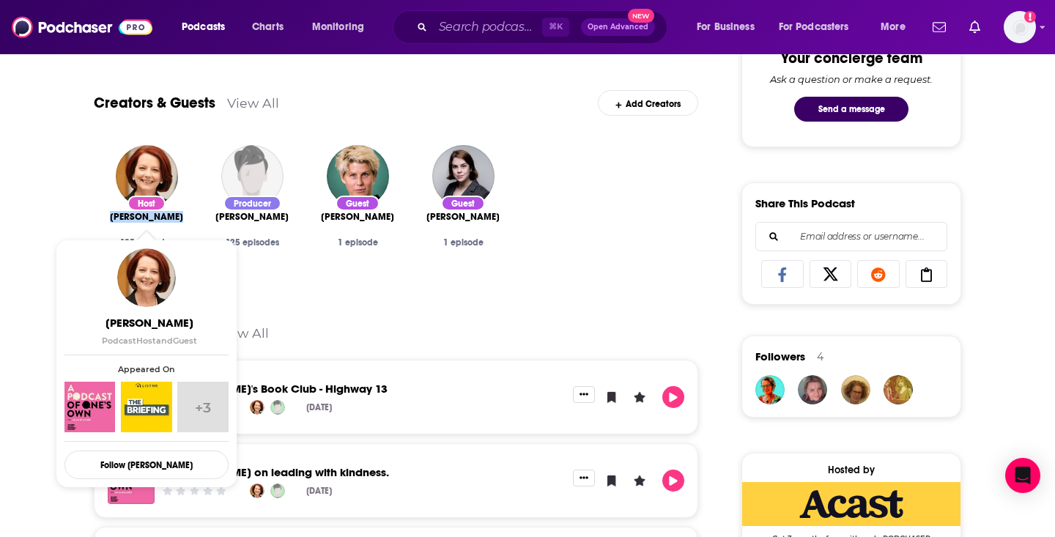
drag, startPoint x: 105, startPoint y: 221, endPoint x: 174, endPoint y: 221, distance: 68.9
click at [174, 221] on div "Host Julia Gillard 125 episodes" at bounding box center [147, 210] width 106 height 155
copy span "Julia Gillard"
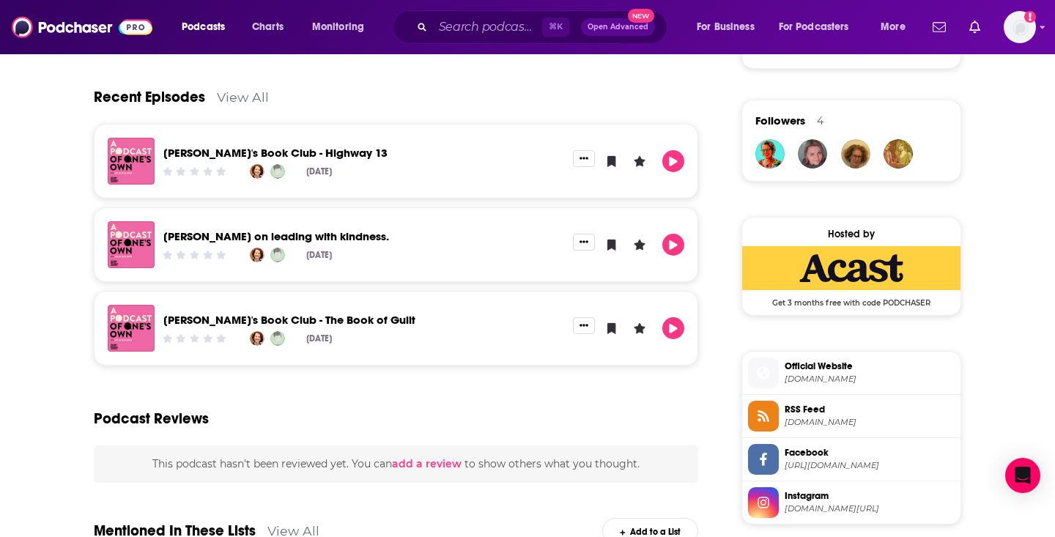
scroll to position [1195, 0]
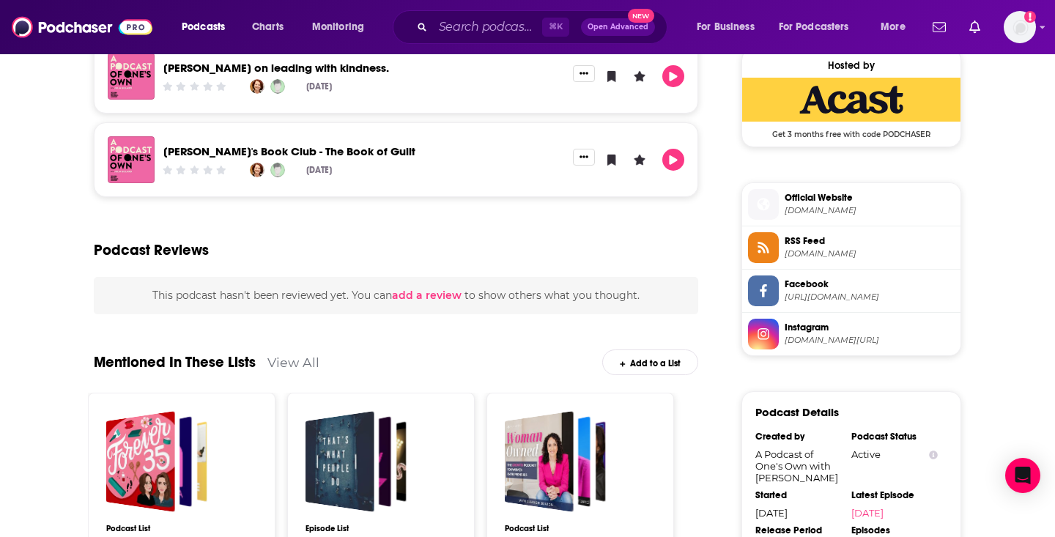
click at [862, 213] on span "giwl.anu.edu.au" at bounding box center [870, 210] width 170 height 11
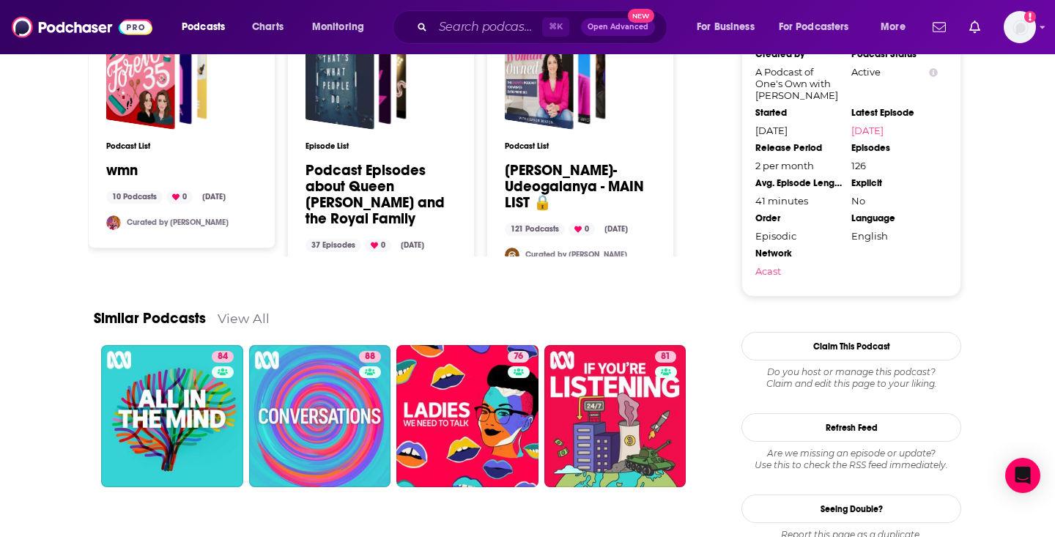
scroll to position [1574, 0]
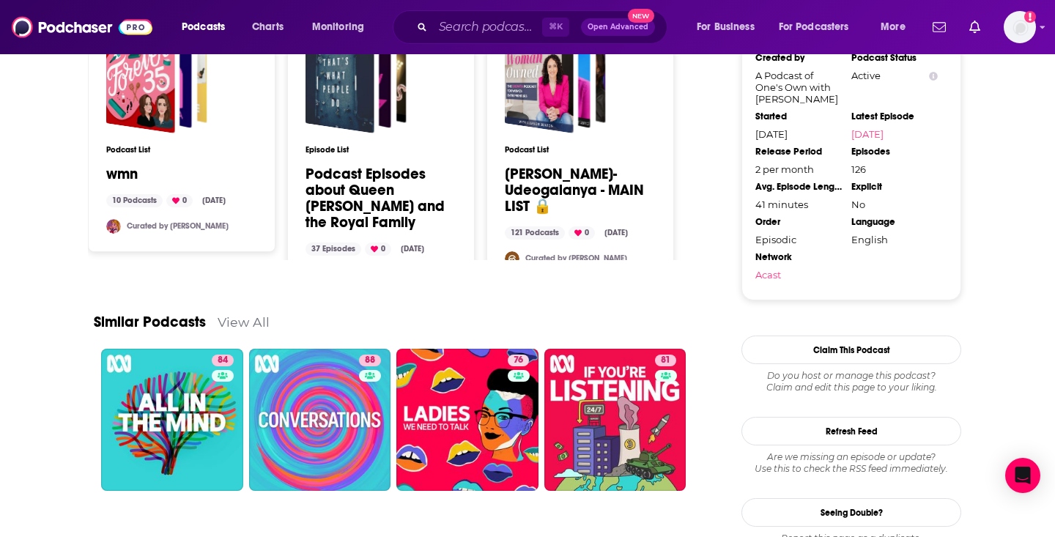
click at [772, 245] on div "Episodic" at bounding box center [799, 240] width 86 height 12
copy div "Episodic"
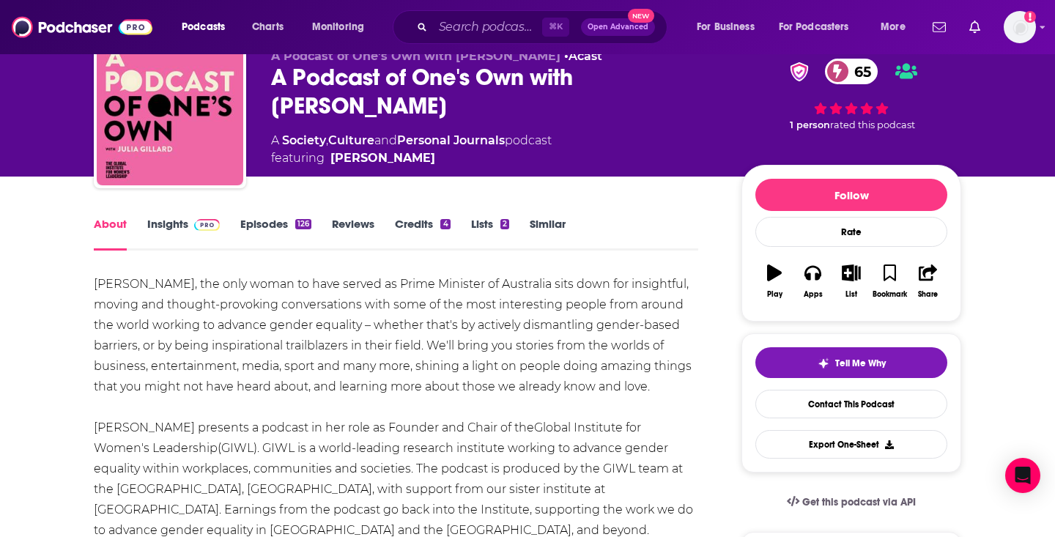
scroll to position [0, 0]
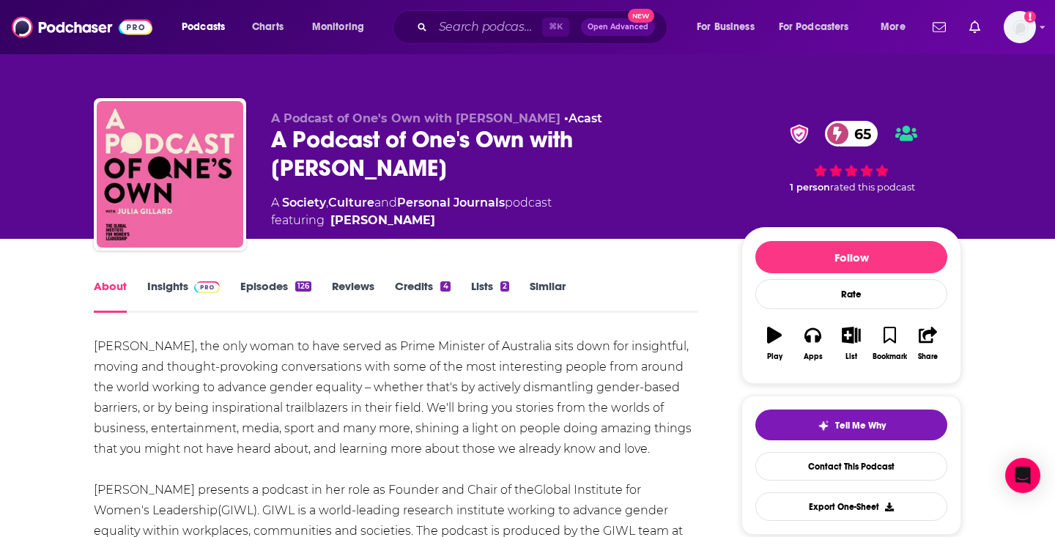
click at [180, 295] on link "Insights" at bounding box center [183, 296] width 73 height 34
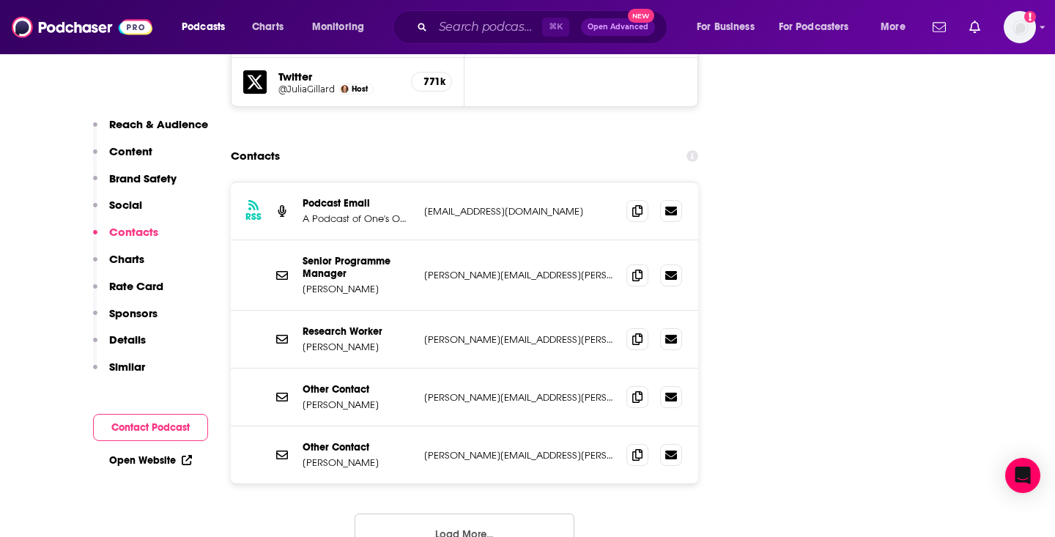
scroll to position [1822, 0]
click at [638, 200] on span at bounding box center [638, 211] width 22 height 22
click at [634, 270] on icon at bounding box center [638, 276] width 10 height 12
click at [534, 515] on button "Load More..." at bounding box center [465, 535] width 220 height 40
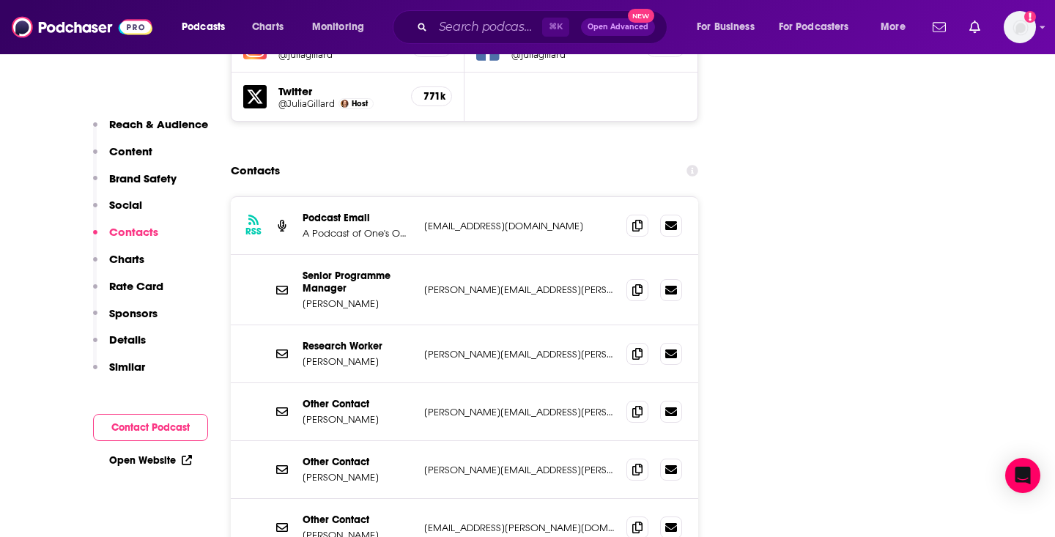
scroll to position [1789, 0]
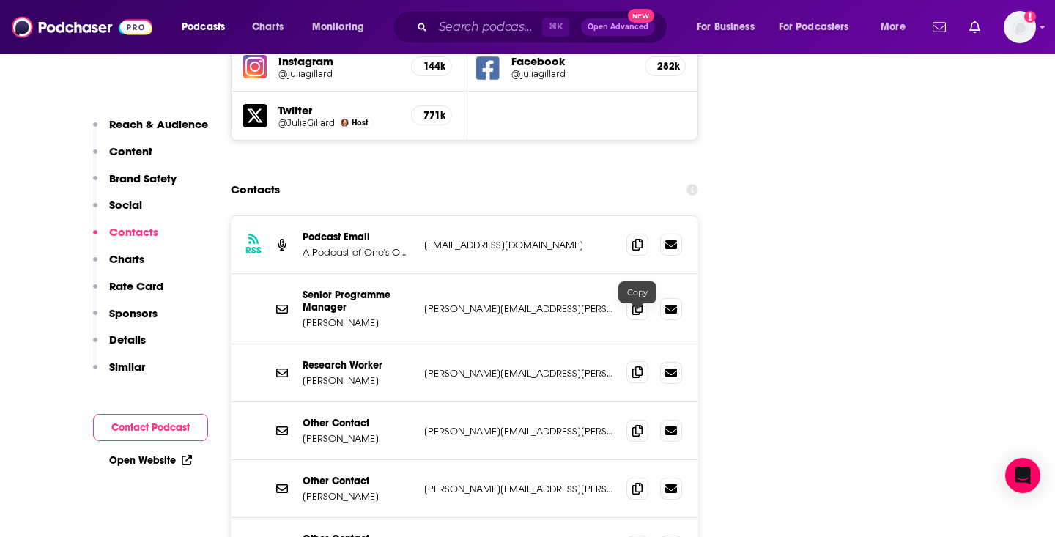
click at [631, 361] on span at bounding box center [638, 372] width 22 height 22
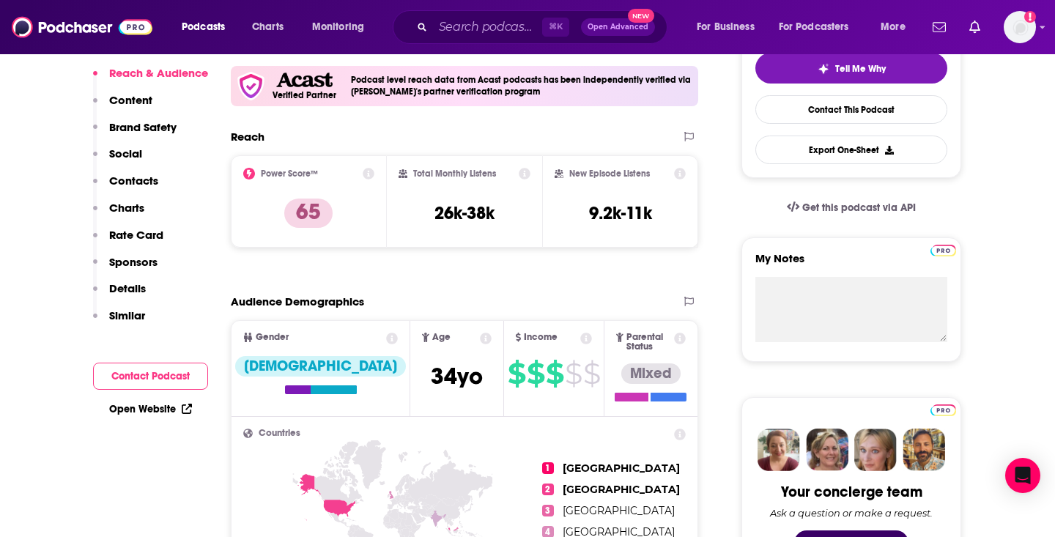
scroll to position [212, 0]
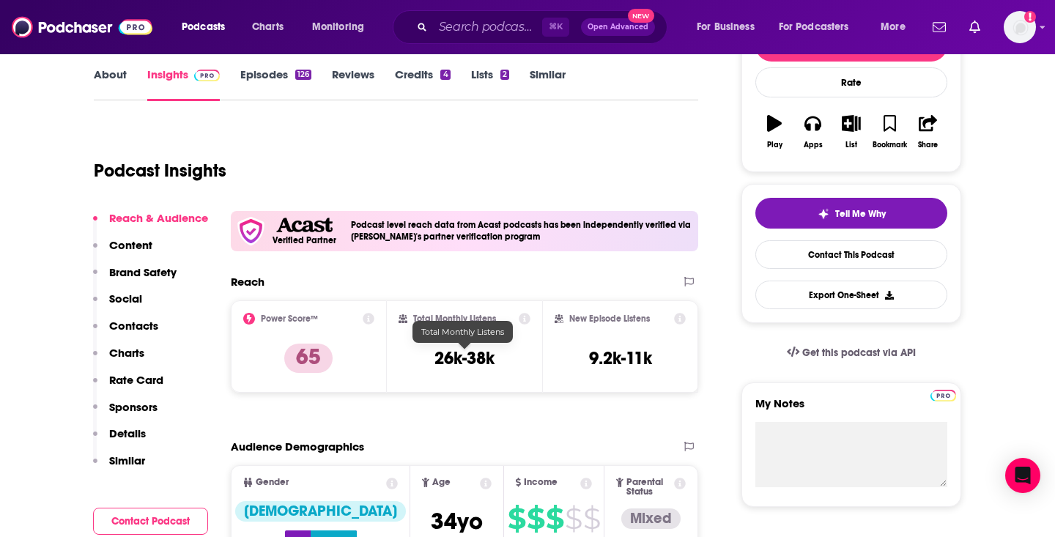
click at [451, 348] on h3 "26k-38k" at bounding box center [465, 358] width 60 height 22
copy div "26k-38k"
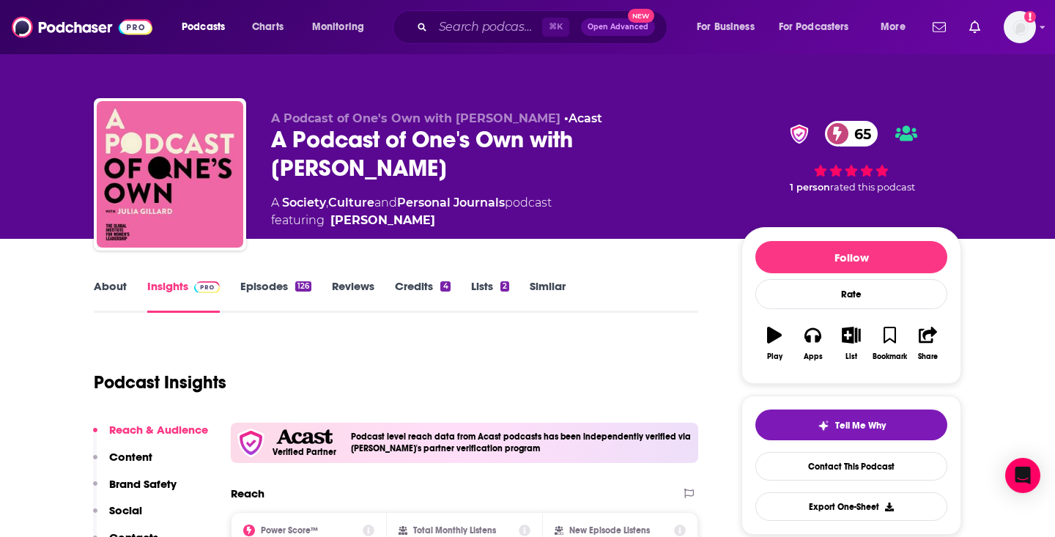
click at [530, 205] on div "A Society , Culture and Personal Journals podcast featuring Julia Gillard" at bounding box center [411, 211] width 281 height 35
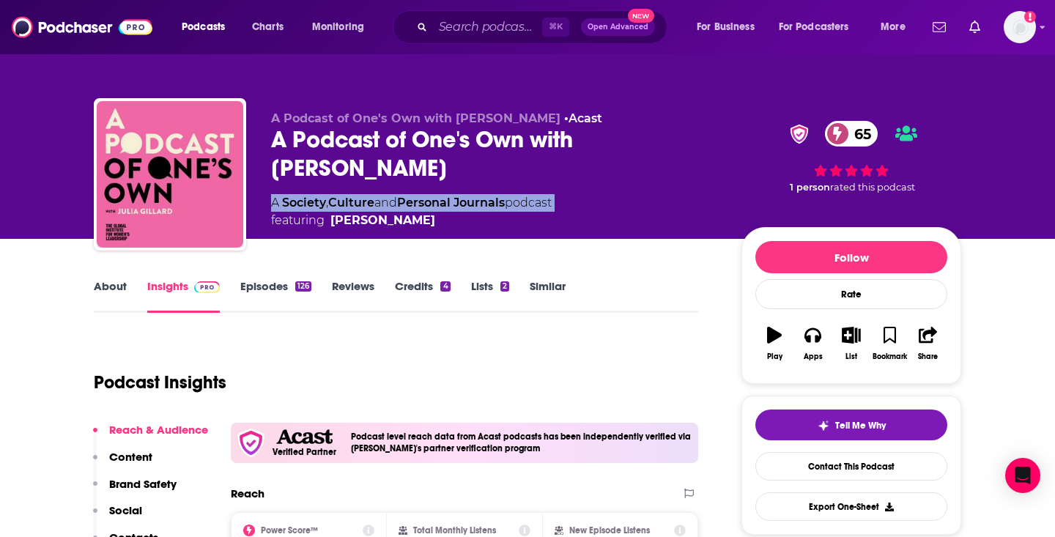
click at [530, 205] on div "A Society , Culture and Personal Journals podcast featuring Julia Gillard" at bounding box center [411, 211] width 281 height 35
copy div "A Society , Culture and Personal Journals podcast"
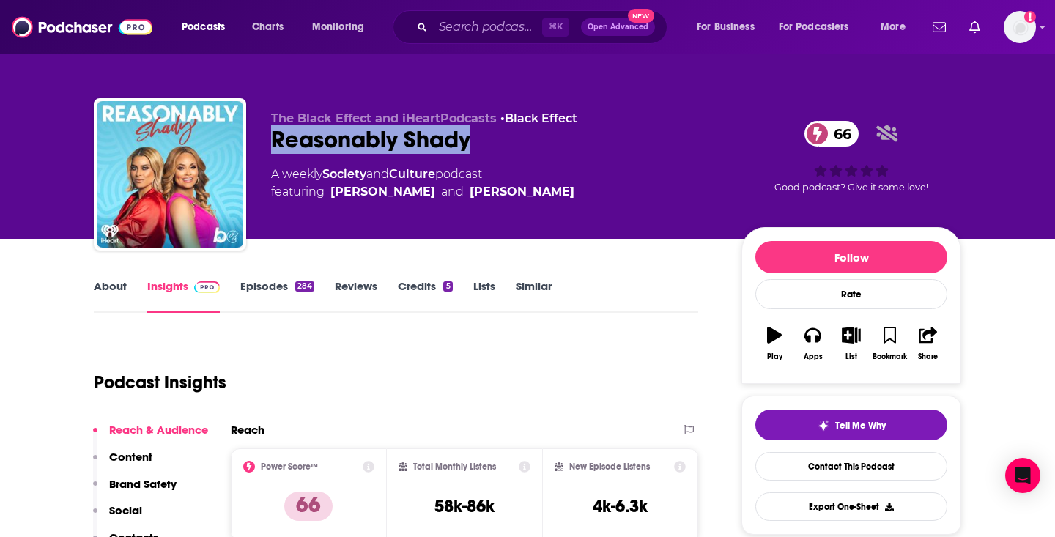
drag, startPoint x: 496, startPoint y: 147, endPoint x: 278, endPoint y: 146, distance: 218.4
click at [278, 146] on div "Reasonably Shady 66" at bounding box center [494, 139] width 447 height 29
copy h2 "Reasonably Shady"
click at [412, 180] on link "Culture" at bounding box center [412, 174] width 46 height 14
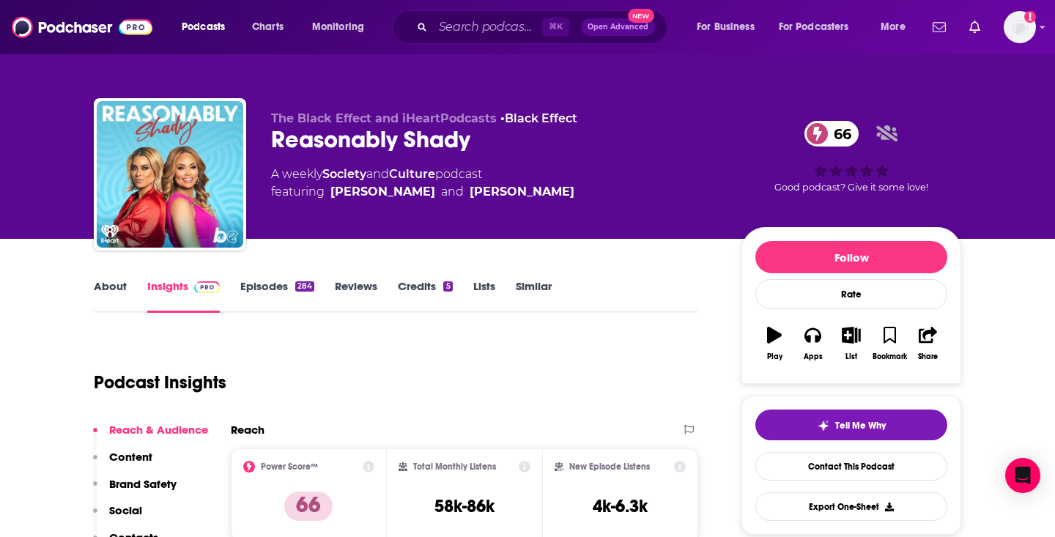
click at [466, 178] on div "A weekly Society and Culture podcast featuring [PERSON_NAME] and [PERSON_NAME]" at bounding box center [422, 183] width 303 height 35
copy div "A weekly Society and Culture podcast"
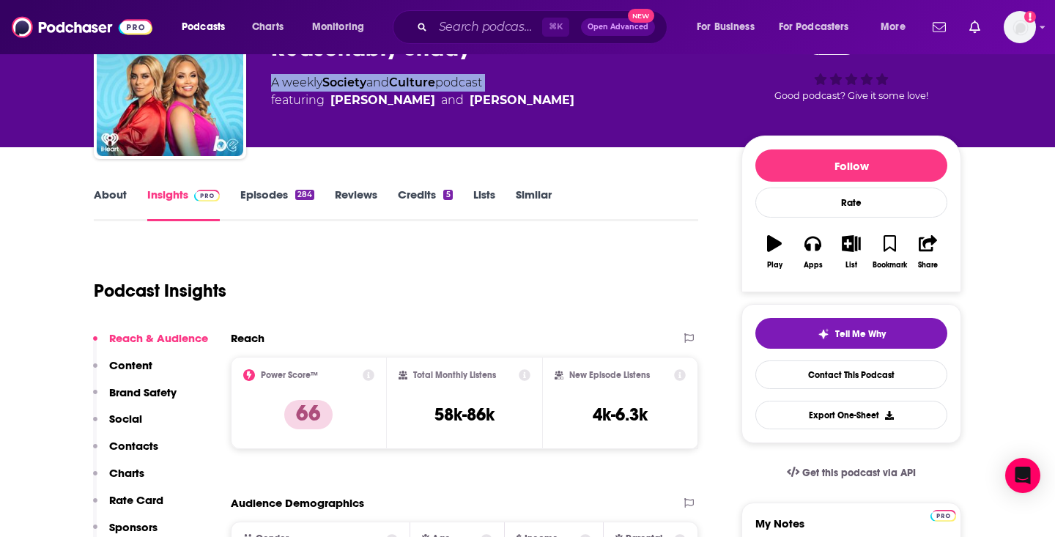
scroll to position [127, 0]
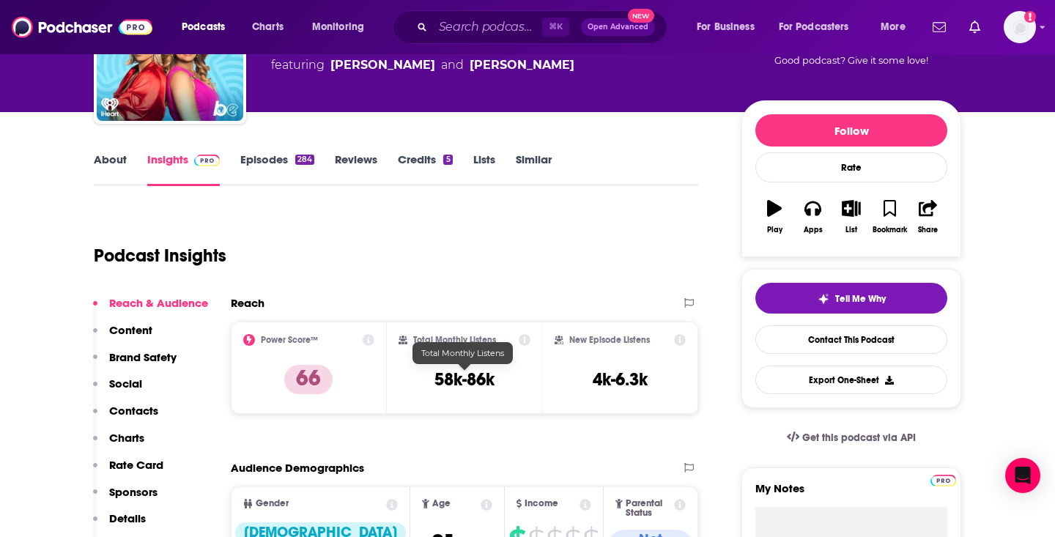
click at [465, 375] on h3 "58k-86k" at bounding box center [465, 380] width 60 height 22
copy div "58k-86k"
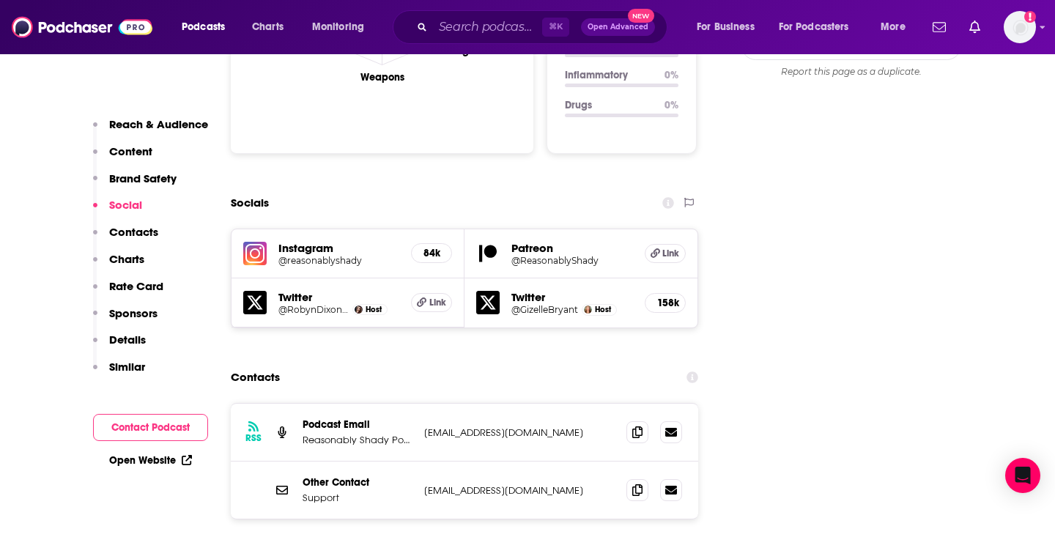
scroll to position [1585, 0]
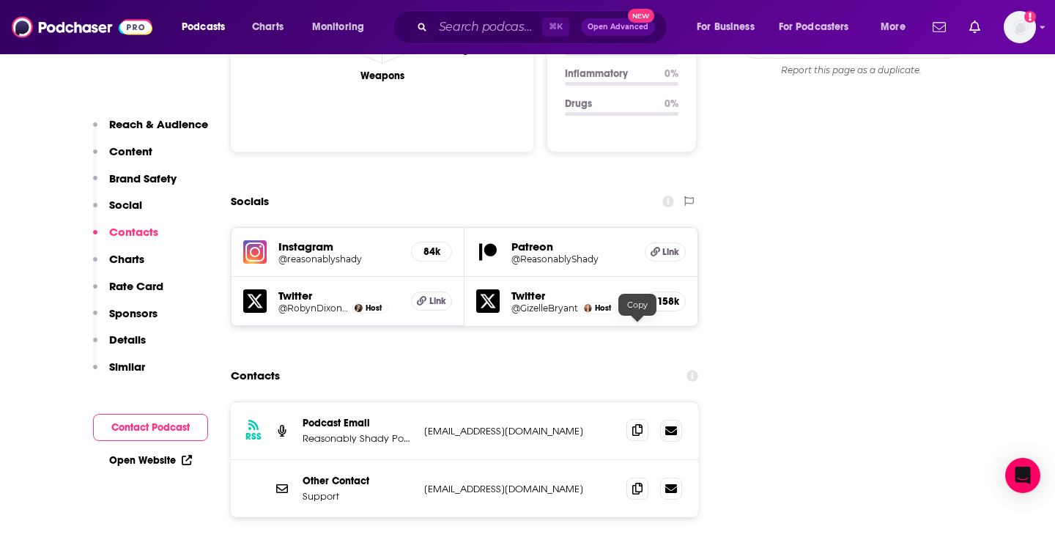
click at [633, 424] on icon at bounding box center [638, 430] width 10 height 12
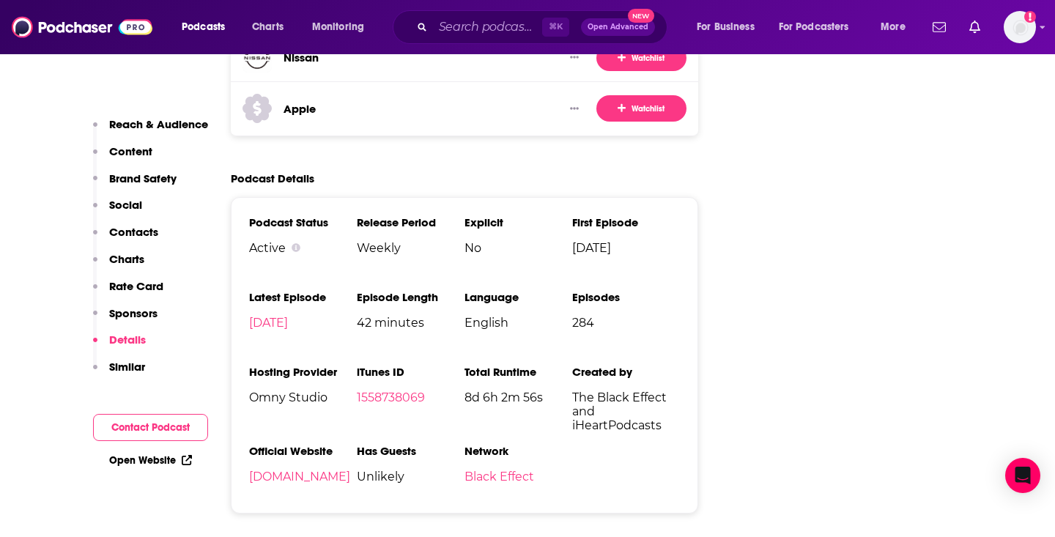
scroll to position [2964, 0]
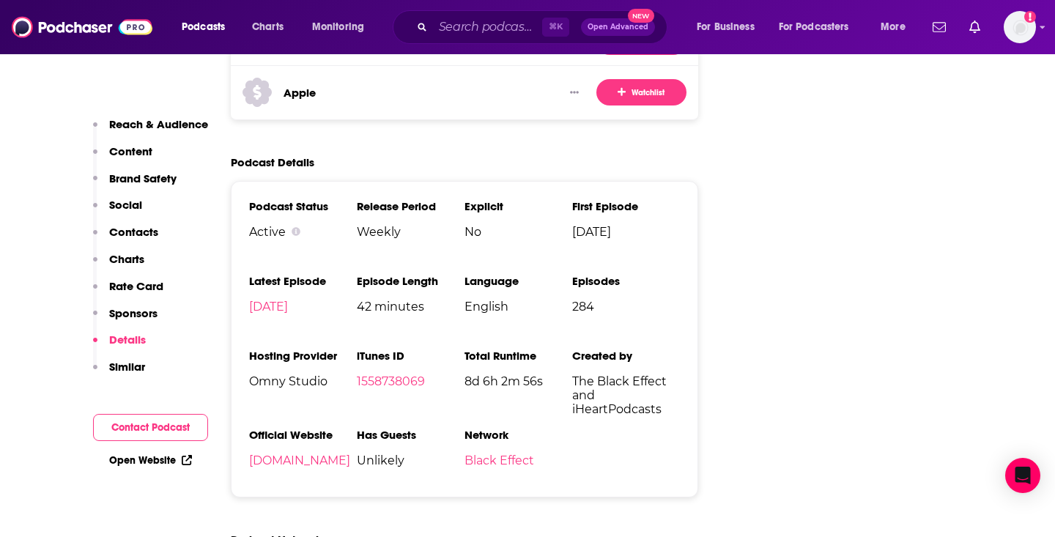
click at [292, 375] on span "Omny Studio" at bounding box center [303, 382] width 108 height 14
copy span "Omny Studio"
drag, startPoint x: 330, startPoint y: 367, endPoint x: 247, endPoint y: 366, distance: 82.8
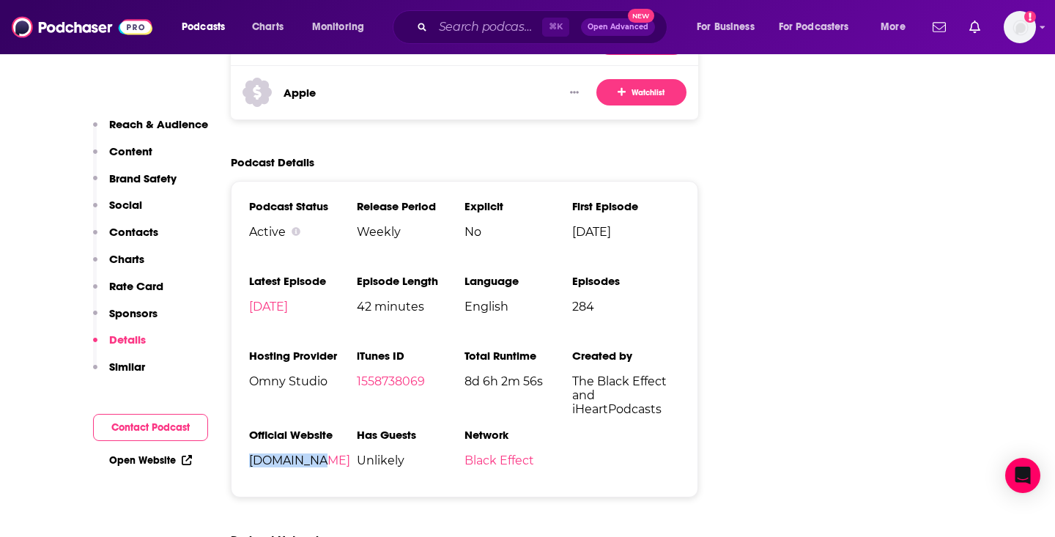
click at [247, 366] on div "Podcast Status Active Release Period Weekly Explicit No First Episode [DATE] La…" at bounding box center [465, 339] width 468 height 317
copy link "[DOMAIN_NAME]"
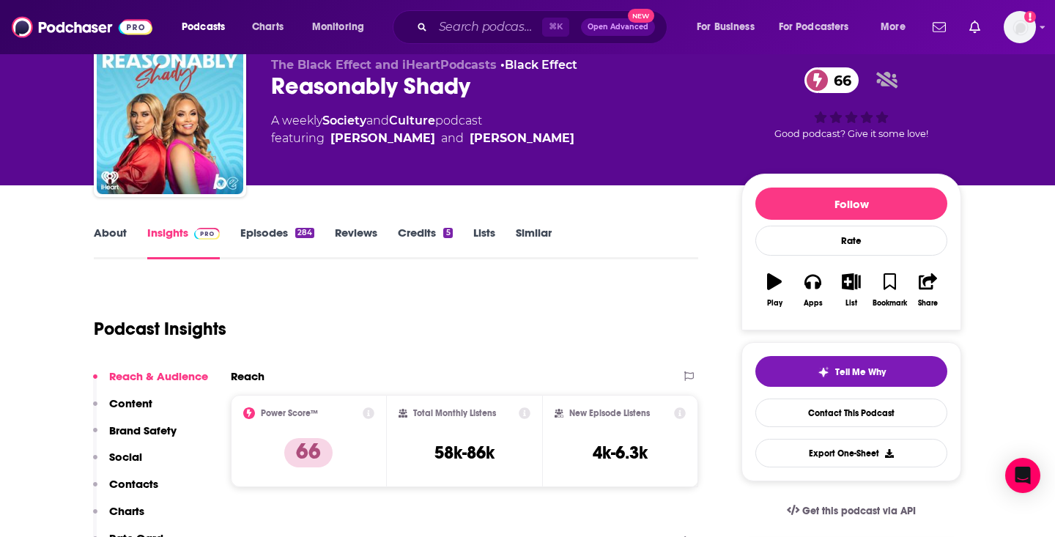
scroll to position [0, 0]
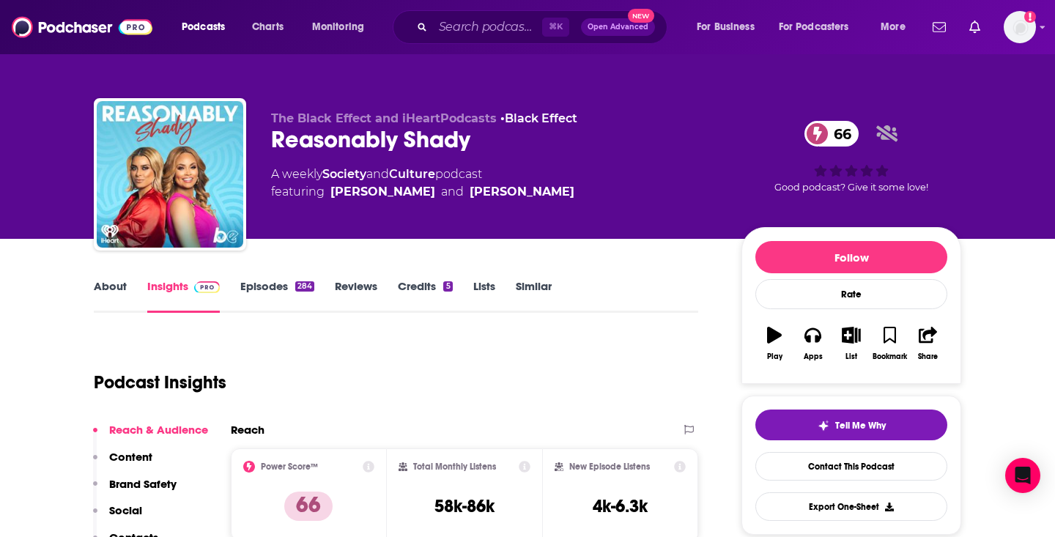
click at [125, 294] on link "About" at bounding box center [110, 296] width 33 height 34
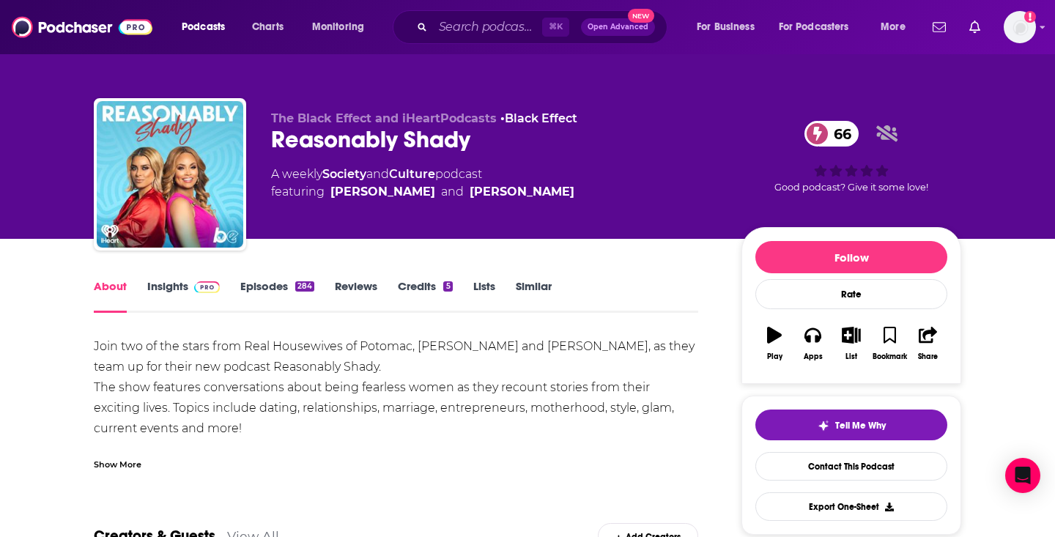
click at [120, 465] on div "Show More" at bounding box center [118, 464] width 48 height 14
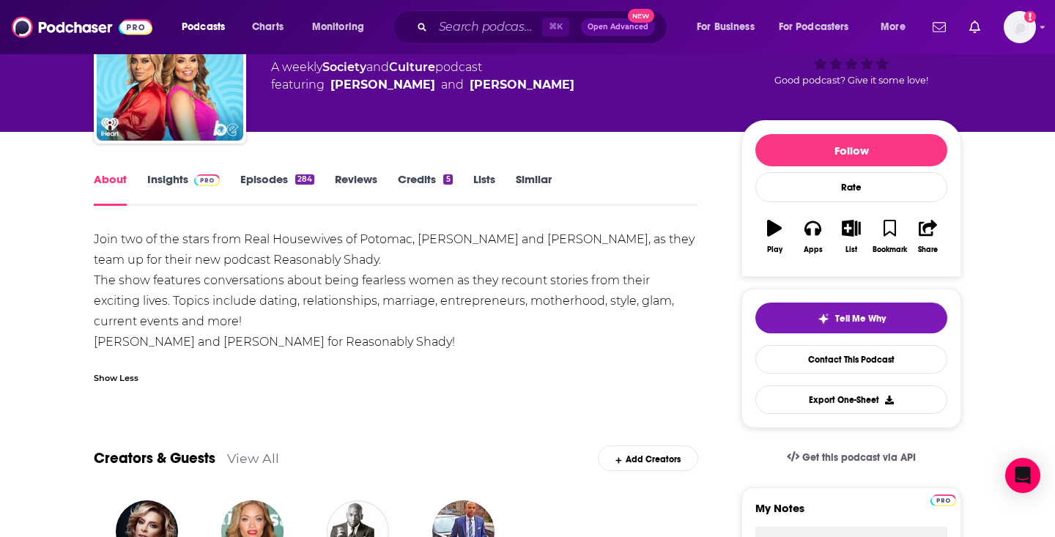
scroll to position [108, 0]
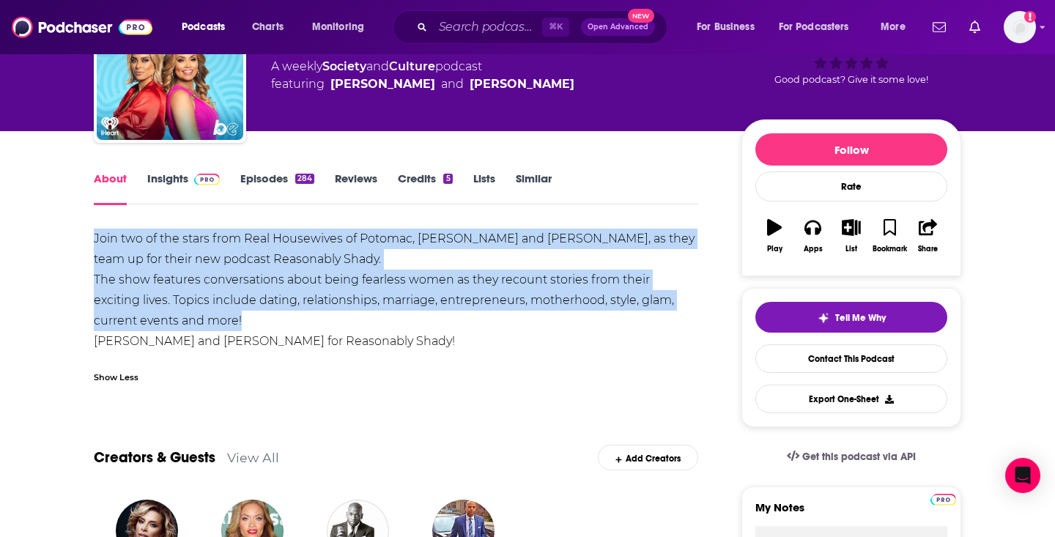
drag, startPoint x: 202, startPoint y: 324, endPoint x: 91, endPoint y: 235, distance: 142.9
copy div "Join two of the stars from Real Housewives of Potomac, [PERSON_NAME] and [PERSO…"
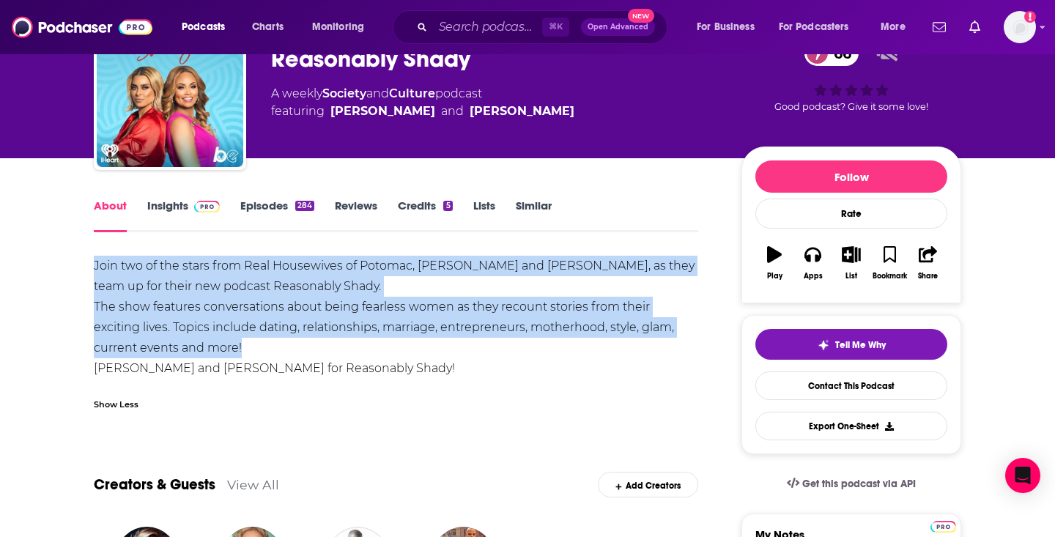
scroll to position [78, 0]
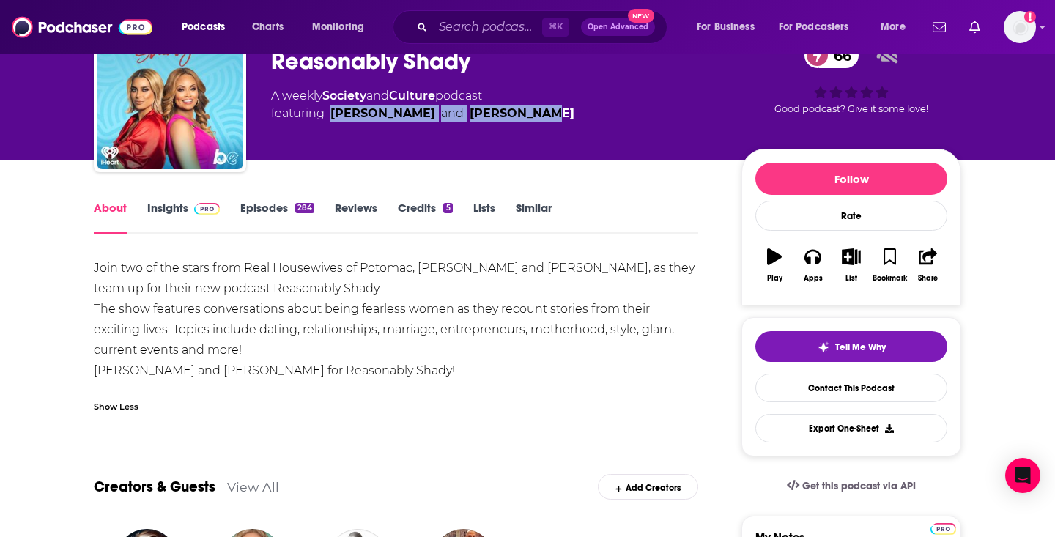
drag, startPoint x: 553, startPoint y: 114, endPoint x: 328, endPoint y: 114, distance: 224.3
click at [328, 114] on div "A weekly Society and Culture podcast featuring [PERSON_NAME] and [PERSON_NAME]" at bounding box center [494, 104] width 447 height 35
copy span "[PERSON_NAME] and [PERSON_NAME]"
click at [336, 65] on div "Reasonably Shady 66" at bounding box center [494, 61] width 447 height 29
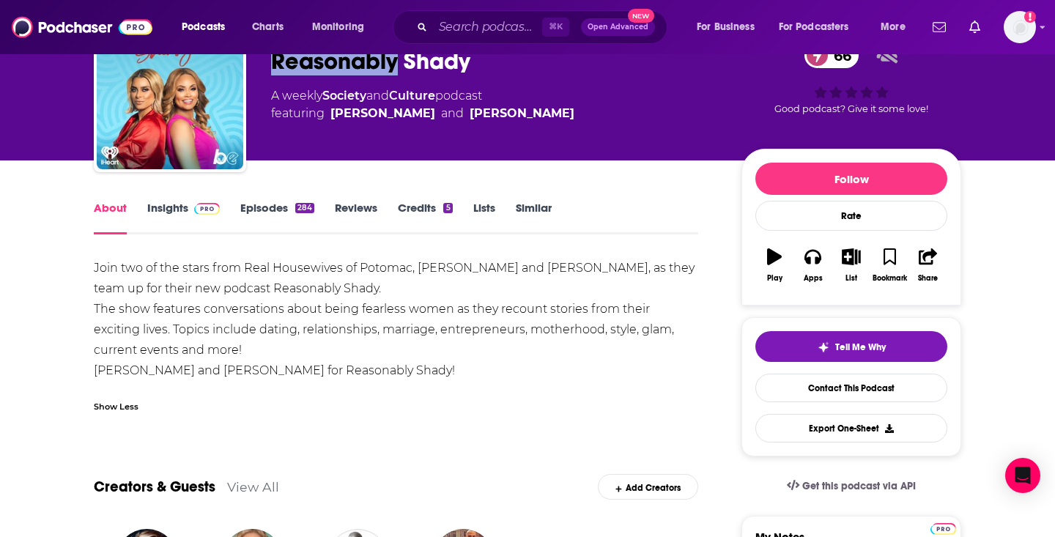
click at [336, 65] on div "Reasonably Shady 66" at bounding box center [494, 61] width 447 height 29
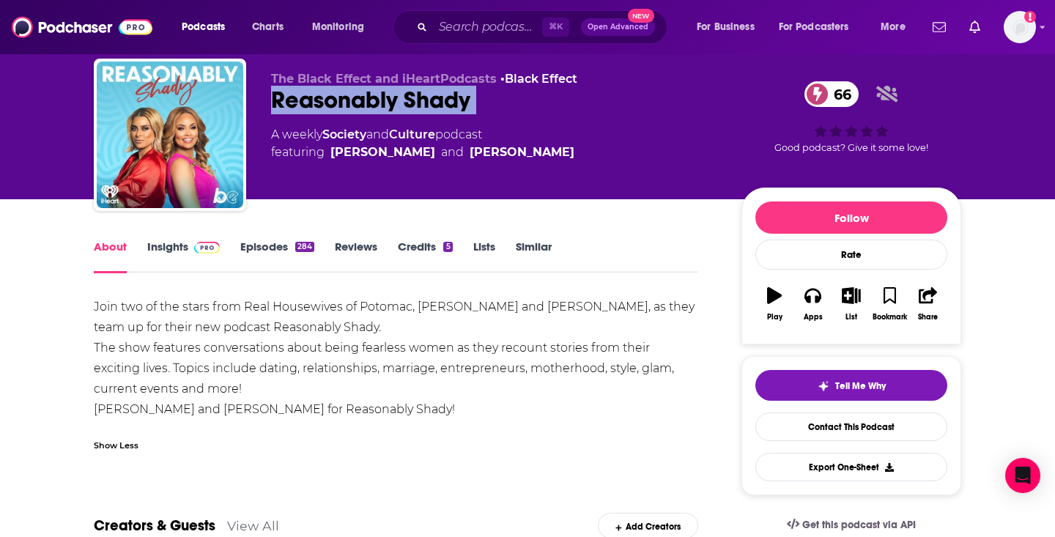
scroll to position [35, 0]
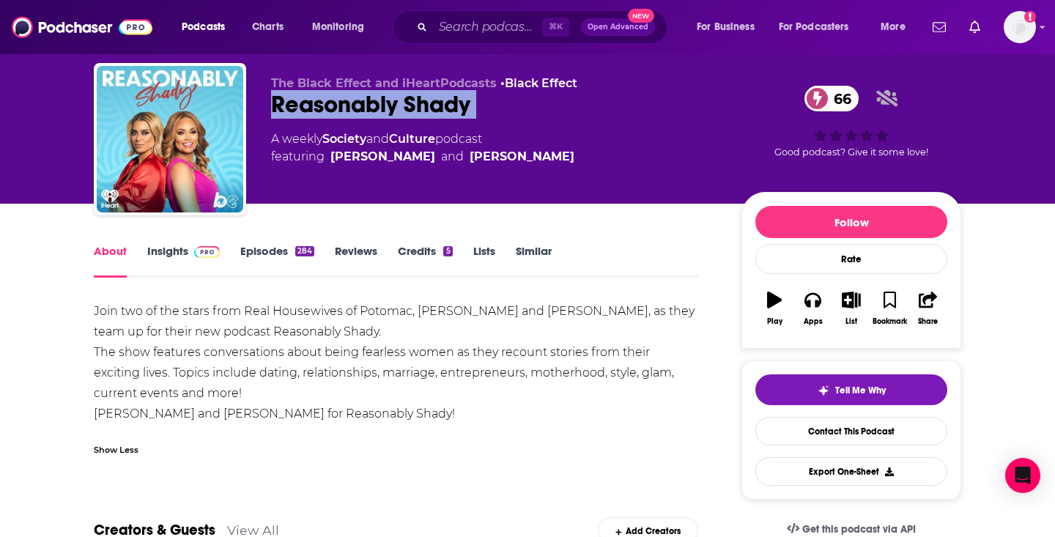
copy div "Reasonably Shady 66"
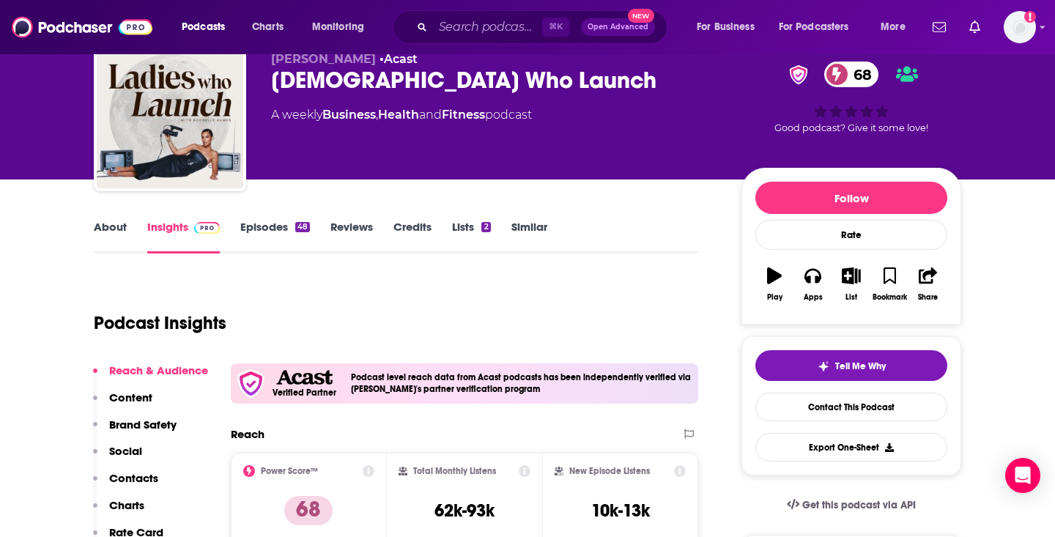
scroll to position [62, 0]
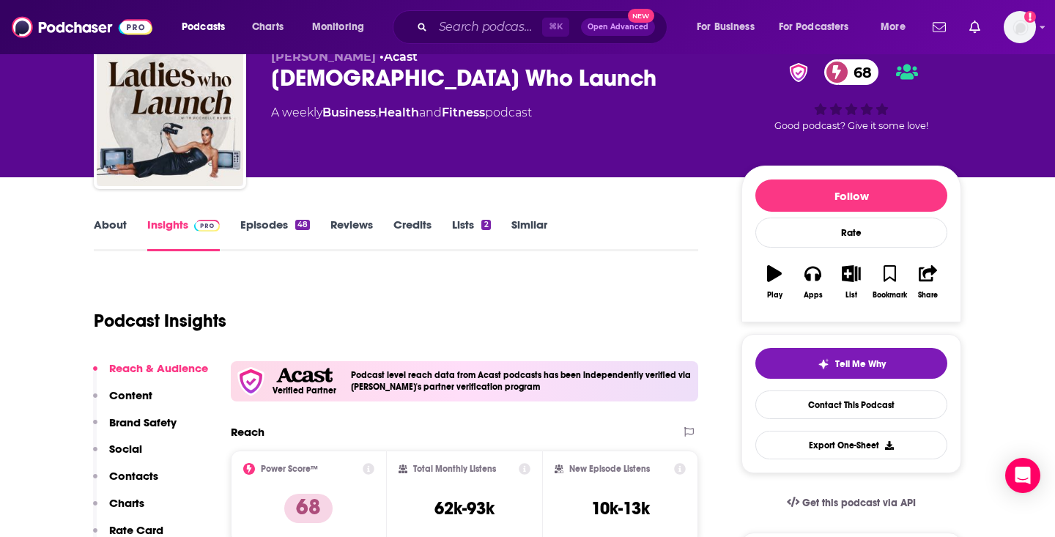
click at [122, 225] on link "About" at bounding box center [110, 235] width 33 height 34
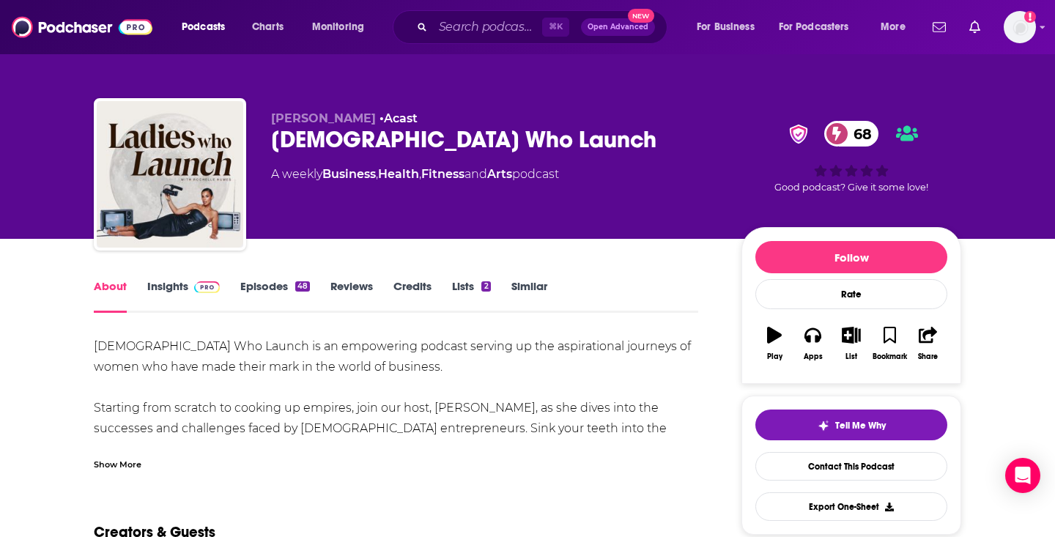
click at [131, 462] on div "Show More" at bounding box center [118, 464] width 48 height 14
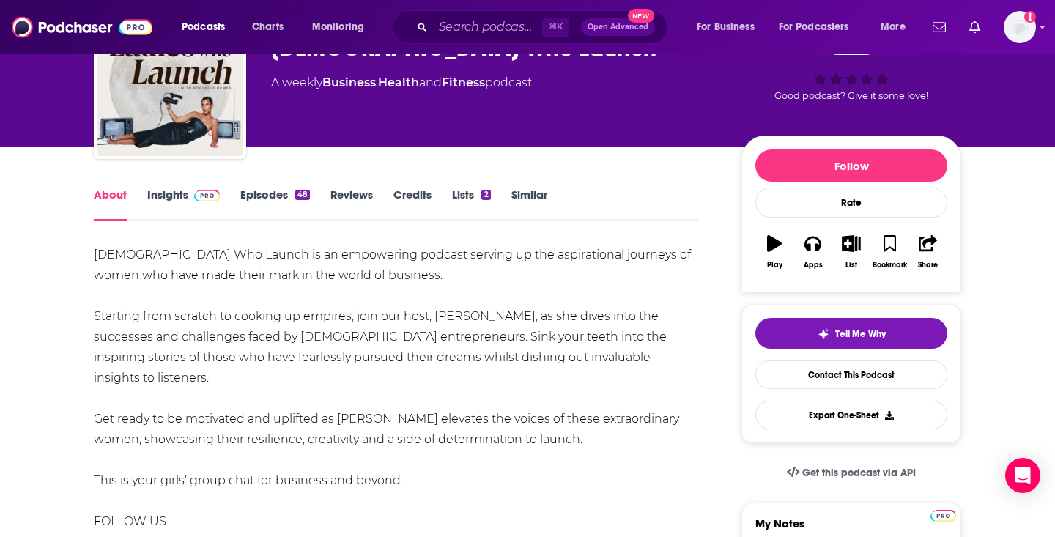
scroll to position [92, 0]
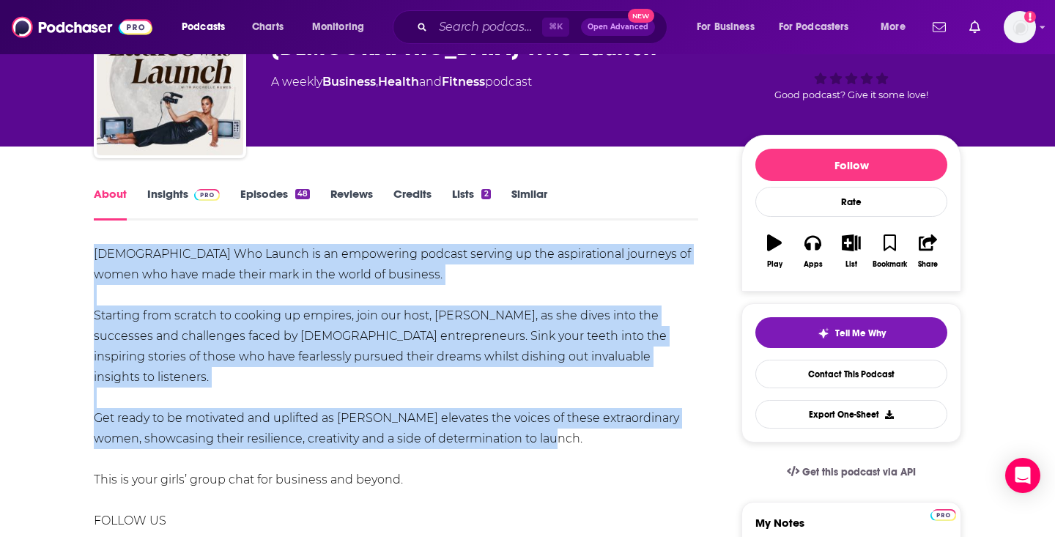
drag, startPoint x: 95, startPoint y: 259, endPoint x: 556, endPoint y: 416, distance: 487.0
click at [556, 416] on div "[DEMOGRAPHIC_DATA] Who Launch is an empowering podcast serving up the aspiratio…" at bounding box center [396, 469] width 605 height 451
copy div "[DEMOGRAPHIC_DATA] Who Launch is an empowering podcast serving up the aspiratio…"
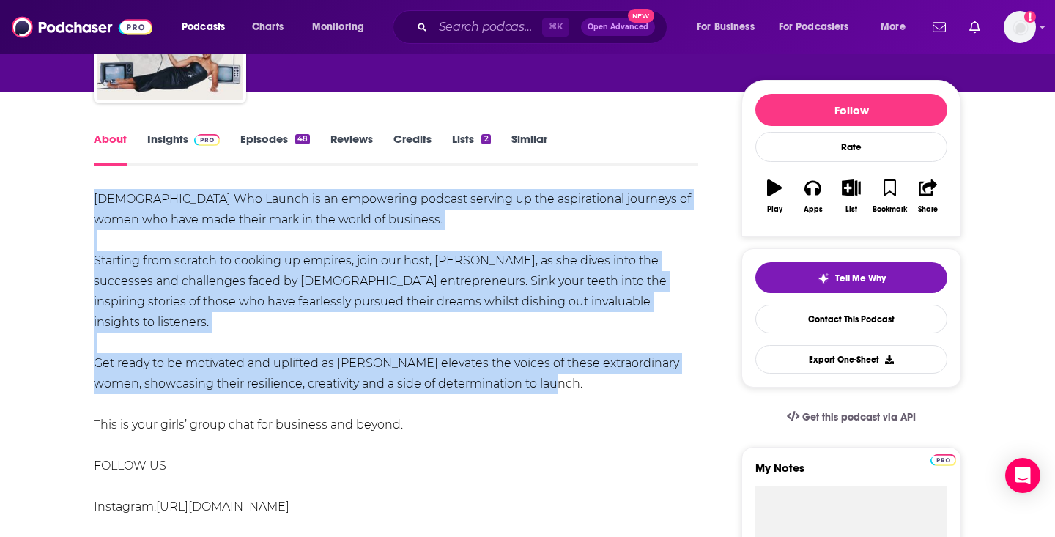
scroll to position [0, 0]
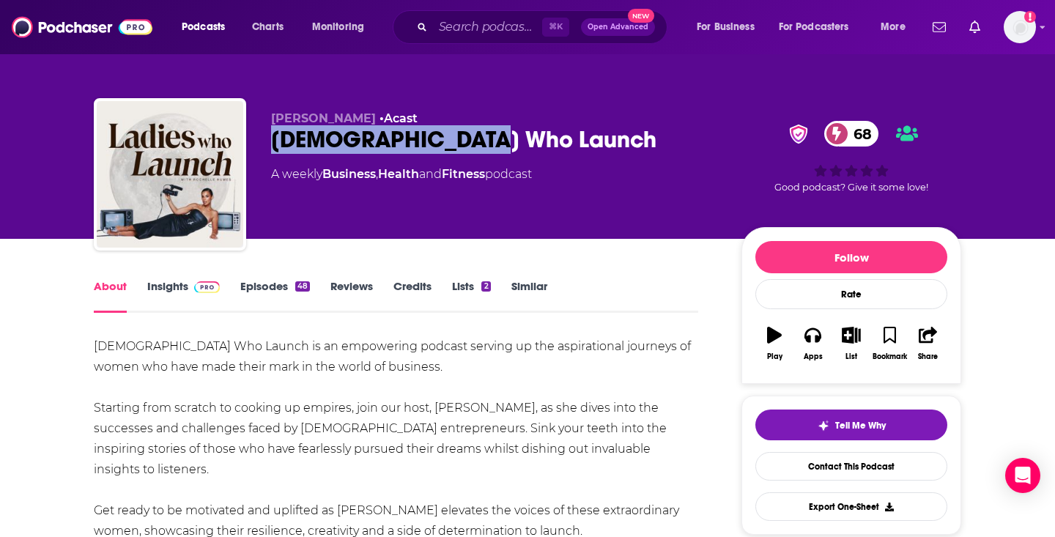
drag, startPoint x: 501, startPoint y: 147, endPoint x: 246, endPoint y: 147, distance: 255.1
click at [246, 147] on div "[PERSON_NAME] • Acast [DEMOGRAPHIC_DATA] Who Launch 68 A weekly Business , Heal…" at bounding box center [528, 177] width 868 height 158
copy h1 "[DEMOGRAPHIC_DATA] Who Launch"
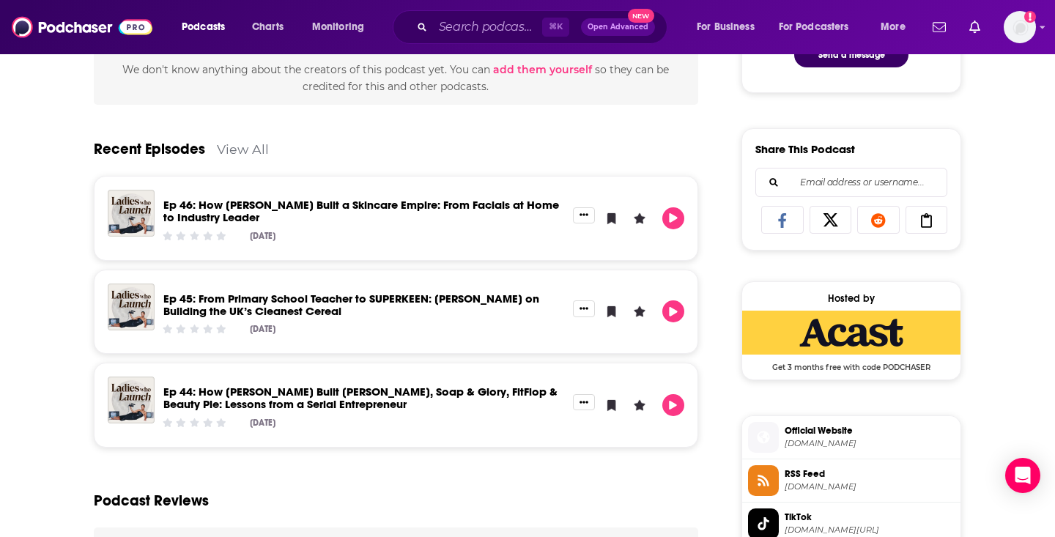
scroll to position [846, 0]
click at [802, 434] on span "Official Website" at bounding box center [870, 430] width 170 height 13
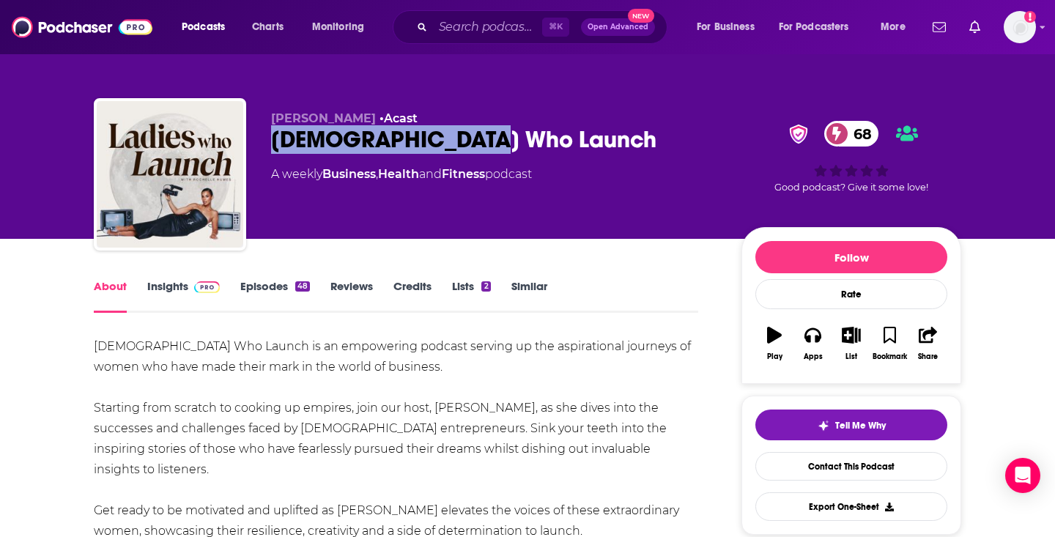
click at [183, 303] on link "Insights" at bounding box center [183, 296] width 73 height 34
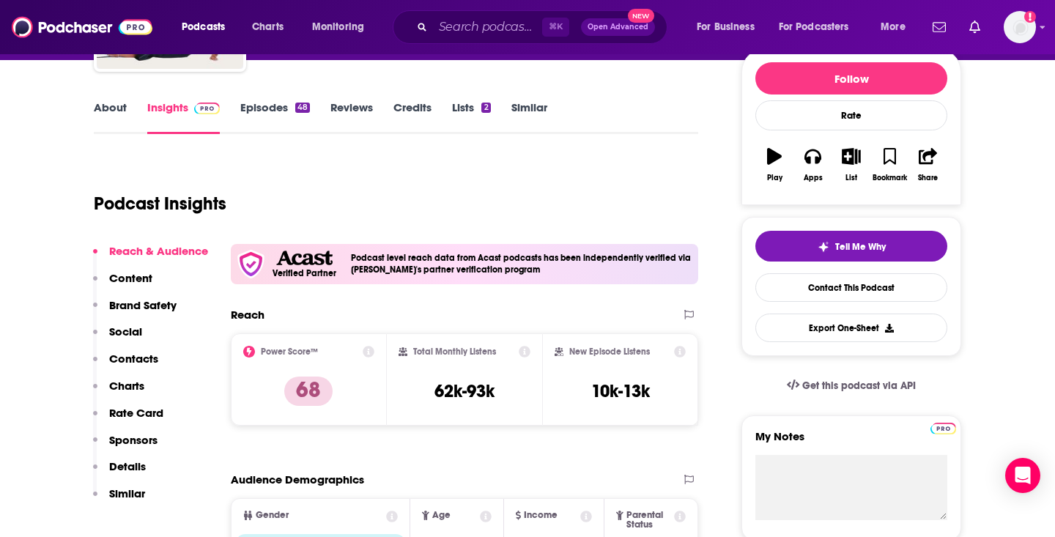
scroll to position [205, 0]
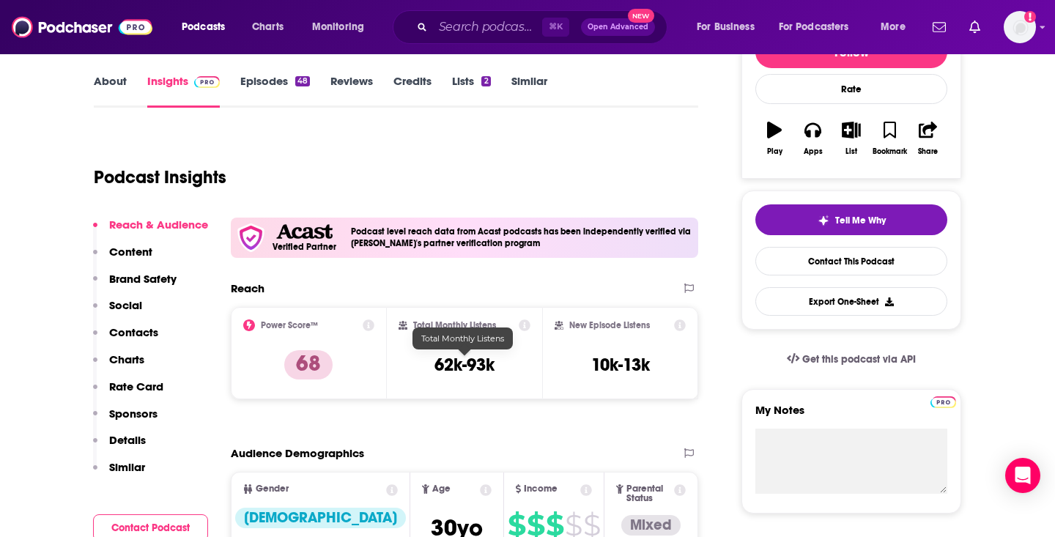
click at [465, 360] on h3 "62k-93k" at bounding box center [465, 365] width 60 height 22
copy div "62k-93k"
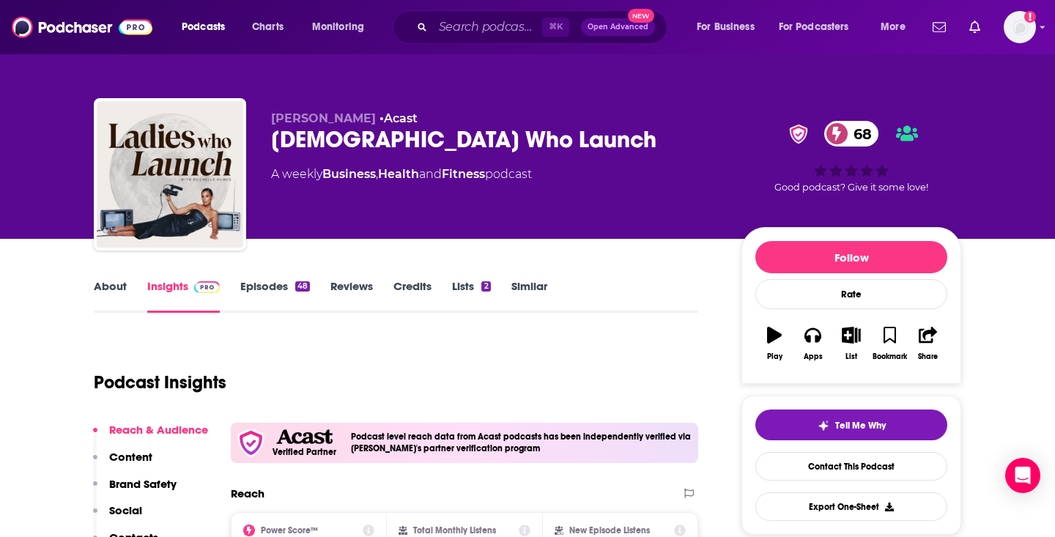
click at [532, 172] on div "A weekly Business , Health and Fitness podcast" at bounding box center [401, 175] width 261 height 18
copy div
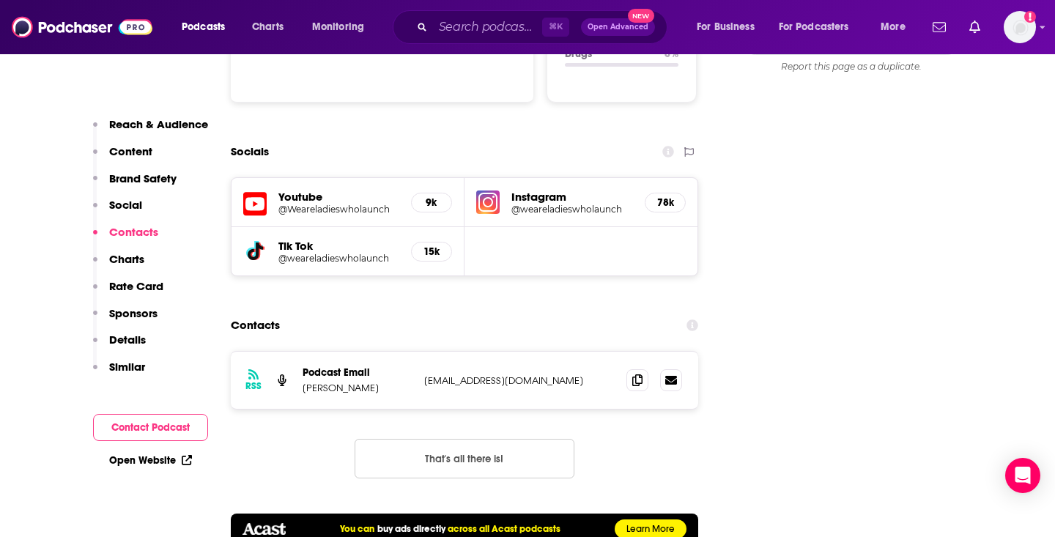
scroll to position [1650, 0]
click at [638, 373] on icon at bounding box center [638, 379] width 10 height 12
click at [634, 373] on icon at bounding box center [638, 379] width 10 height 12
click at [350, 366] on div "Podcast Email [PERSON_NAME]" at bounding box center [358, 380] width 110 height 28
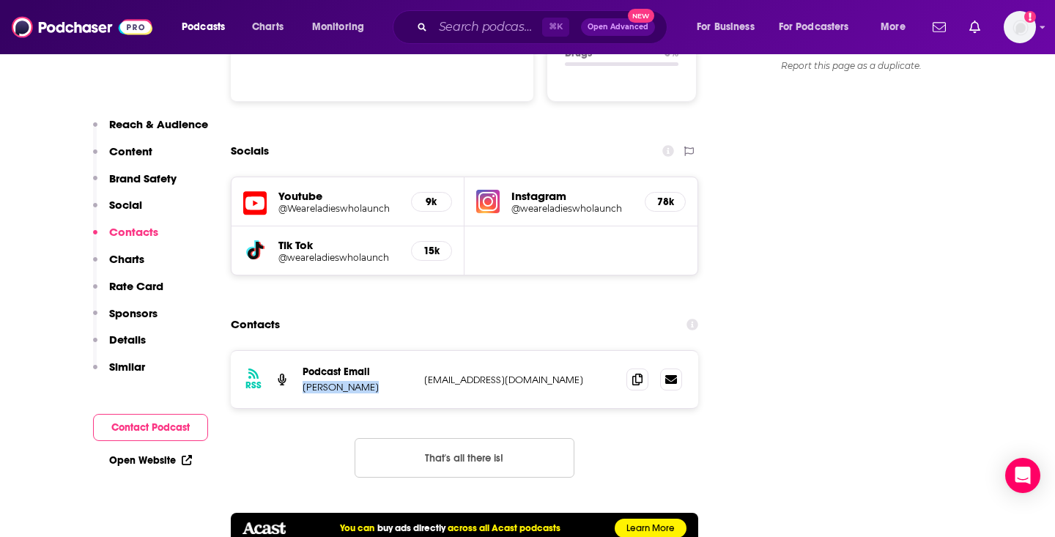
click at [350, 366] on div "Podcast Email [PERSON_NAME]" at bounding box center [358, 380] width 110 height 28
copy p "[PERSON_NAME]"
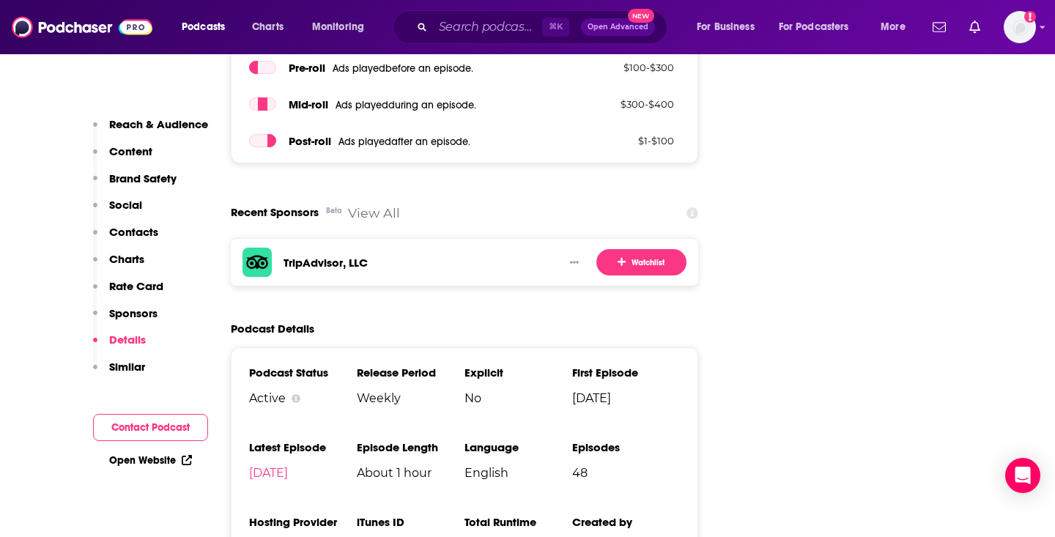
scroll to position [2706, 0]
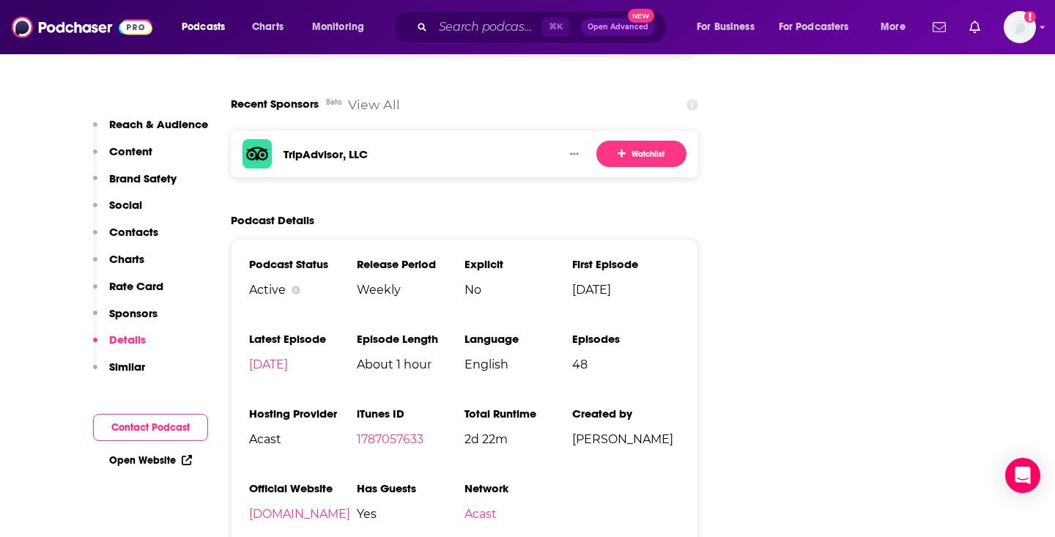
click at [270, 432] on span "Acast" at bounding box center [303, 439] width 108 height 14
copy span "Acast"
